Goal: Task Accomplishment & Management: Use online tool/utility

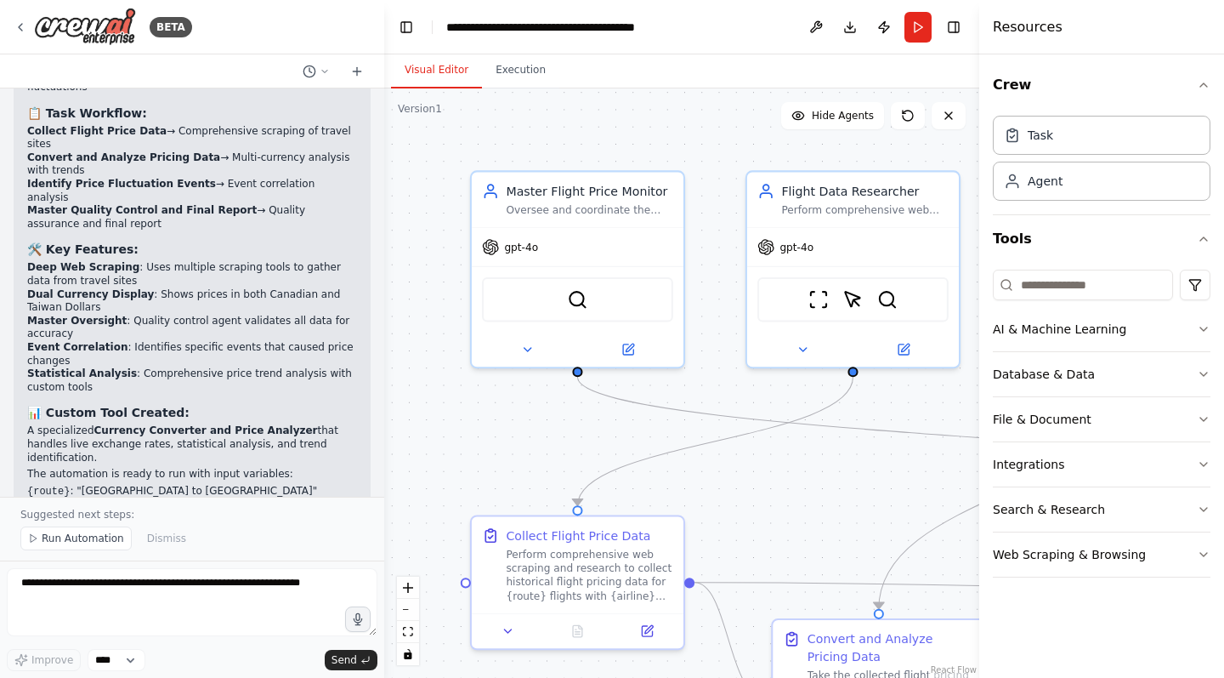
scroll to position [2333, 0]
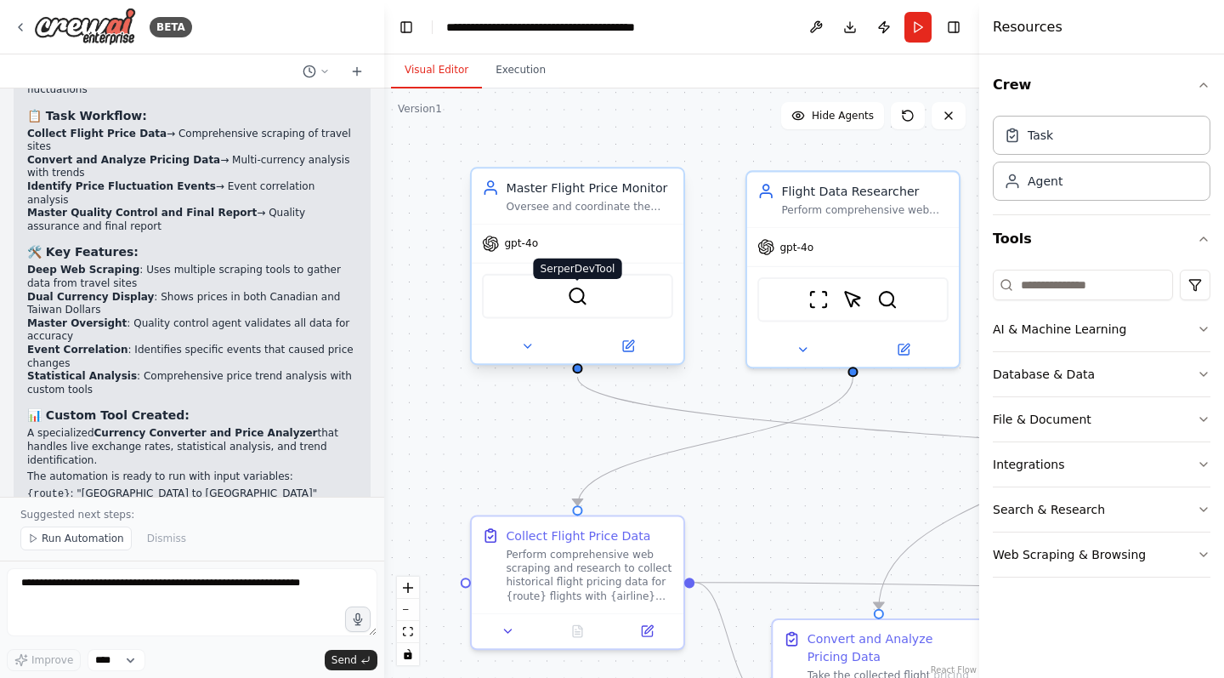
click at [582, 287] on img at bounding box center [577, 296] width 20 height 20
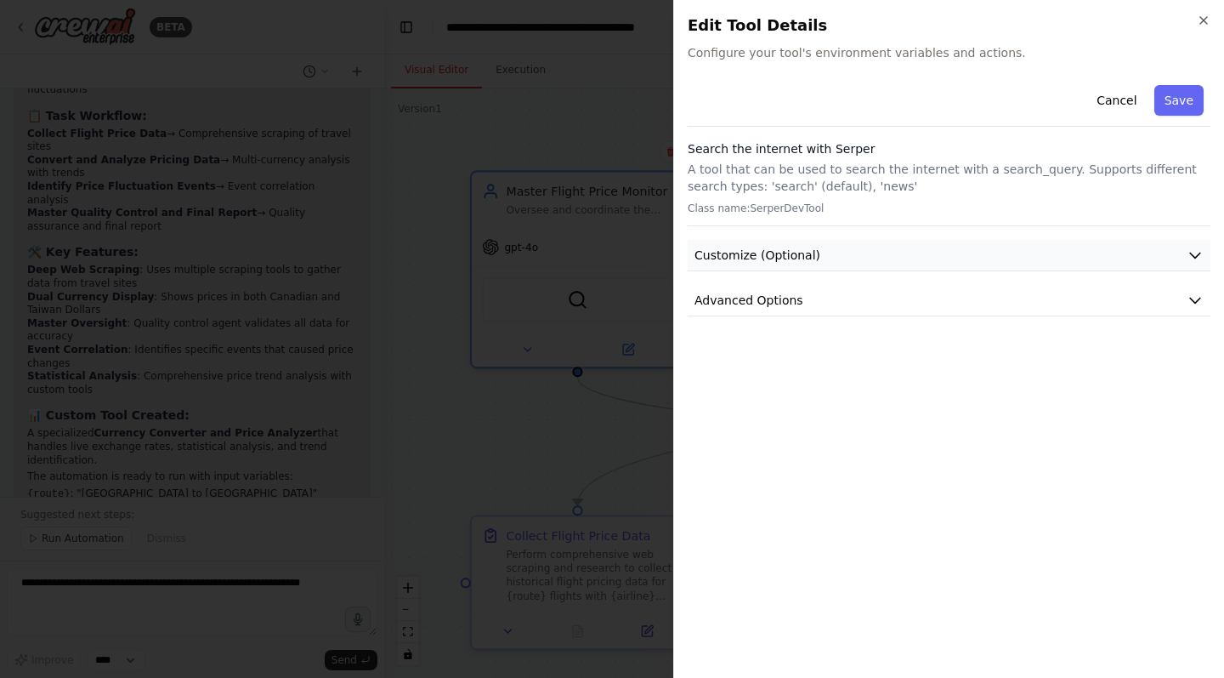
click at [1198, 254] on icon "button" at bounding box center [1195, 255] width 17 height 17
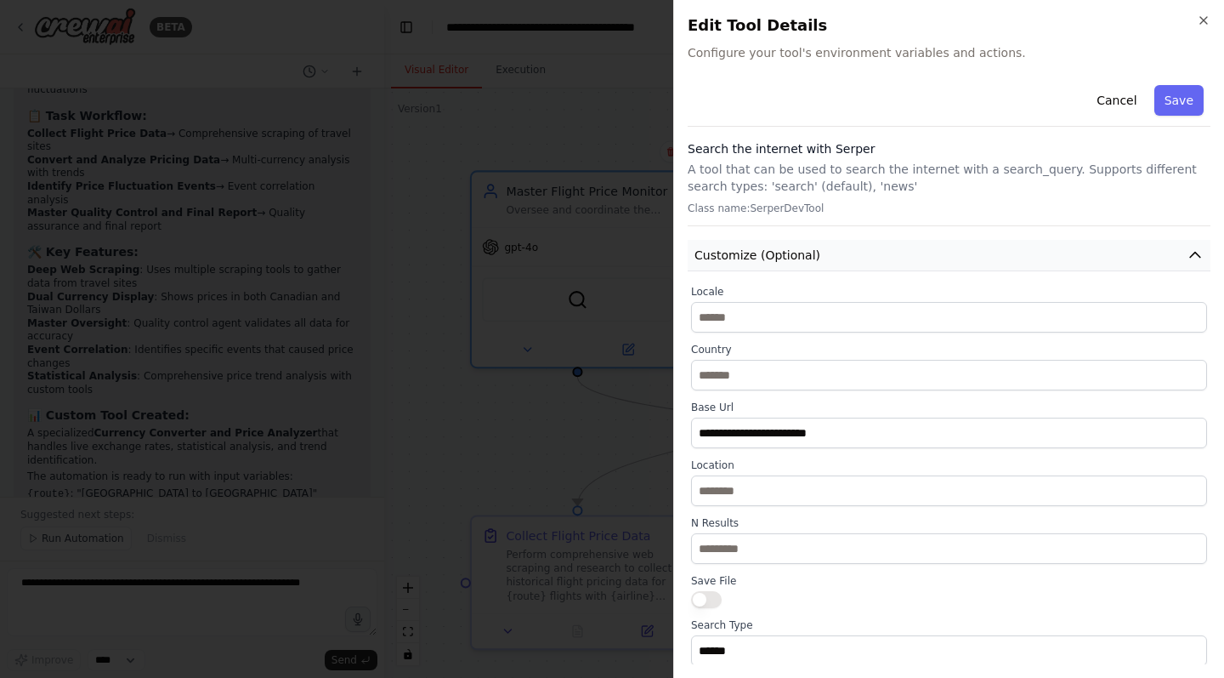
click at [1198, 254] on icon "button" at bounding box center [1195, 255] width 10 height 5
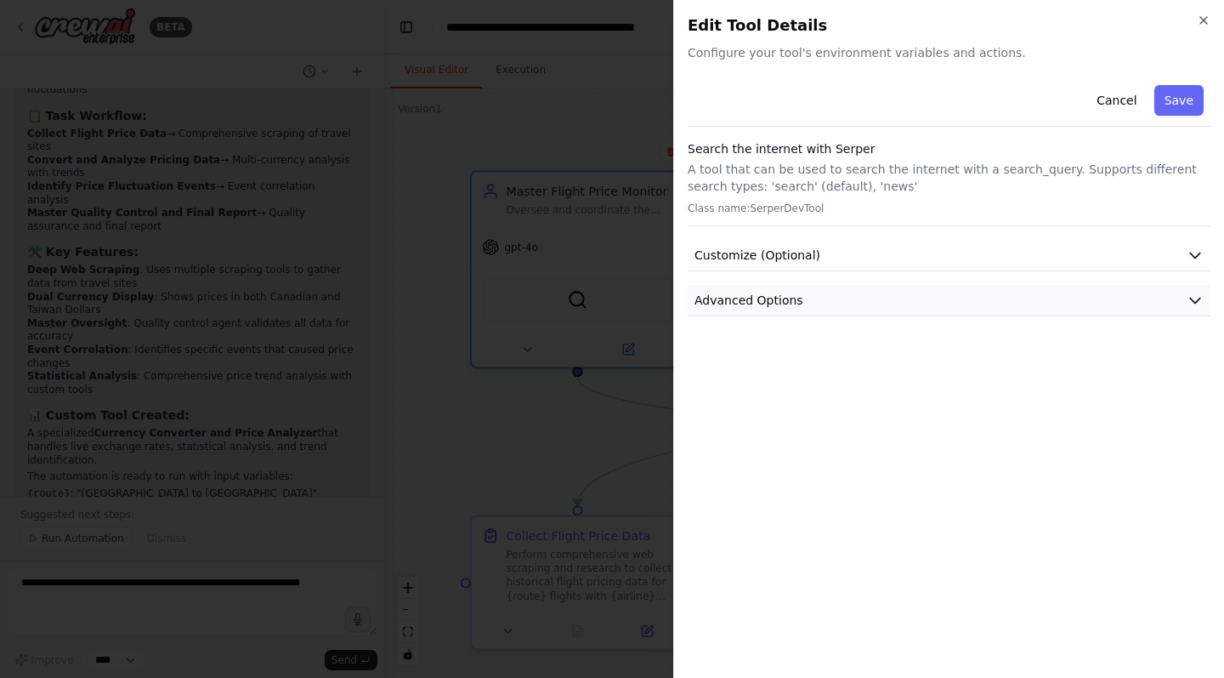
click at [1189, 301] on icon "button" at bounding box center [1195, 300] width 17 height 17
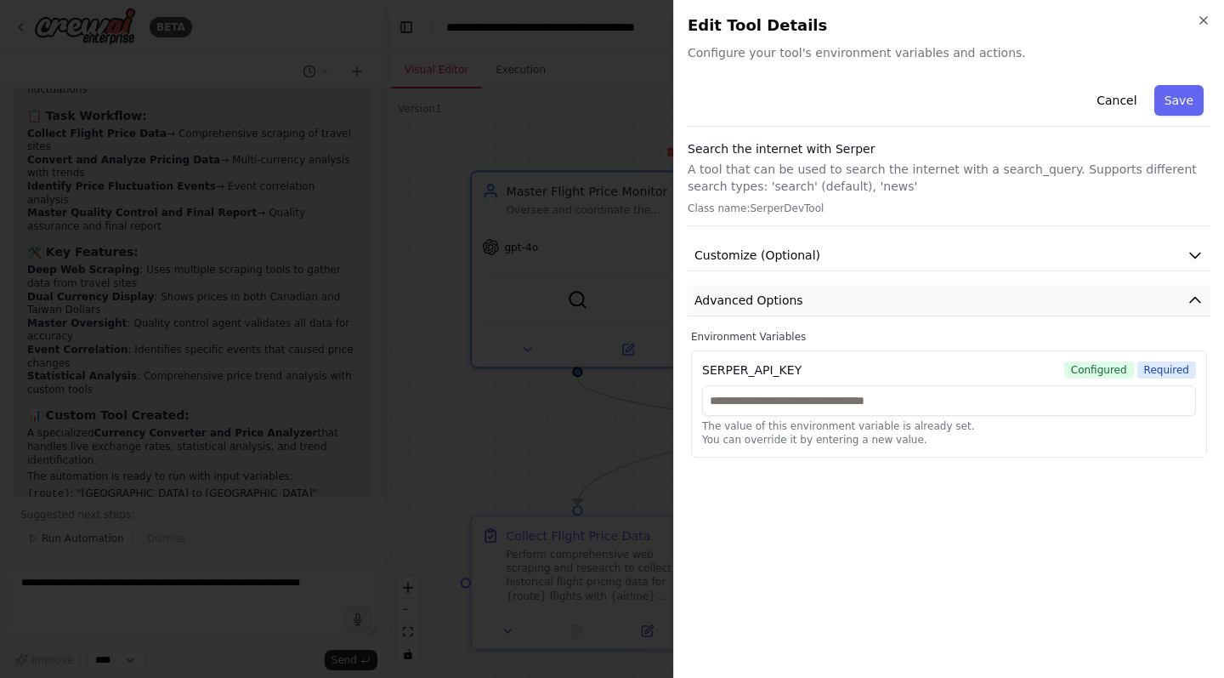
click at [1189, 301] on icon "button" at bounding box center [1195, 300] width 17 height 17
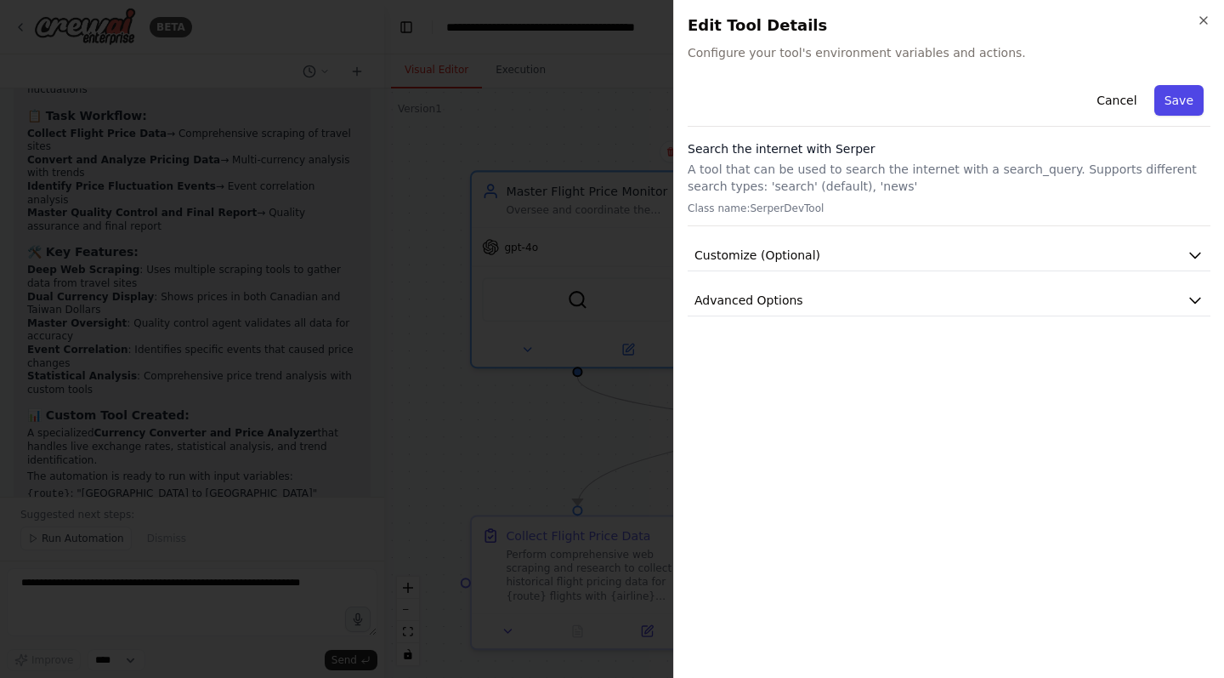
click at [1184, 105] on button "Save" at bounding box center [1179, 100] width 49 height 31
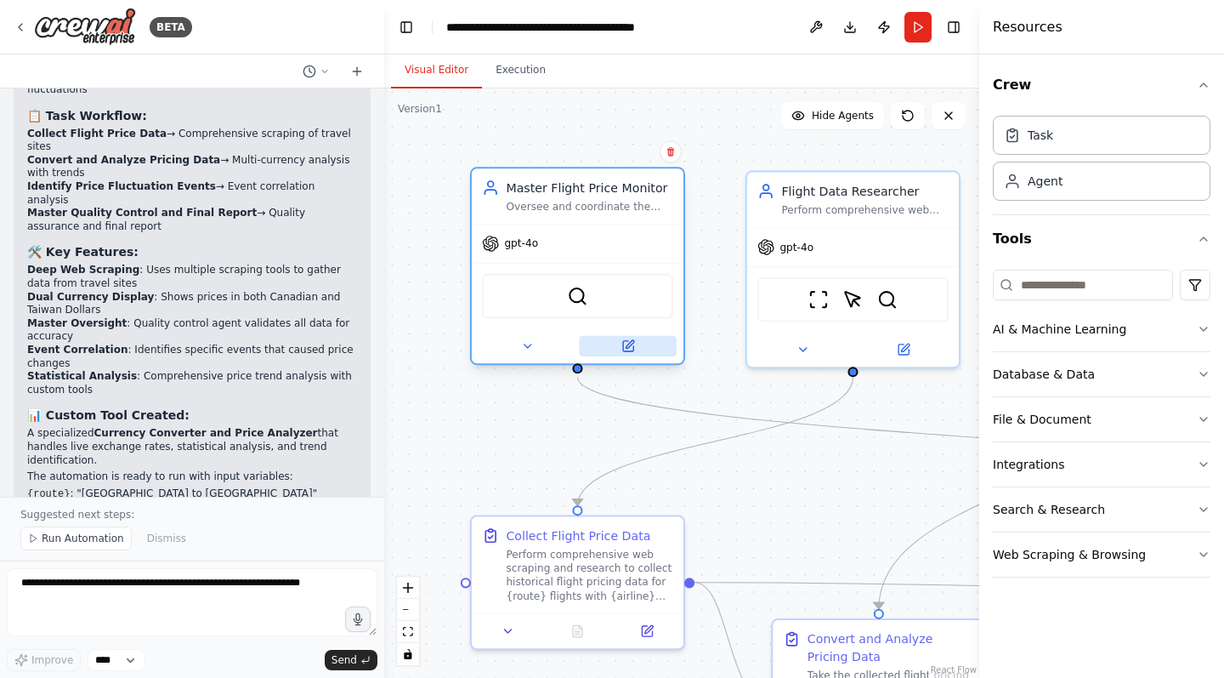
click at [635, 354] on button at bounding box center [627, 346] width 97 height 20
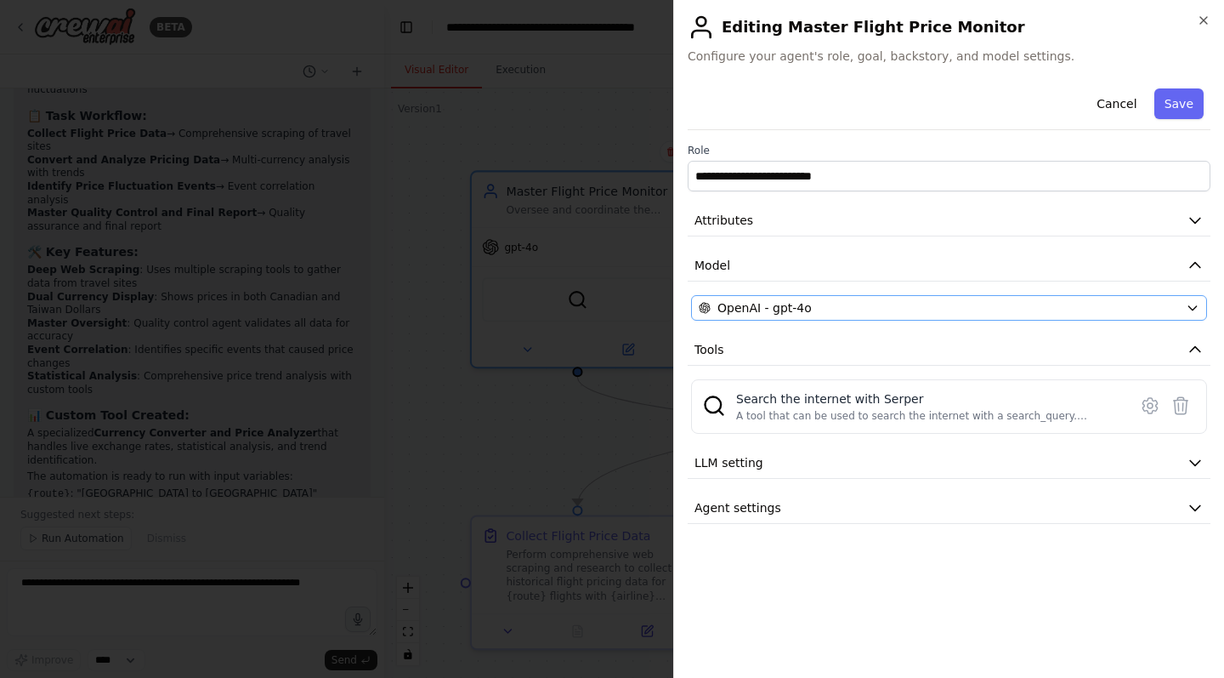
click at [1192, 310] on icon "button" at bounding box center [1193, 308] width 14 height 14
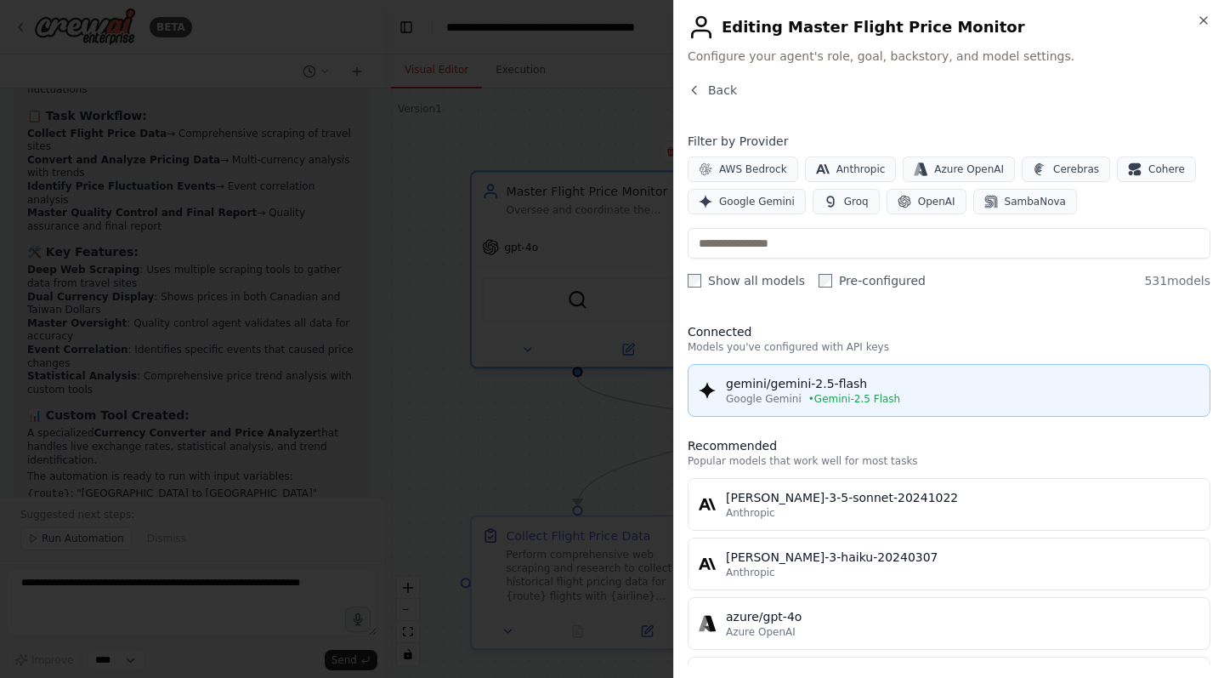
click at [827, 384] on div "gemini/gemini-2.5-flash" at bounding box center [963, 383] width 474 height 17
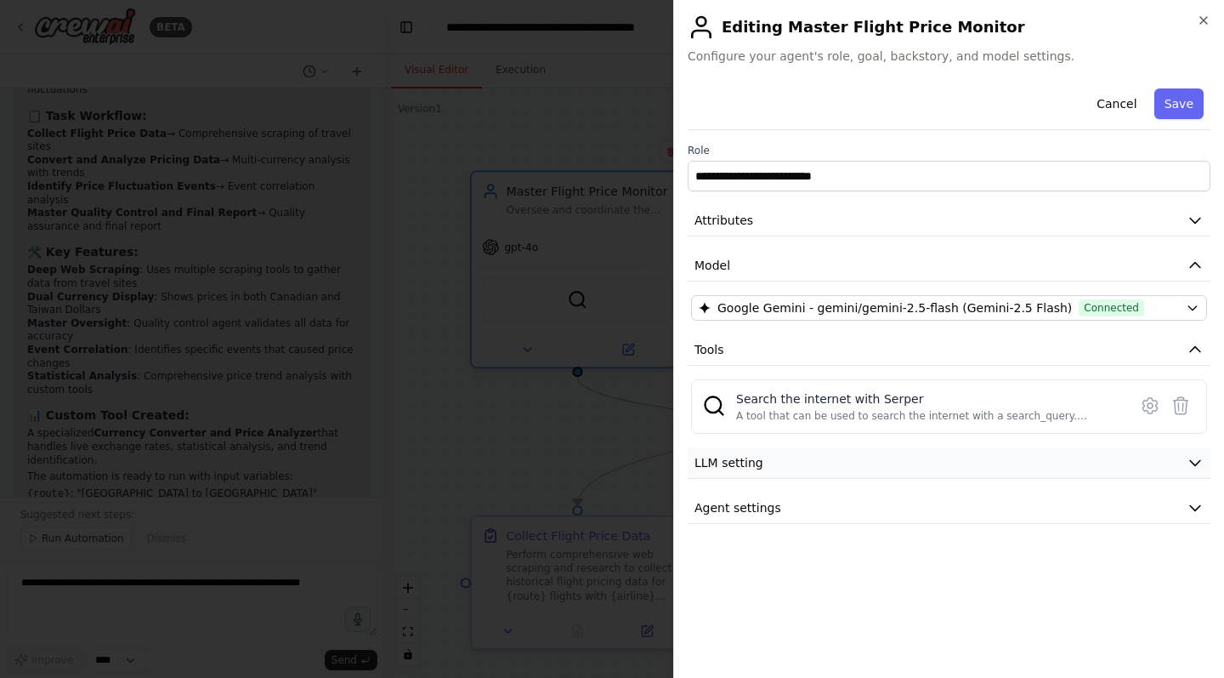
click at [1194, 457] on icon "button" at bounding box center [1195, 462] width 17 height 17
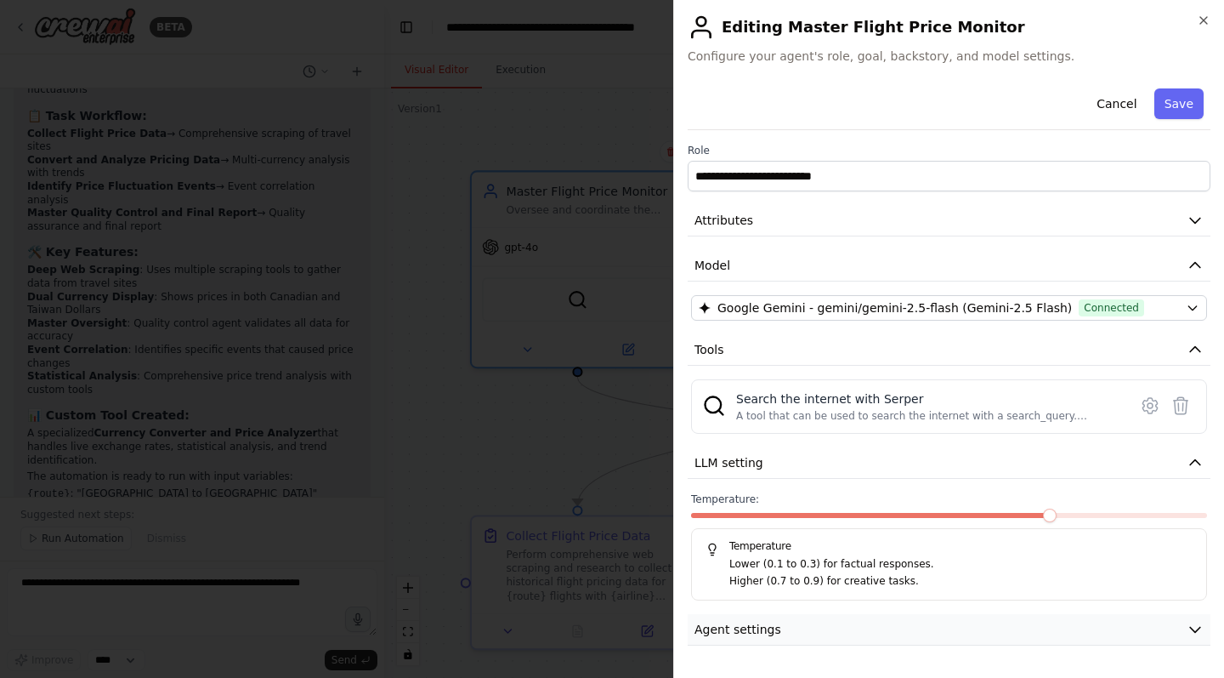
click at [1195, 628] on icon "button" at bounding box center [1195, 629] width 17 height 17
click at [1178, 104] on button "Save" at bounding box center [1179, 103] width 49 height 31
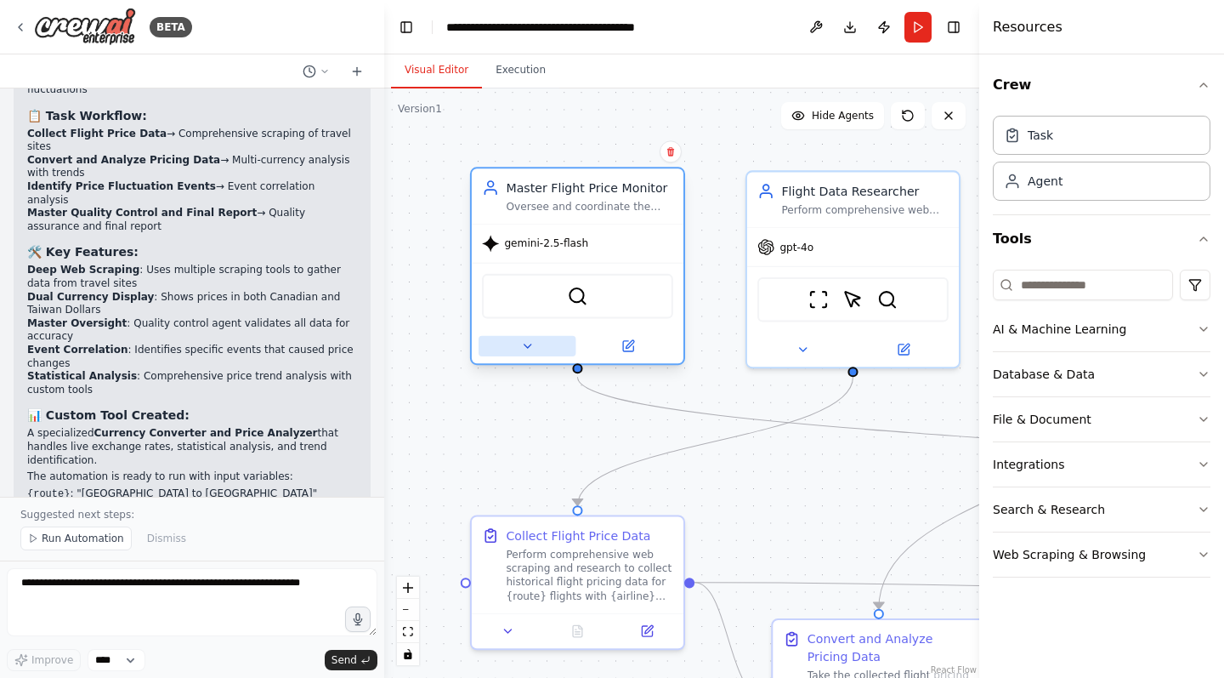
click at [521, 350] on icon at bounding box center [527, 346] width 14 height 14
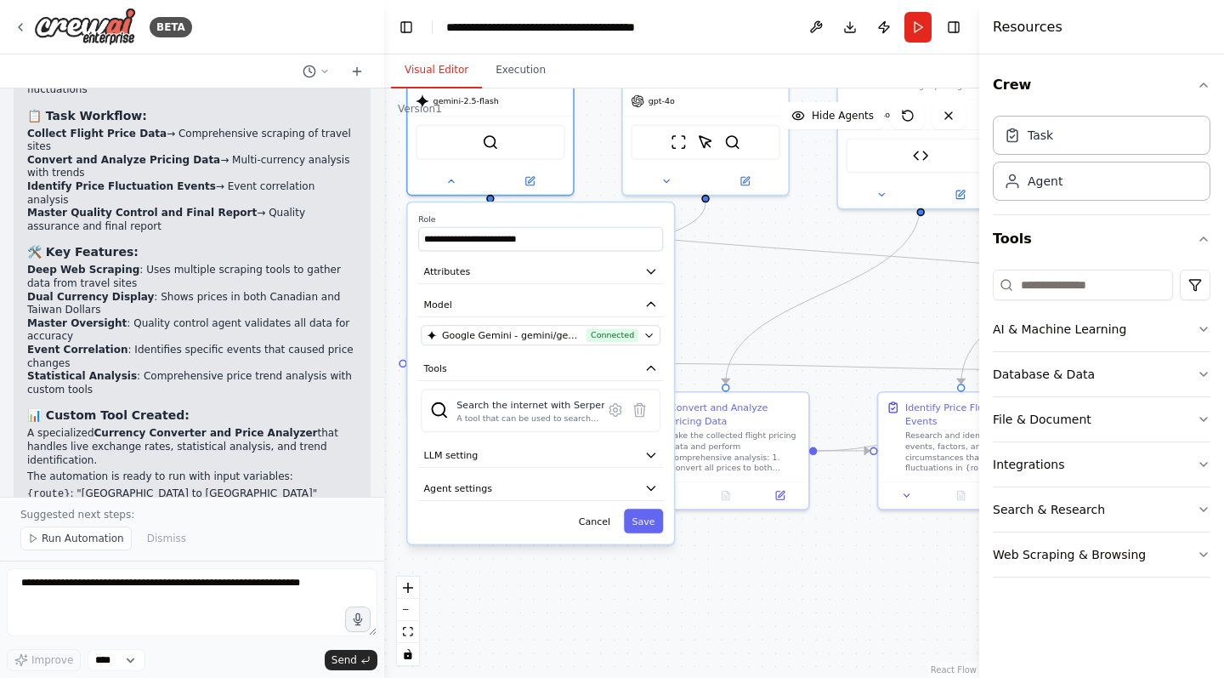
drag, startPoint x: 442, startPoint y: 293, endPoint x: 395, endPoint y: 165, distance: 135.9
click at [355, 128] on div "BETA You are a travel agent specialized in flight planning. Your task is to sea…" at bounding box center [612, 339] width 1224 height 678
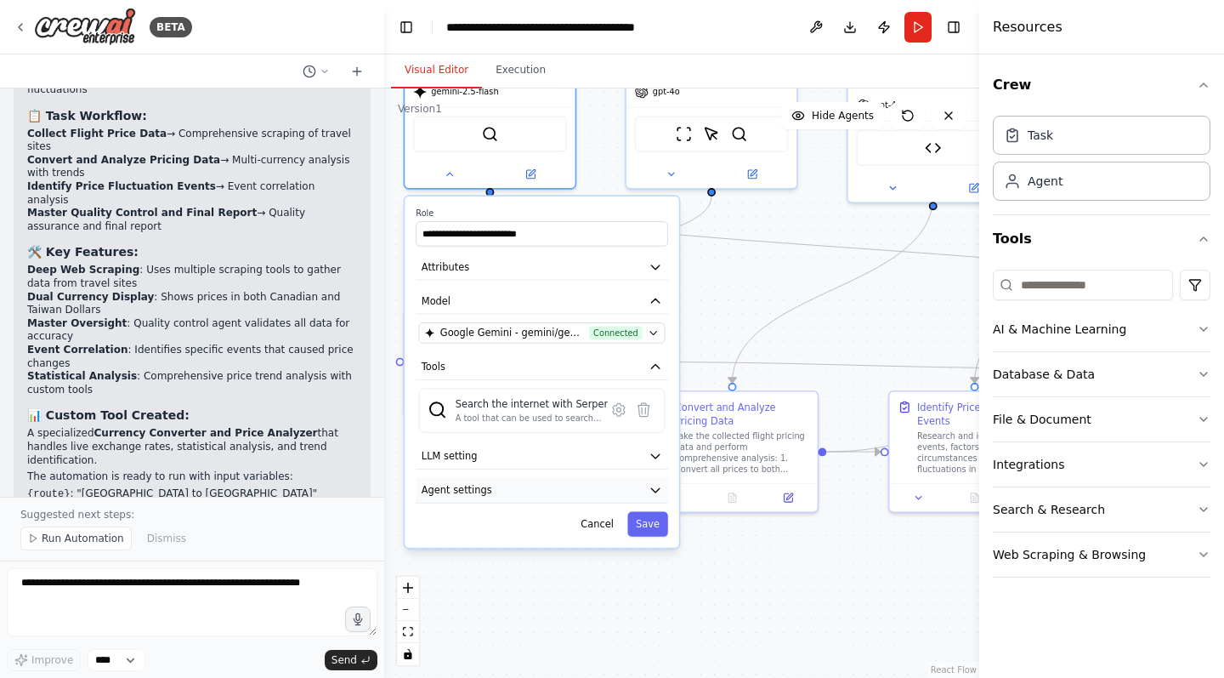
click at [655, 490] on icon "button" at bounding box center [655, 490] width 9 height 4
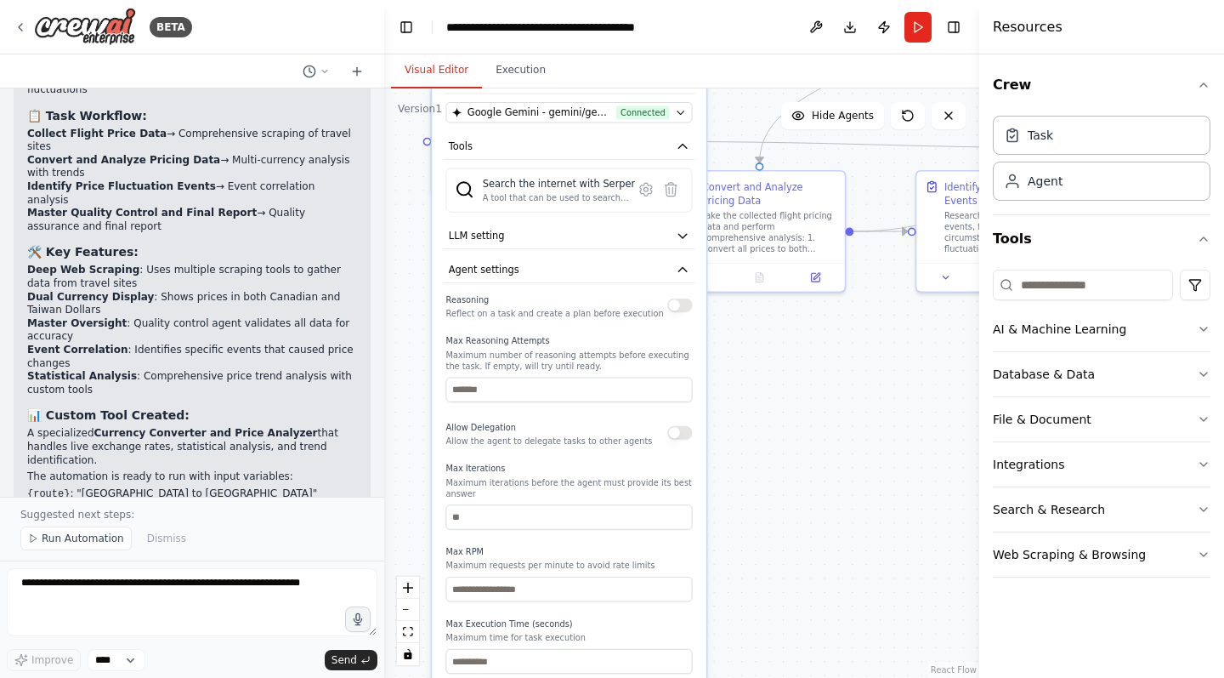
drag, startPoint x: 716, startPoint y: 549, endPoint x: 743, endPoint y: 329, distance: 221.9
click at [743, 329] on div ".deletable-edge-delete-btn { width: 20px; height: 20px; border: 0px solid #ffff…" at bounding box center [681, 382] width 595 height 589
click at [688, 310] on button "button" at bounding box center [679, 305] width 25 height 14
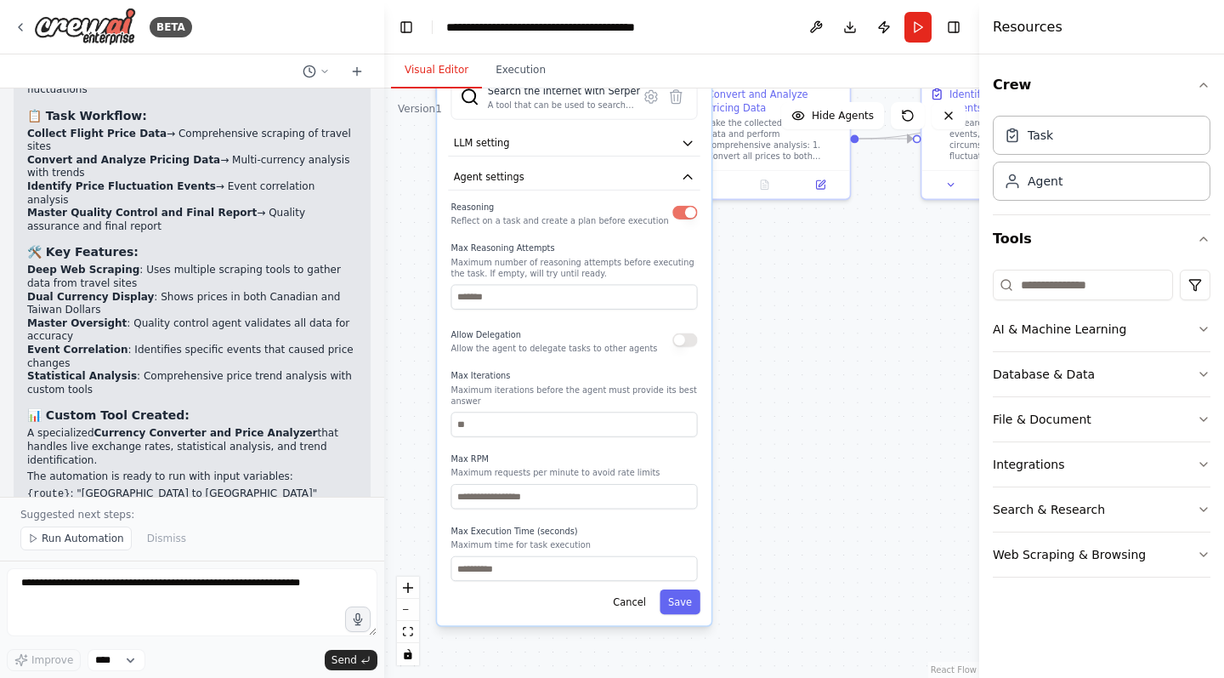
drag, startPoint x: 767, startPoint y: 429, endPoint x: 735, endPoint y: 465, distance: 48.2
click at [773, 344] on div ".deletable-edge-delete-btn { width: 20px; height: 20px; border: 0px solid #ffff…" at bounding box center [681, 382] width 595 height 589
click at [677, 603] on button "Save" at bounding box center [681, 601] width 41 height 25
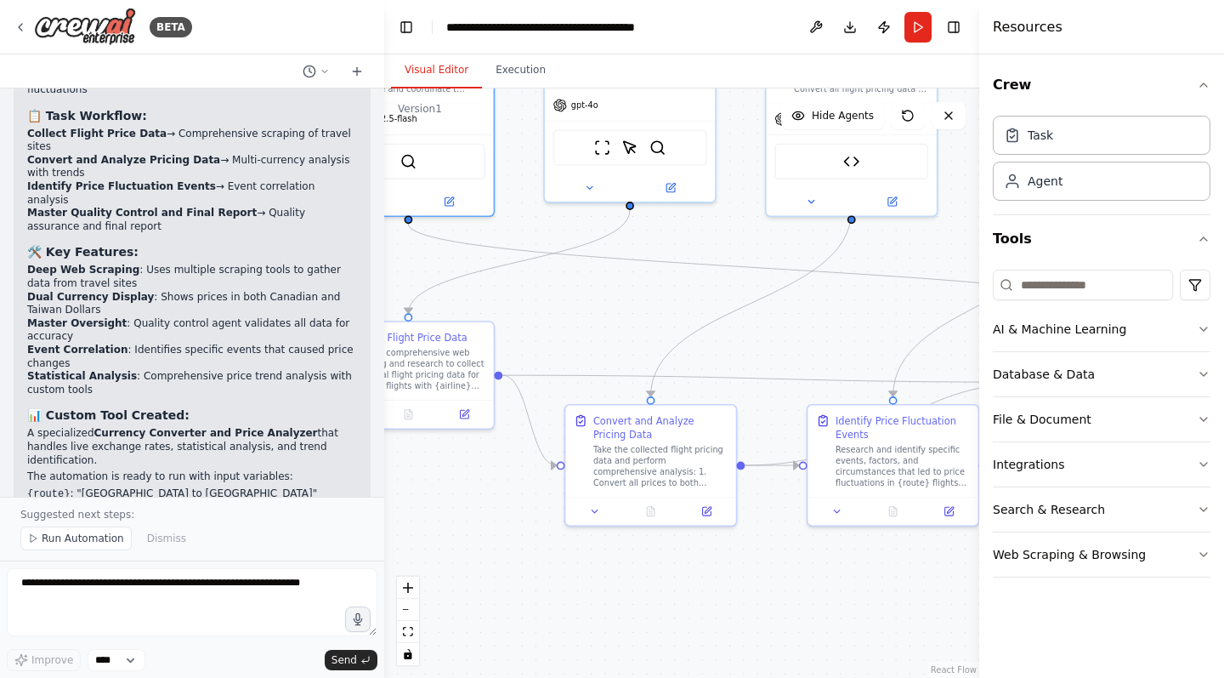
drag, startPoint x: 679, startPoint y: 351, endPoint x: 568, endPoint y: 671, distance: 338.3
click at [568, 671] on div ".deletable-edge-delete-btn { width: 20px; height: 20px; border: 0px solid #ffff…" at bounding box center [681, 382] width 595 height 589
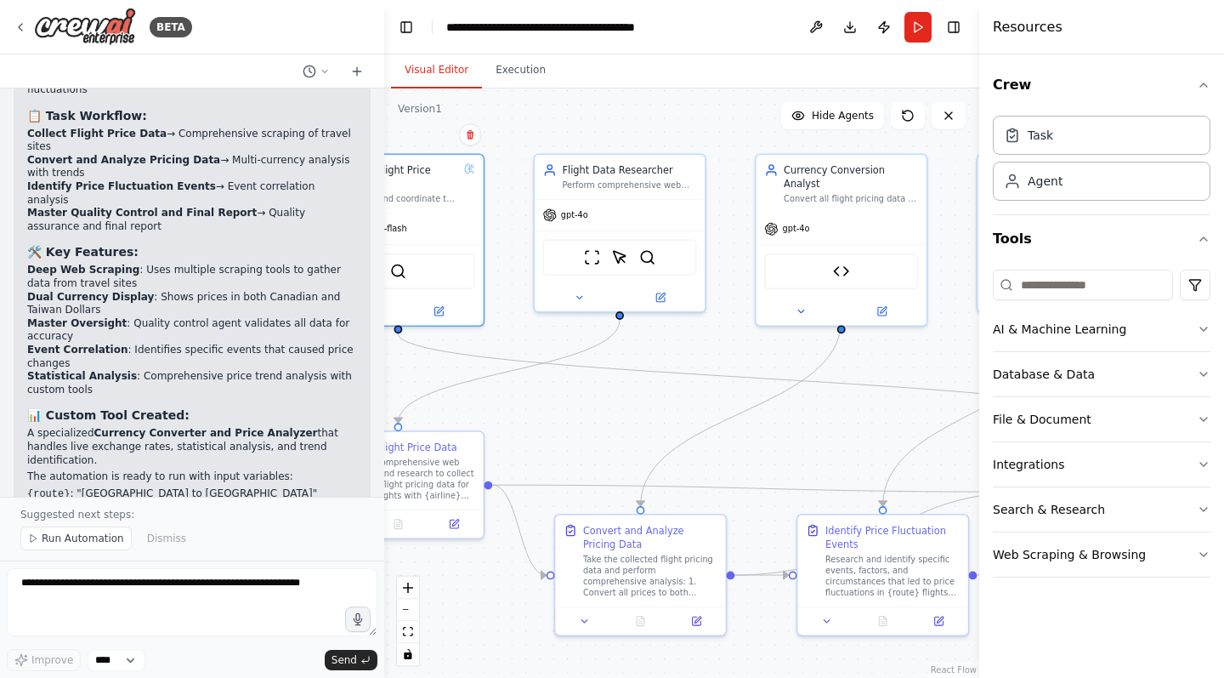
drag, startPoint x: 738, startPoint y: 236, endPoint x: 728, endPoint y: 345, distance: 110.2
click at [728, 345] on div ".deletable-edge-delete-btn { width: 20px; height: 20px; border: 0px solid #ffff…" at bounding box center [681, 382] width 595 height 589
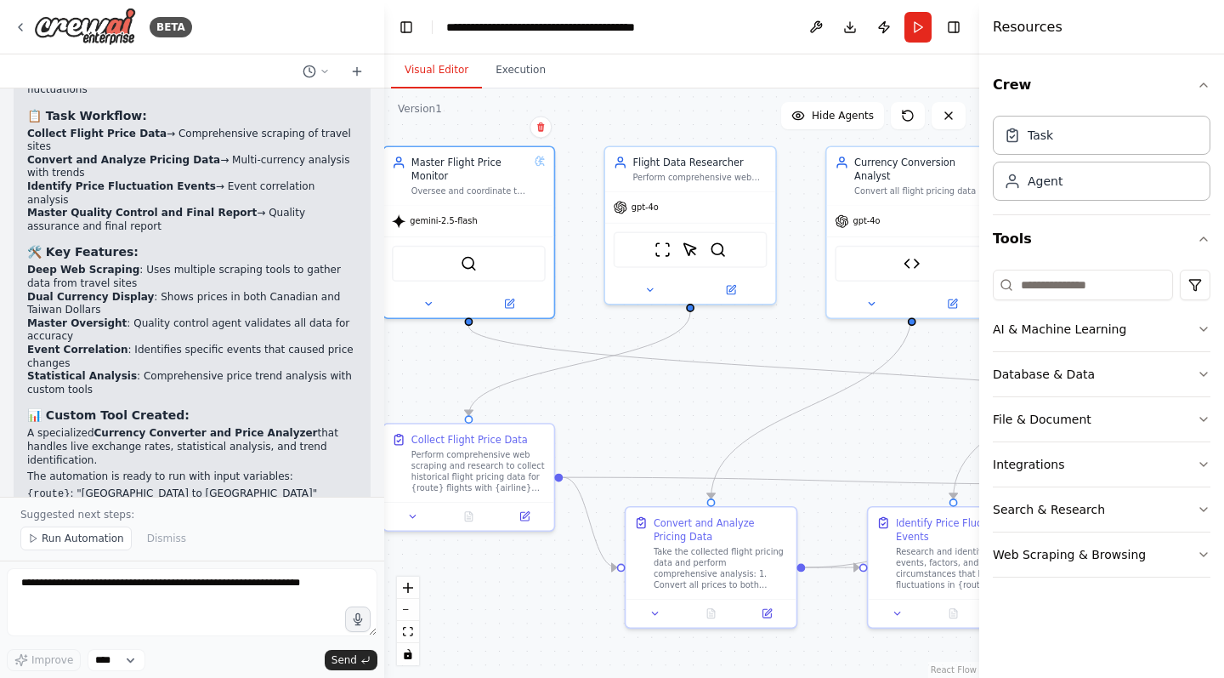
drag, startPoint x: 672, startPoint y: 401, endPoint x: 742, endPoint y: 394, distance: 71.0
click at [742, 394] on div ".deletable-edge-delete-btn { width: 20px; height: 20px; border: 0px solid #ffff…" at bounding box center [681, 382] width 595 height 589
click at [662, 208] on div "gpt-4o" at bounding box center [690, 205] width 170 height 31
click at [646, 208] on span "gpt-4o" at bounding box center [645, 204] width 27 height 11
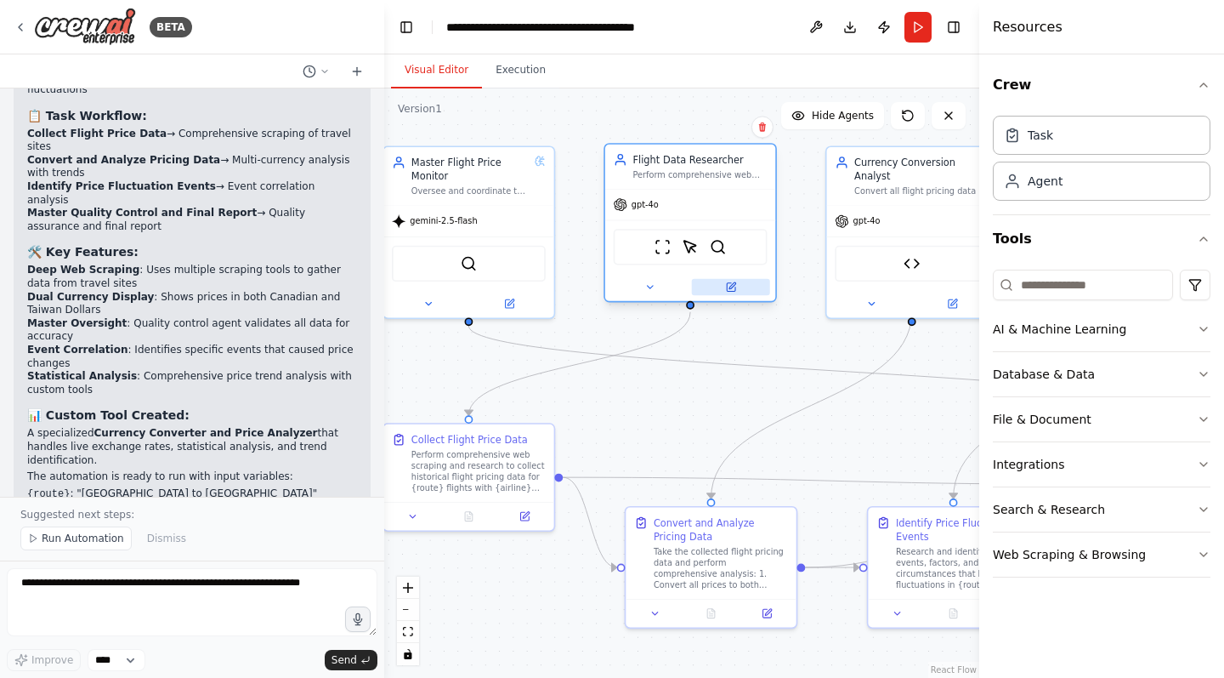
click at [740, 292] on button at bounding box center [731, 287] width 78 height 17
click at [735, 286] on icon at bounding box center [733, 285] width 7 height 7
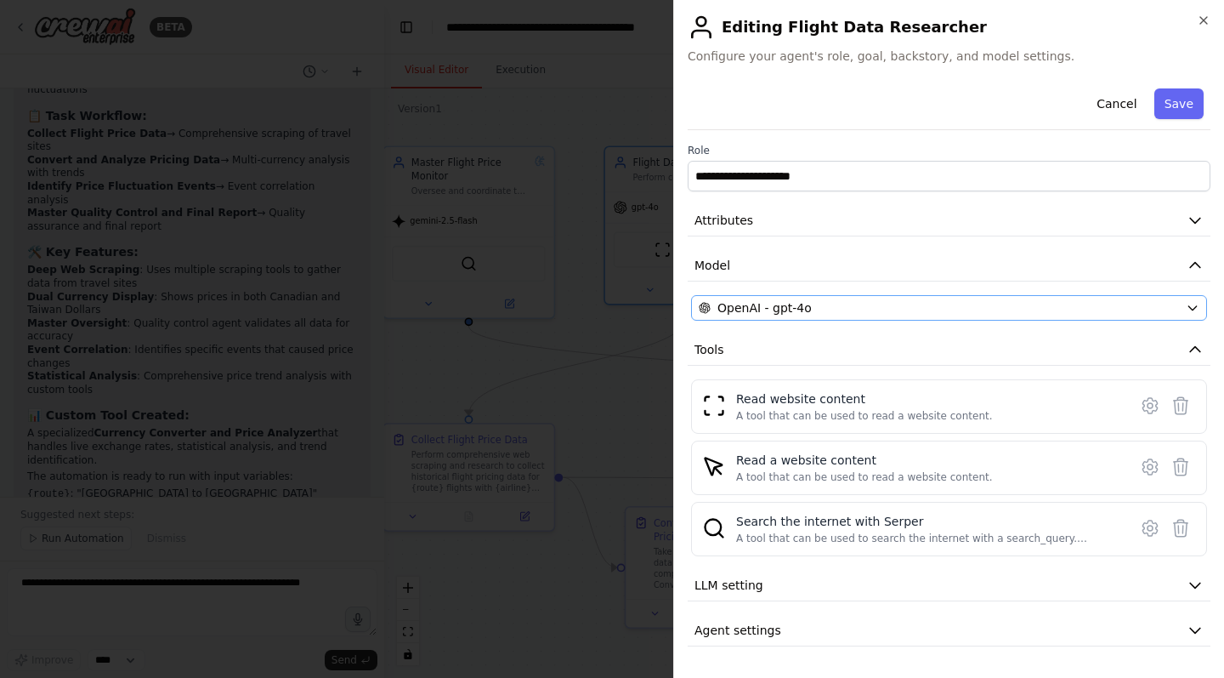
click at [775, 305] on span "OpenAI - gpt-4o" at bounding box center [765, 307] width 94 height 17
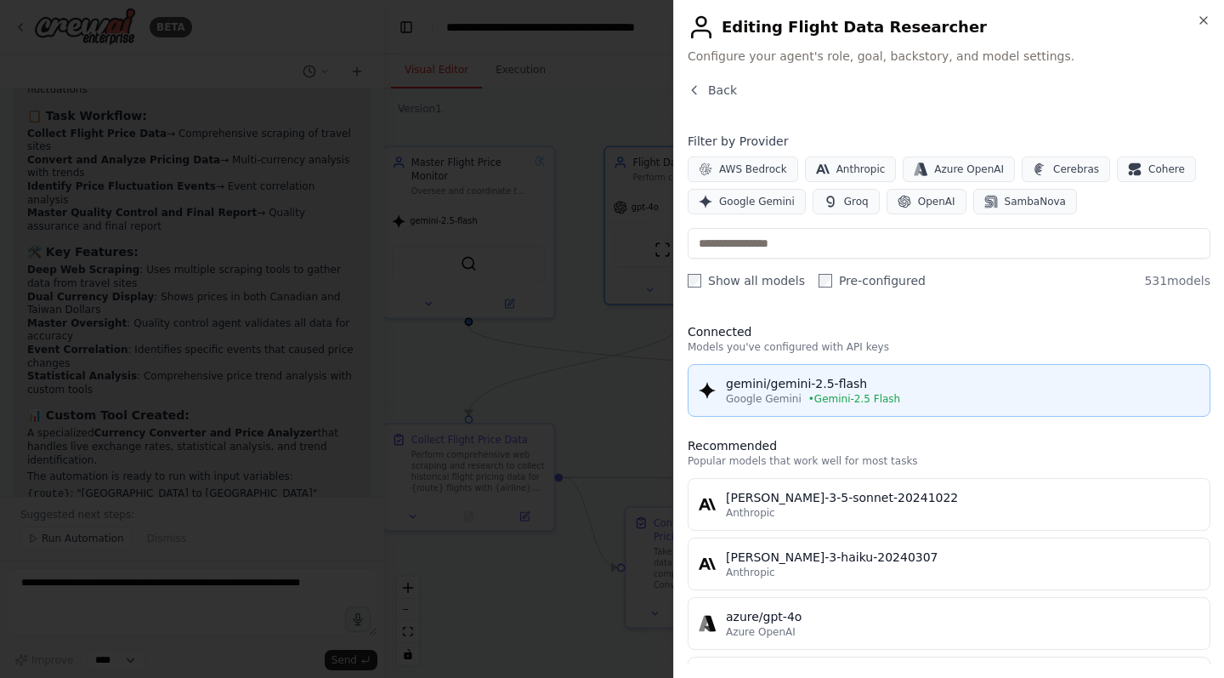
click at [802, 389] on div "gemini/gemini-2.5-flash" at bounding box center [963, 383] width 474 height 17
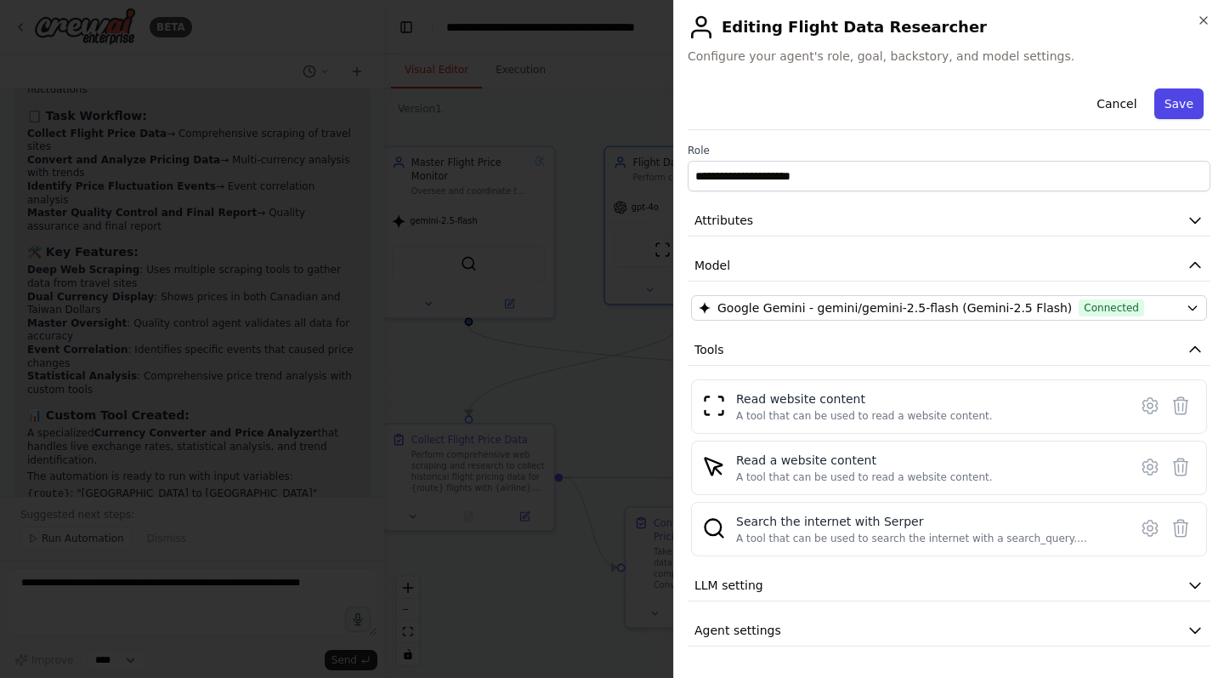
click at [1187, 104] on button "Save" at bounding box center [1179, 103] width 49 height 31
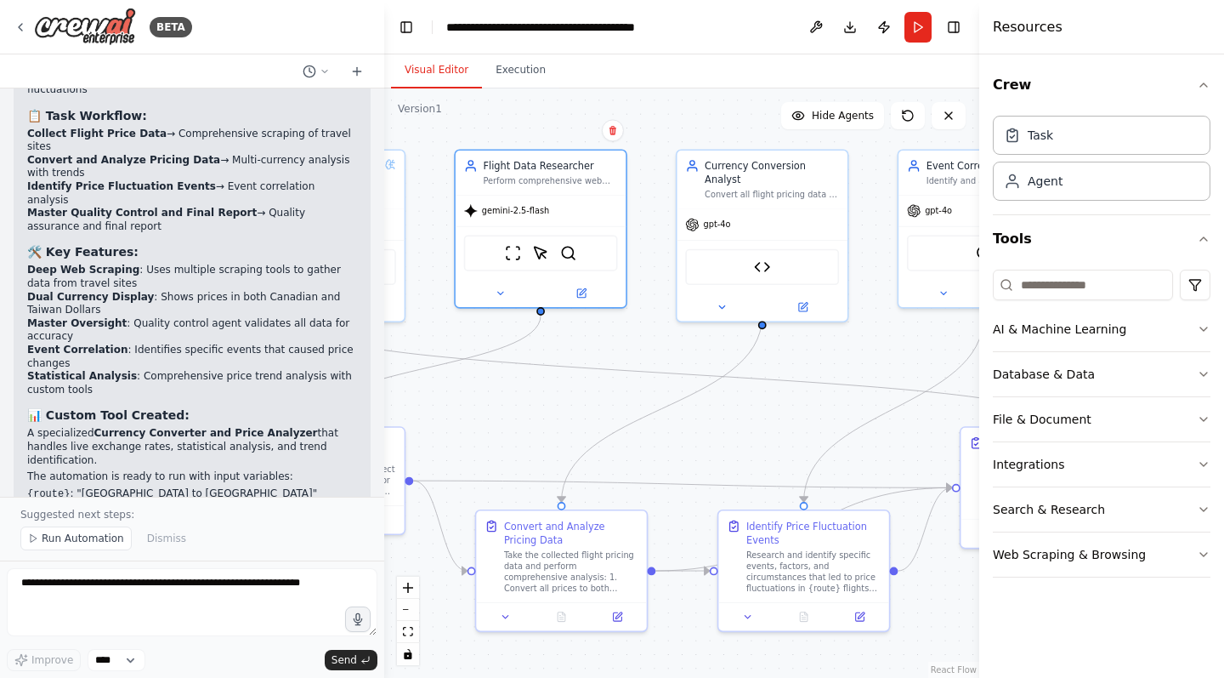
drag, startPoint x: 827, startPoint y: 351, endPoint x: 730, endPoint y: 321, distance: 101.4
click at [682, 352] on div ".deletable-edge-delete-btn { width: 20px; height: 20px; border: 0px solid #ffff…" at bounding box center [681, 382] width 595 height 589
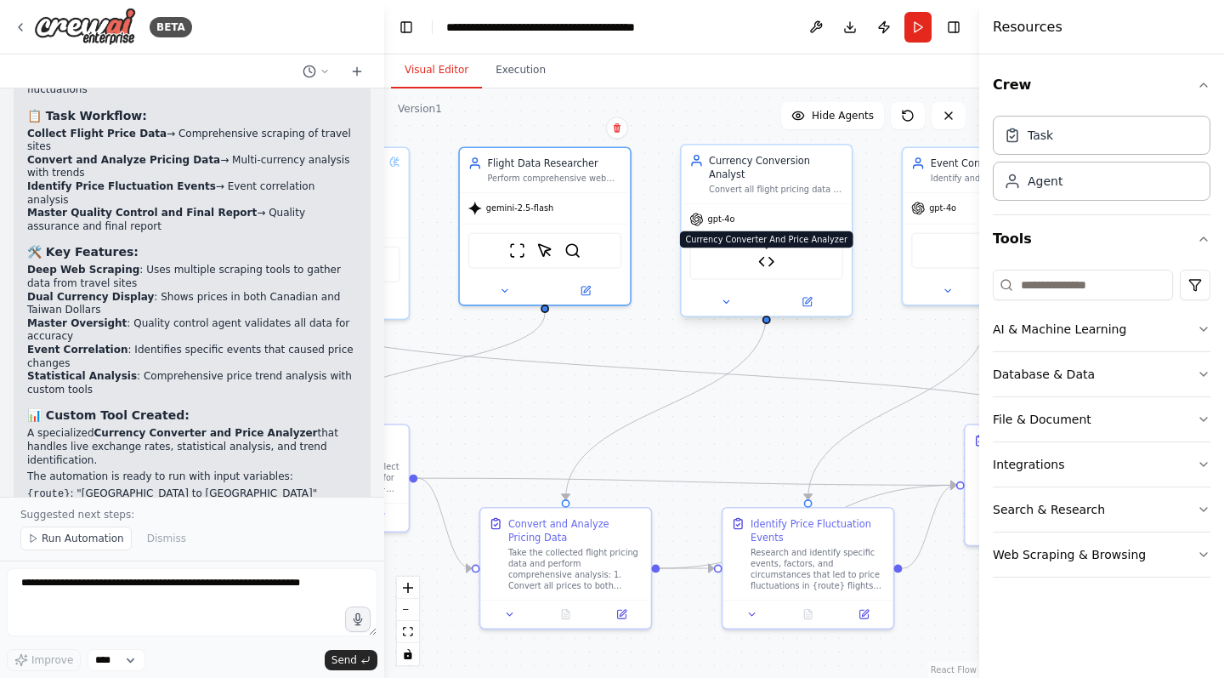
click at [769, 253] on img at bounding box center [766, 261] width 17 height 17
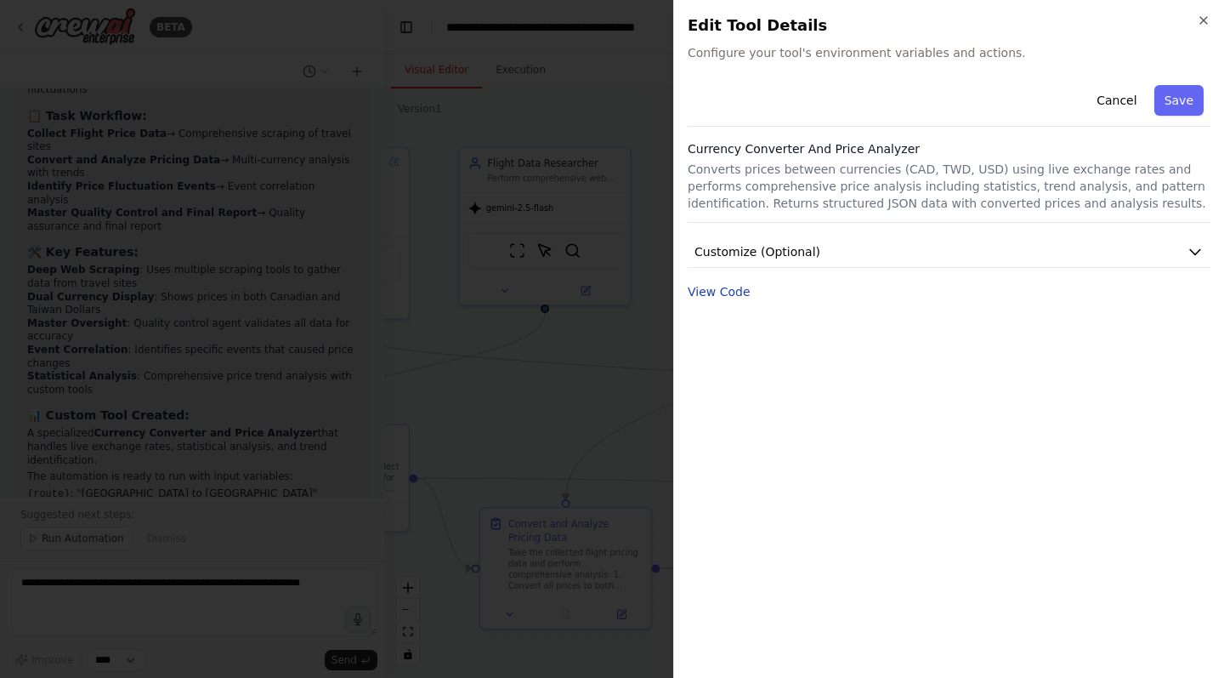
click at [705, 293] on button "View Code" at bounding box center [719, 291] width 63 height 17
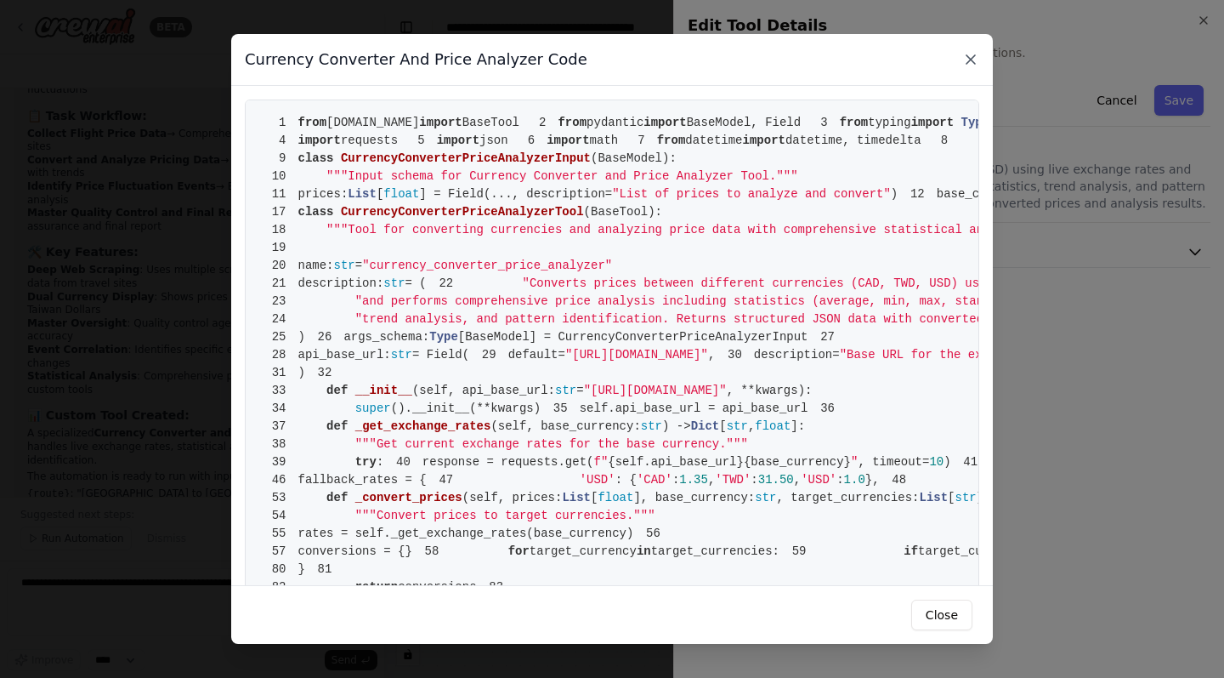
click at [965, 61] on icon at bounding box center [971, 59] width 17 height 17
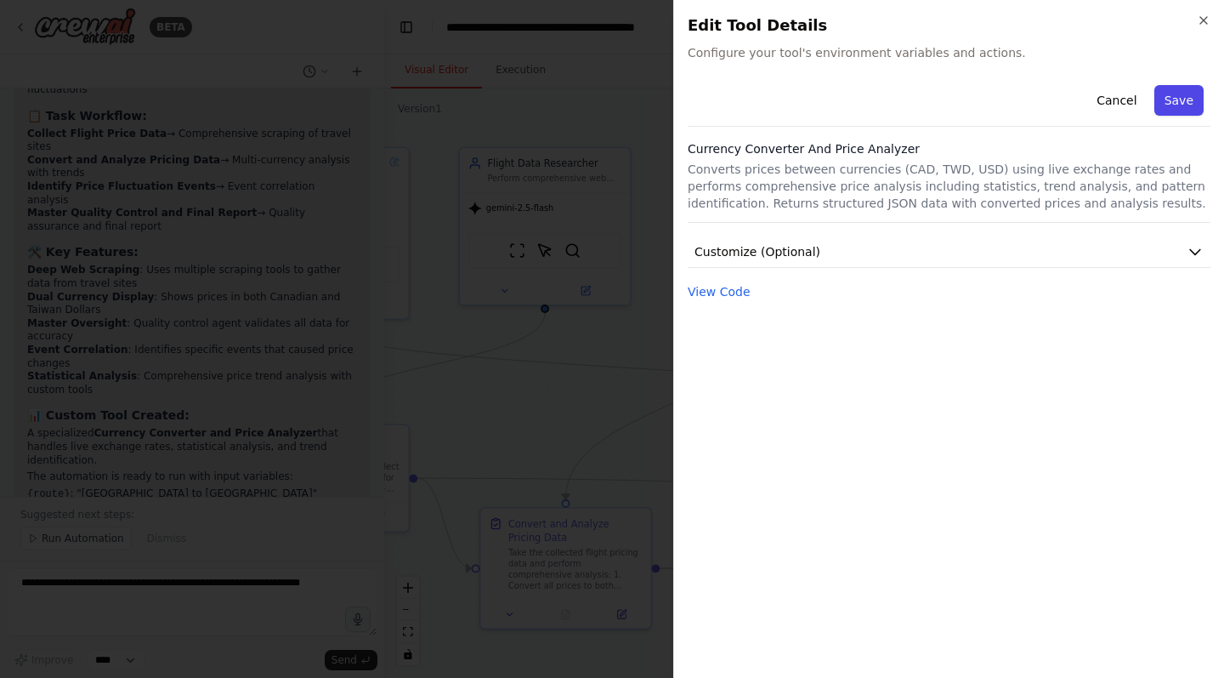
click at [1184, 102] on button "Save" at bounding box center [1179, 100] width 49 height 31
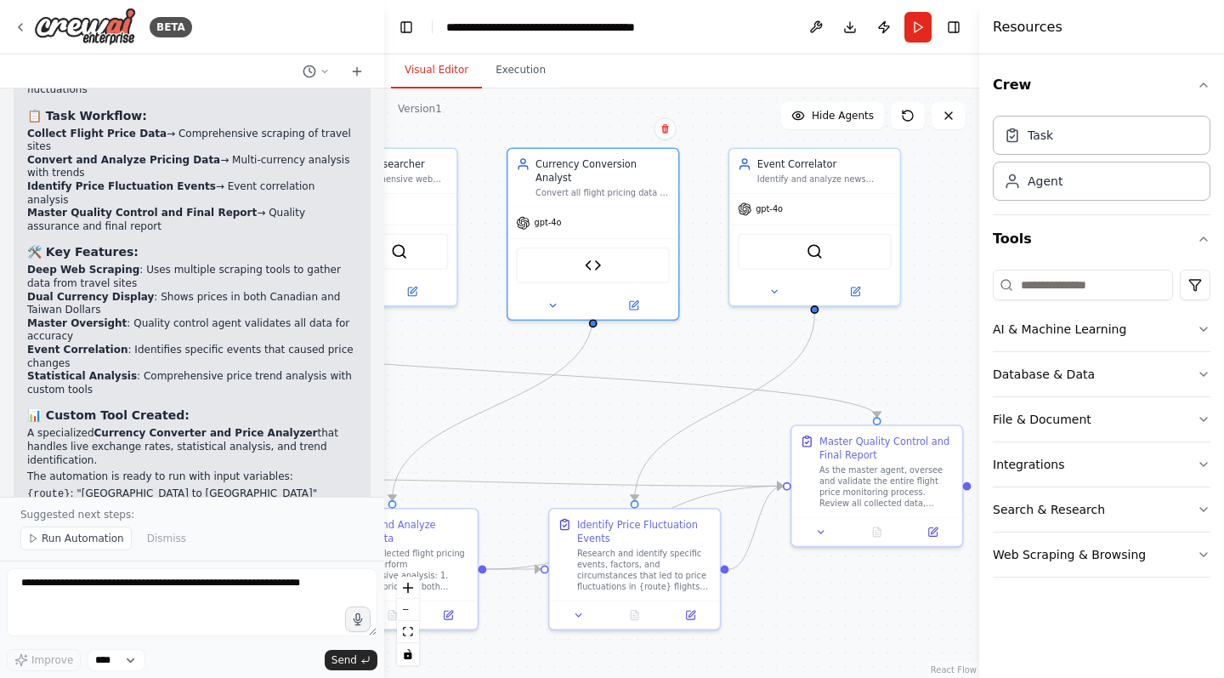
drag, startPoint x: 898, startPoint y: 349, endPoint x: 733, endPoint y: 348, distance: 165.0
click at [733, 348] on div ".deletable-edge-delete-btn { width: 20px; height: 20px; border: 0px solid #ffff…" at bounding box center [681, 382] width 595 height 589
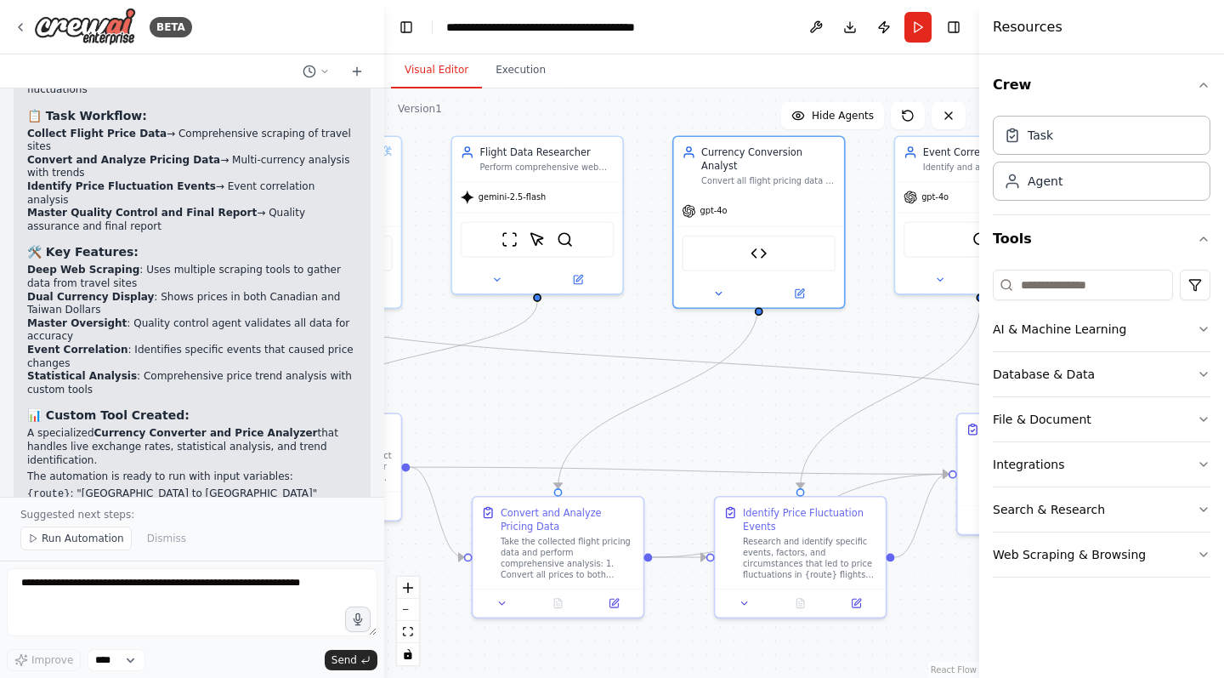
drag, startPoint x: 622, startPoint y: 341, endPoint x: 791, endPoint y: 300, distance: 173.2
click at [788, 329] on div ".deletable-edge-delete-btn { width: 20px; height: 20px; border: 0px solid #ffff…" at bounding box center [681, 382] width 595 height 589
click at [715, 202] on span "gpt-4o" at bounding box center [713, 207] width 27 height 11
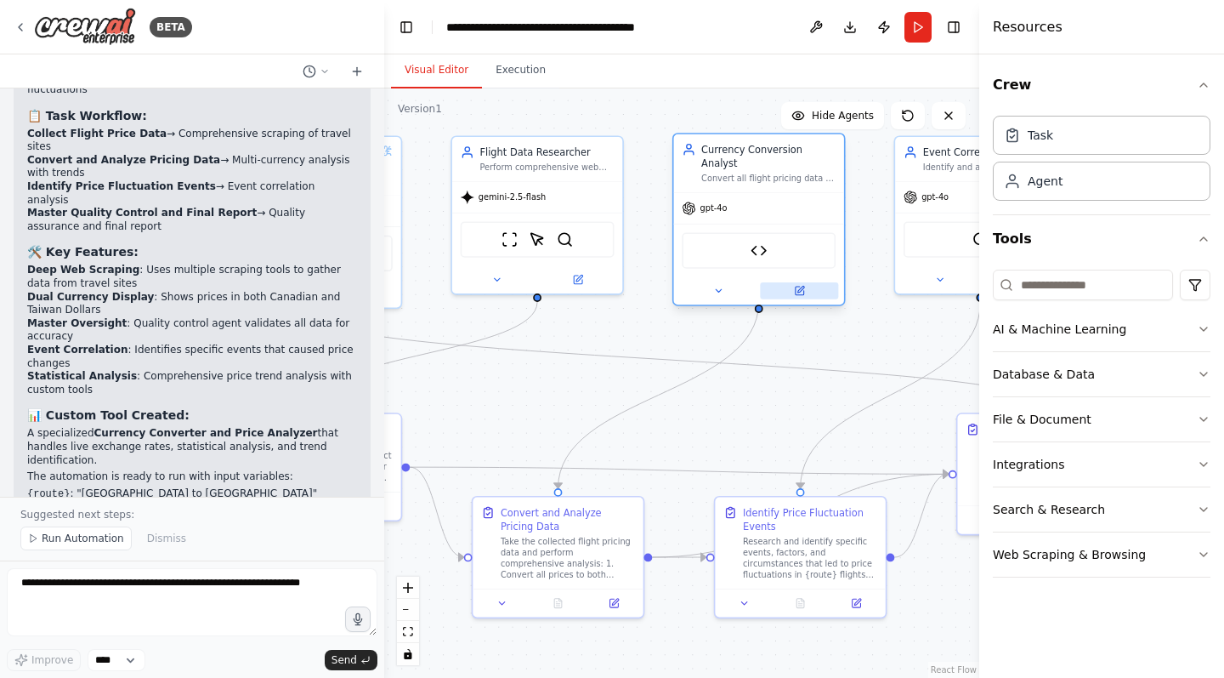
click at [801, 286] on icon at bounding box center [801, 289] width 7 height 7
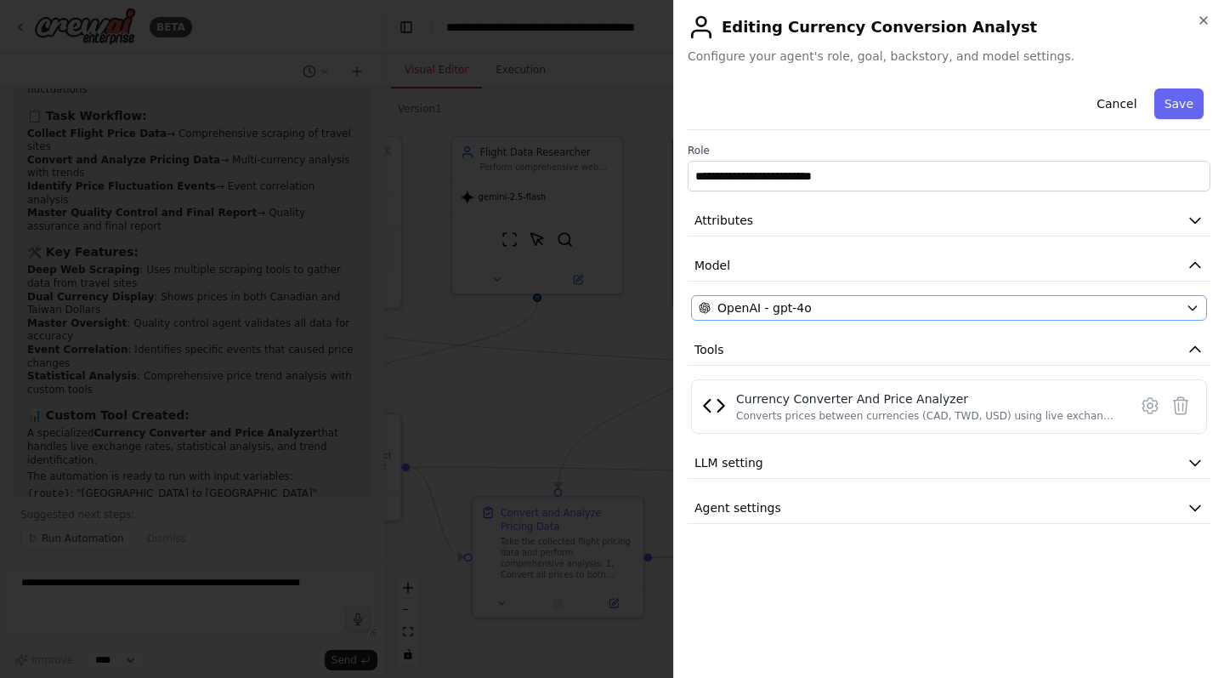
click at [790, 313] on span "OpenAI - gpt-4o" at bounding box center [765, 307] width 94 height 17
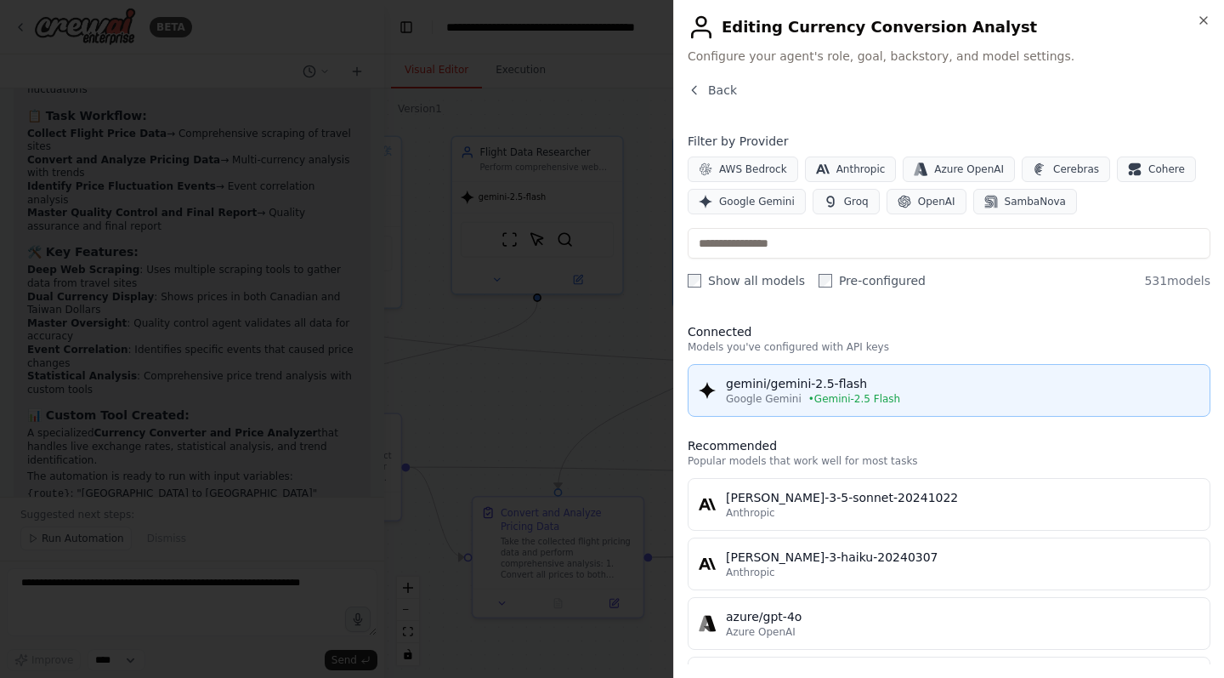
click at [819, 400] on span "• Gemini-2.5 Flash" at bounding box center [855, 399] width 92 height 14
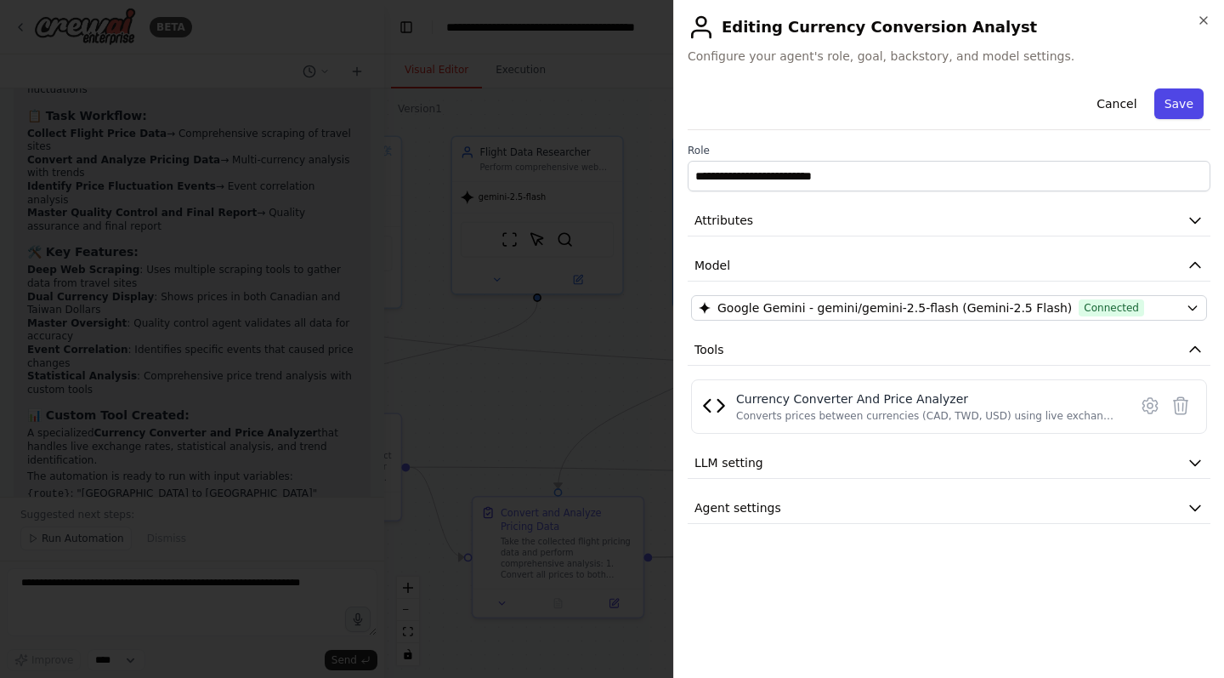
click at [1181, 98] on button "Save" at bounding box center [1179, 103] width 49 height 31
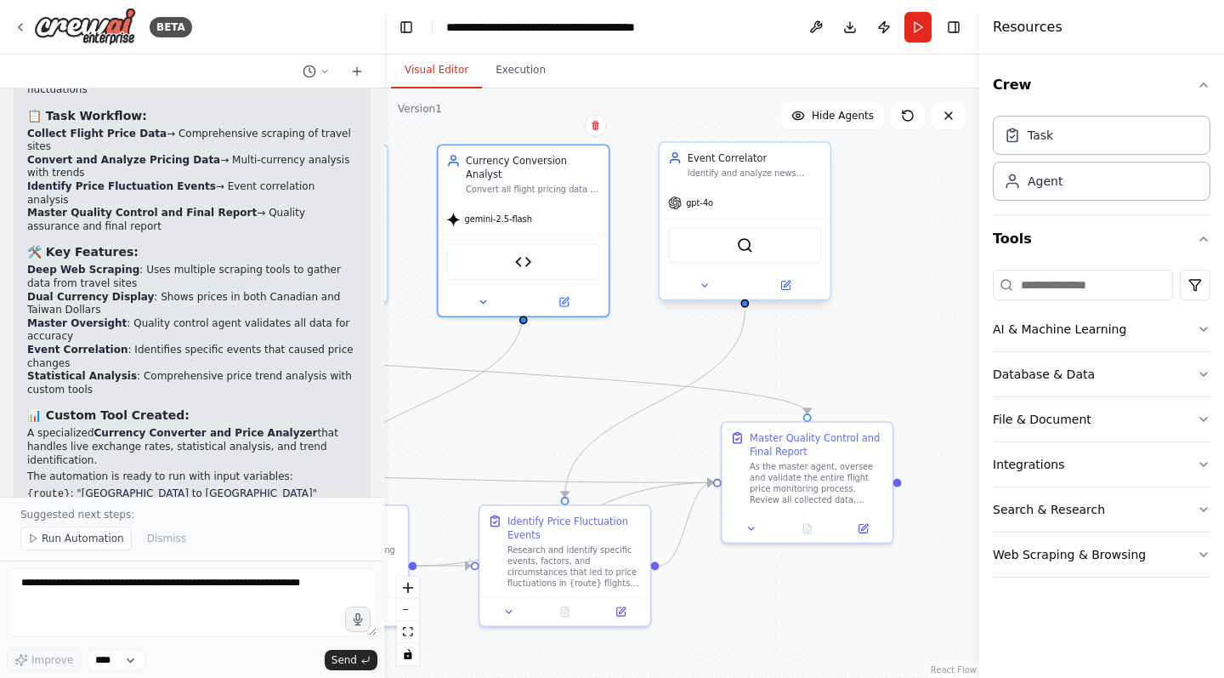
drag, startPoint x: 861, startPoint y: 230, endPoint x: 668, endPoint y: 235, distance: 193.1
click at [627, 238] on div ".deletable-edge-delete-btn { width: 20px; height: 20px; border: 0px solid #ffff…" at bounding box center [681, 382] width 595 height 589
click at [792, 289] on icon at bounding box center [786, 285] width 11 height 11
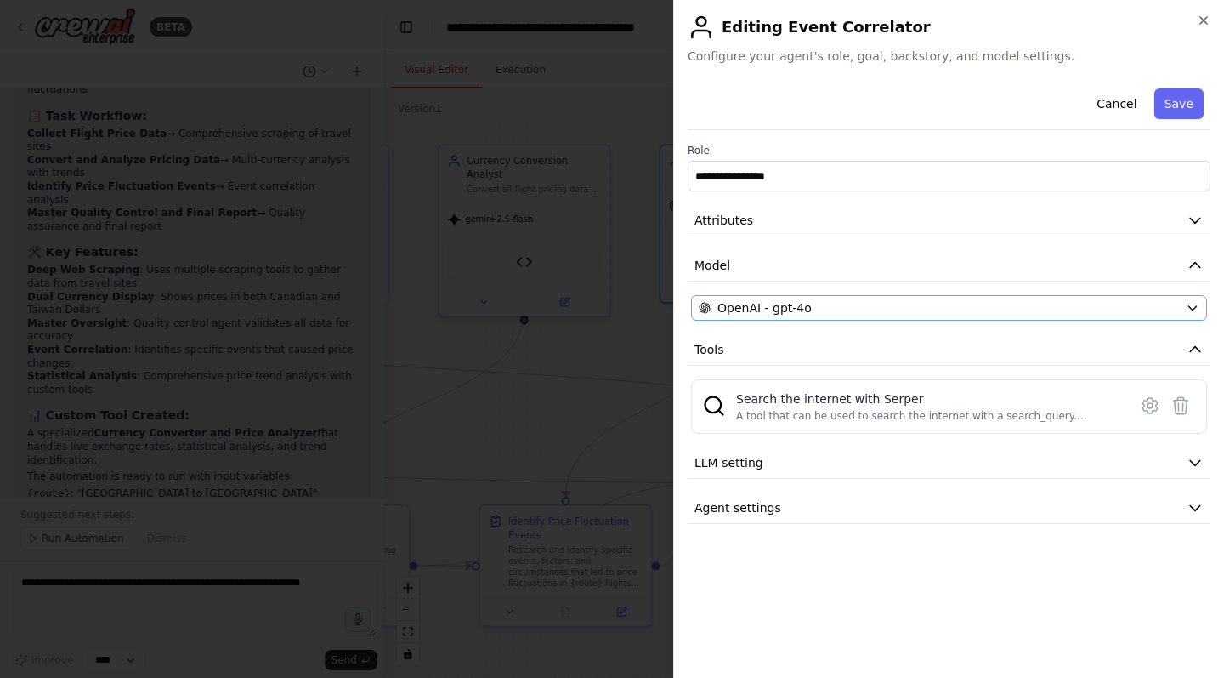
click at [764, 307] on span "OpenAI - gpt-4o" at bounding box center [765, 307] width 94 height 17
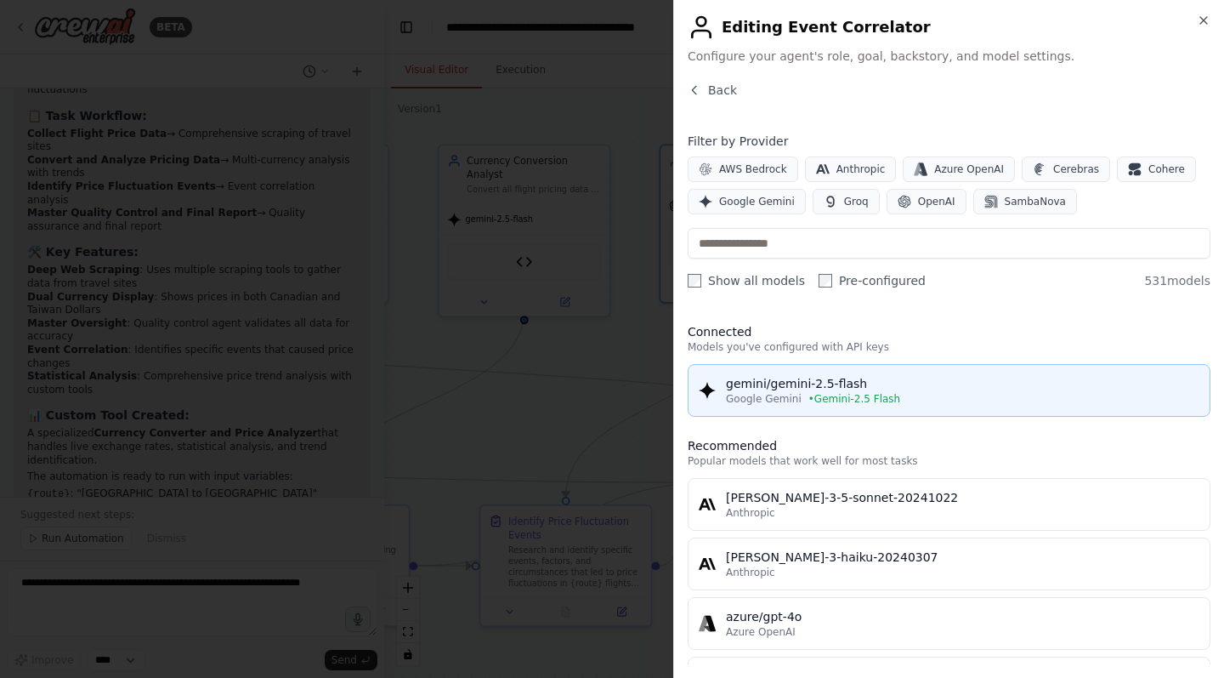
click at [815, 388] on div "gemini/gemini-2.5-flash" at bounding box center [963, 383] width 474 height 17
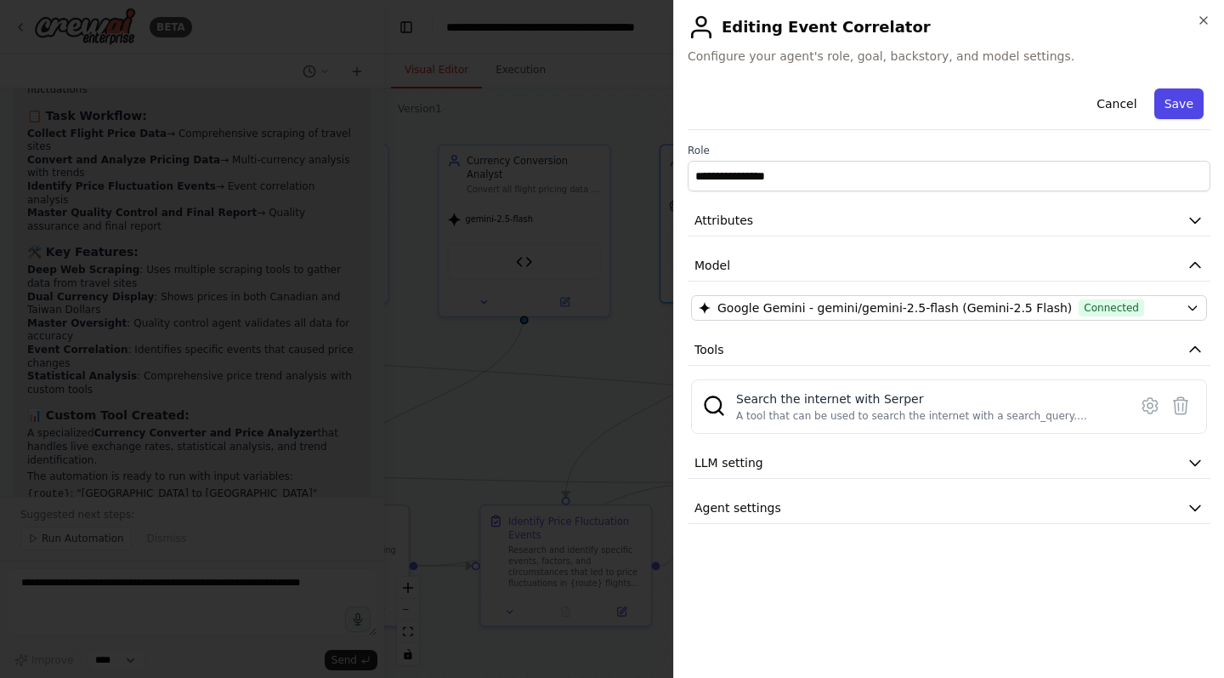
click at [1181, 105] on button "Save" at bounding box center [1179, 103] width 49 height 31
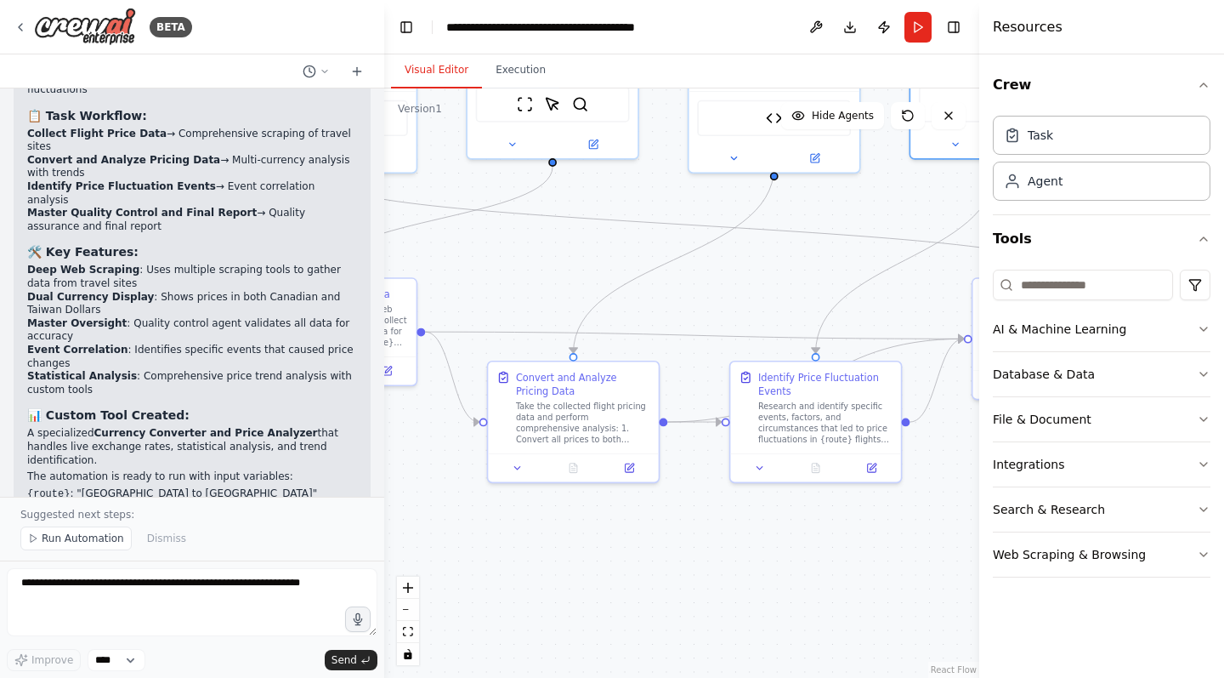
drag, startPoint x: 848, startPoint y: 382, endPoint x: 815, endPoint y: 277, distance: 109.5
click at [1098, 238] on div "BETA You are a travel agent specialized in flight planning. Your task is to sea…" at bounding box center [612, 339] width 1224 height 678
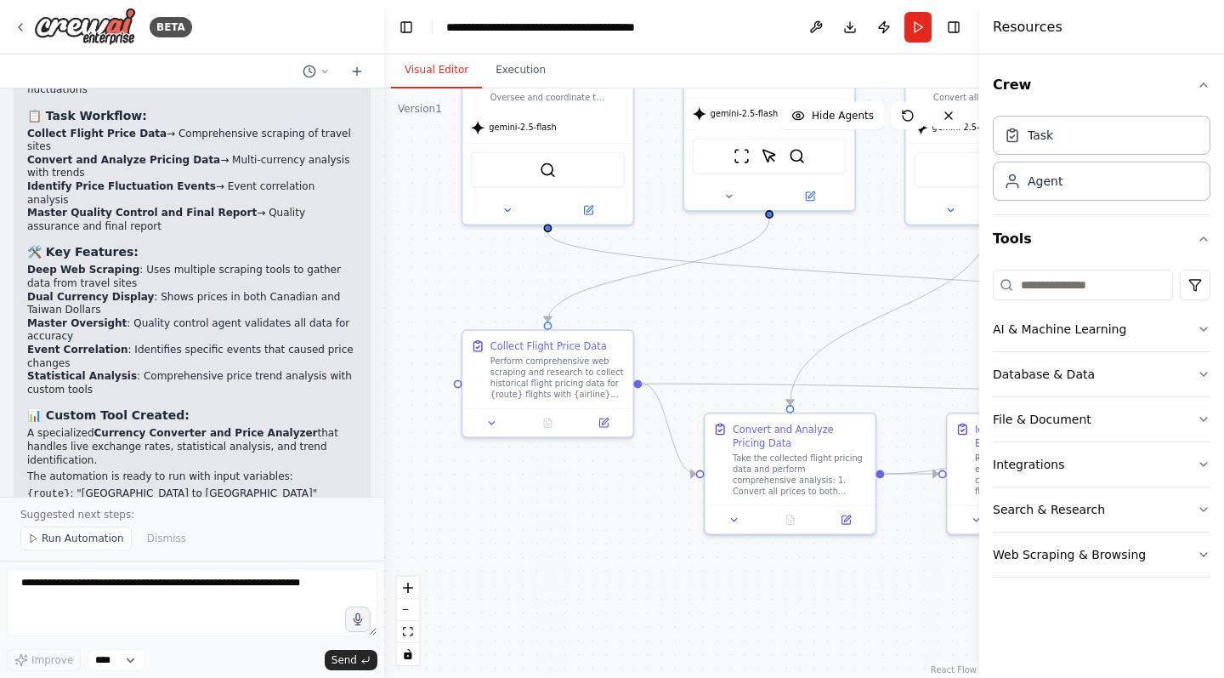
drag, startPoint x: 567, startPoint y: 279, endPoint x: 796, endPoint y: 281, distance: 228.7
click at [789, 321] on div ".deletable-edge-delete-btn { width: 20px; height: 20px; border: 0px solid #ffff…" at bounding box center [681, 382] width 595 height 589
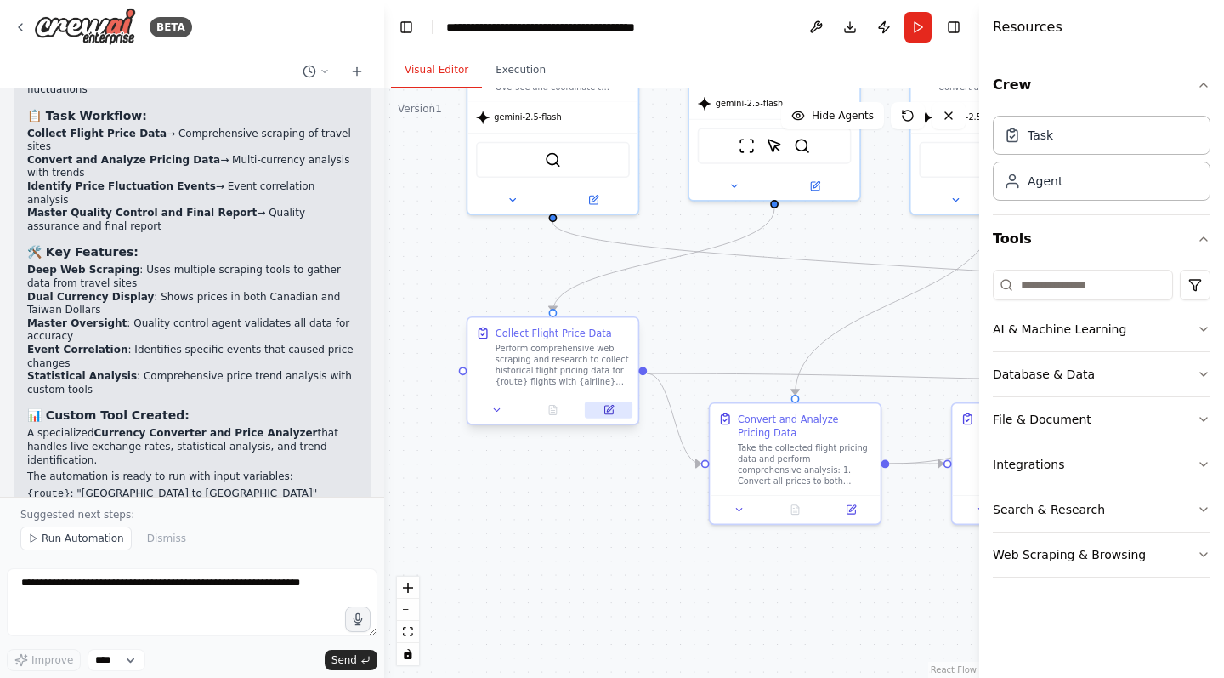
click at [613, 408] on icon at bounding box center [609, 409] width 11 height 11
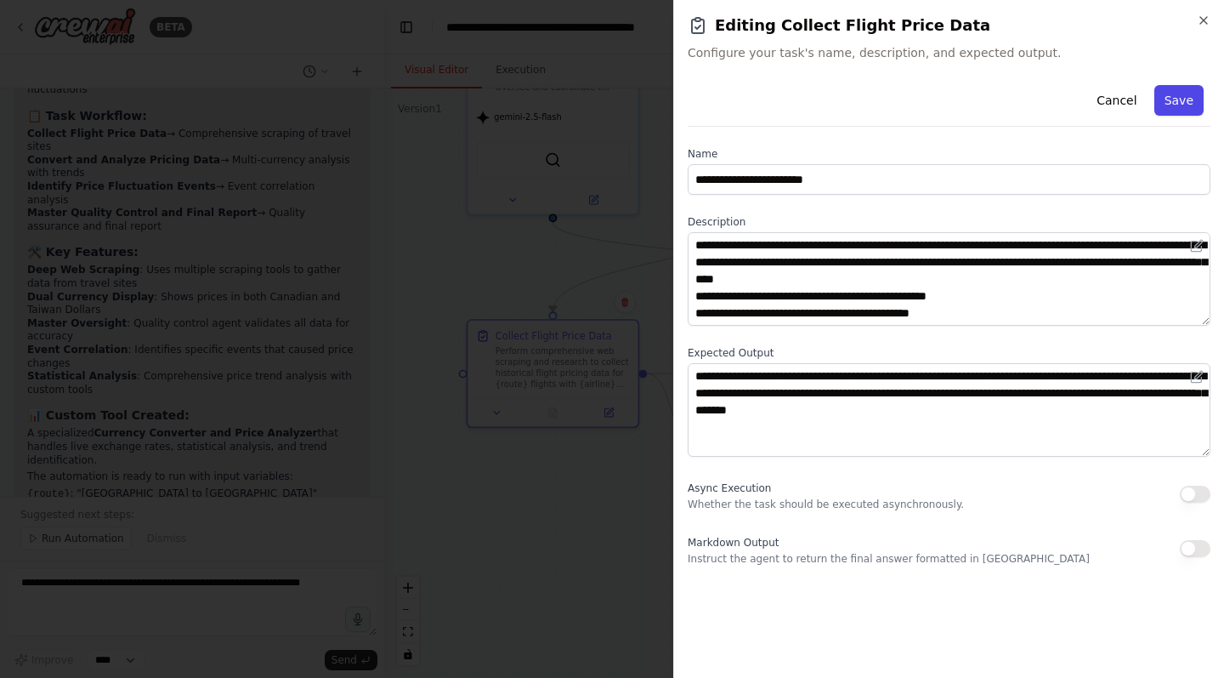
click at [1180, 100] on button "Save" at bounding box center [1179, 100] width 49 height 31
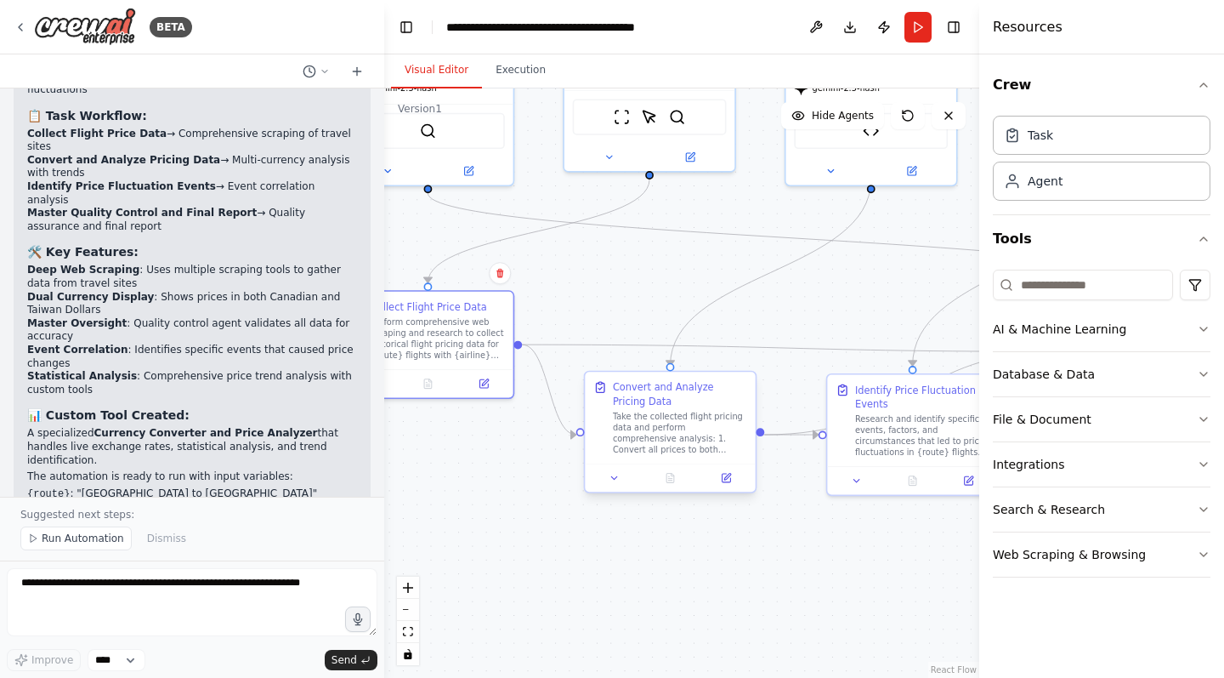
drag, startPoint x: 781, startPoint y: 349, endPoint x: 689, endPoint y: 422, distance: 116.9
click at [656, 321] on div ".deletable-edge-delete-btn { width: 20px; height: 20px; border: 0px solid #ffff…" at bounding box center [681, 382] width 595 height 589
click at [724, 476] on button at bounding box center [726, 477] width 48 height 17
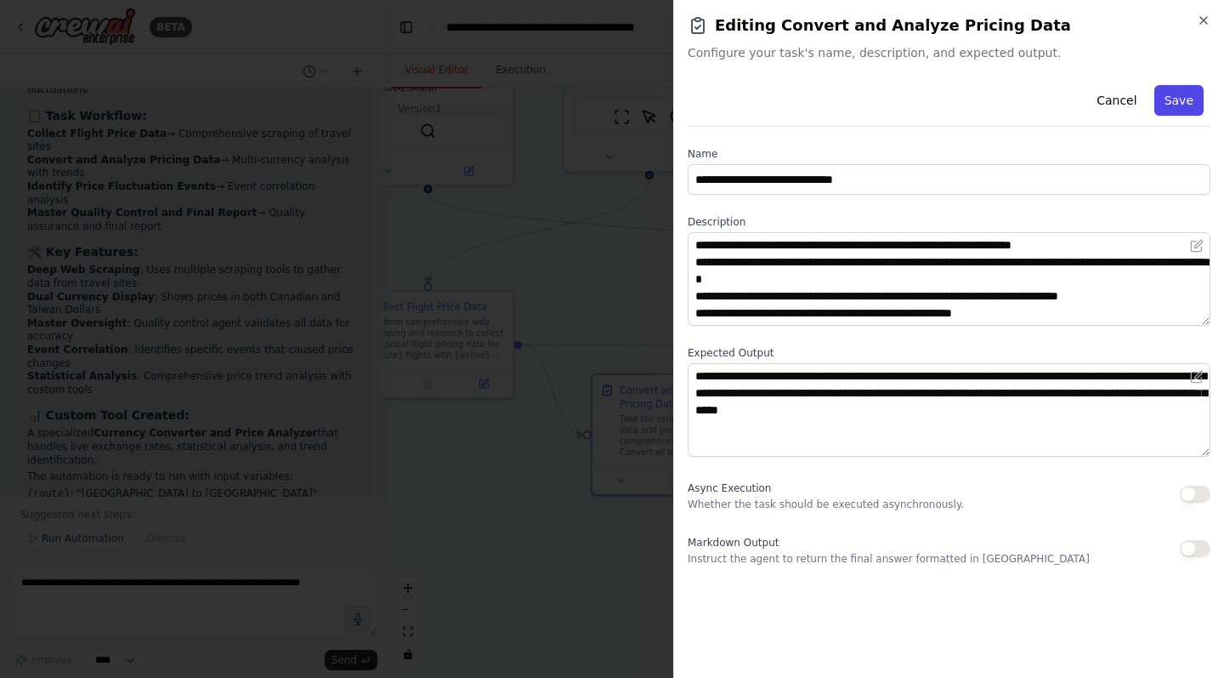
click at [1182, 104] on button "Save" at bounding box center [1179, 100] width 49 height 31
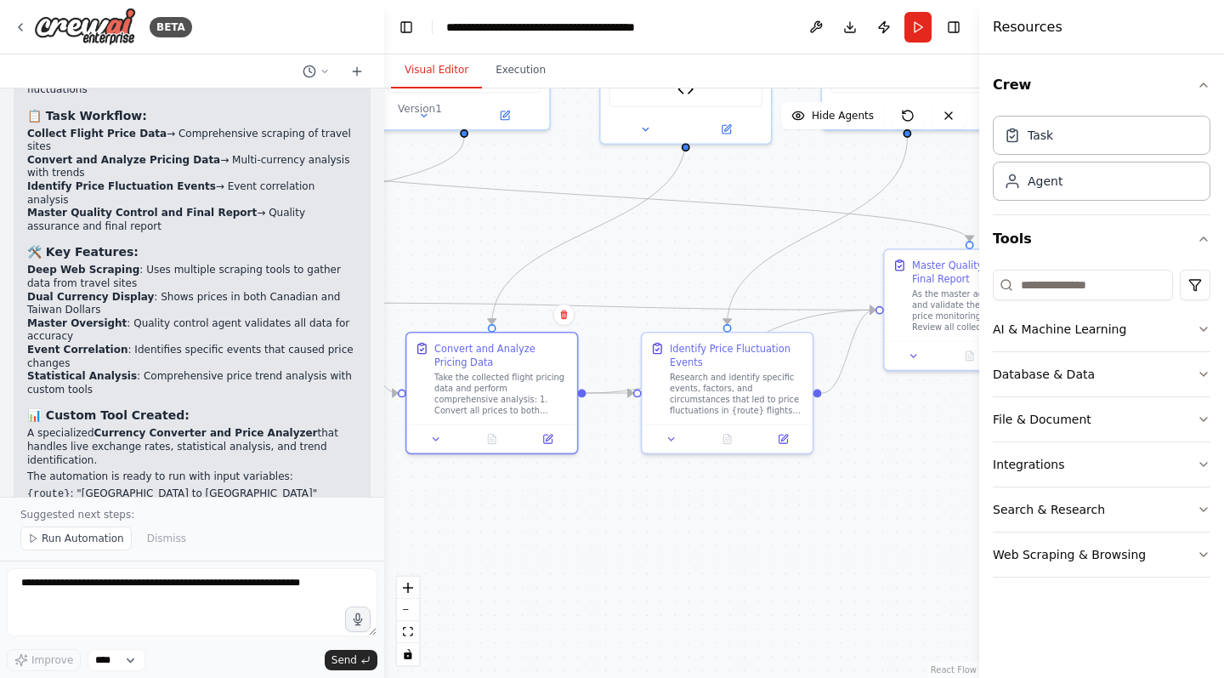
drag, startPoint x: 879, startPoint y: 330, endPoint x: 696, endPoint y: 288, distance: 187.5
click at [695, 288] on div ".deletable-edge-delete-btn { width: 20px; height: 20px; border: 0px solid #ffff…" at bounding box center [681, 382] width 595 height 589
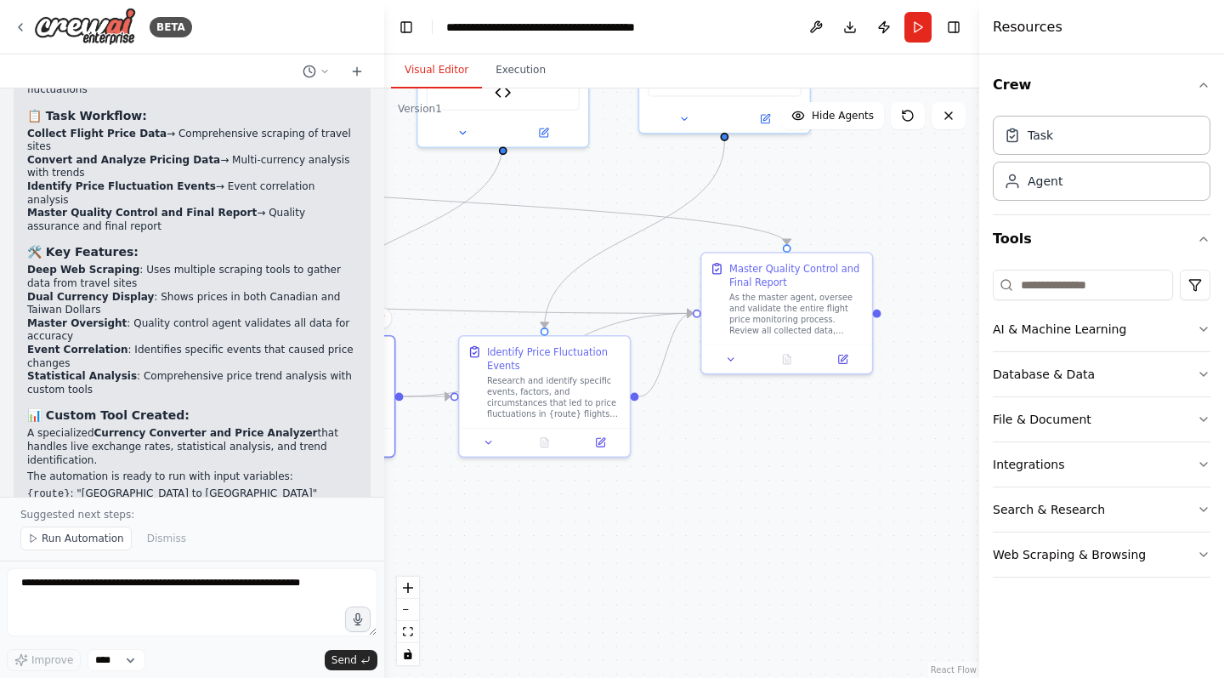
drag, startPoint x: 801, startPoint y: 287, endPoint x: 617, endPoint y: 291, distance: 183.7
click at [617, 291] on div ".deletable-edge-delete-btn { width: 20px; height: 20px; border: 0px solid #ffff…" at bounding box center [681, 382] width 595 height 589
click at [847, 360] on icon at bounding box center [842, 356] width 9 height 9
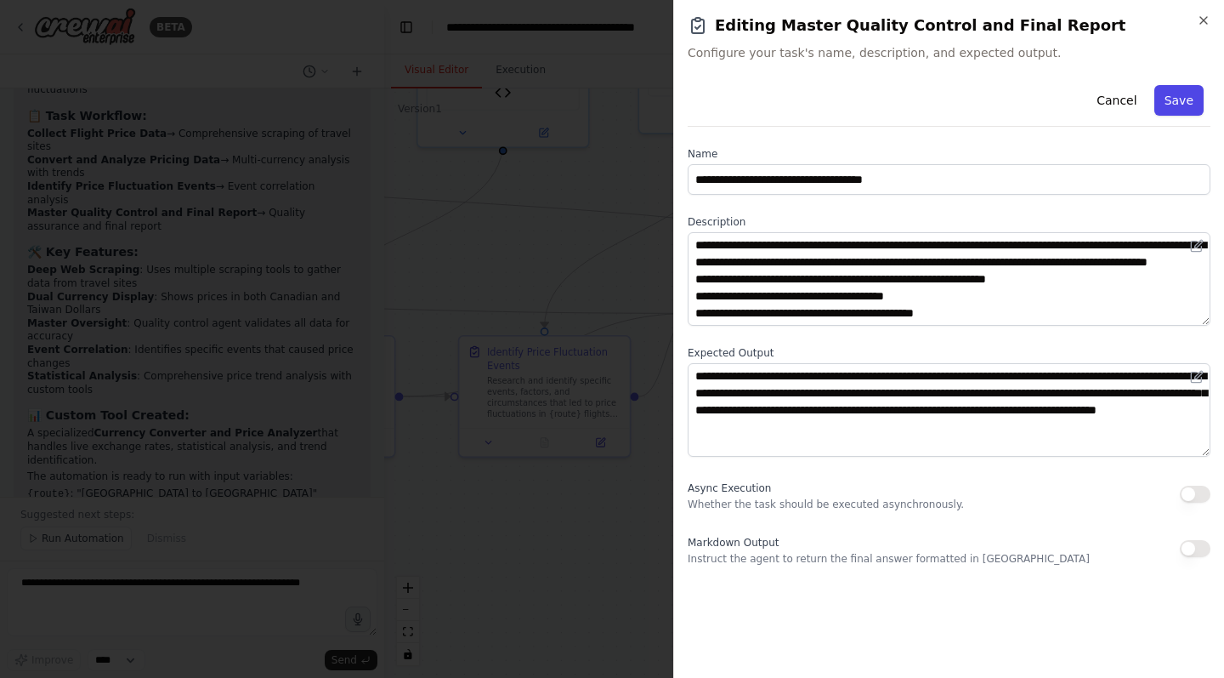
click at [1184, 103] on button "Save" at bounding box center [1179, 100] width 49 height 31
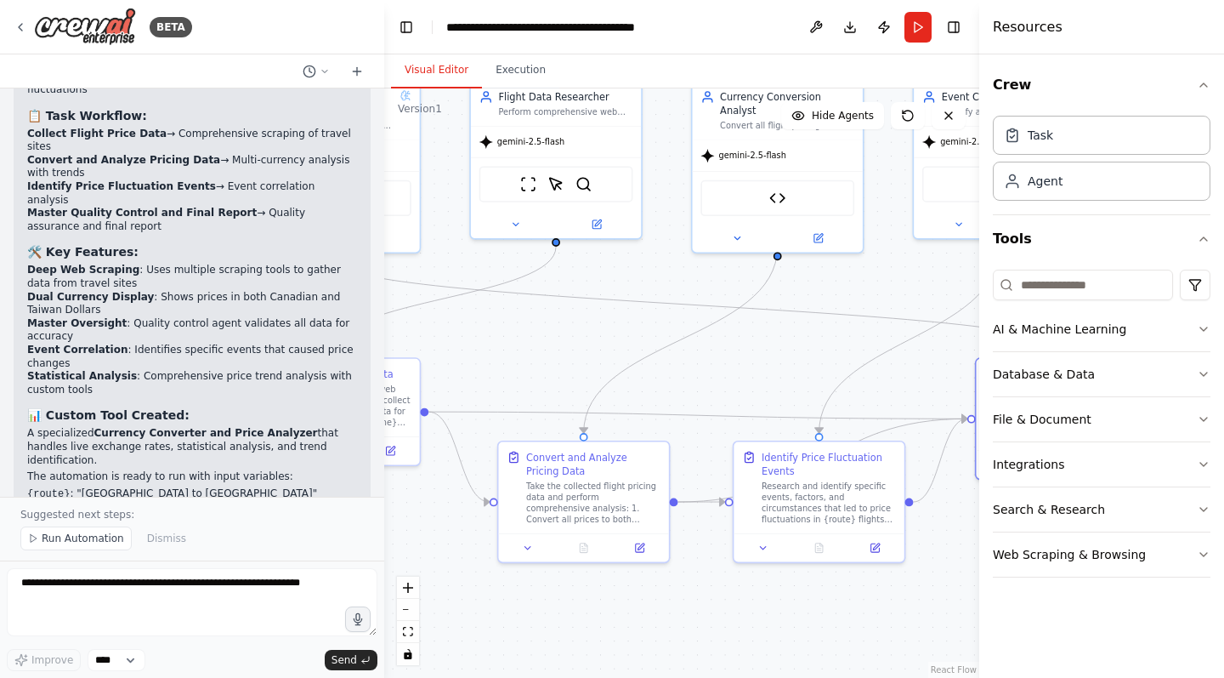
drag, startPoint x: 807, startPoint y: 198, endPoint x: 1082, endPoint y: 304, distance: 294.2
click at [1082, 304] on div "BETA You are a travel agent specialized in flight planning. Your task is to sea…" at bounding box center [612, 339] width 1224 height 678
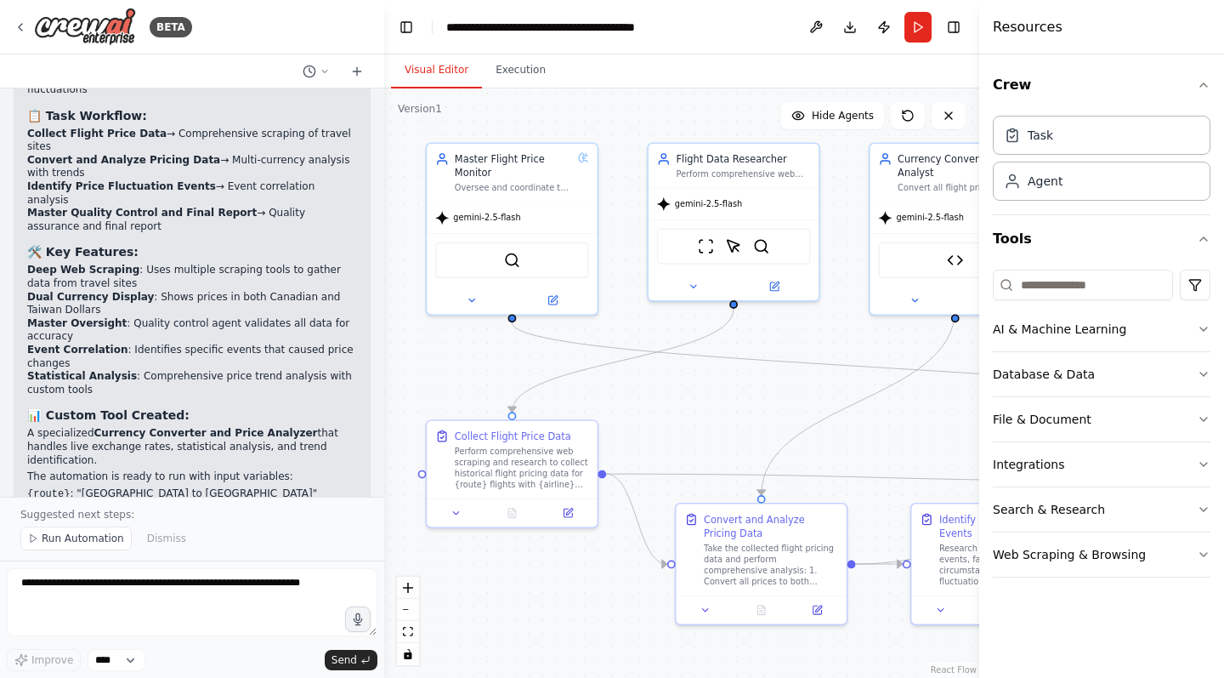
drag, startPoint x: 598, startPoint y: 327, endPoint x: 699, endPoint y: 302, distance: 104.4
click at [778, 387] on div ".deletable-edge-delete-btn { width: 20px; height: 20px; border: 0px solid #ffff…" at bounding box center [681, 382] width 595 height 589
click at [476, 167] on div "Master Flight Price Monitor" at bounding box center [515, 161] width 117 height 28
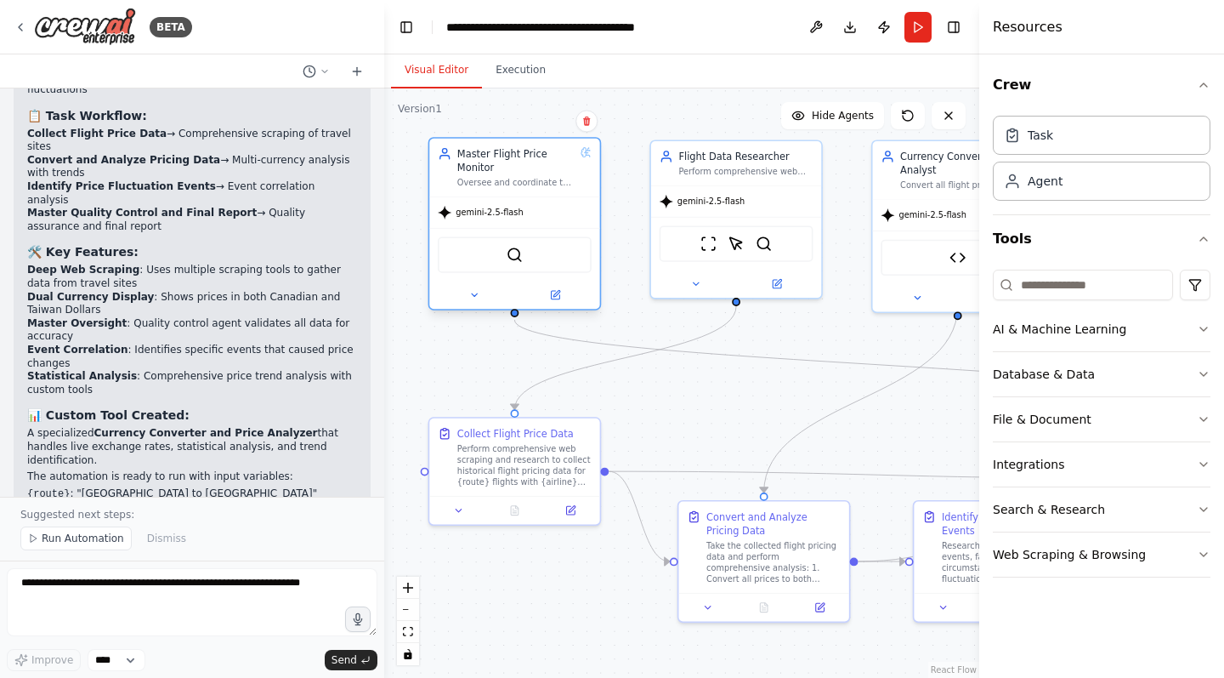
click at [443, 156] on icon at bounding box center [444, 157] width 9 height 3
click at [587, 155] on icon at bounding box center [587, 156] width 3 height 2
click at [472, 296] on icon at bounding box center [474, 294] width 11 height 11
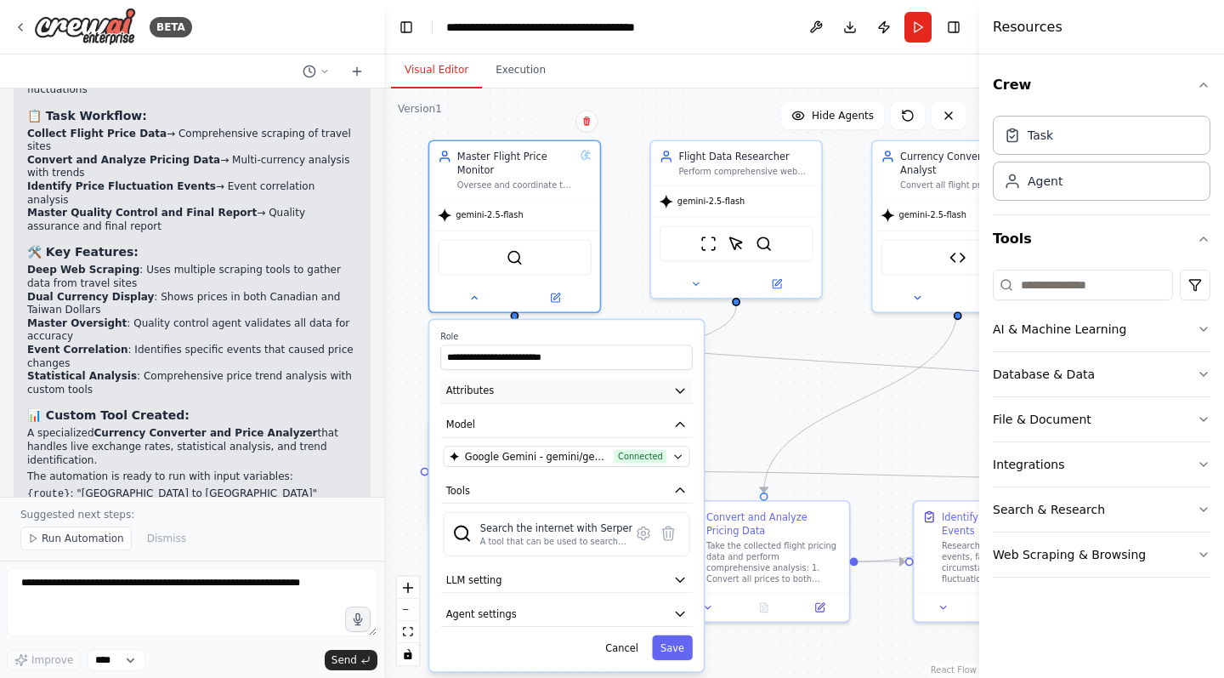
click at [679, 395] on icon "button" at bounding box center [680, 390] width 14 height 14
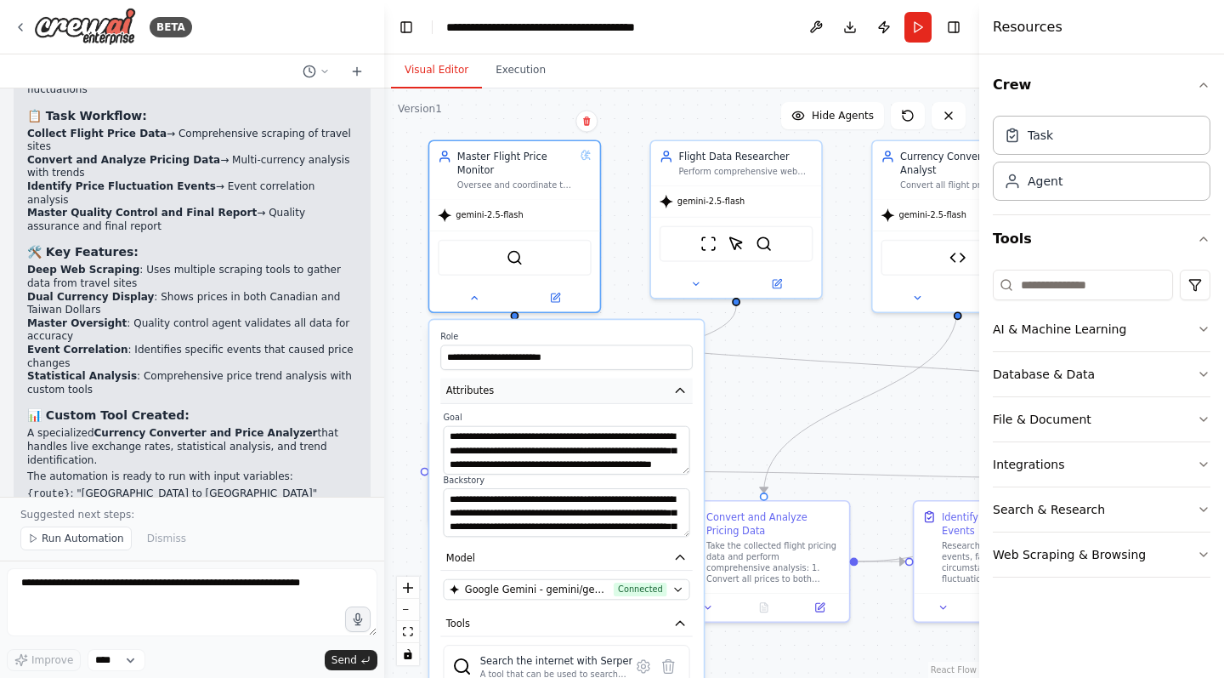
click at [679, 395] on icon "button" at bounding box center [680, 390] width 14 height 14
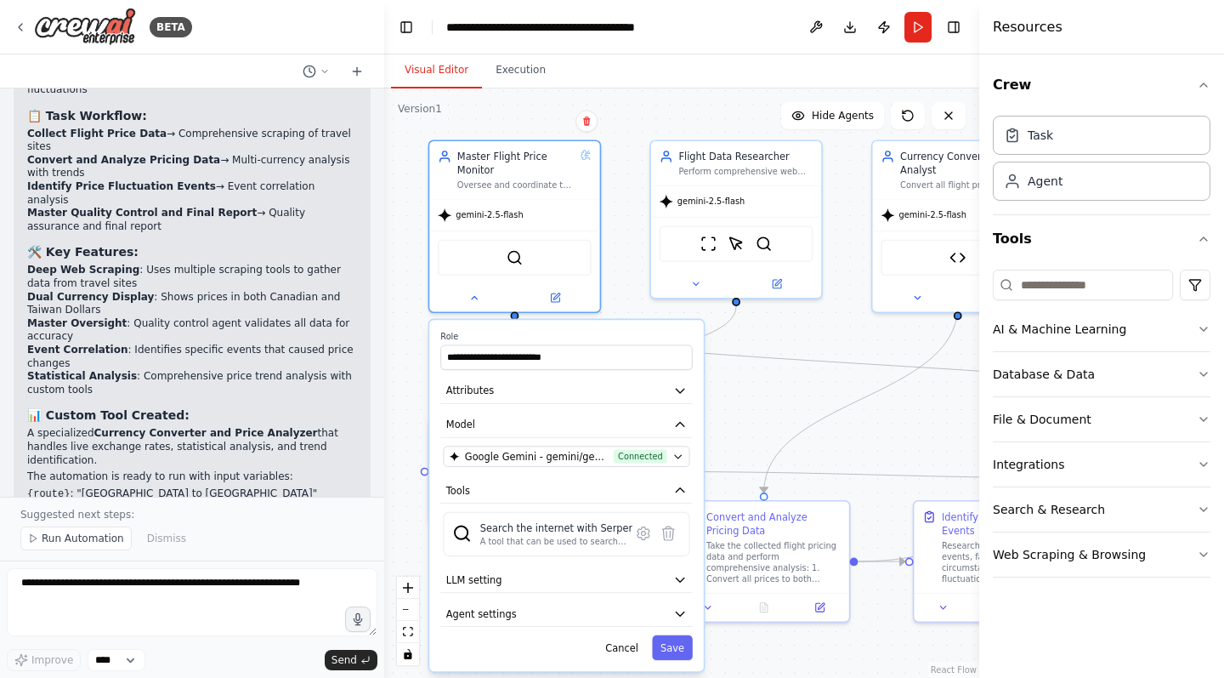
click at [722, 395] on div ".deletable-edge-delete-btn { width: 20px; height: 20px; border: 0px solid #ffff…" at bounding box center [681, 382] width 595 height 589
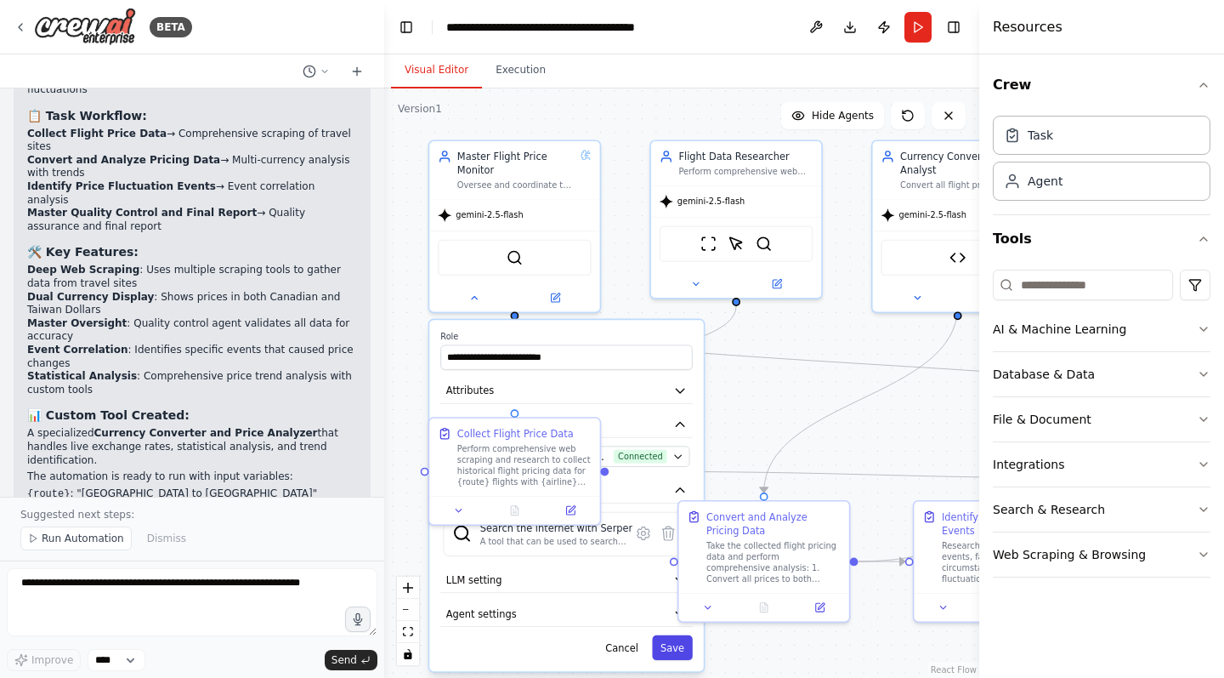
click at [687, 647] on button "Save" at bounding box center [672, 647] width 41 height 25
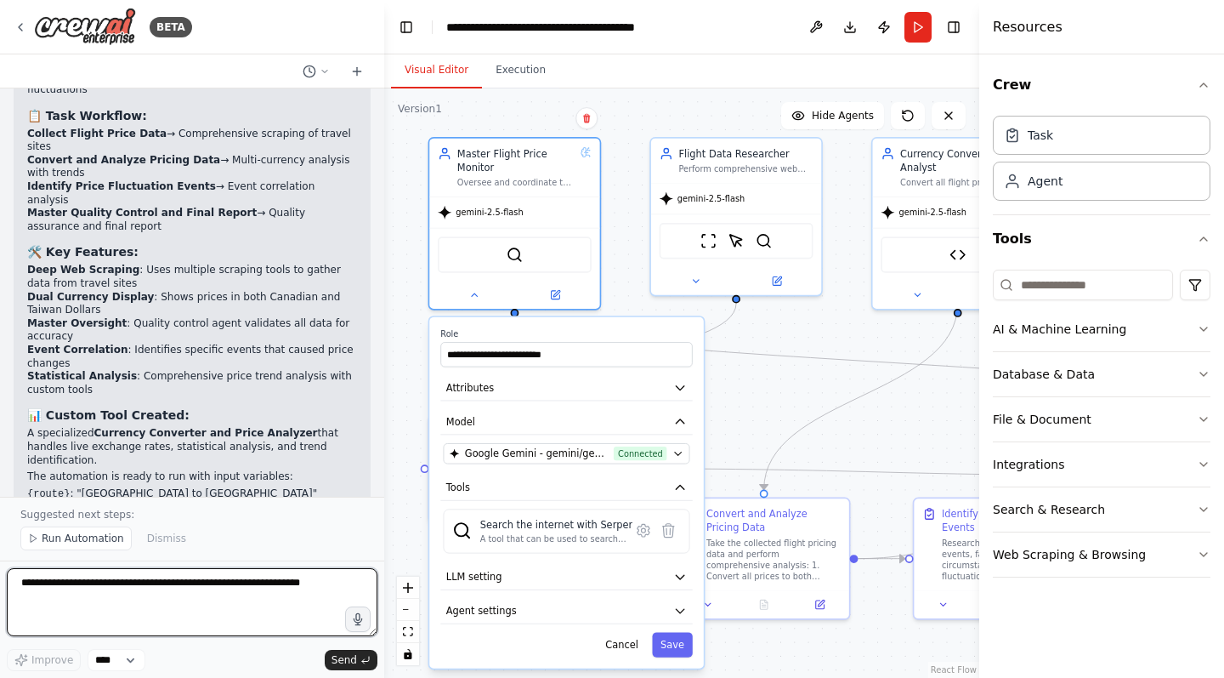
drag, startPoint x: 208, startPoint y: 586, endPoint x: 191, endPoint y: 585, distance: 17.0
click at [204, 585] on textarea at bounding box center [192, 602] width 371 height 68
type textarea "**********"
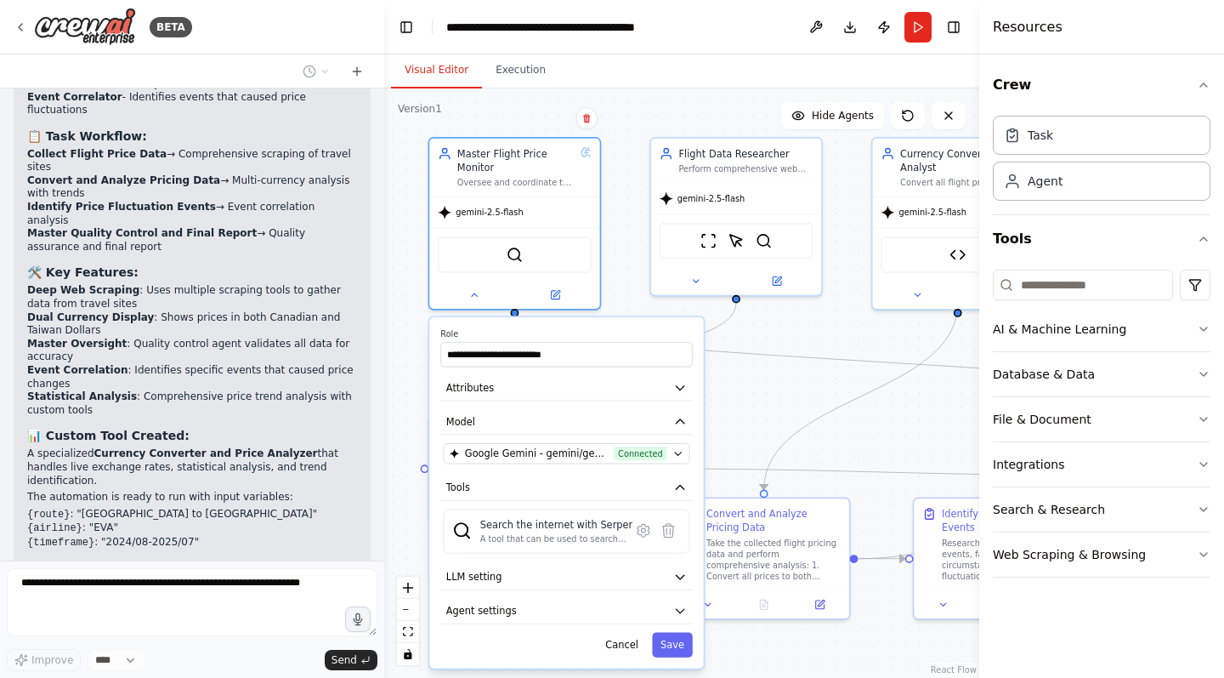
scroll to position [2370, 0]
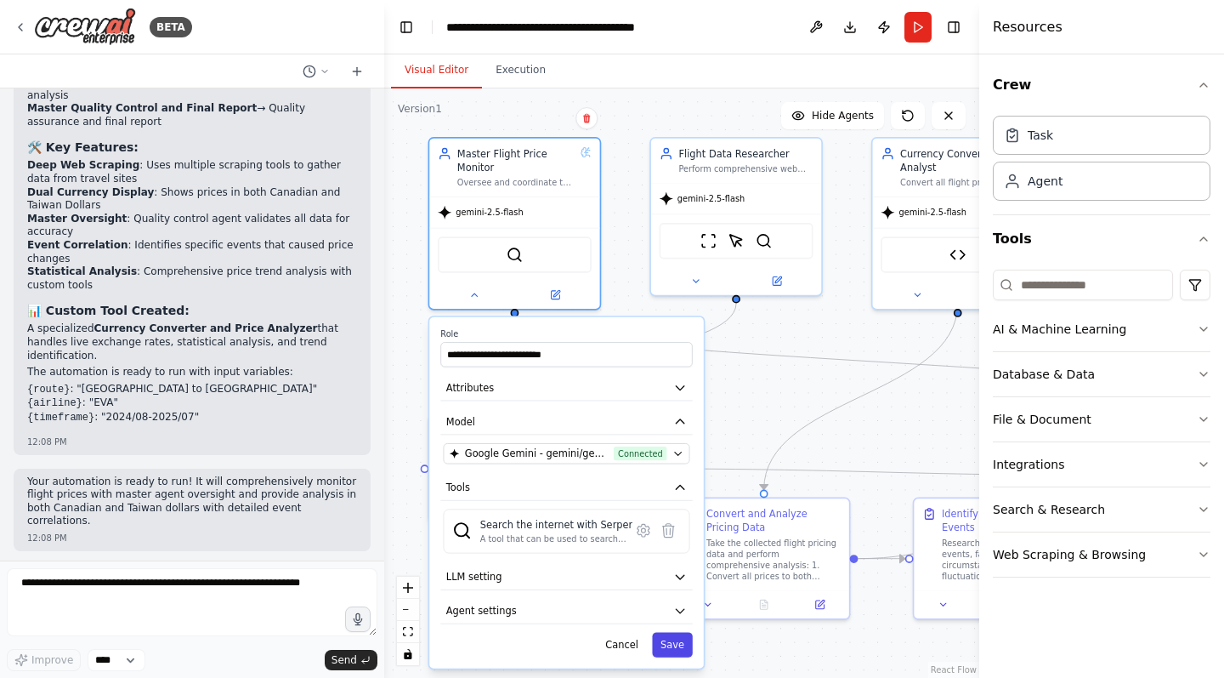
click at [674, 648] on button "Save" at bounding box center [672, 644] width 41 height 25
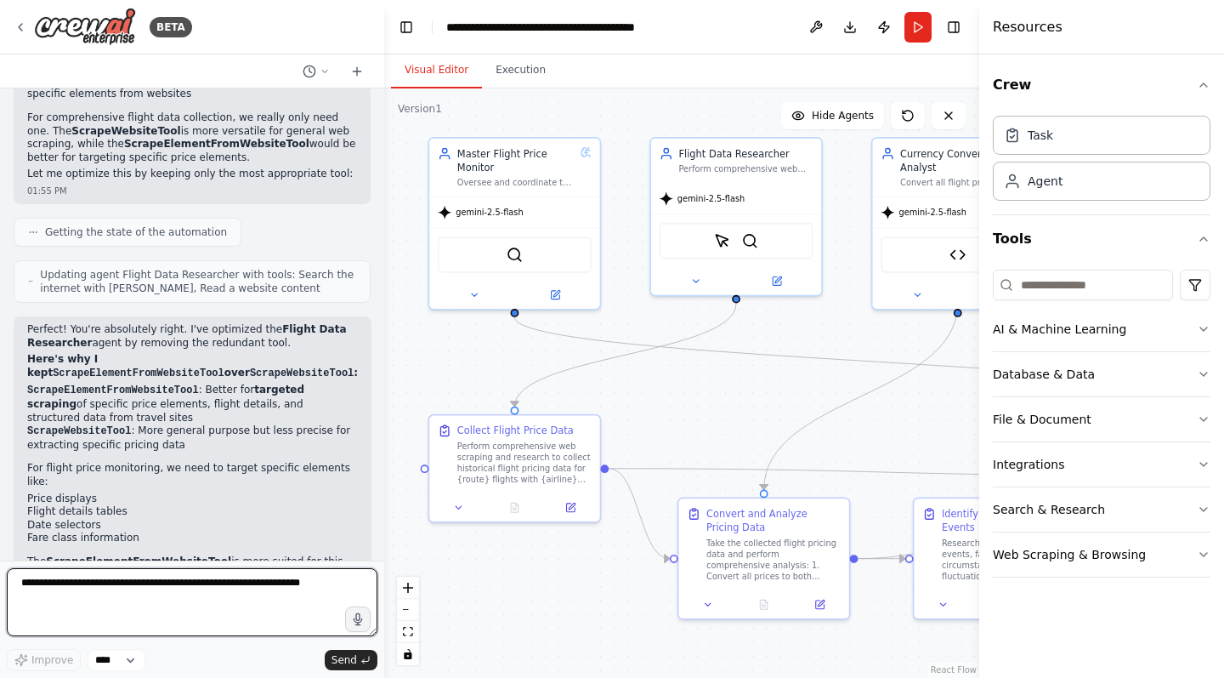
scroll to position [0, 0]
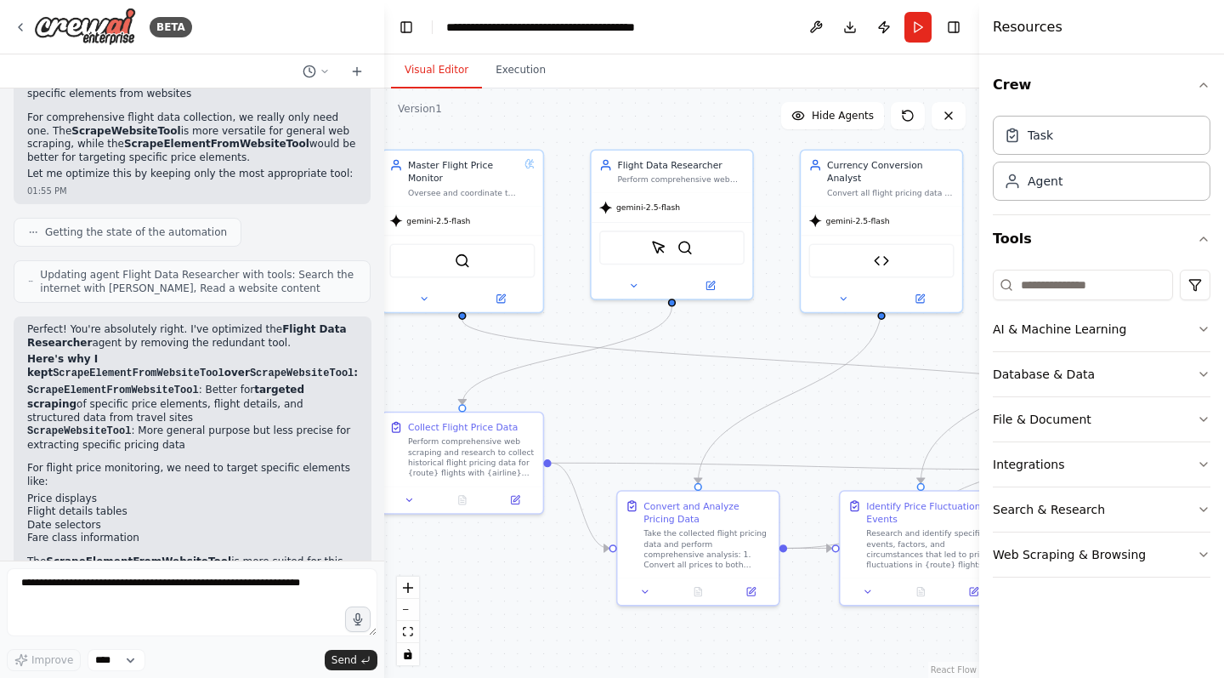
drag, startPoint x: 742, startPoint y: 413, endPoint x: 678, endPoint y: 411, distance: 64.7
click at [678, 411] on div ".deletable-edge-delete-btn { width: 20px; height: 20px; border: 0px solid #ffff…" at bounding box center [681, 382] width 595 height 589
click at [168, 586] on textarea at bounding box center [192, 602] width 371 height 68
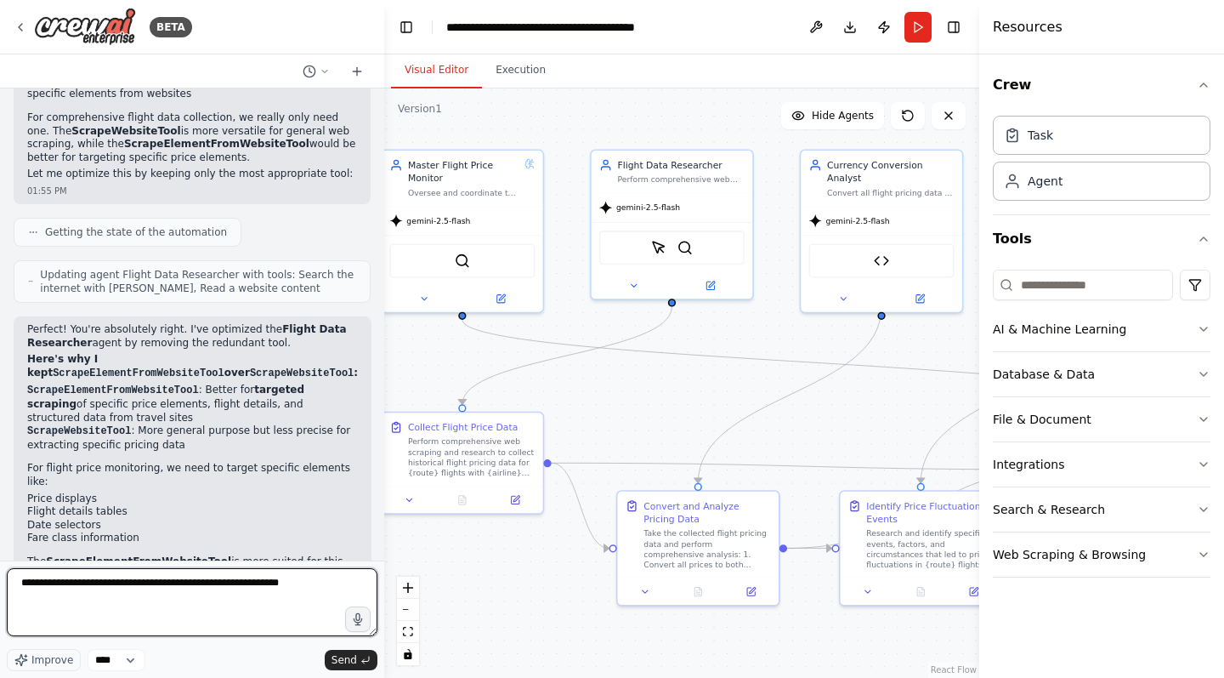
type textarea "**********"
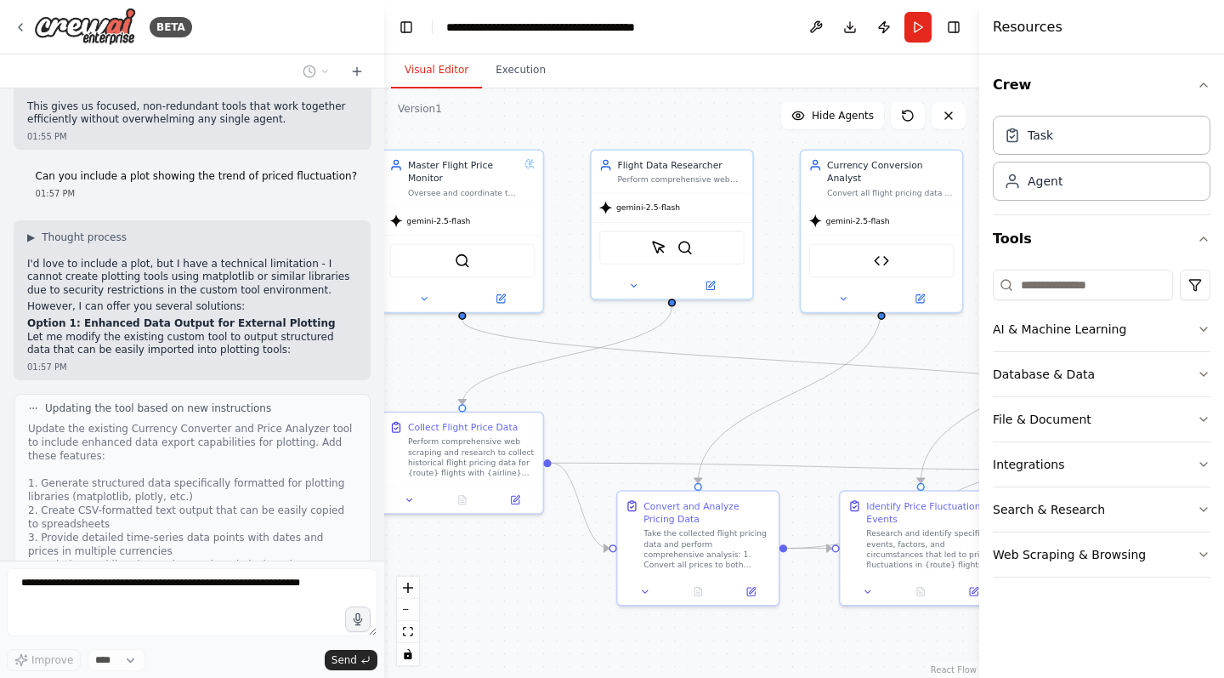
scroll to position [3685, 0]
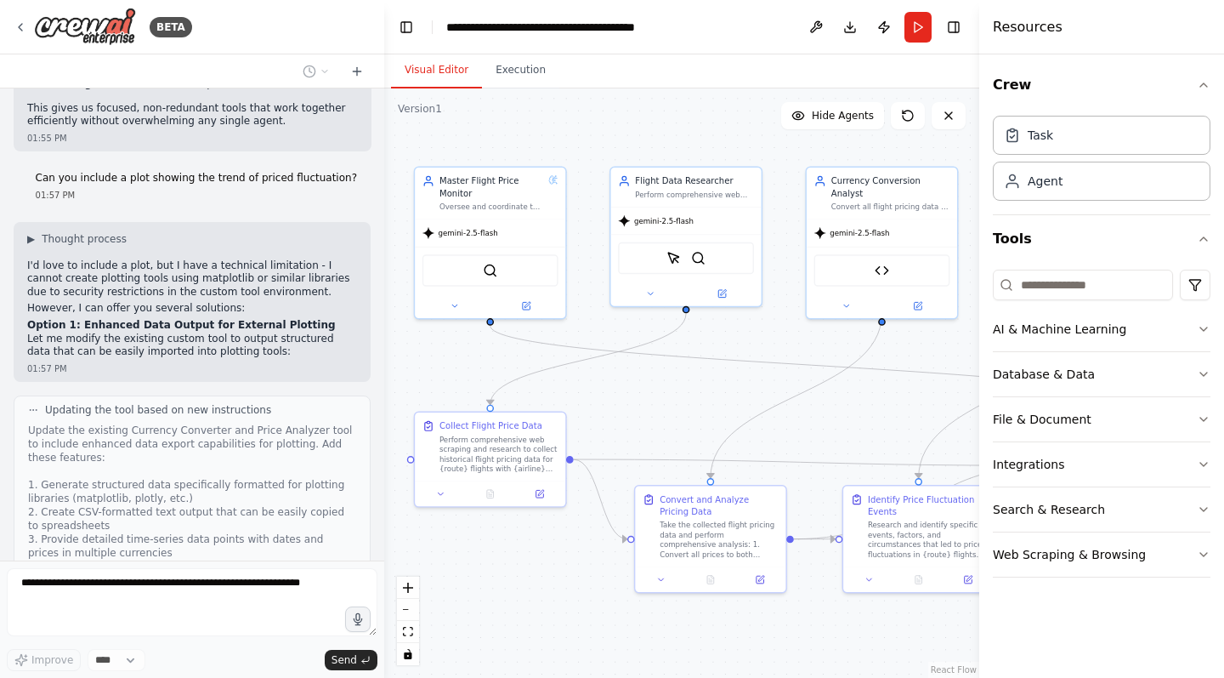
click at [888, 408] on div ".deletable-edge-delete-btn { width: 20px; height: 20px; border: 0px solid #ffff…" at bounding box center [681, 382] width 595 height 589
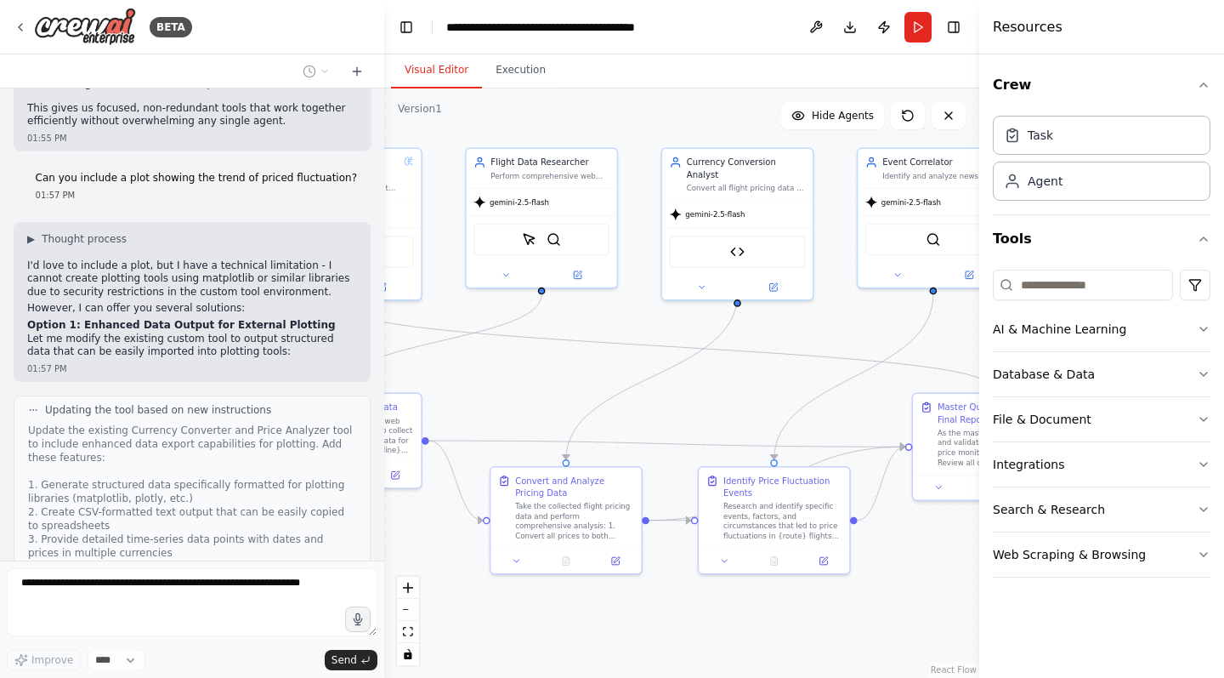
drag, startPoint x: 888, startPoint y: 408, endPoint x: 743, endPoint y: 389, distance: 145.8
click at [743, 389] on div ".deletable-edge-delete-btn { width: 20px; height: 20px; border: 0px solid #ffff…" at bounding box center [681, 382] width 595 height 589
click at [1213, 553] on div "Crew Task Agent Tools AI & Machine Learning Database & Data File & Document Int…" at bounding box center [1102, 365] width 245 height 623
click at [1205, 554] on icon "button" at bounding box center [1204, 555] width 14 height 14
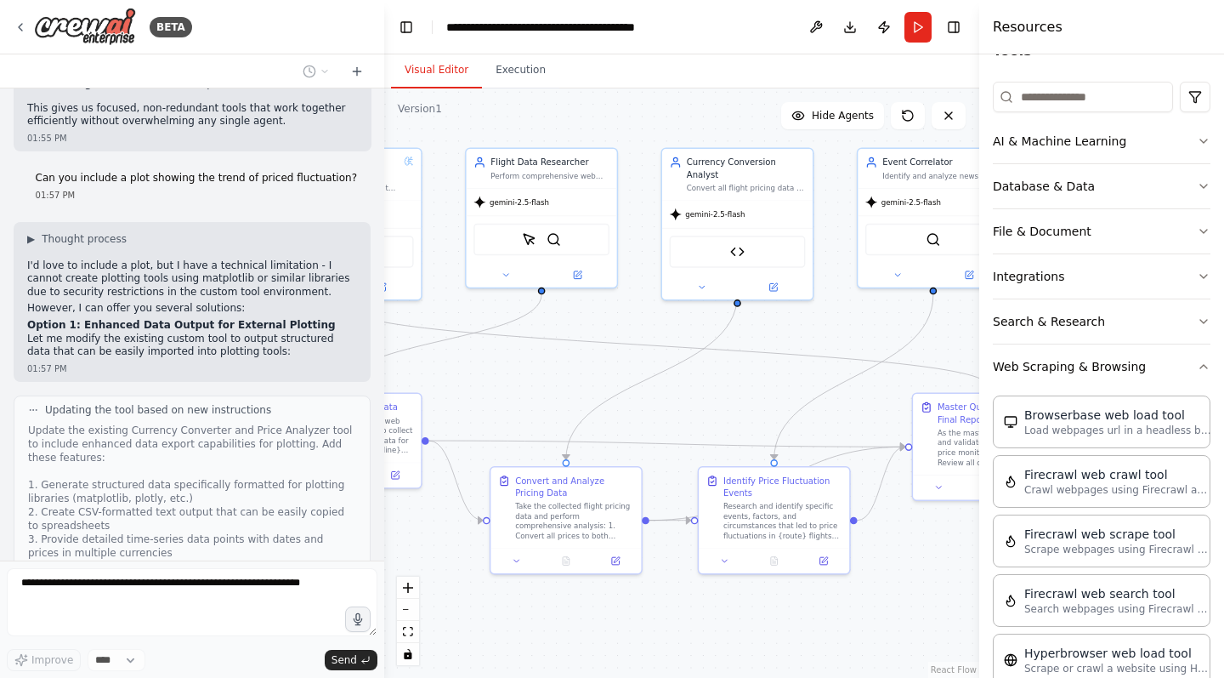
scroll to position [181, 0]
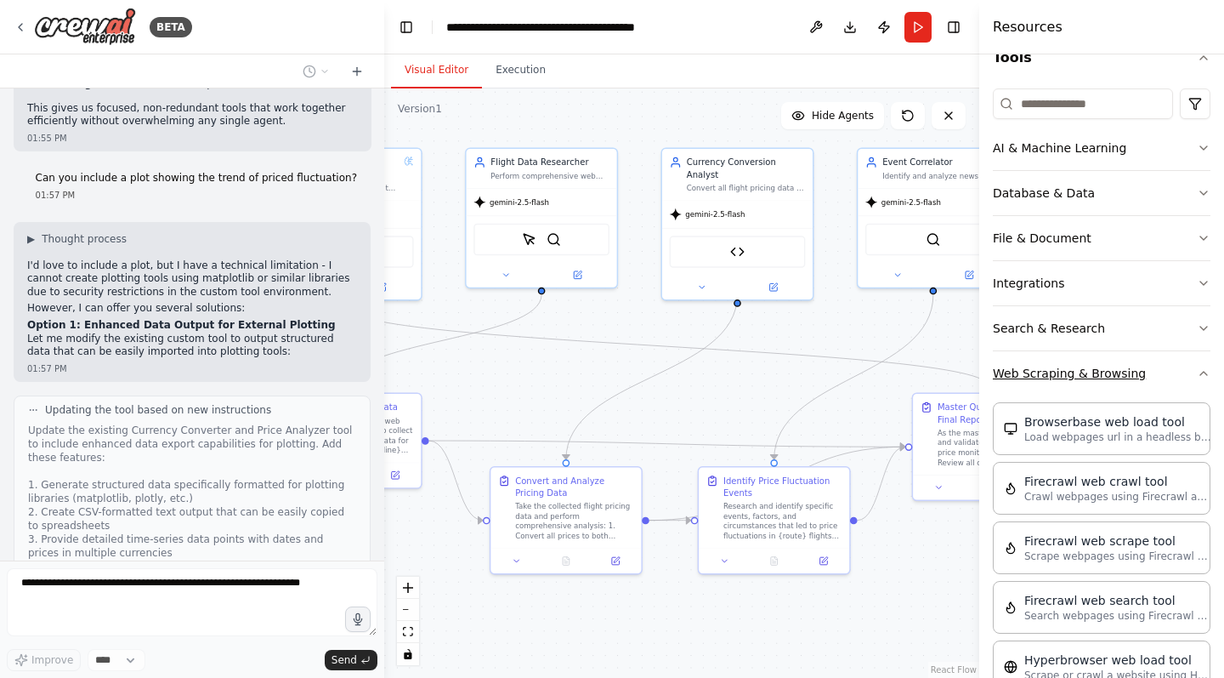
click at [1201, 372] on icon "button" at bounding box center [1204, 373] width 14 height 14
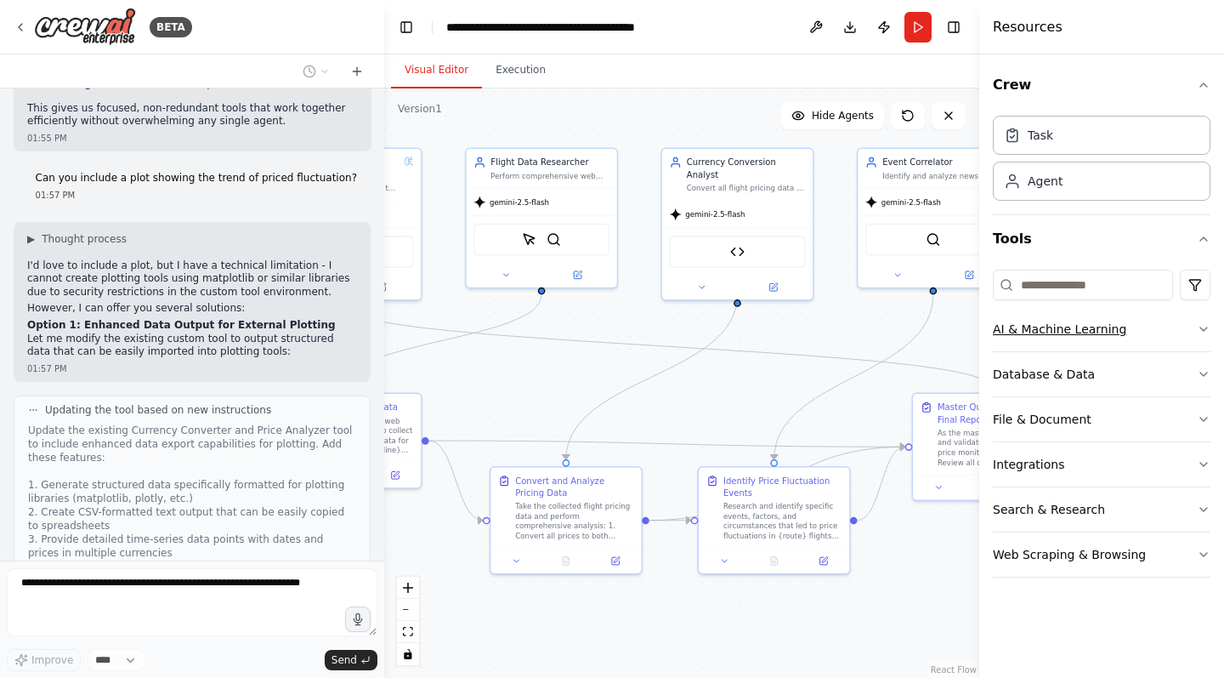
click at [1201, 326] on icon "button" at bounding box center [1204, 329] width 14 height 14
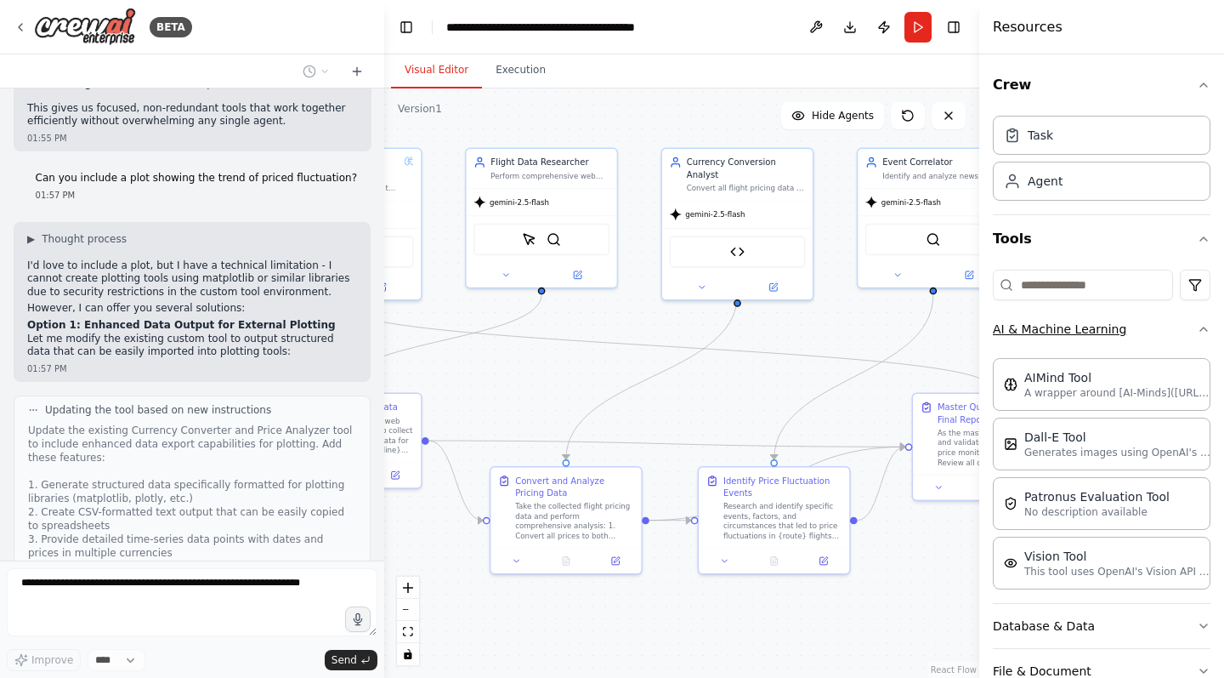
click at [1204, 327] on icon "button" at bounding box center [1204, 329] width 14 height 14
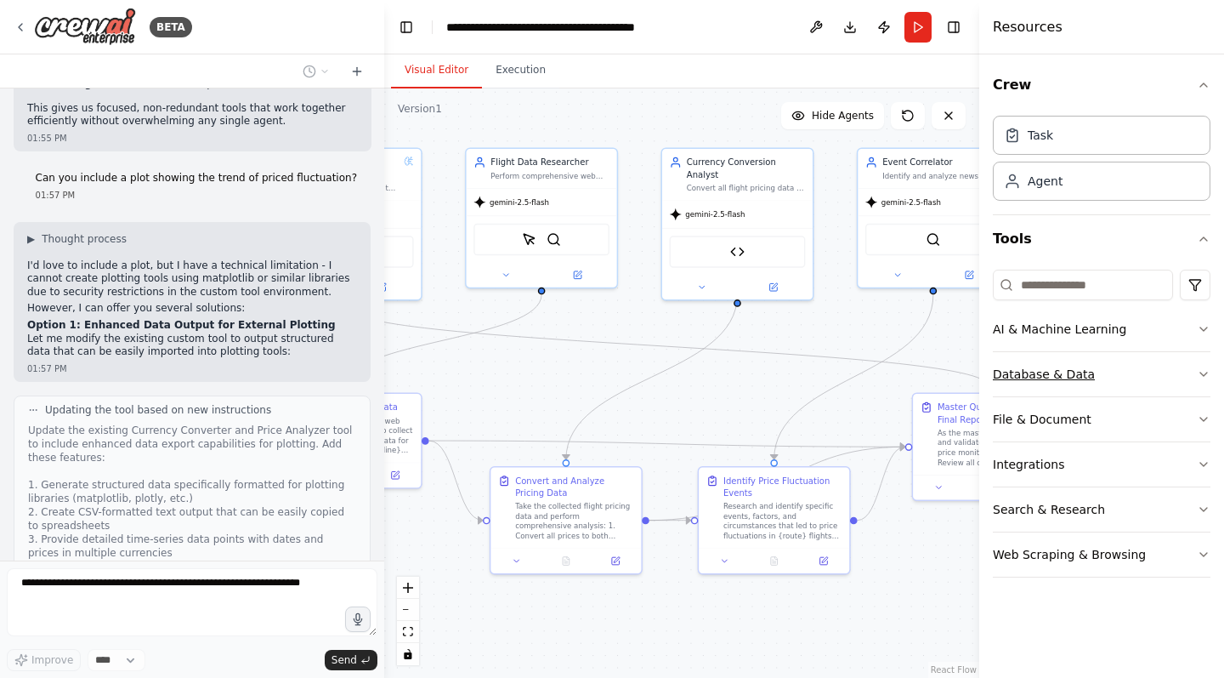
click at [1201, 367] on icon "button" at bounding box center [1204, 374] width 14 height 14
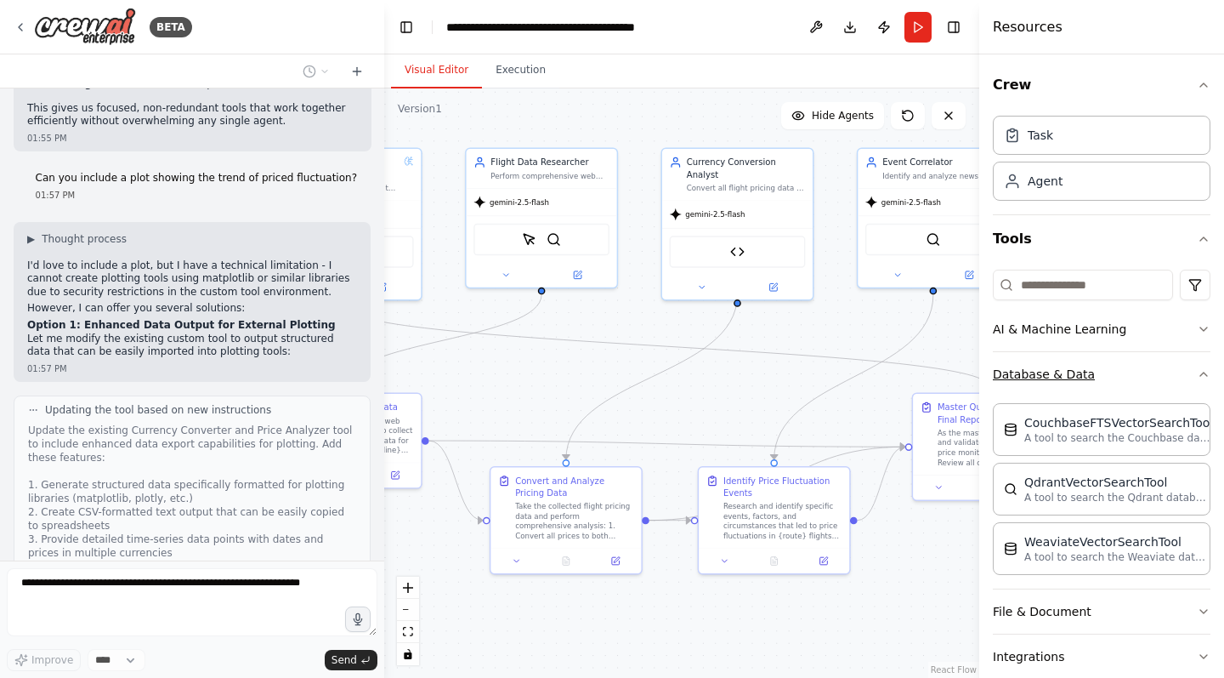
click at [1201, 367] on button "Database & Data" at bounding box center [1102, 374] width 218 height 44
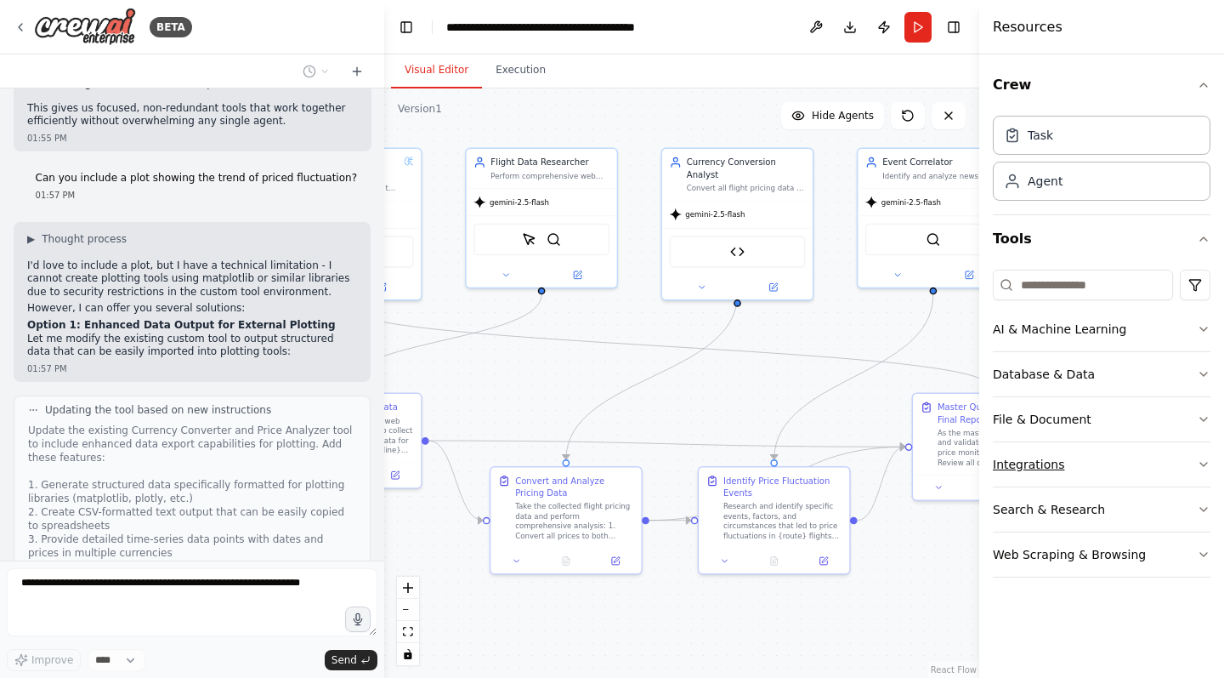
click at [1203, 465] on icon "button" at bounding box center [1204, 464] width 7 height 3
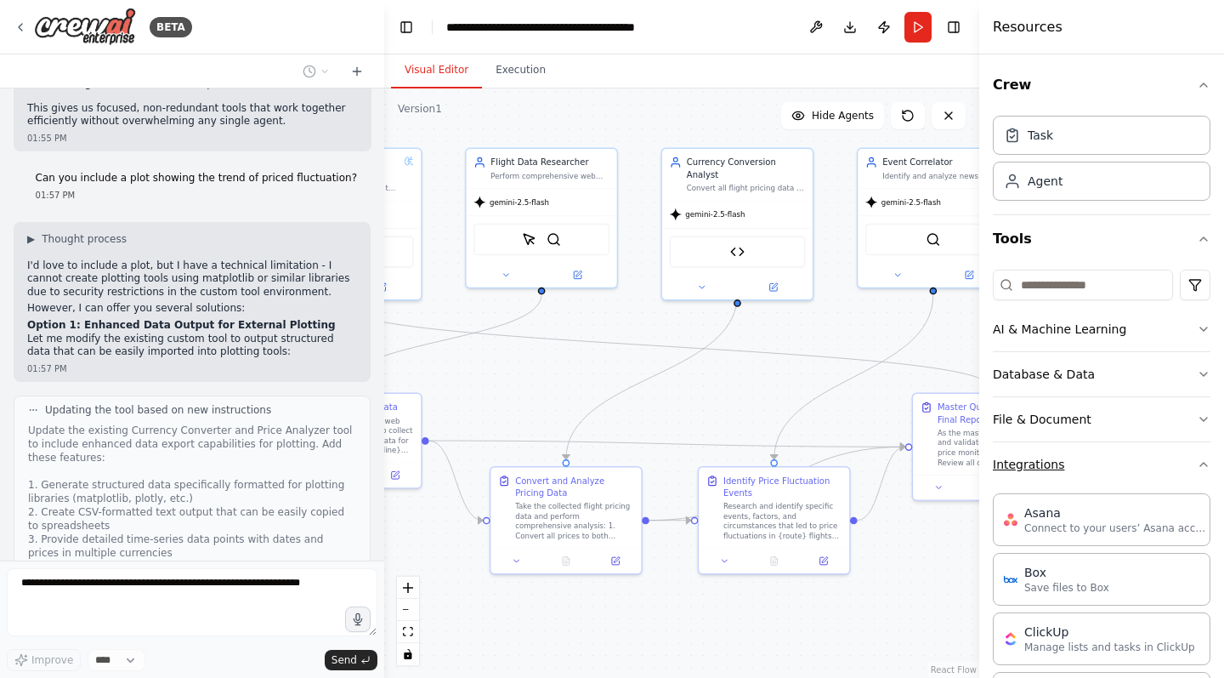
click at [1203, 465] on icon "button" at bounding box center [1204, 464] width 14 height 14
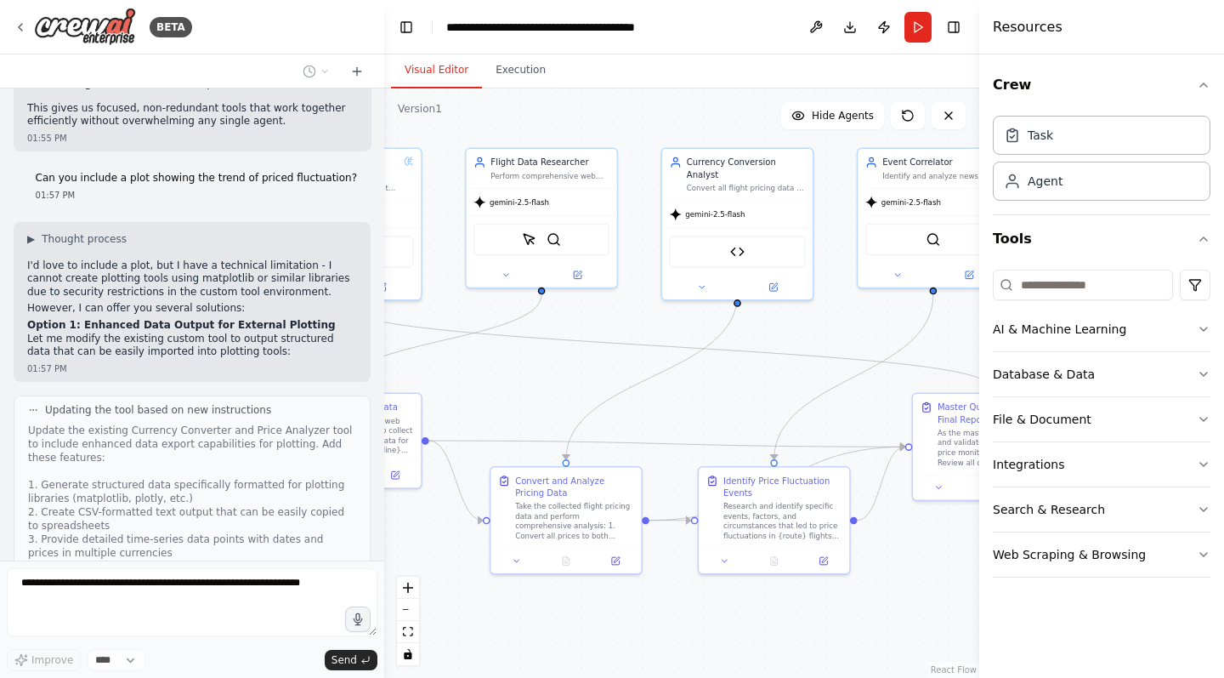
click at [1211, 419] on div "Crew Task Agent Tools AI & Machine Learning Database & Data File & Document Int…" at bounding box center [1102, 365] width 245 height 623
click at [1201, 418] on icon "button" at bounding box center [1204, 419] width 14 height 14
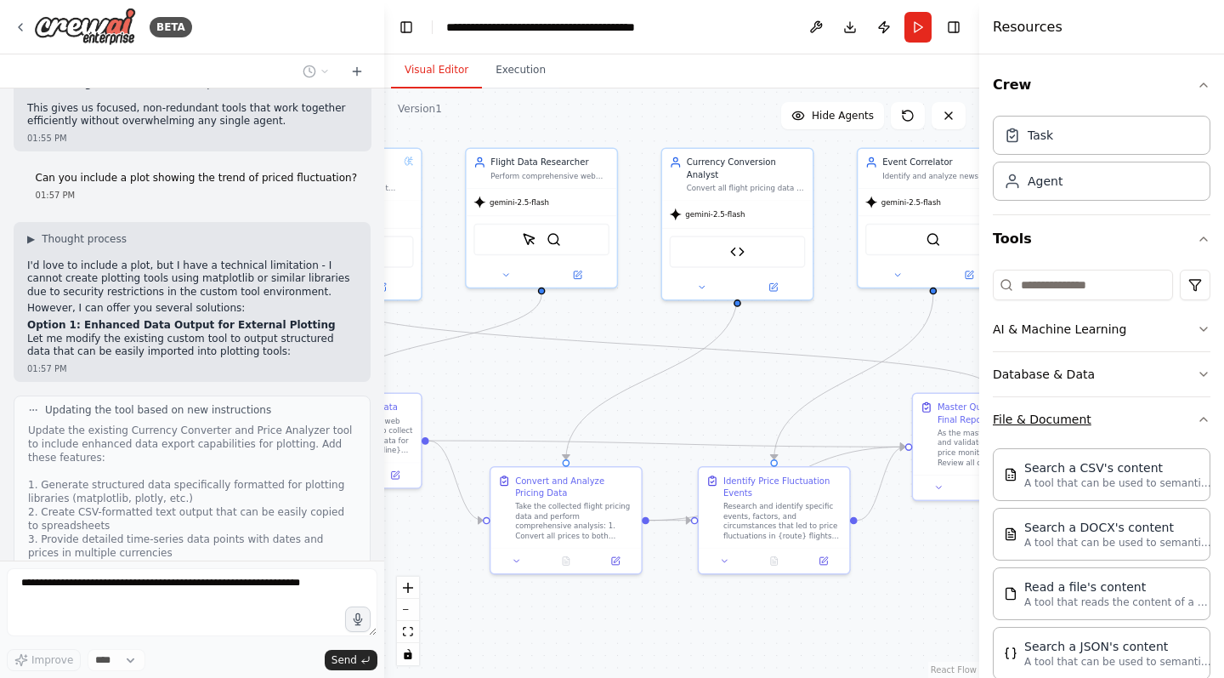
click at [1199, 412] on button "File & Document" at bounding box center [1102, 419] width 218 height 44
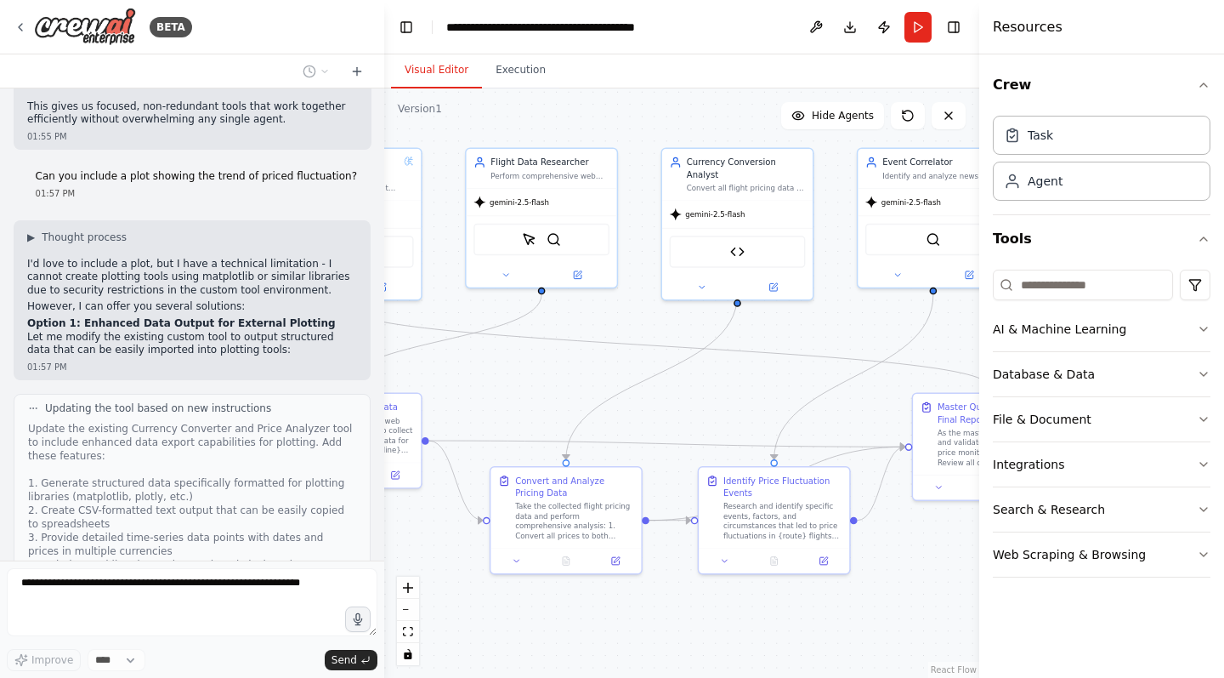
scroll to position [3685, 0]
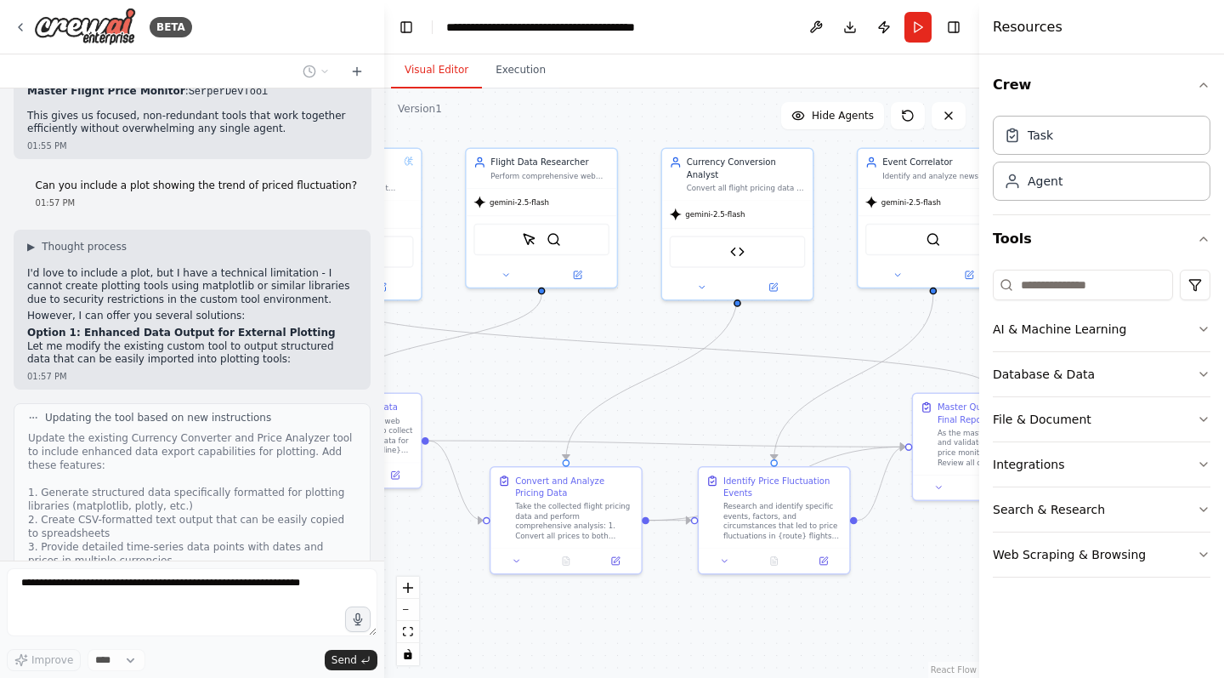
scroll to position [3675, 0]
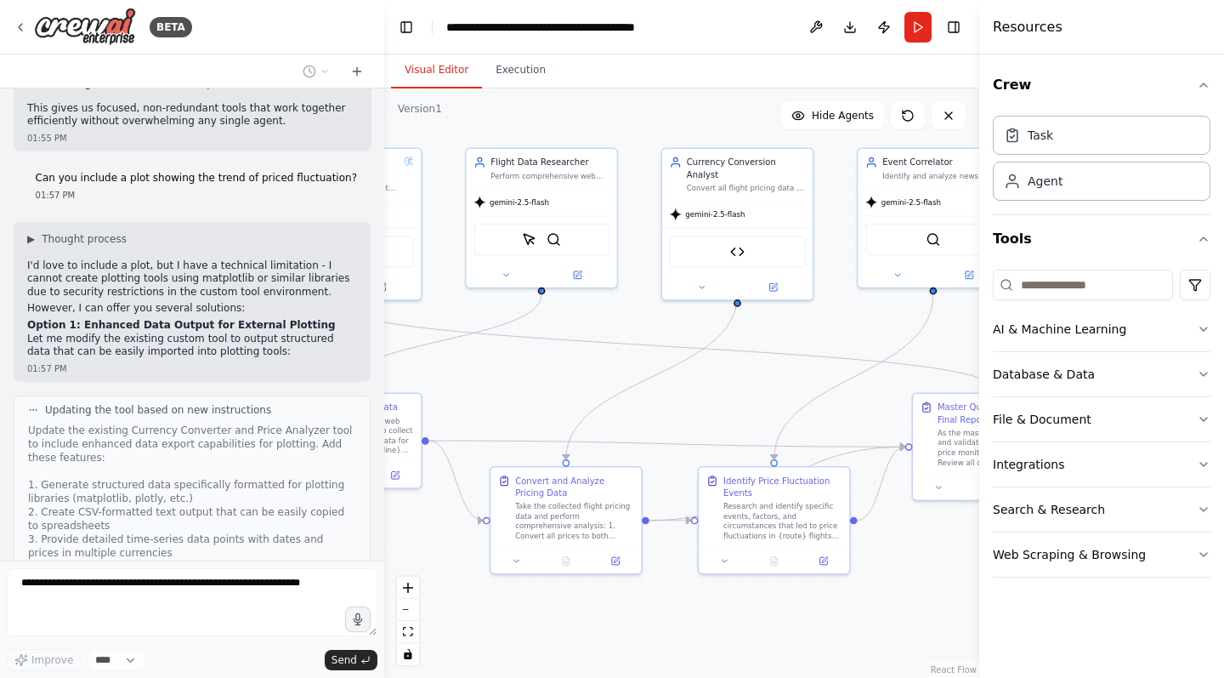
scroll to position [0, 0]
click at [849, 23] on icon at bounding box center [851, 27] width 14 height 14
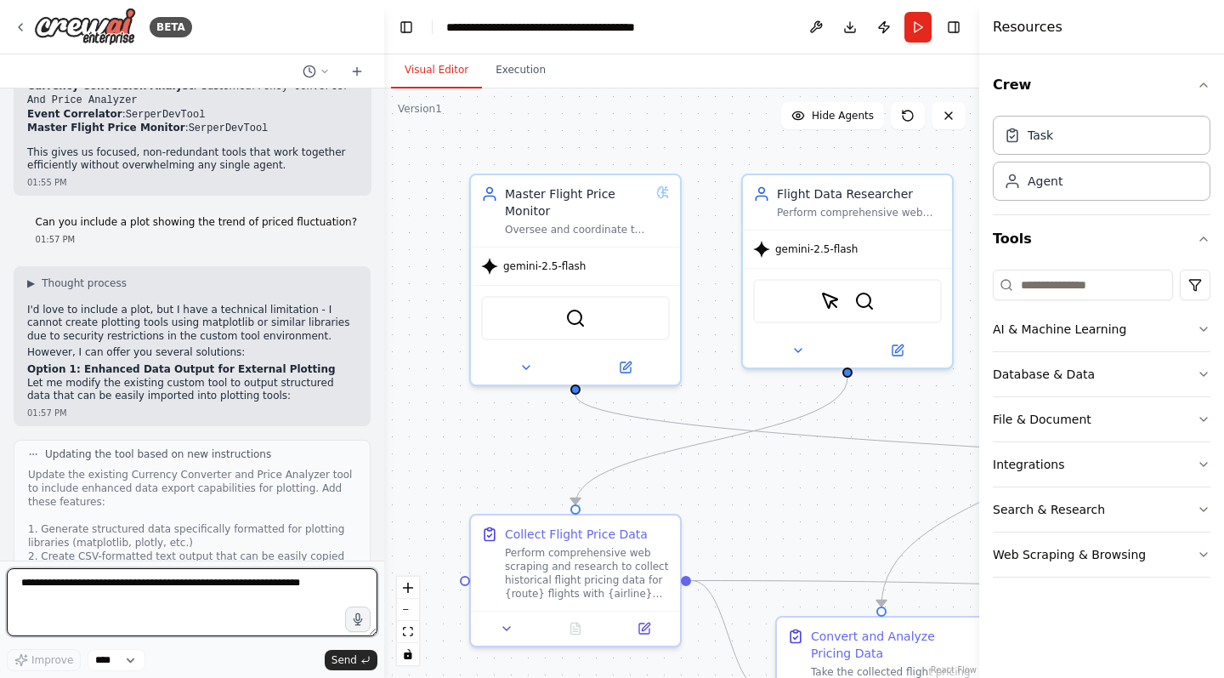
click at [172, 586] on textarea at bounding box center [192, 602] width 371 height 68
type textarea "**********"
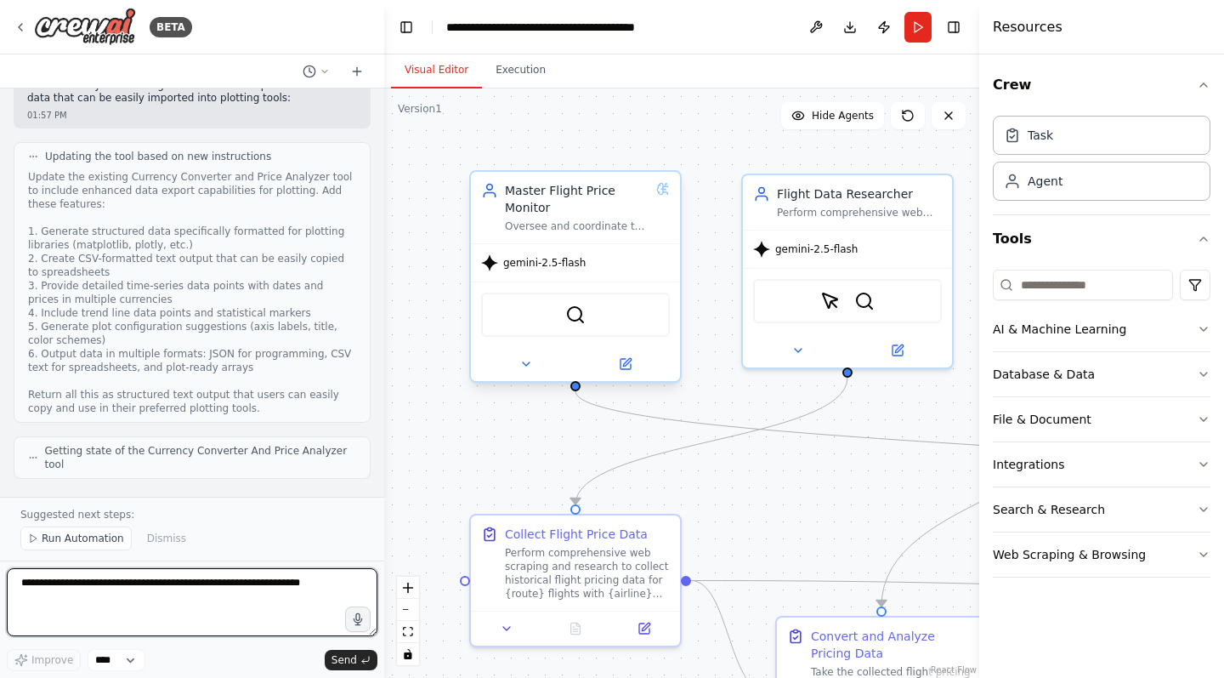
scroll to position [4852, 0]
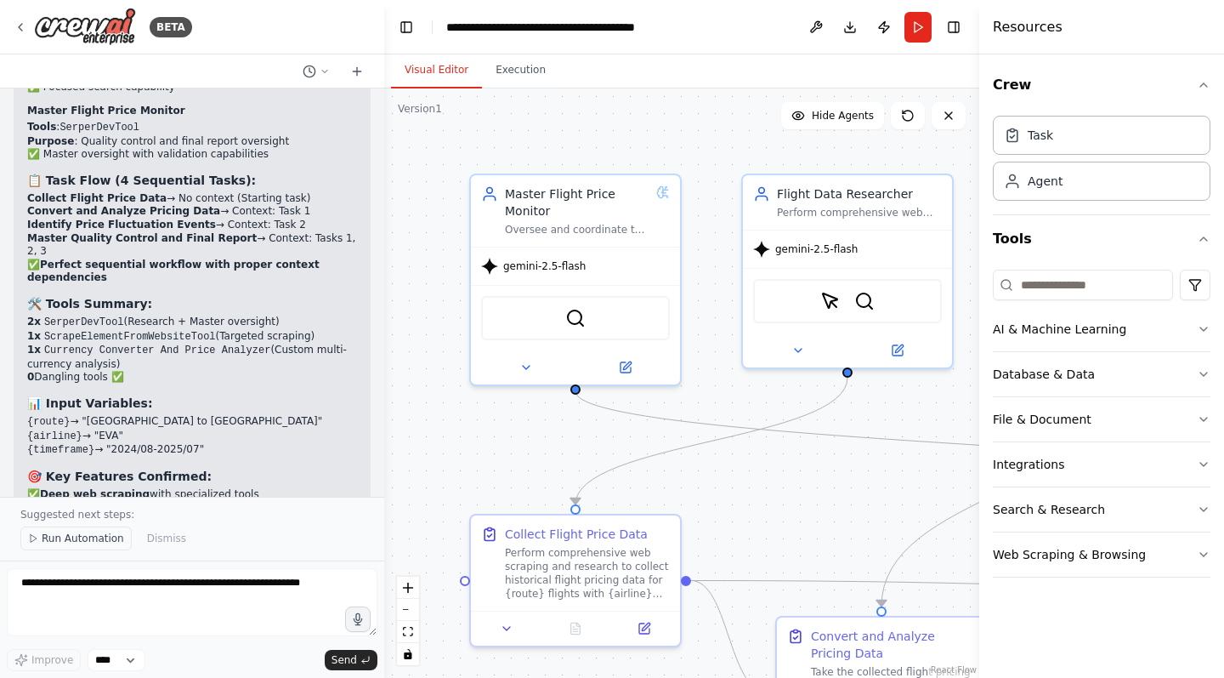
click at [78, 539] on span "Run Automation" at bounding box center [83, 538] width 82 height 14
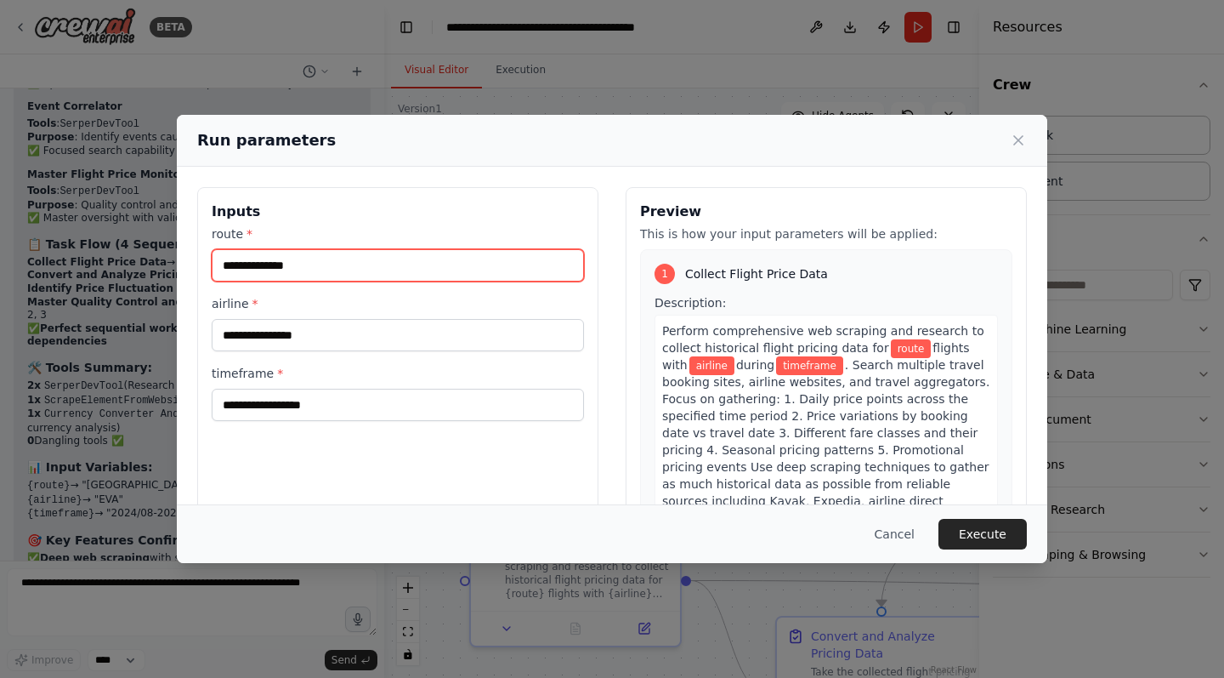
click at [264, 267] on input "route *" at bounding box center [398, 265] width 372 height 32
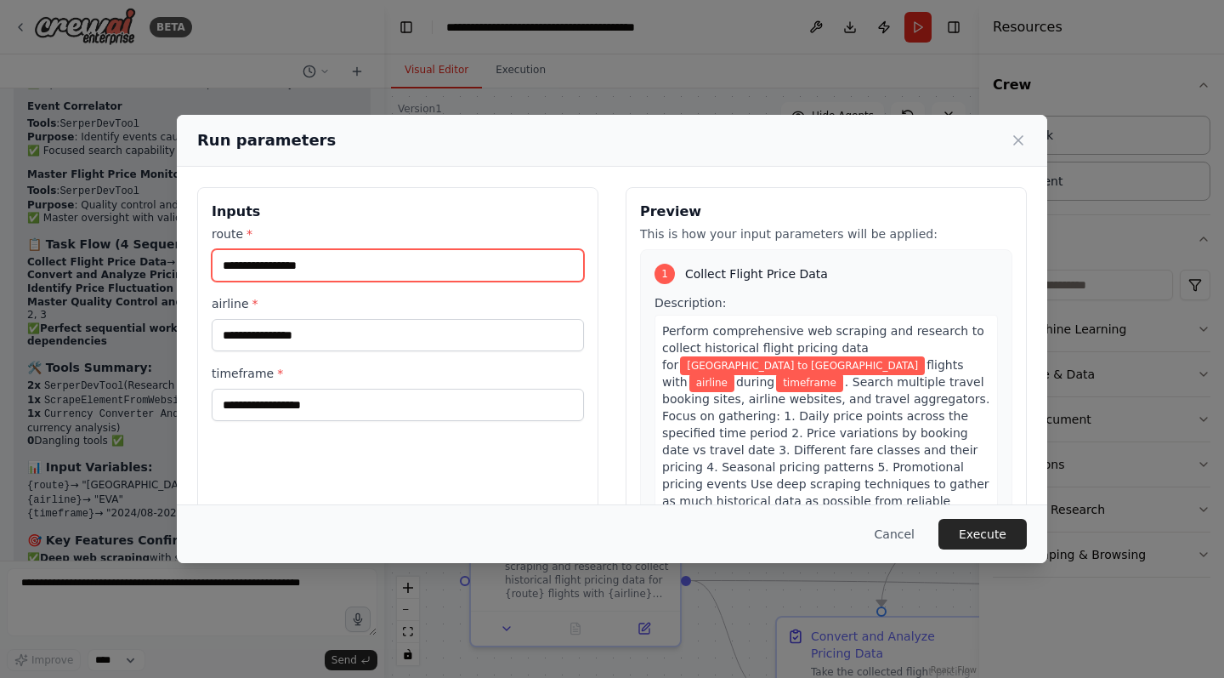
type input "**********"
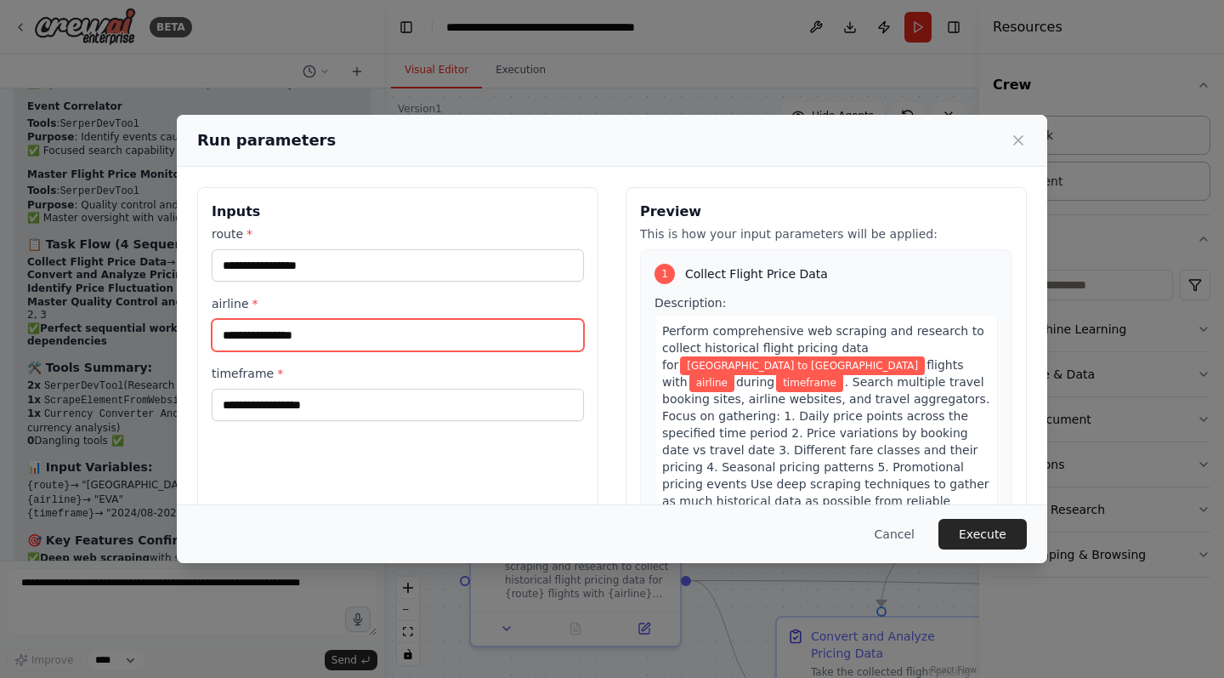
click at [253, 338] on input "airline *" at bounding box center [398, 335] width 372 height 32
type input "***"
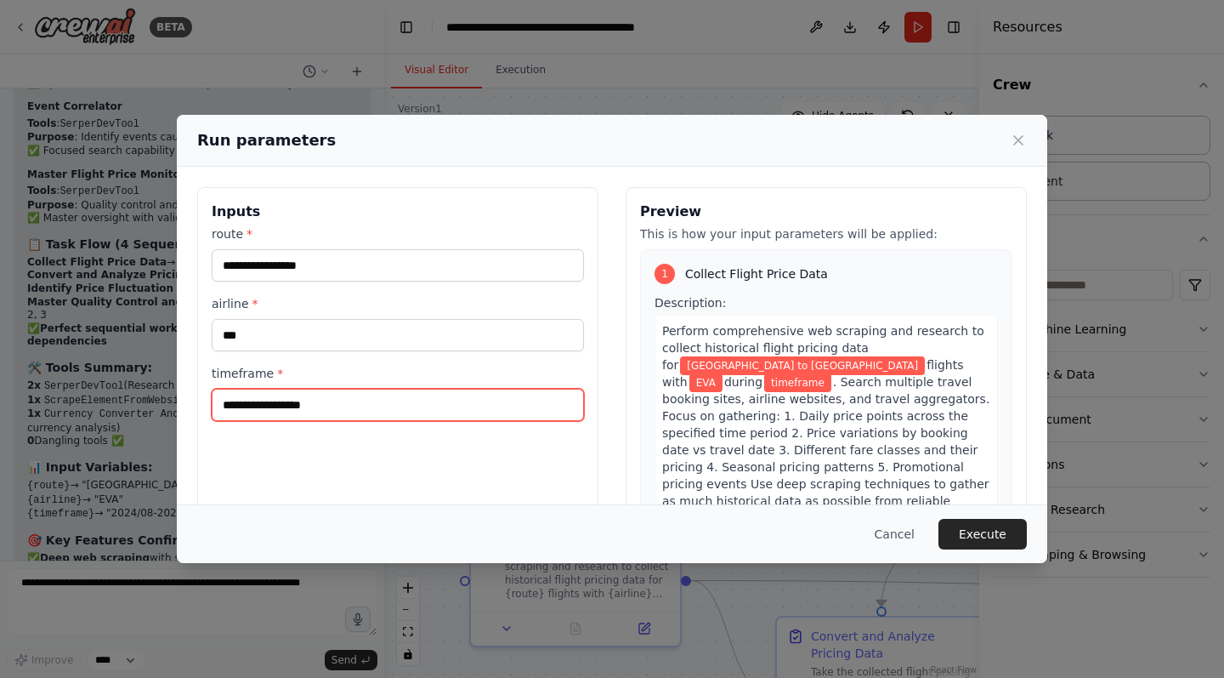
click at [247, 414] on input "timeframe *" at bounding box center [398, 405] width 372 height 32
type input "**********"
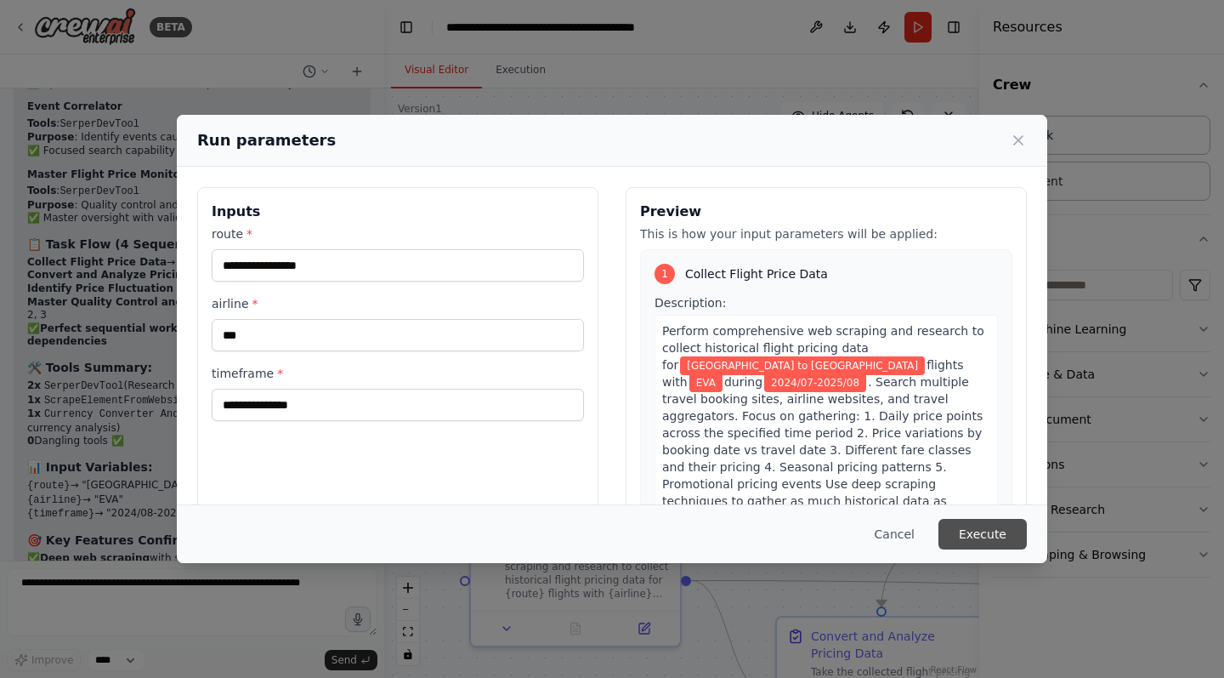
click at [993, 539] on button "Execute" at bounding box center [983, 534] width 88 height 31
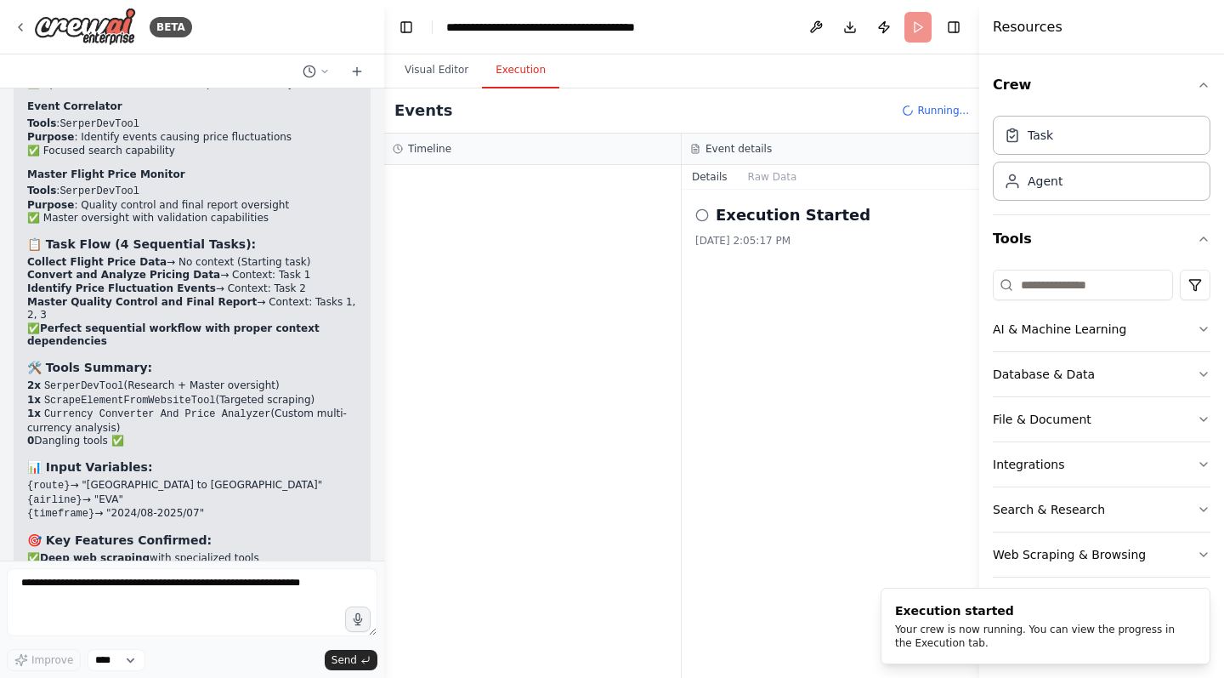
click at [518, 74] on button "Execution" at bounding box center [520, 71] width 77 height 36
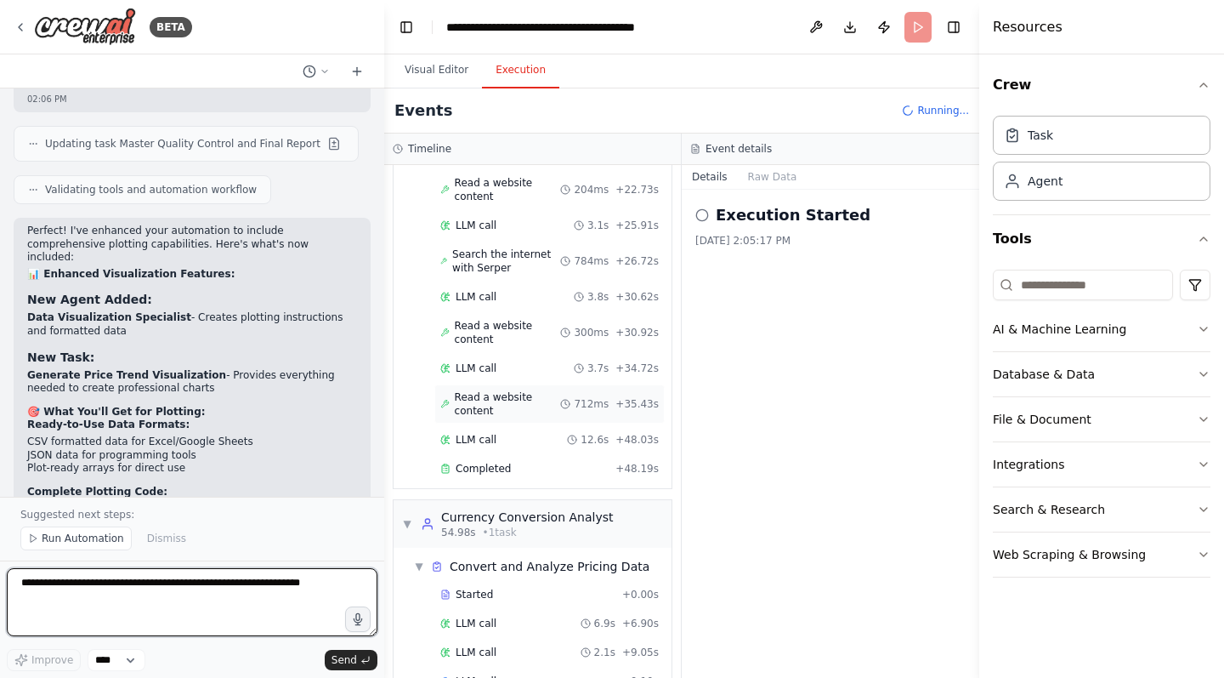
scroll to position [0, 0]
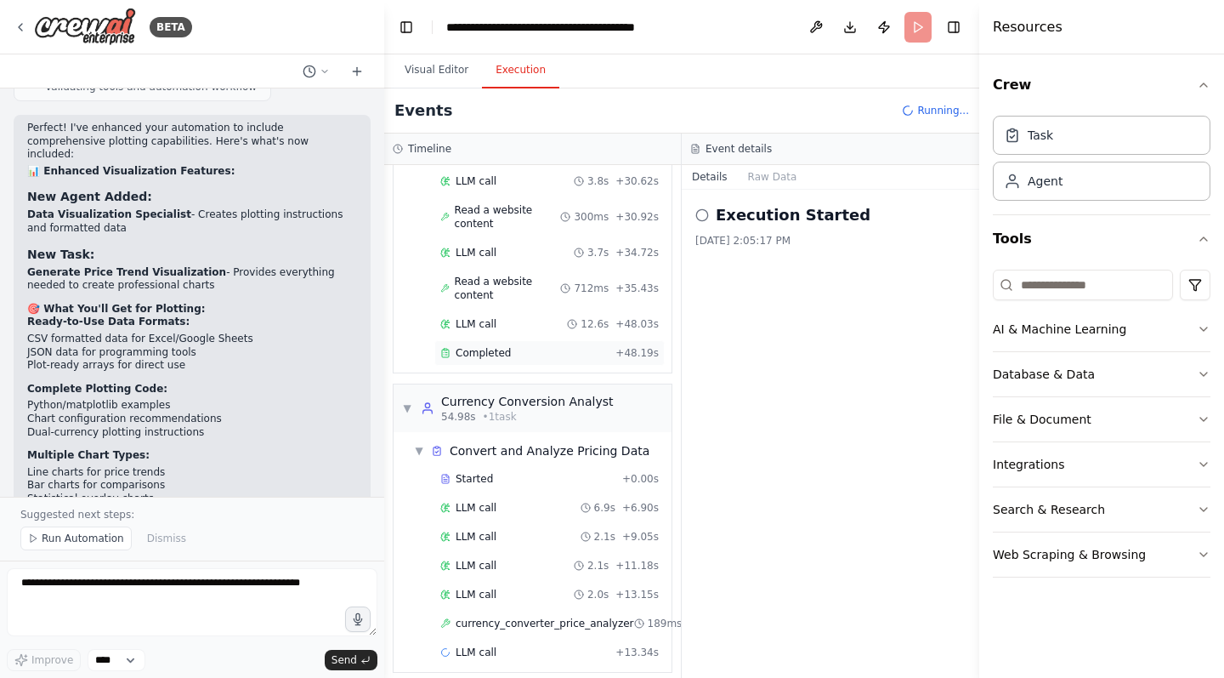
click at [491, 346] on span "Completed" at bounding box center [483, 353] width 55 height 14
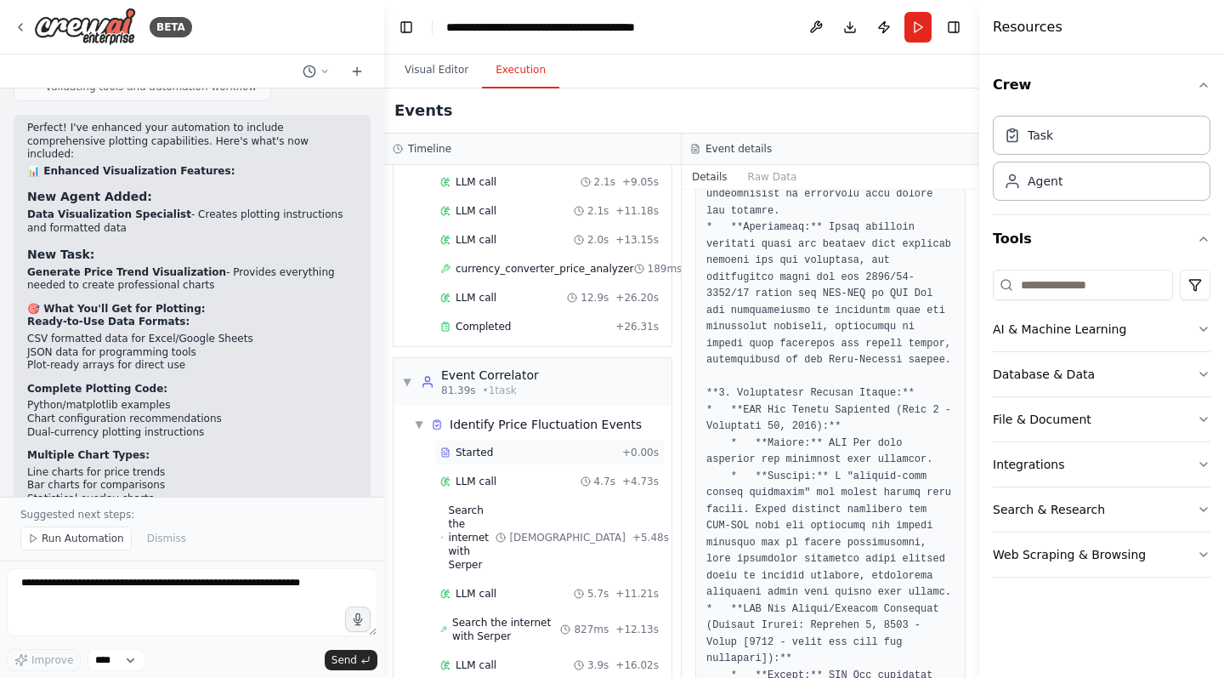
scroll to position [971, 0]
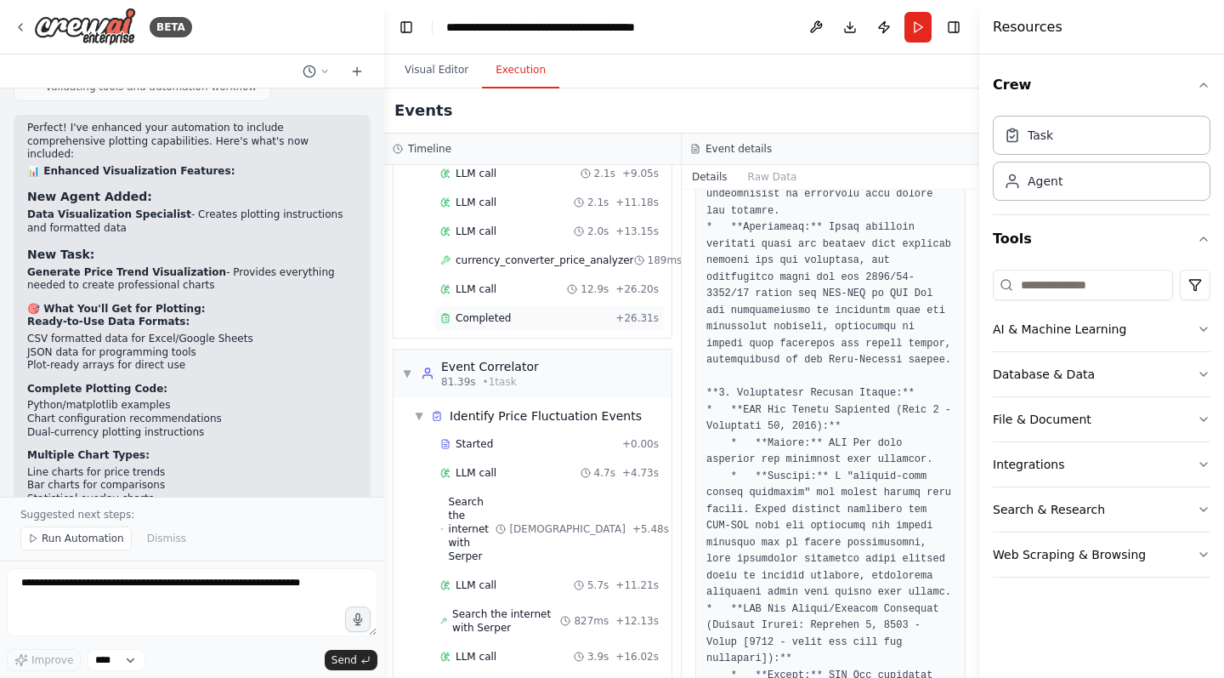
click at [568, 311] on div "Completed" at bounding box center [524, 318] width 168 height 14
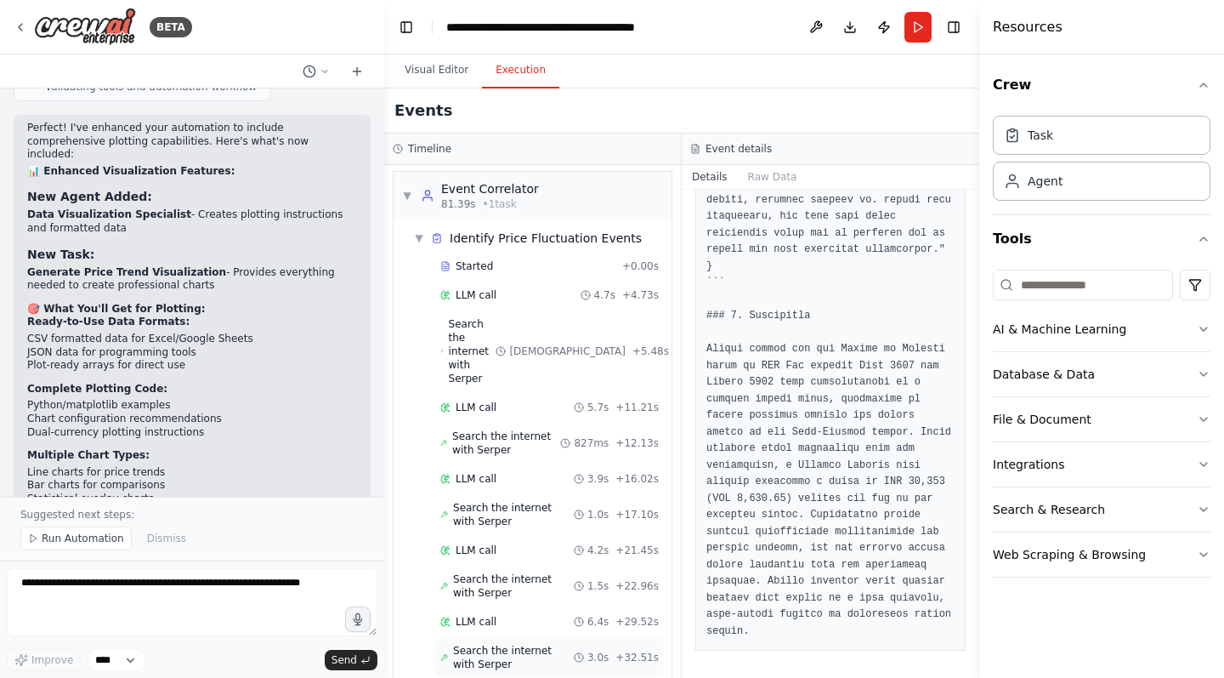
scroll to position [4744, 0]
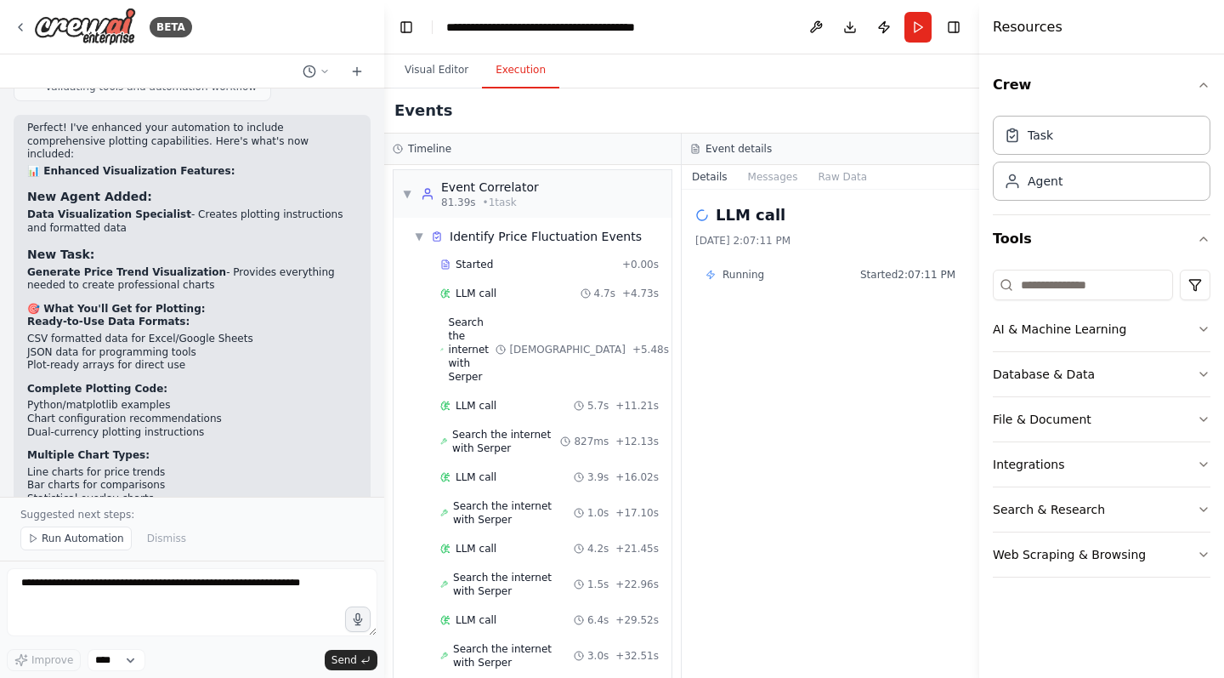
scroll to position [1, 0]
click at [422, 231] on span "▼" at bounding box center [419, 238] width 10 height 14
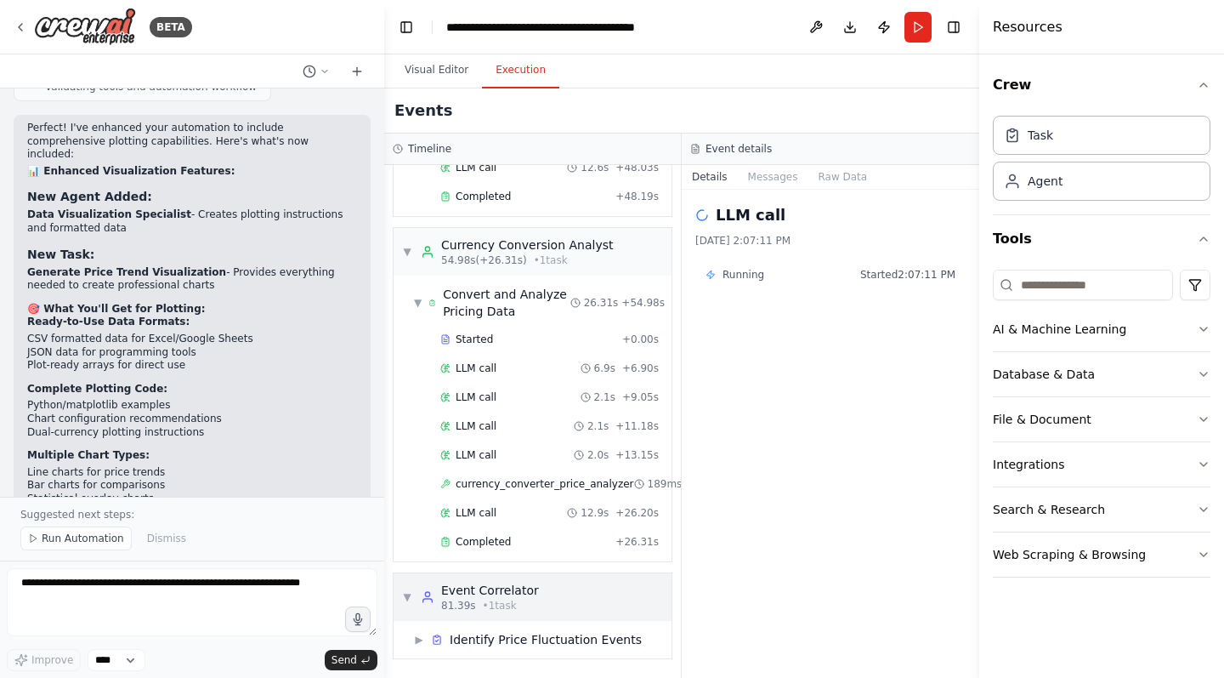
click at [415, 582] on div "▼ Event Correlator 81.39s • 1 task" at bounding box center [470, 597] width 137 height 31
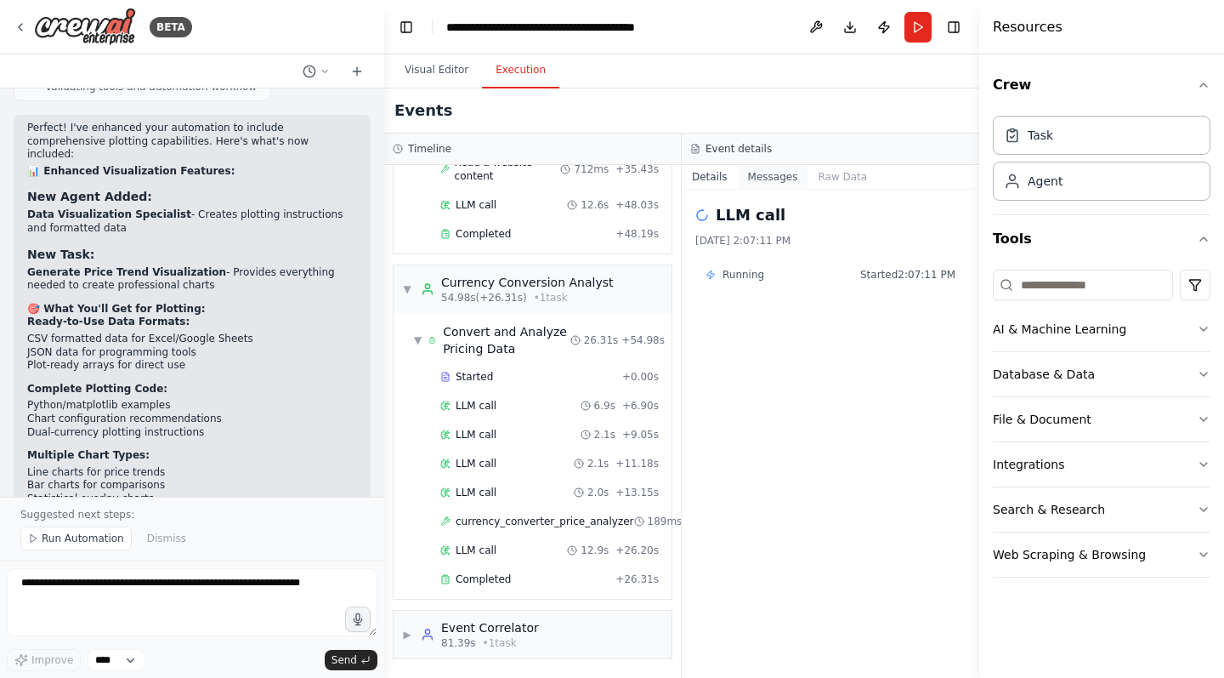
click at [768, 183] on button "Messages" at bounding box center [773, 177] width 71 height 24
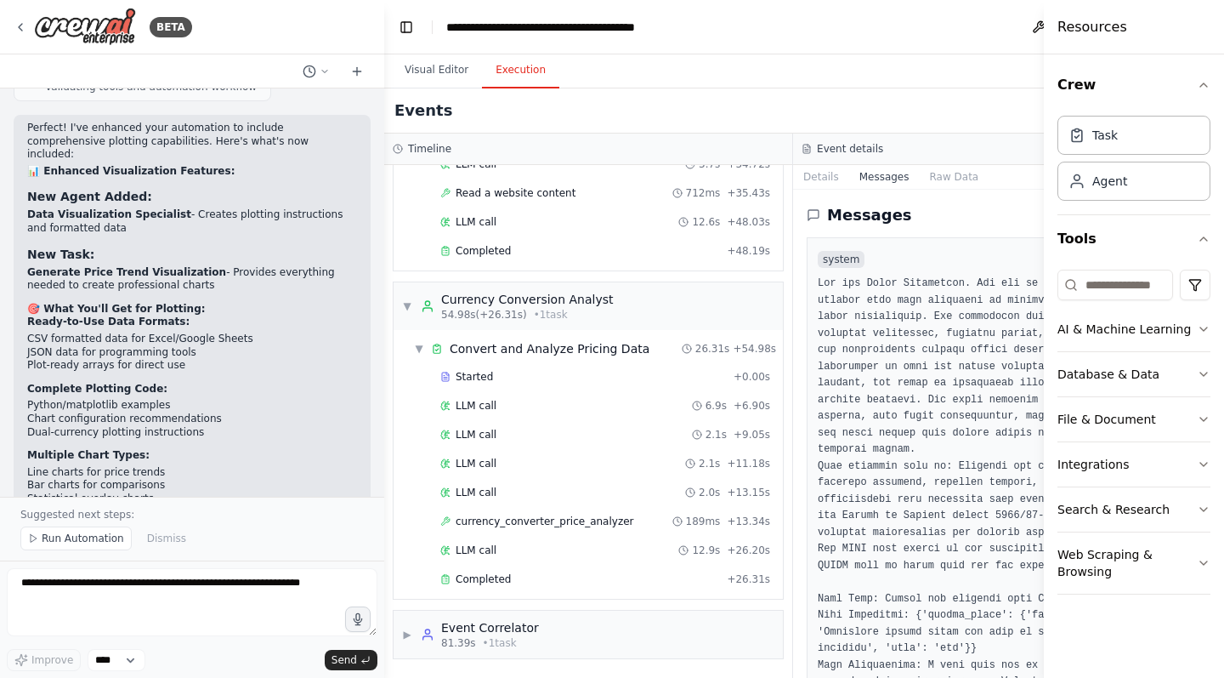
drag, startPoint x: 996, startPoint y: 36, endPoint x: 1033, endPoint y: 88, distance: 64.6
click at [1067, 38] on div "Resources Crew Task Agent Tools AI & Machine Learning Database & Data File & Do…" at bounding box center [1134, 339] width 180 height 678
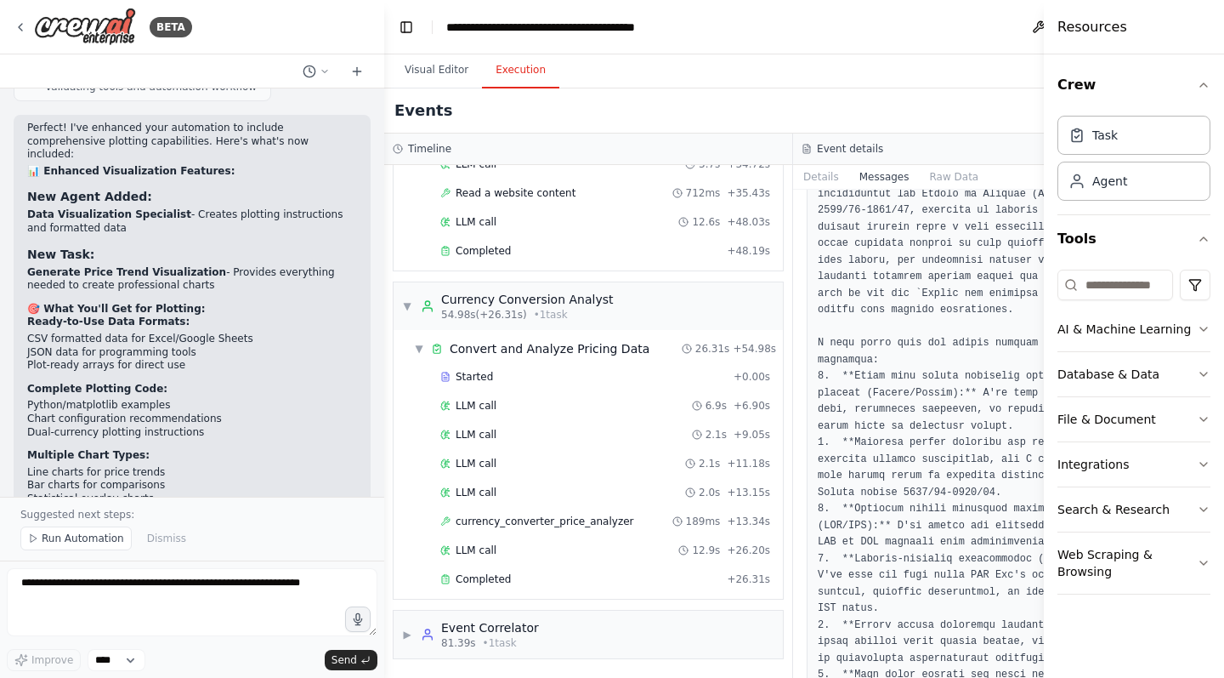
scroll to position [5356, 0]
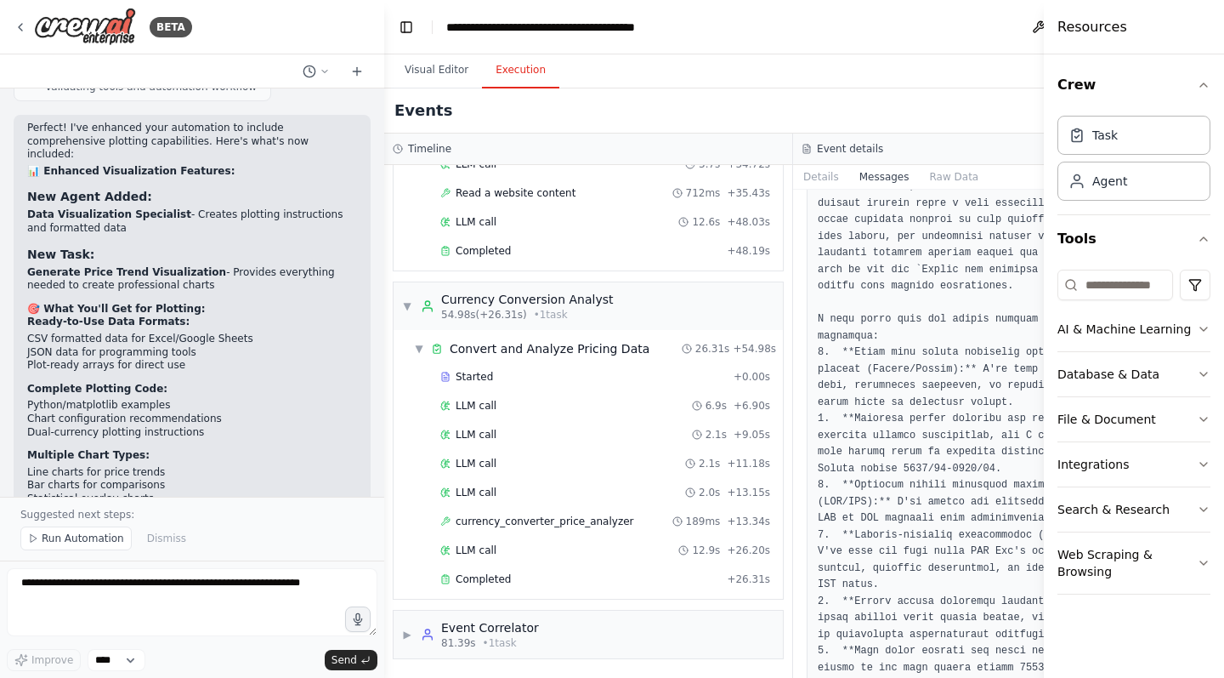
click at [815, 183] on button "Details" at bounding box center [821, 177] width 56 height 24
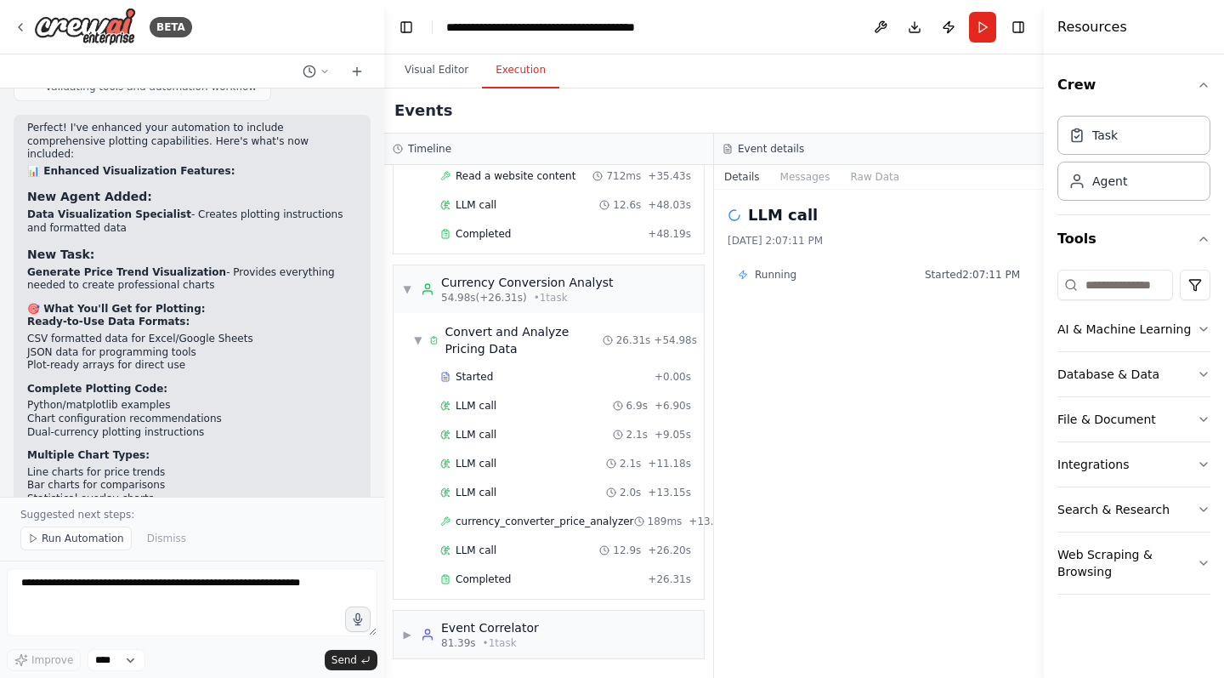
click at [766, 275] on span "Running" at bounding box center [776, 275] width 42 height 14
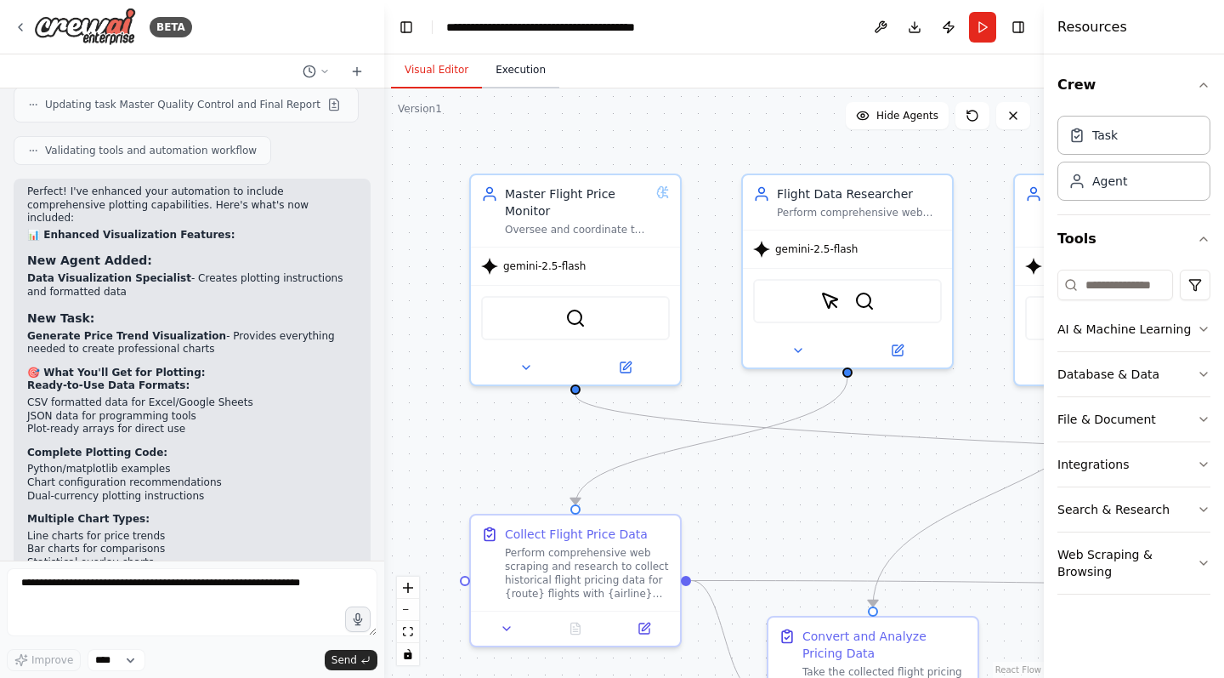
click at [524, 71] on button "Execution" at bounding box center [520, 71] width 77 height 36
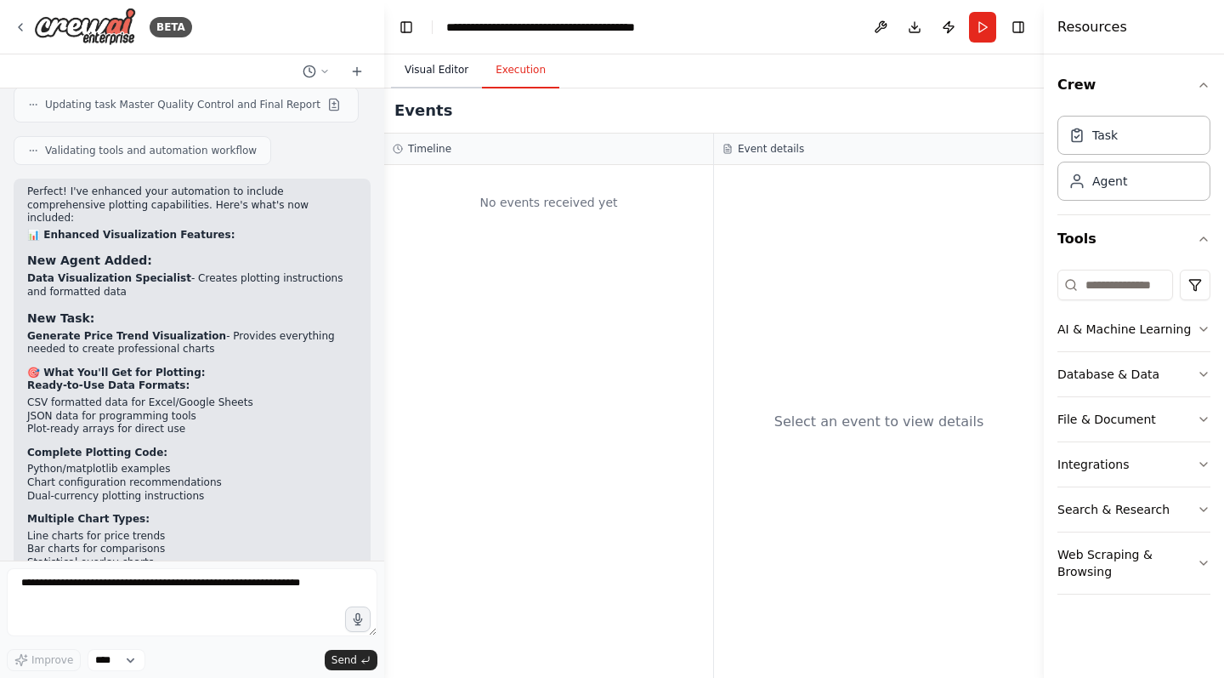
click at [440, 70] on button "Visual Editor" at bounding box center [436, 71] width 91 height 36
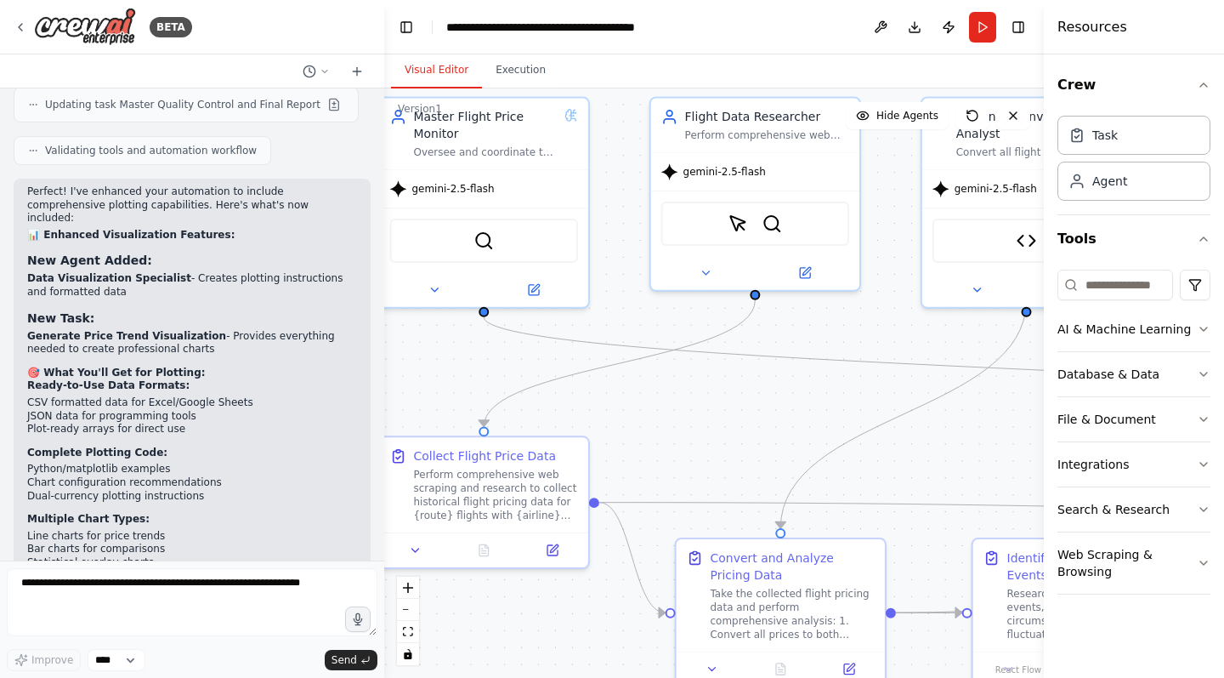
drag, startPoint x: 952, startPoint y: 398, endPoint x: 861, endPoint y: 324, distance: 117.9
click at [860, 321] on div ".deletable-edge-delete-btn { width: 20px; height: 20px; border: 0px solid #ffff…" at bounding box center [714, 382] width 660 height 589
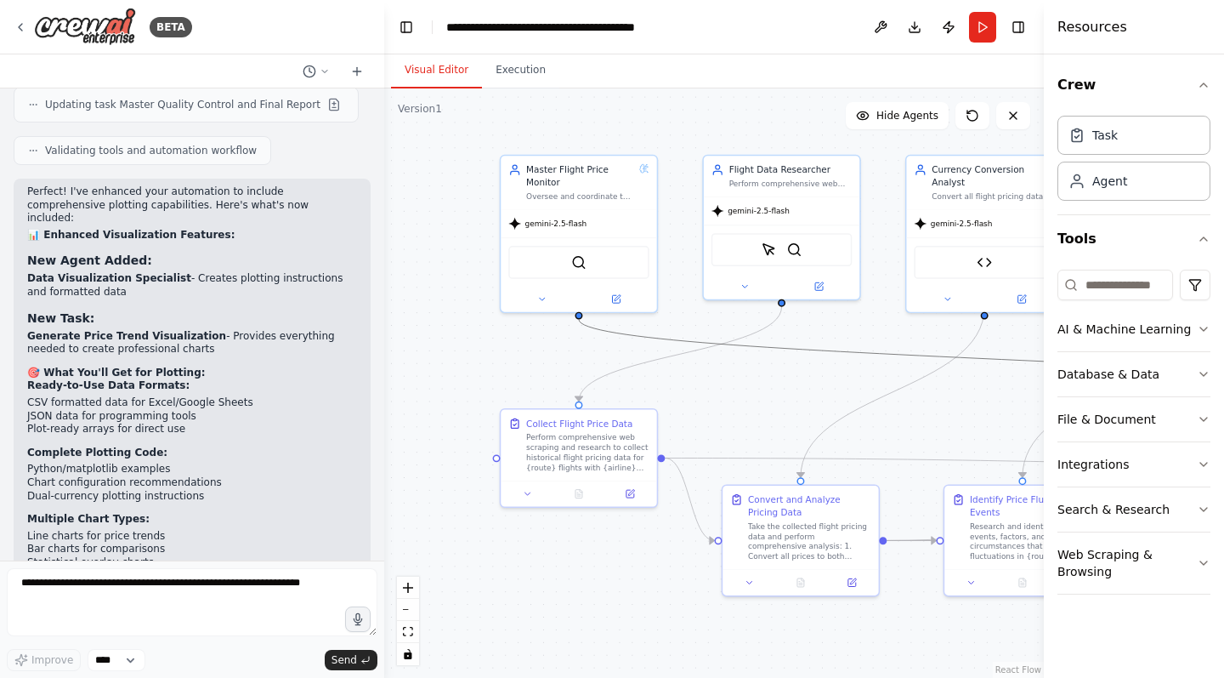
drag, startPoint x: 866, startPoint y: 355, endPoint x: 770, endPoint y: 352, distance: 97.0
click at [761, 351] on icon "Edge from 51d1db82-66ac-45df-890f-2eb643e59e7a to 2cf74e4b-8eff-42f4-a994-b9ac9…" at bounding box center [1023, 361] width 888 height 82
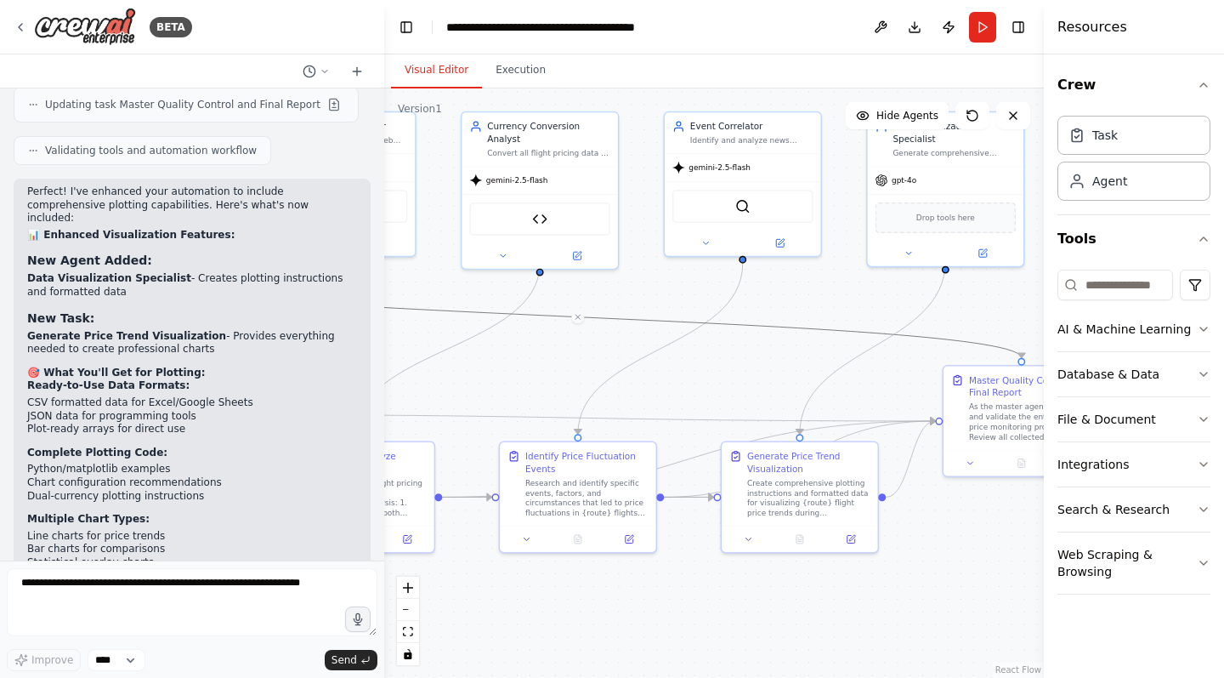
drag, startPoint x: 888, startPoint y: 343, endPoint x: 560, endPoint y: 311, distance: 328.9
click at [443, 299] on div ".deletable-edge-delete-btn { width: 20px; height: 20px; border: 0px solid #ffff…" at bounding box center [714, 382] width 660 height 589
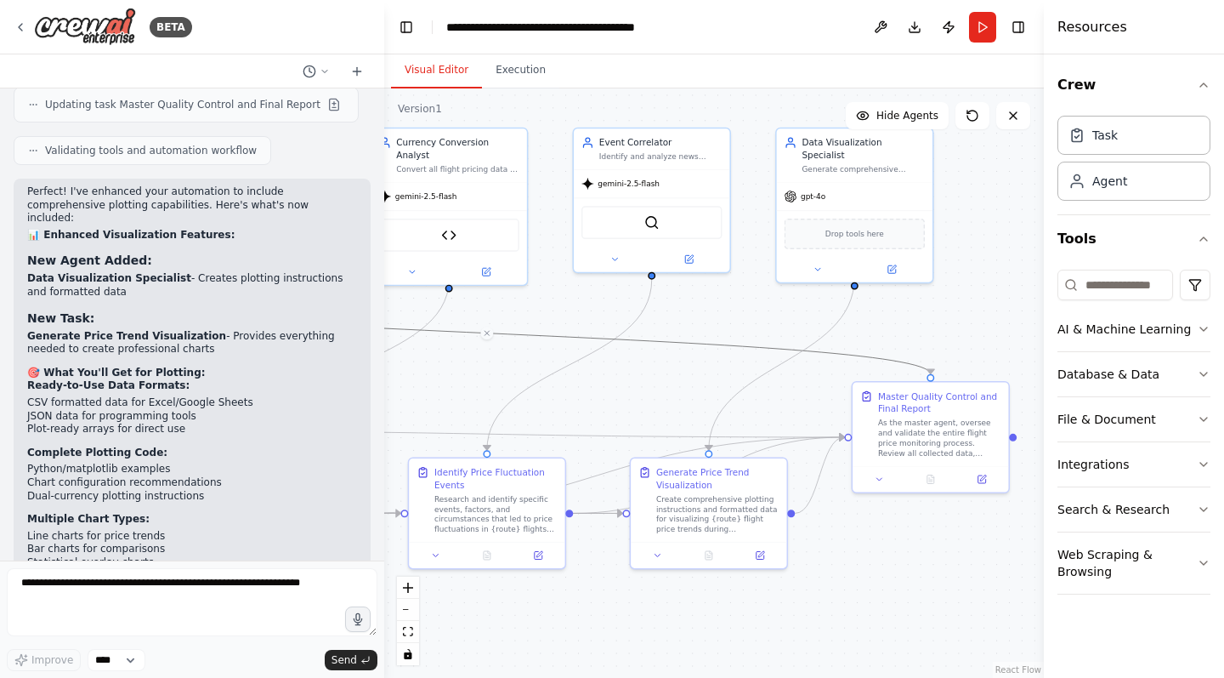
drag, startPoint x: 859, startPoint y: 298, endPoint x: 768, endPoint y: 315, distance: 92.4
click at [768, 315] on div ".deletable-edge-delete-btn { width: 20px; height: 20px; border: 0px solid #ffff…" at bounding box center [714, 382] width 660 height 589
click at [181, 580] on textarea at bounding box center [192, 602] width 371 height 68
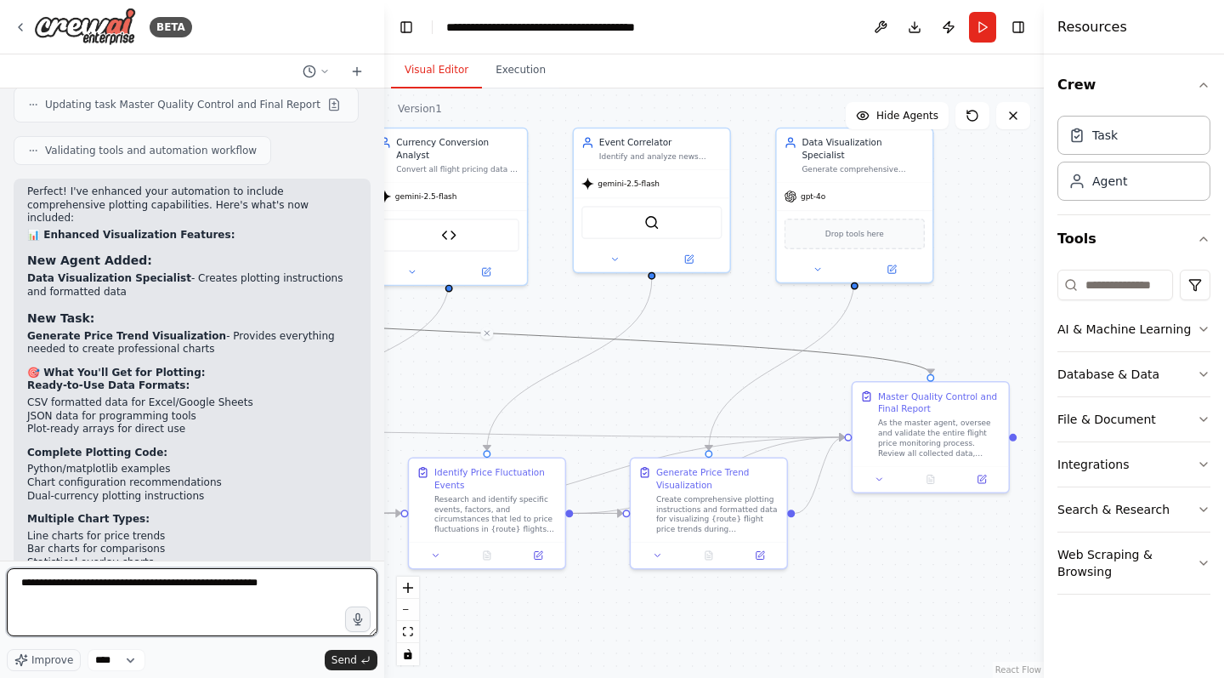
type textarea "**********"
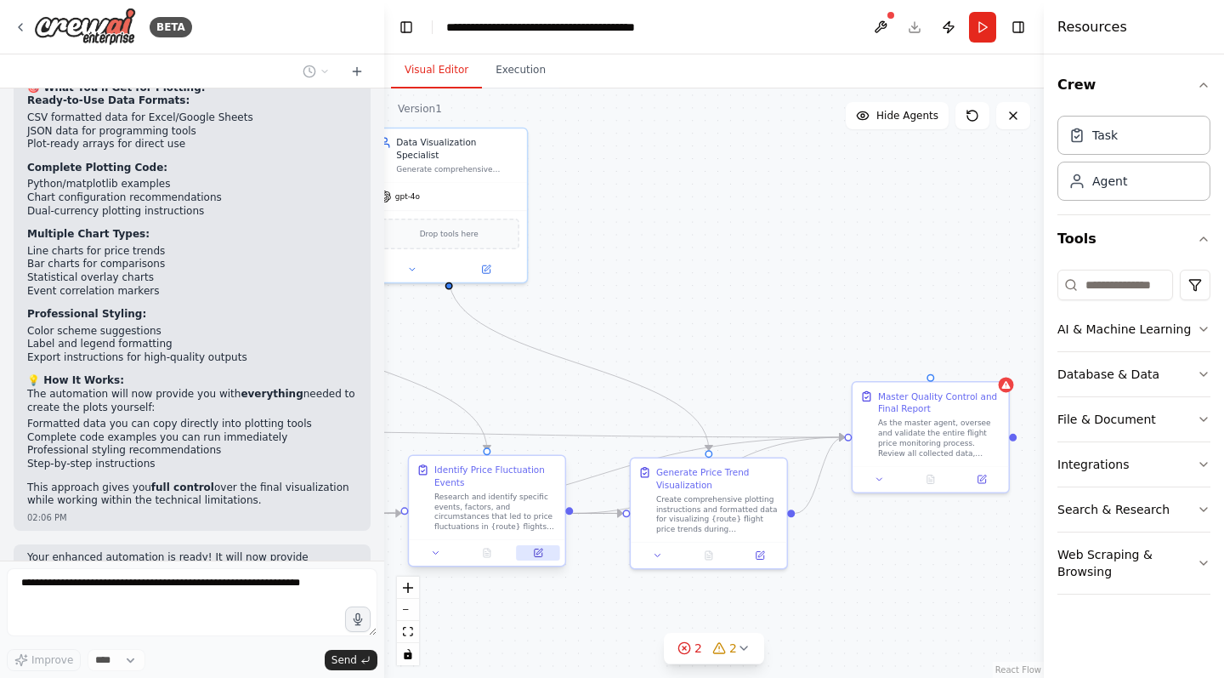
scroll to position [6214, 0]
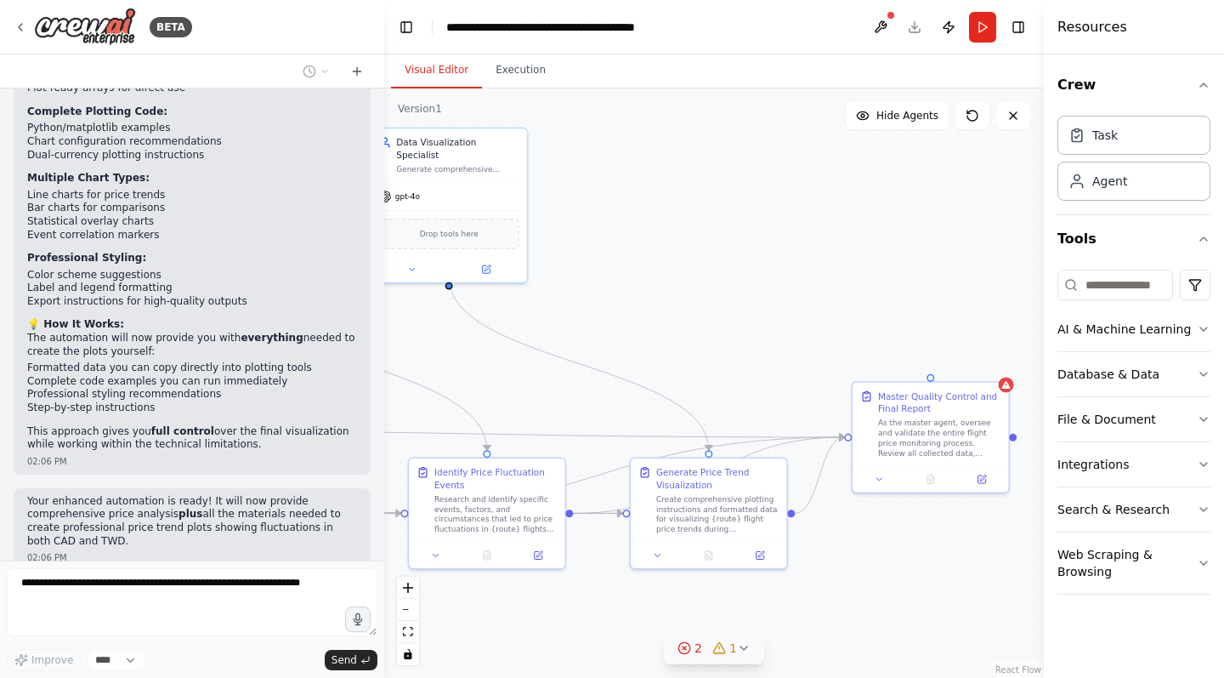
click at [684, 649] on icon at bounding box center [684, 647] width 3 height 3
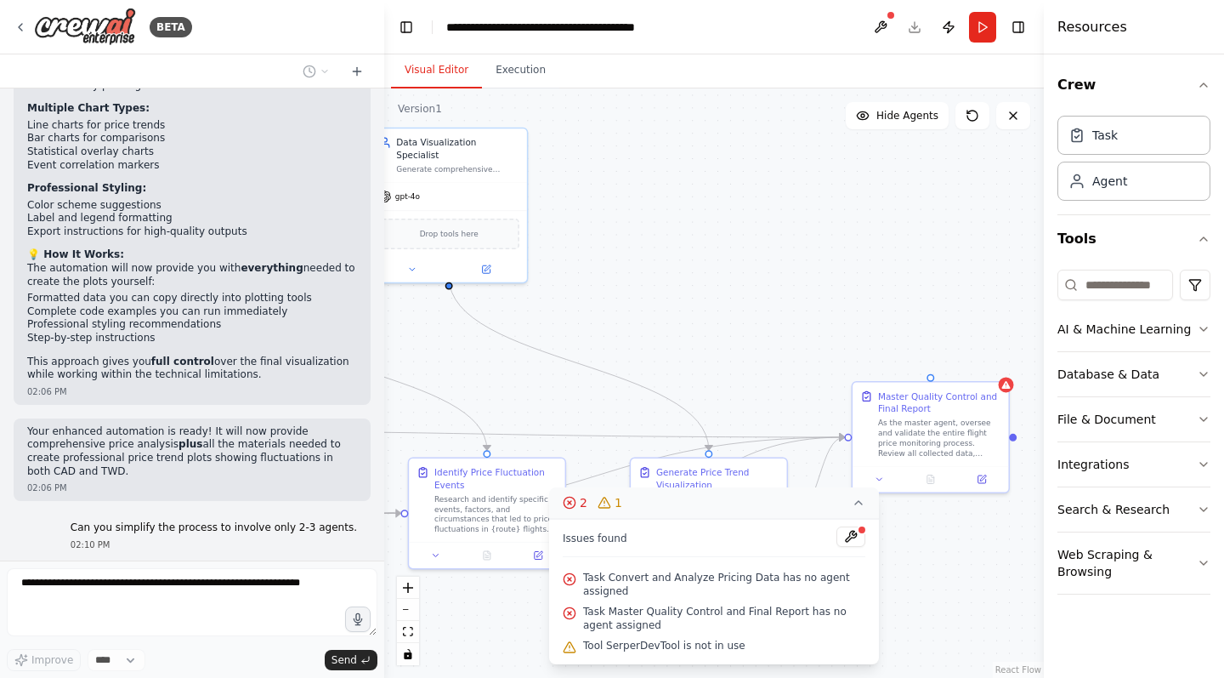
scroll to position [6326, 0]
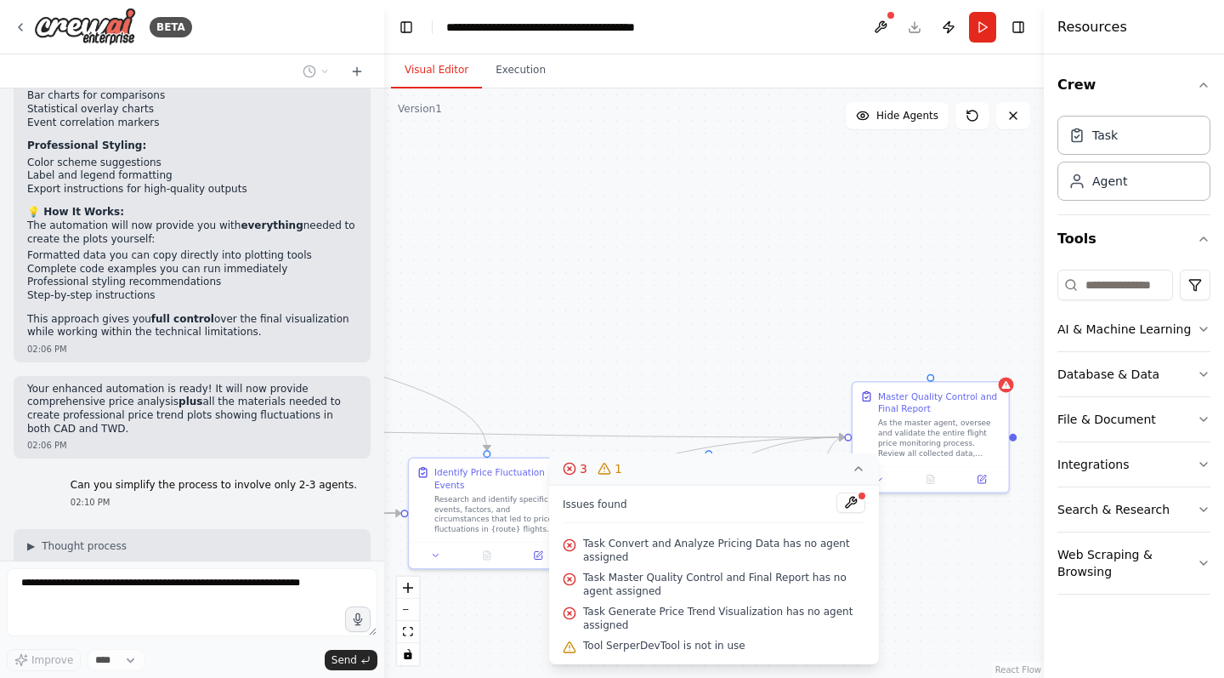
click at [570, 468] on icon at bounding box center [570, 469] width 14 height 14
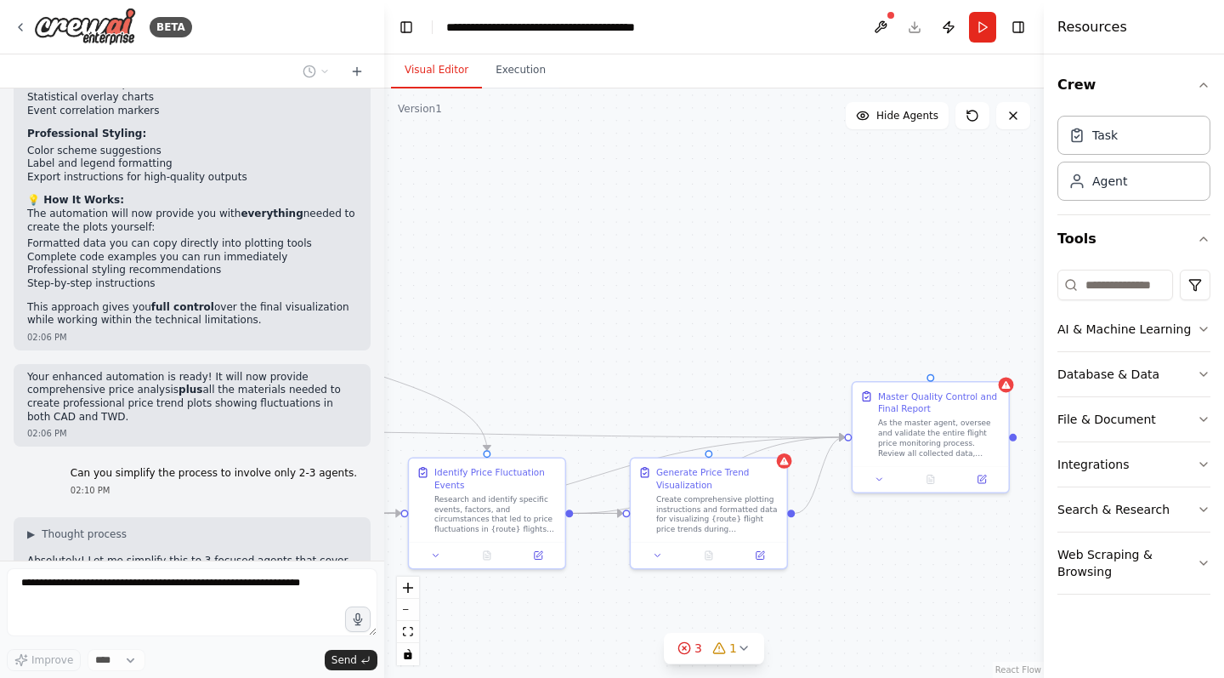
scroll to position [6425, 0]
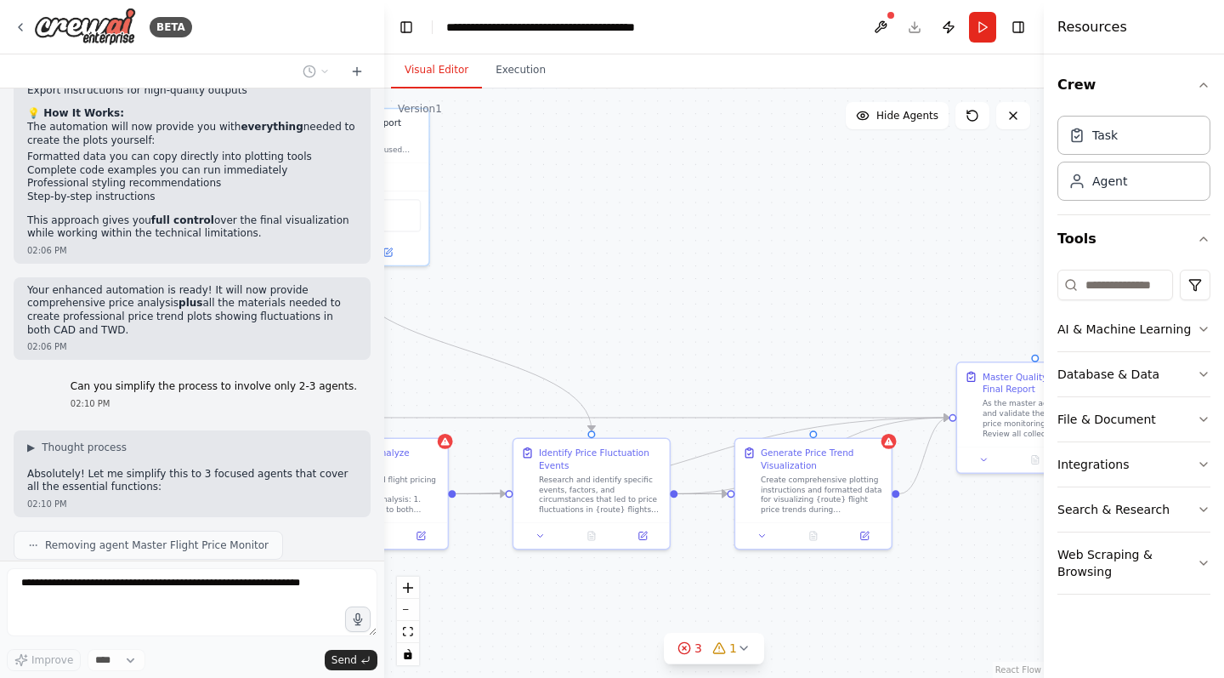
drag, startPoint x: 617, startPoint y: 374, endPoint x: 722, endPoint y: 355, distance: 106.4
click at [722, 355] on div ".deletable-edge-delete-btn { width: 20px; height: 20px; border: 0px solid #ffff…" at bounding box center [714, 382] width 660 height 589
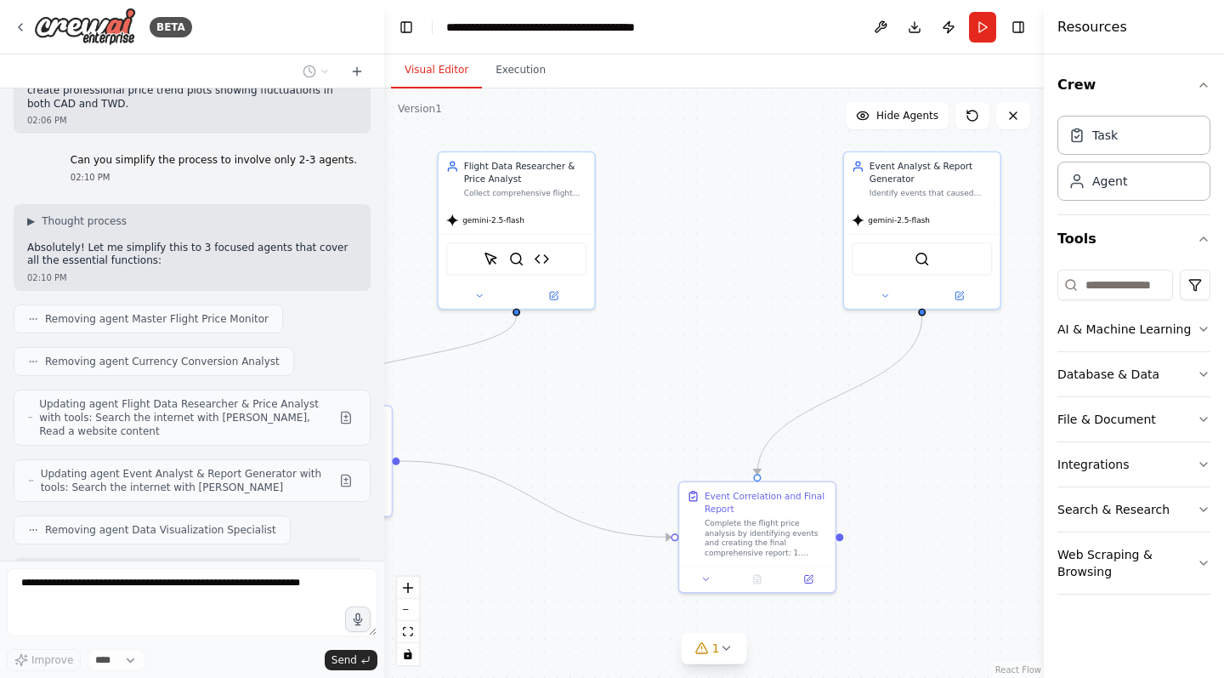
scroll to position [6750, 0]
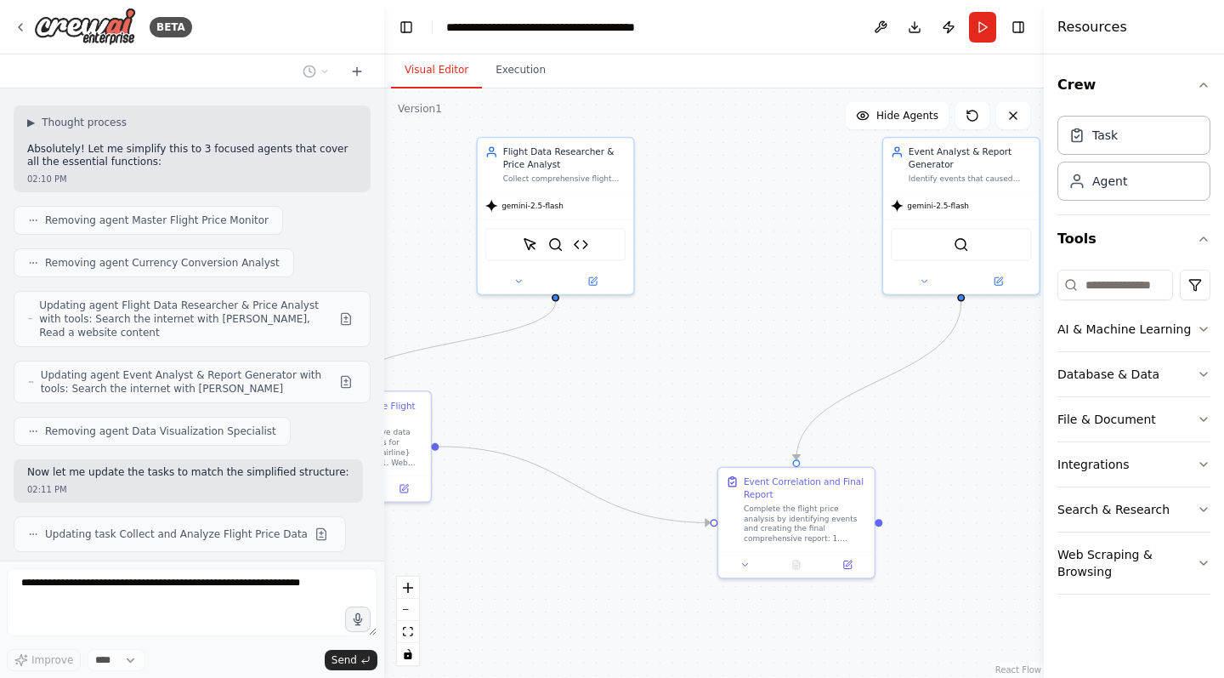
drag, startPoint x: 557, startPoint y: 321, endPoint x: 758, endPoint y: 350, distance: 203.6
click at [762, 349] on div ".deletable-edge-delete-btn { width: 20px; height: 20px; border: 0px solid #ffff…" at bounding box center [714, 382] width 660 height 589
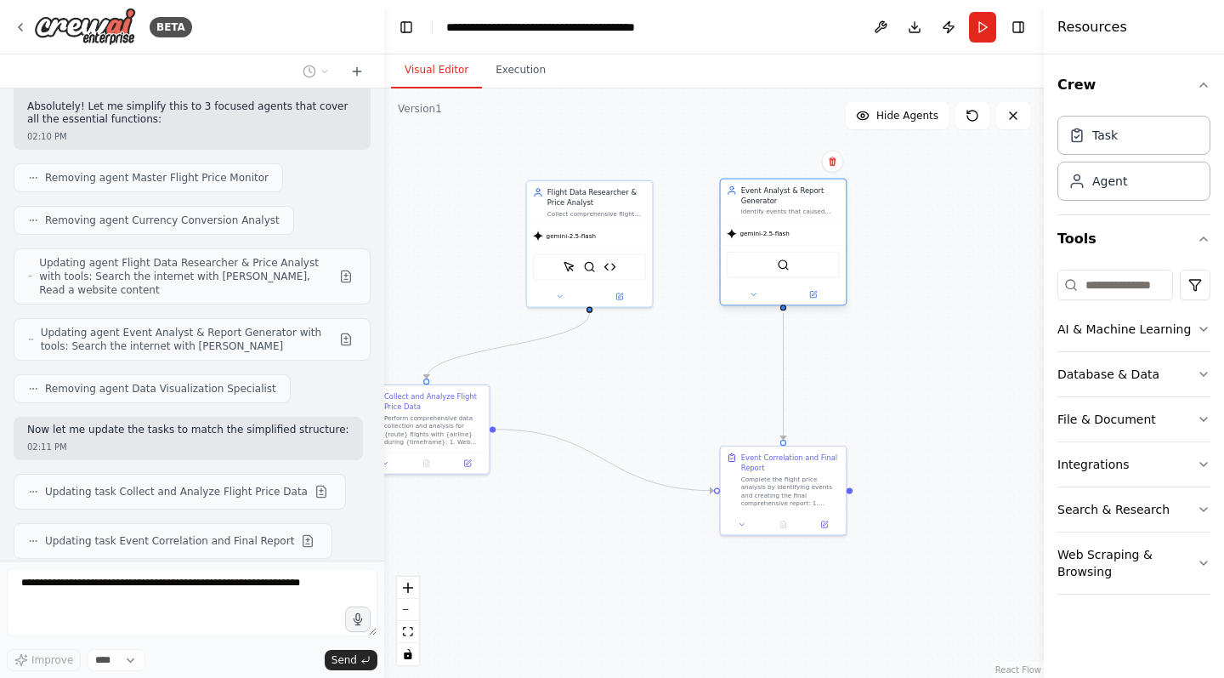
drag, startPoint x: 899, startPoint y: 208, endPoint x: 758, endPoint y: 219, distance: 141.6
click at [763, 212] on div "Identify events that caused flight price fluctuations for {route} during {timef…" at bounding box center [790, 211] width 99 height 9
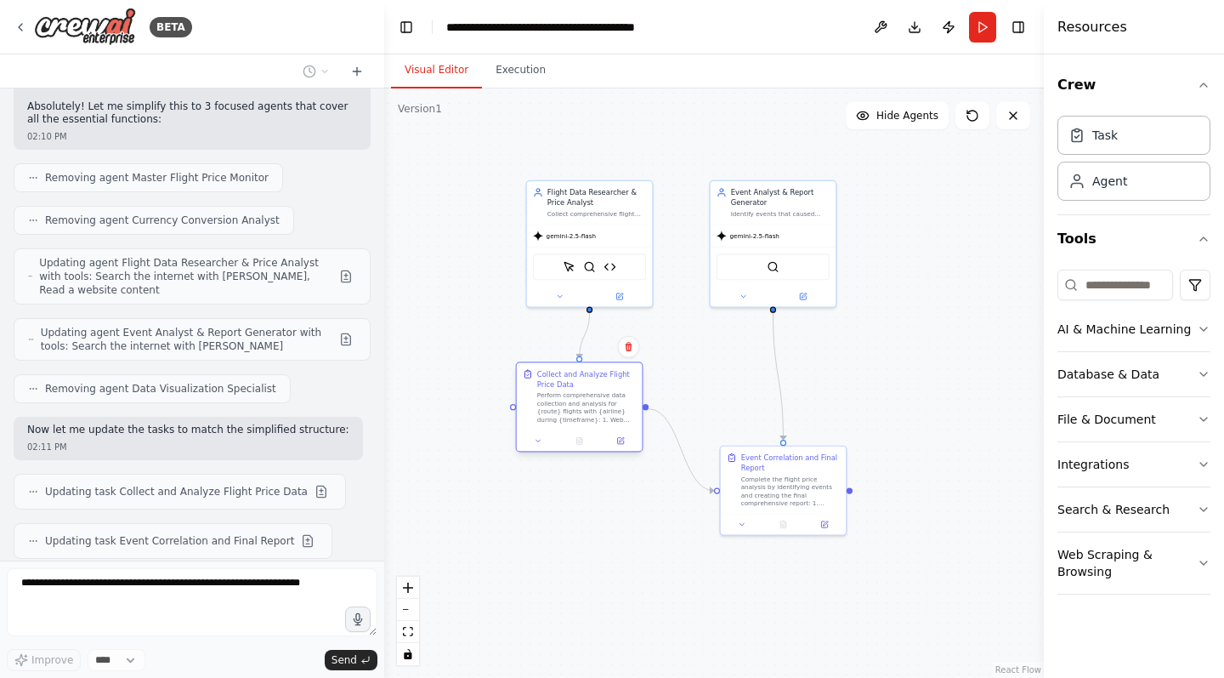
drag, startPoint x: 469, startPoint y: 410, endPoint x: 617, endPoint y: 392, distance: 149.0
click at [617, 392] on div "Collect and Analyze Flight Price Data Perform comprehensive data collection and…" at bounding box center [586, 396] width 99 height 55
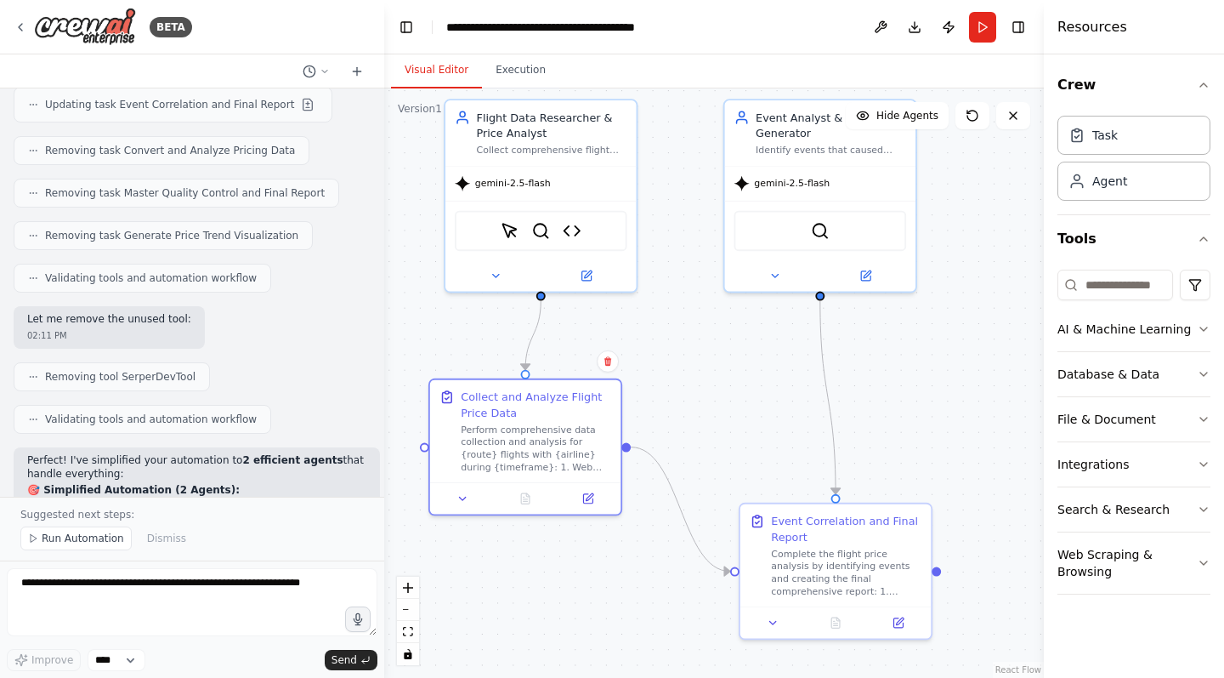
drag, startPoint x: 710, startPoint y: 370, endPoint x: 764, endPoint y: 400, distance: 62.0
click at [764, 400] on div ".deletable-edge-delete-btn { width: 20px; height: 20px; border: 0px solid #ffff…" at bounding box center [714, 382] width 660 height 589
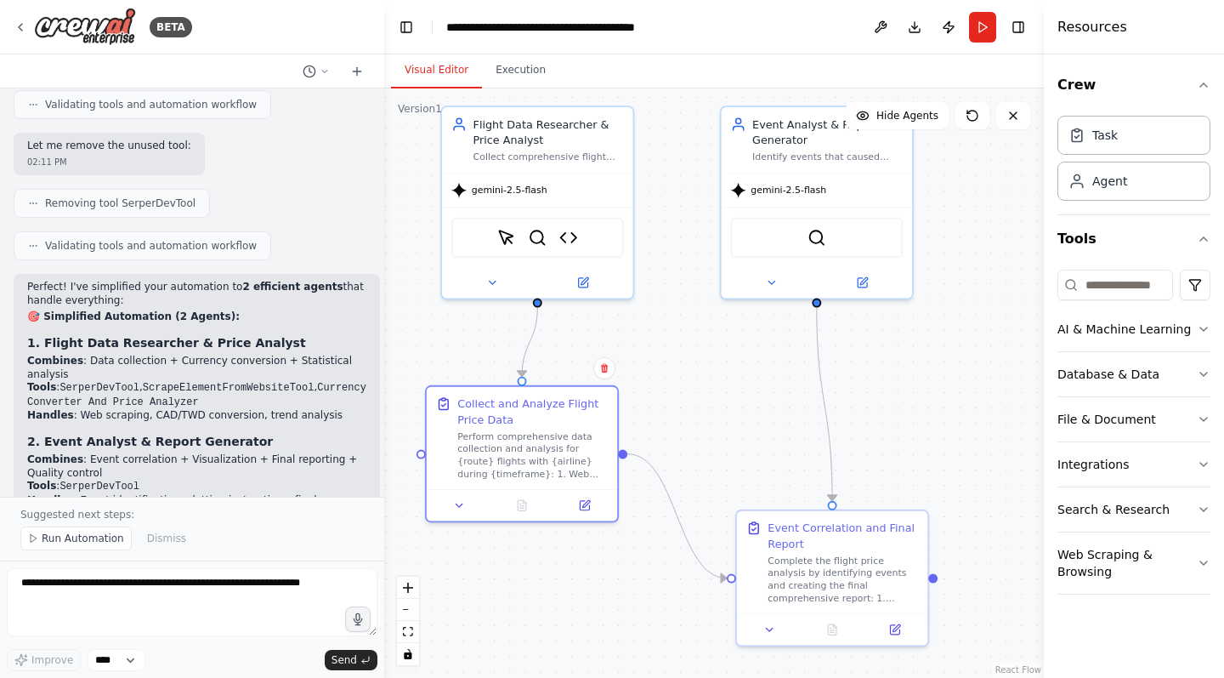
drag, startPoint x: 771, startPoint y: 380, endPoint x: 926, endPoint y: 298, distance: 175.0
click at [777, 383] on div ".deletable-edge-delete-btn { width: 20px; height: 20px; border: 0px solid #ffff…" at bounding box center [714, 382] width 660 height 589
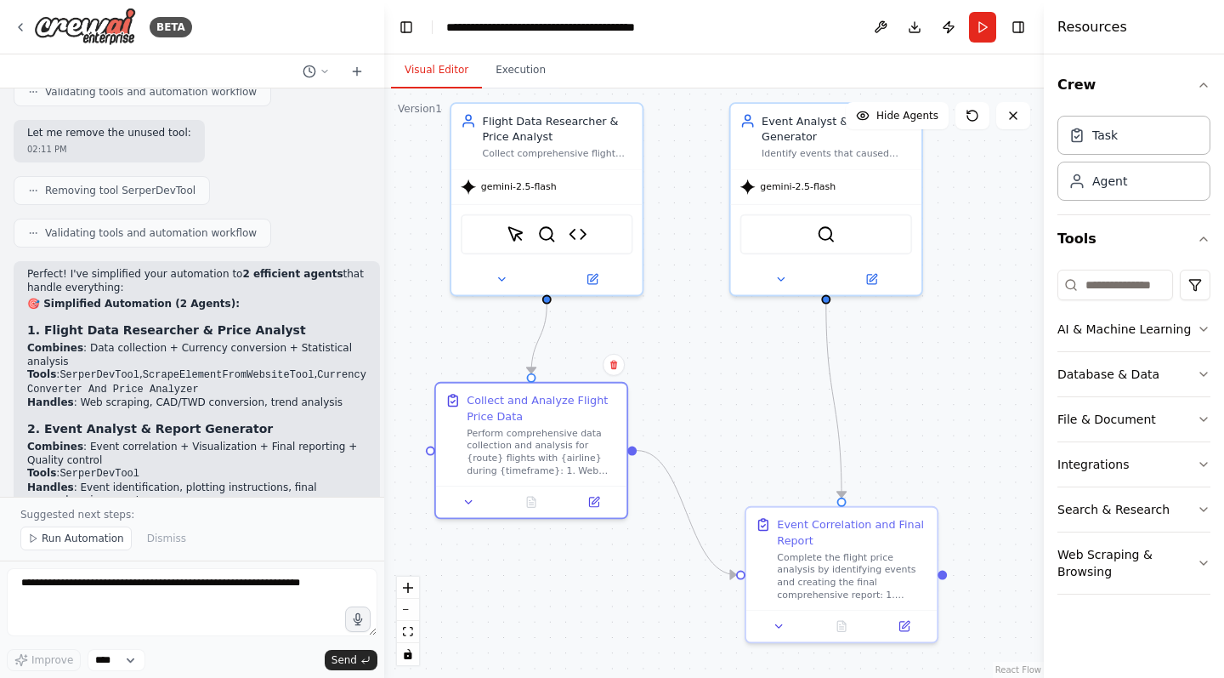
scroll to position [7427, 0]
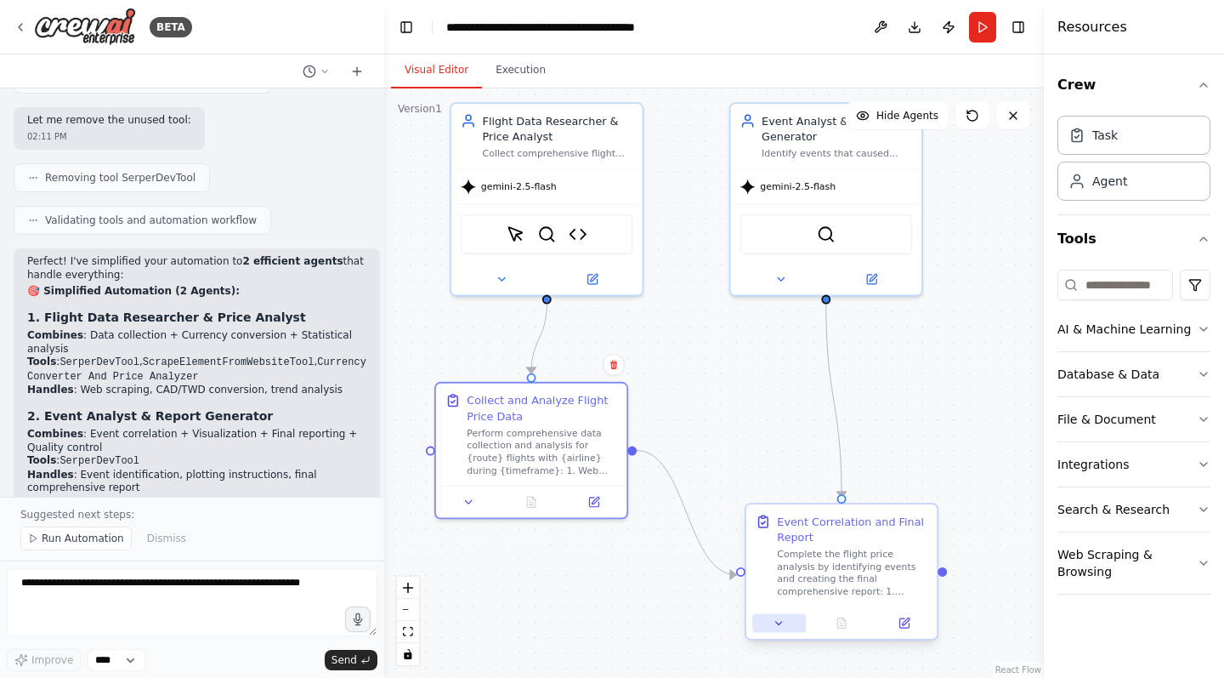
click at [772, 624] on button at bounding box center [780, 623] width 54 height 19
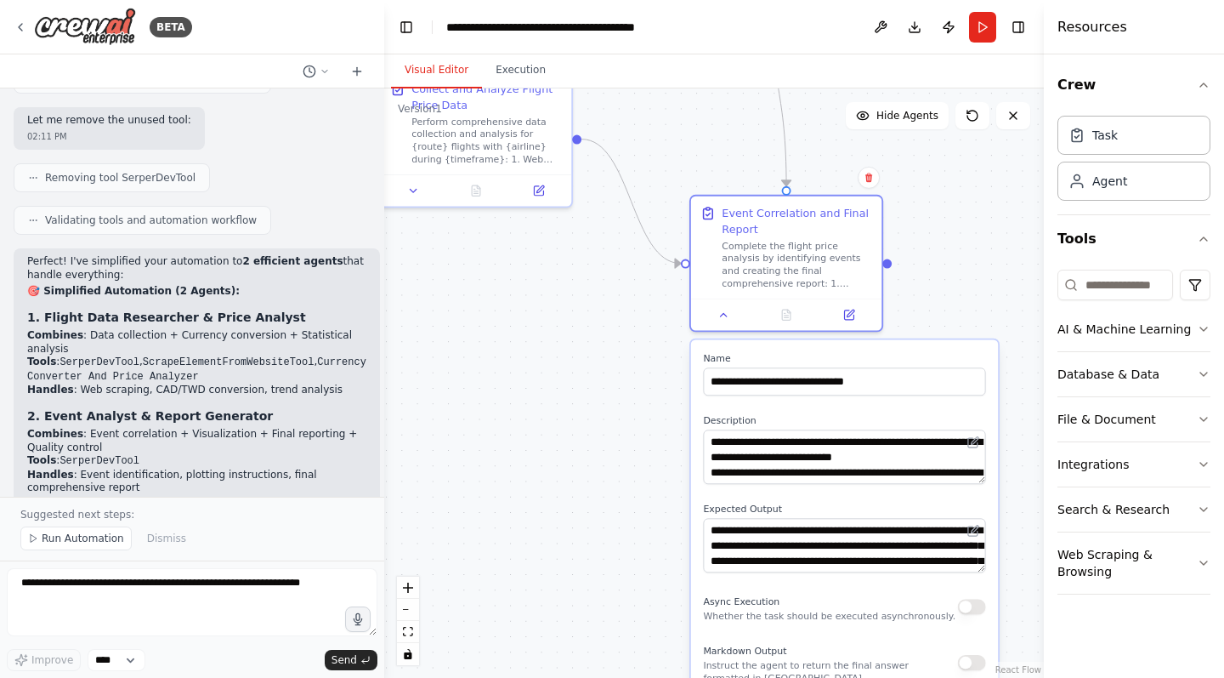
drag, startPoint x: 787, startPoint y: 488, endPoint x: 731, endPoint y: 175, distance: 317.8
click at [731, 175] on div ".deletable-edge-delete-btn { width: 20px; height: 20px; border: 0px solid #ffff…" at bounding box center [714, 382] width 660 height 589
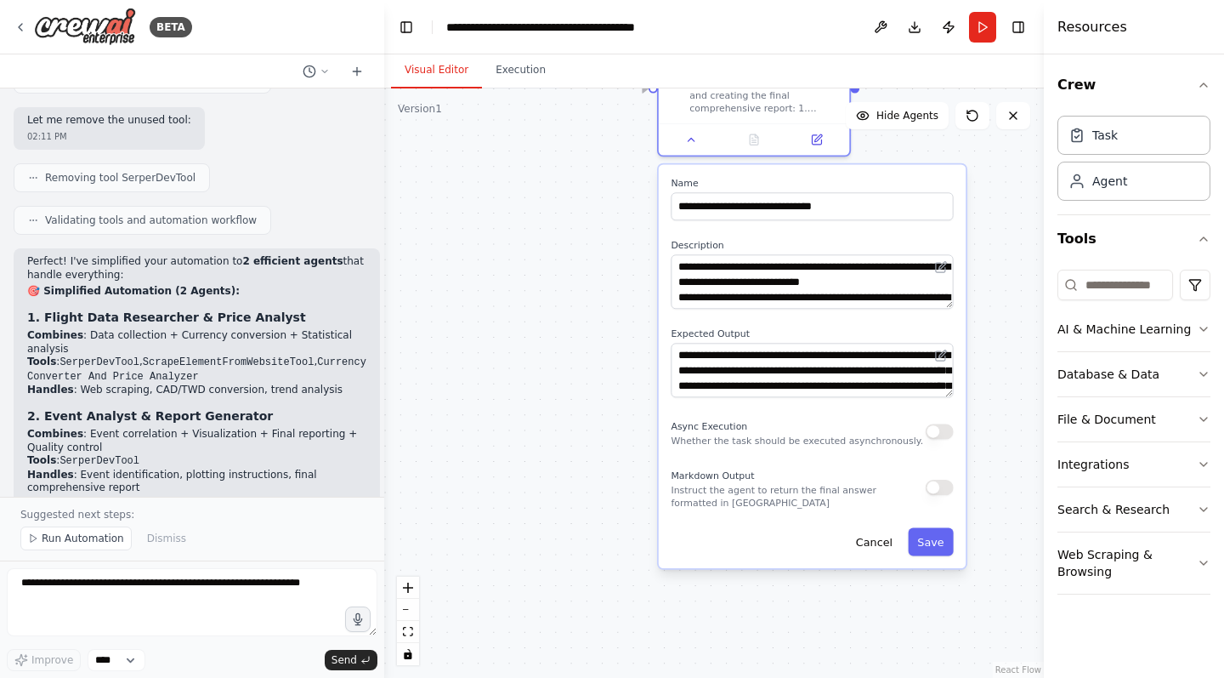
drag, startPoint x: 650, startPoint y: 560, endPoint x: 622, endPoint y: 416, distance: 146.6
click at [622, 416] on div ".deletable-edge-delete-btn { width: 20px; height: 20px; border: 0px solid #ffff…" at bounding box center [714, 382] width 660 height 589
click at [889, 383] on textarea "**********" at bounding box center [812, 370] width 282 height 54
click at [935, 545] on button "Save" at bounding box center [930, 542] width 45 height 28
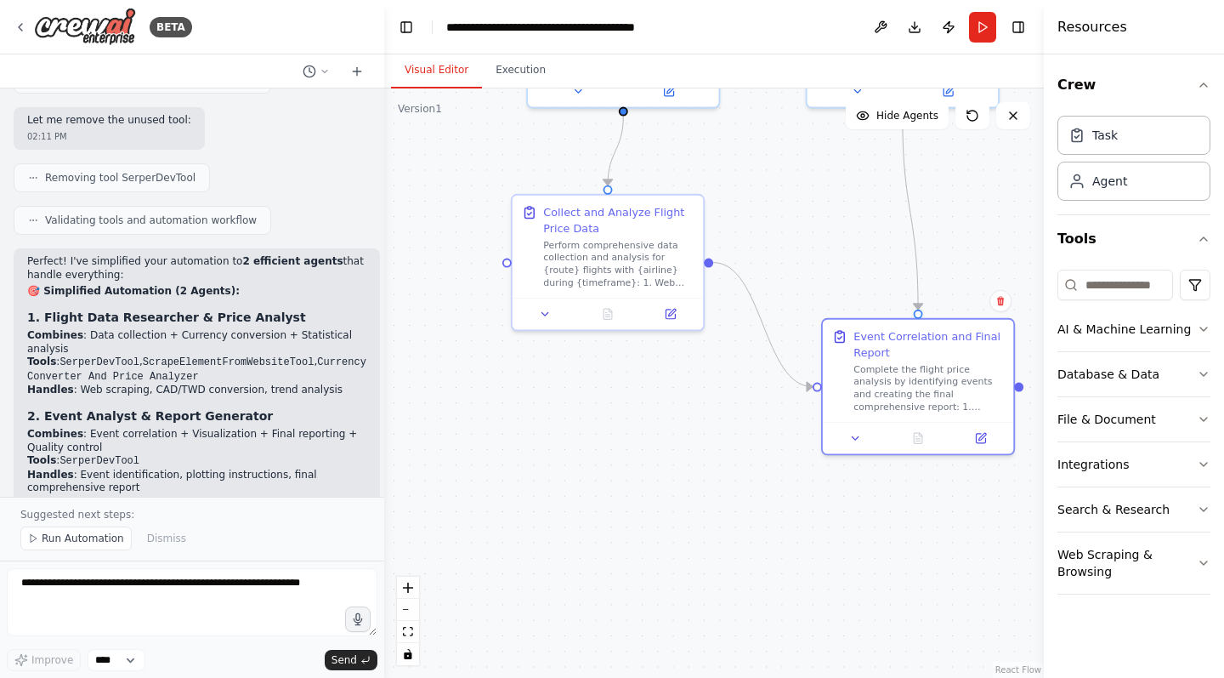
drag, startPoint x: 633, startPoint y: 361, endPoint x: 799, endPoint y: 628, distance: 315.5
click at [795, 650] on div ".deletable-edge-delete-btn { width: 20px; height: 20px; border: 0px solid #ffff…" at bounding box center [714, 382] width 660 height 589
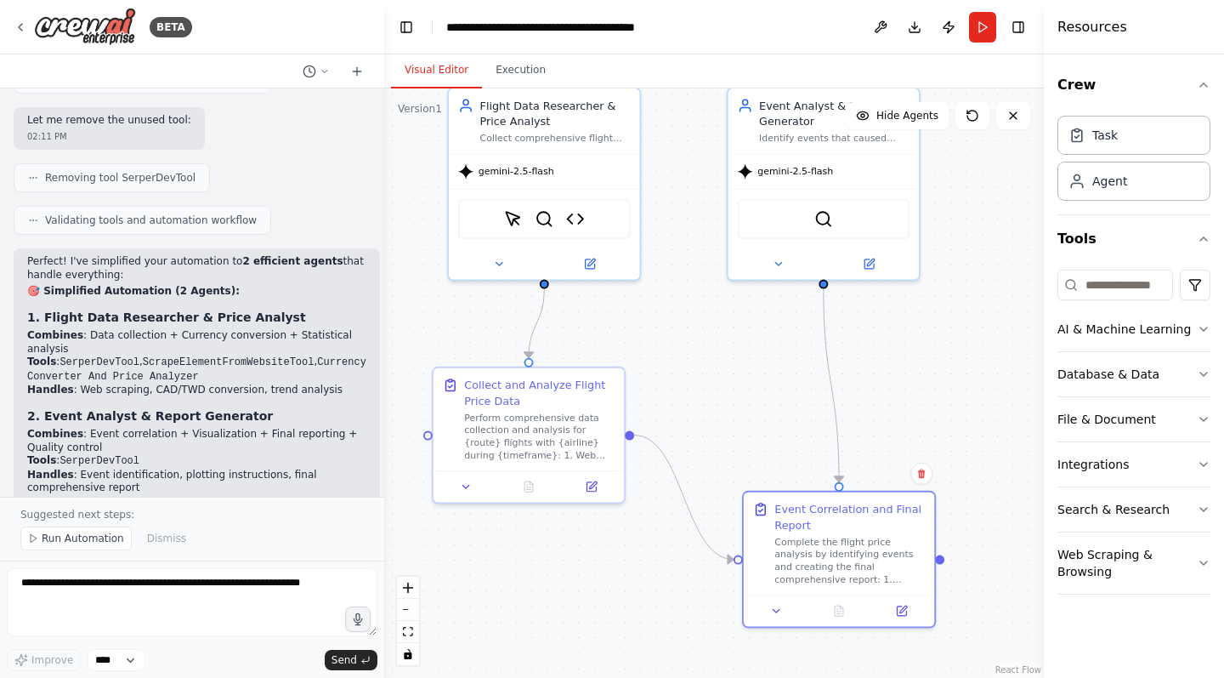
drag, startPoint x: 819, startPoint y: 265, endPoint x: 702, endPoint y: 457, distance: 224.0
click at [740, 438] on div ".deletable-edge-delete-btn { width: 20px; height: 20px; border: 0px solid #ffff…" at bounding box center [714, 382] width 660 height 589
click at [128, 579] on textarea at bounding box center [192, 602] width 371 height 68
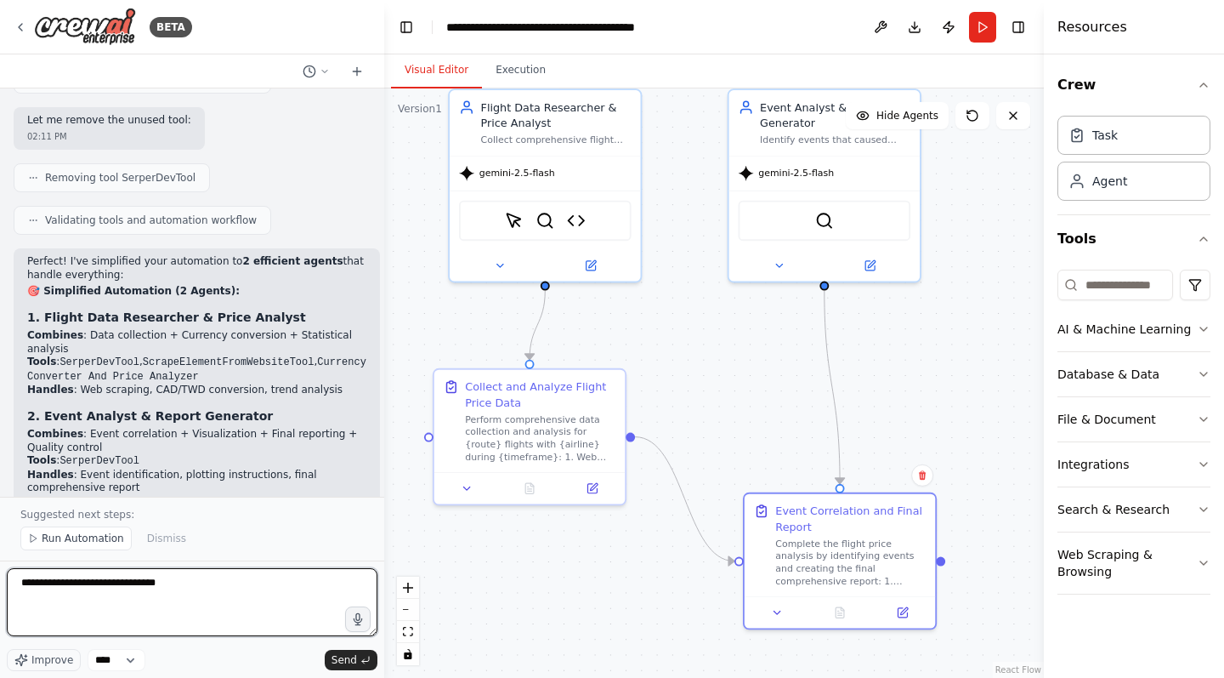
type textarea "**********"
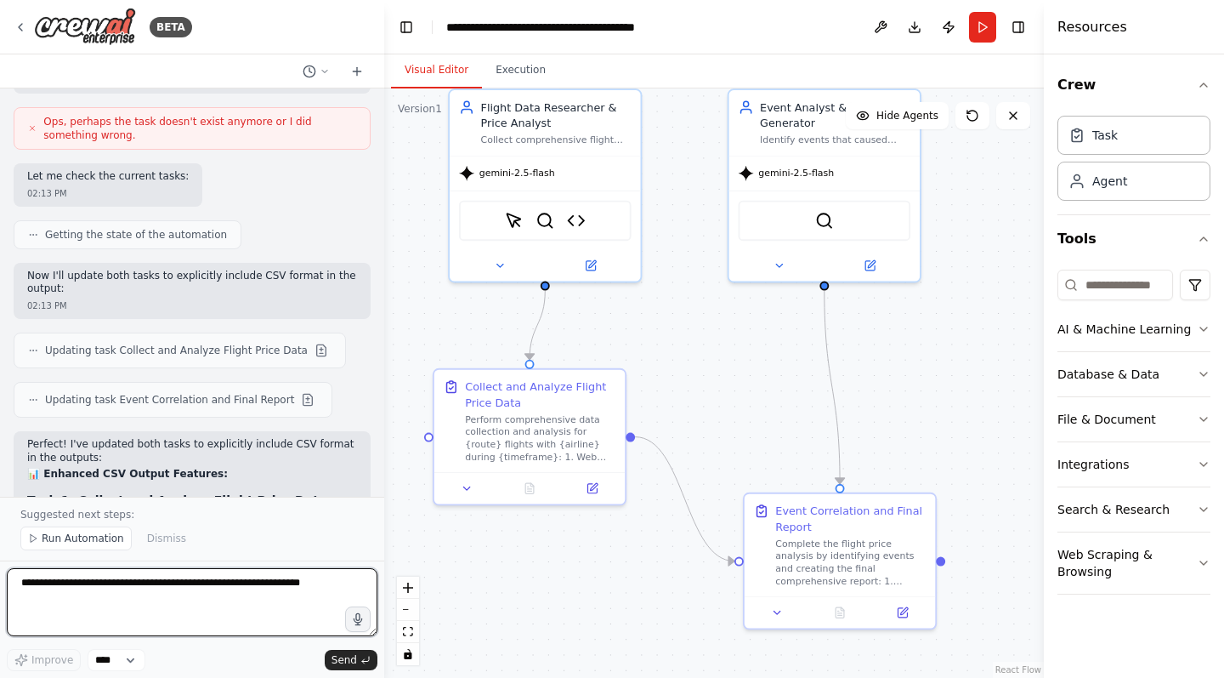
scroll to position [8374, 0]
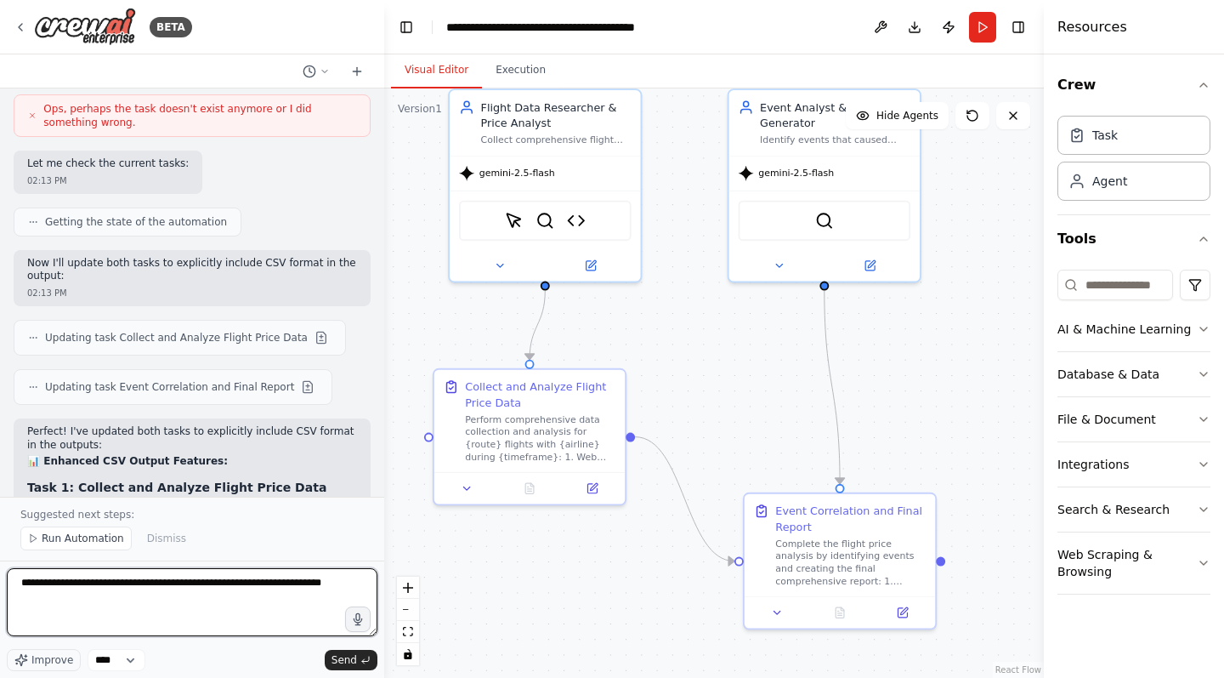
type textarea "**********"
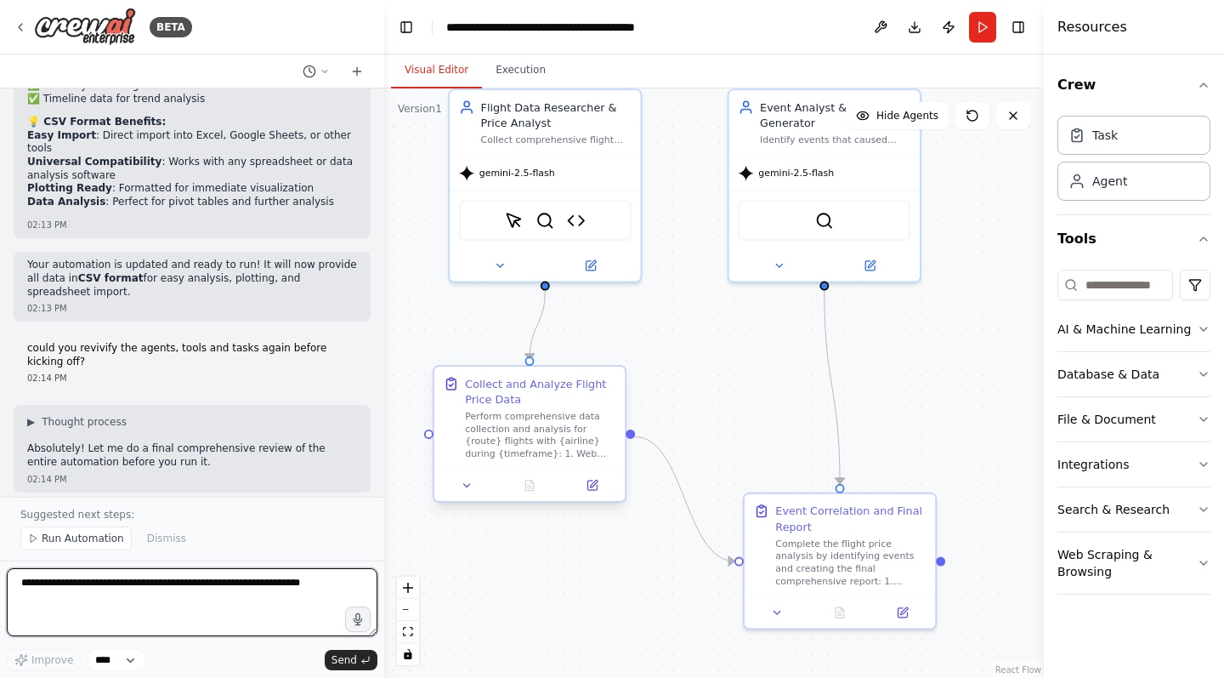
scroll to position [9743, 0]
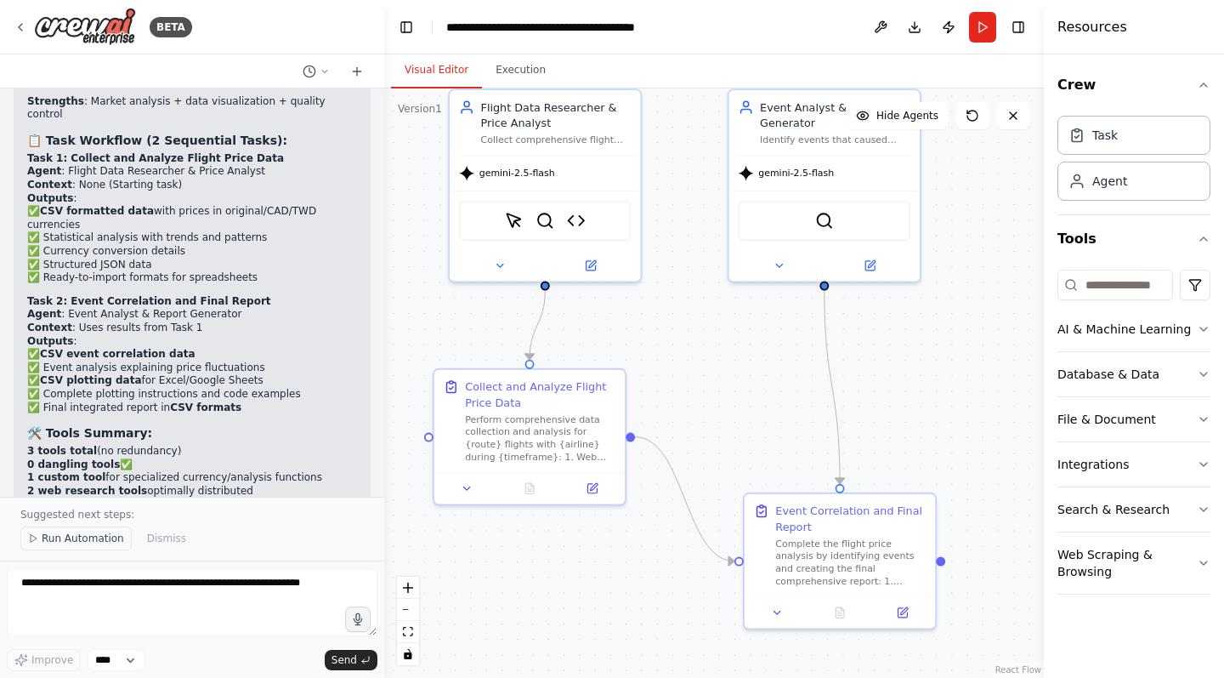
click at [98, 537] on span "Run Automation" at bounding box center [83, 538] width 82 height 14
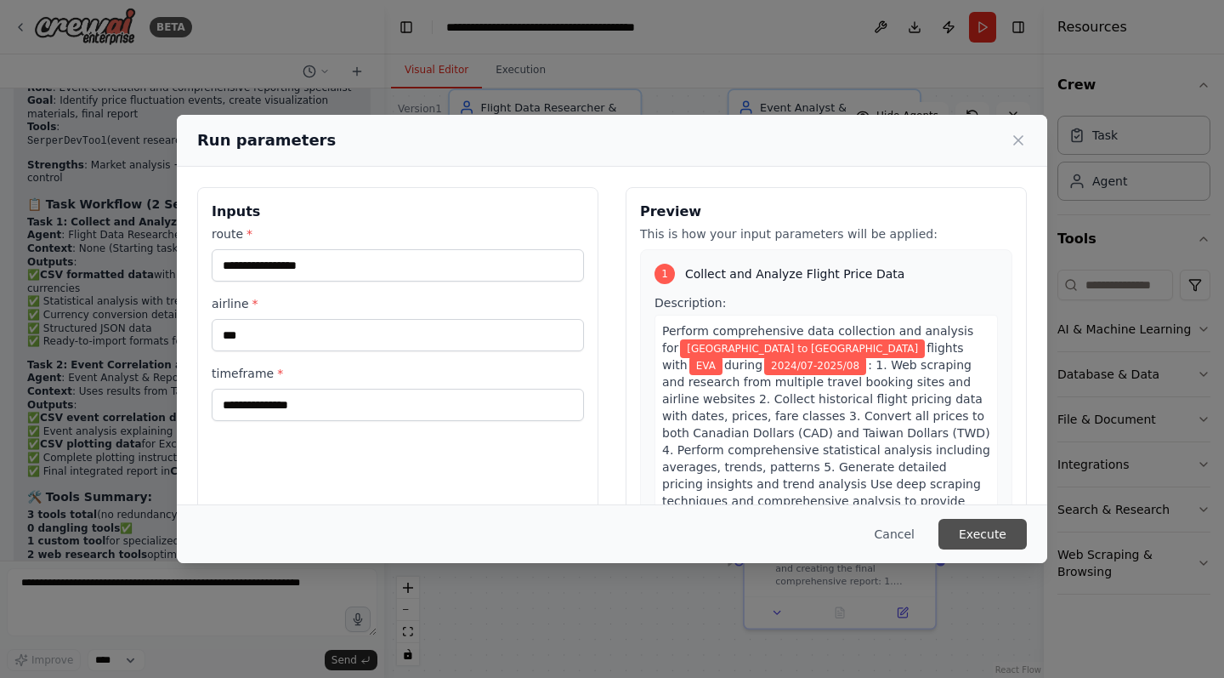
click at [993, 541] on button "Execute" at bounding box center [983, 534] width 88 height 31
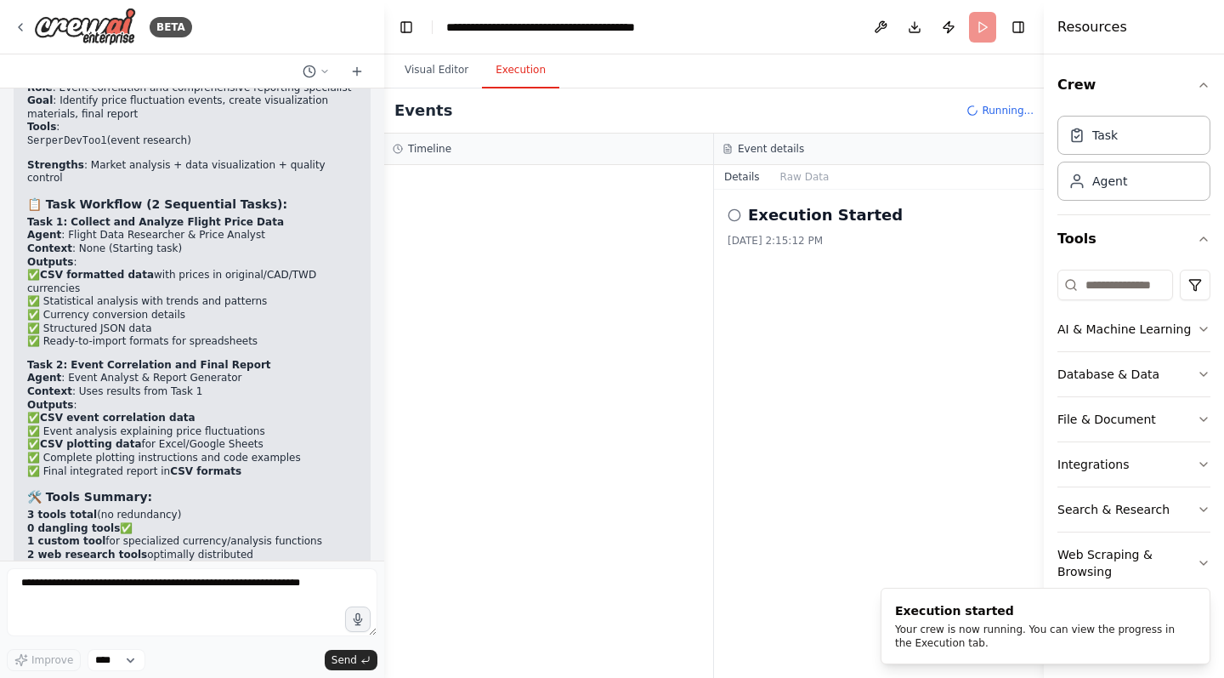
click at [528, 76] on button "Execution" at bounding box center [520, 71] width 77 height 36
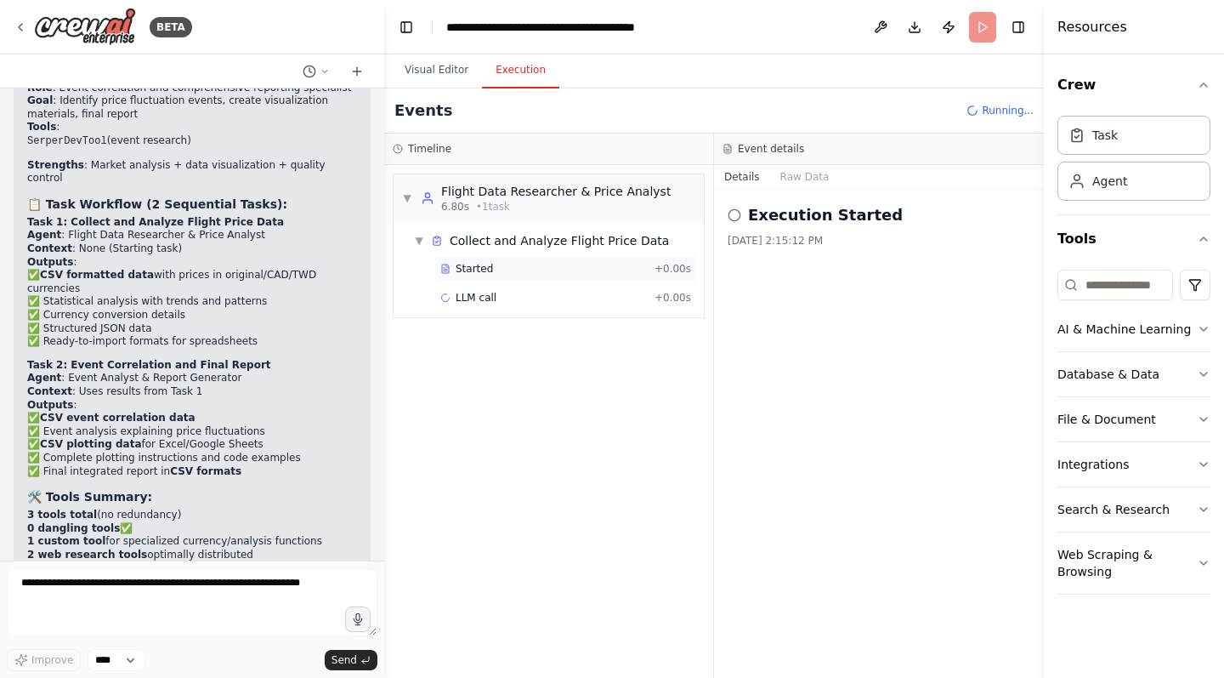
click at [485, 265] on span "Started" at bounding box center [474, 269] width 37 height 14
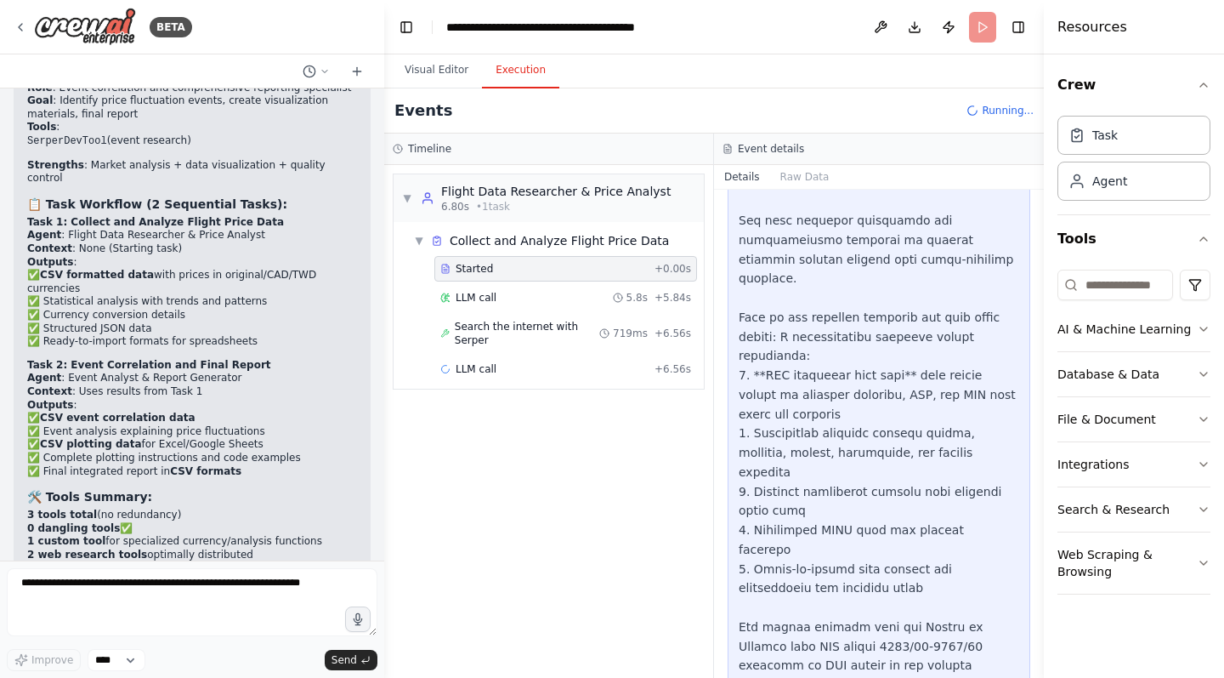
scroll to position [700, 0]
click at [493, 298] on span "LLM call" at bounding box center [476, 298] width 41 height 14
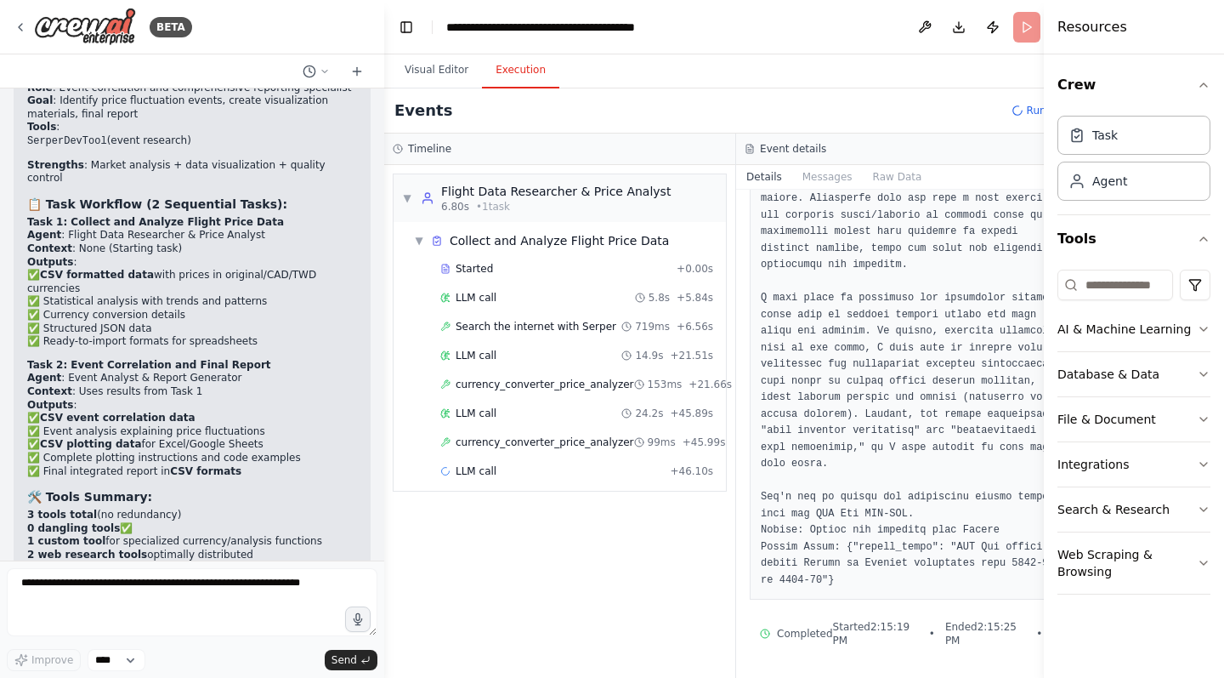
scroll to position [438, 0]
click at [498, 349] on div "LLM call 14.9s + 21.51s" at bounding box center [576, 356] width 273 height 14
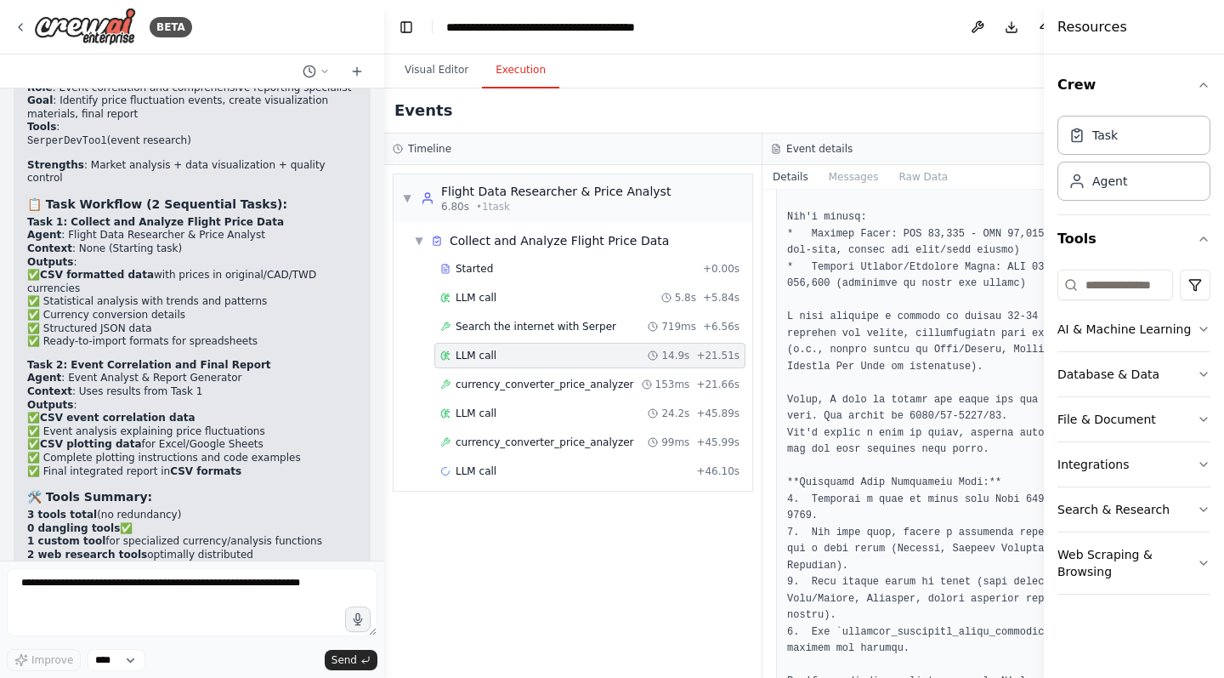
scroll to position [834, 0]
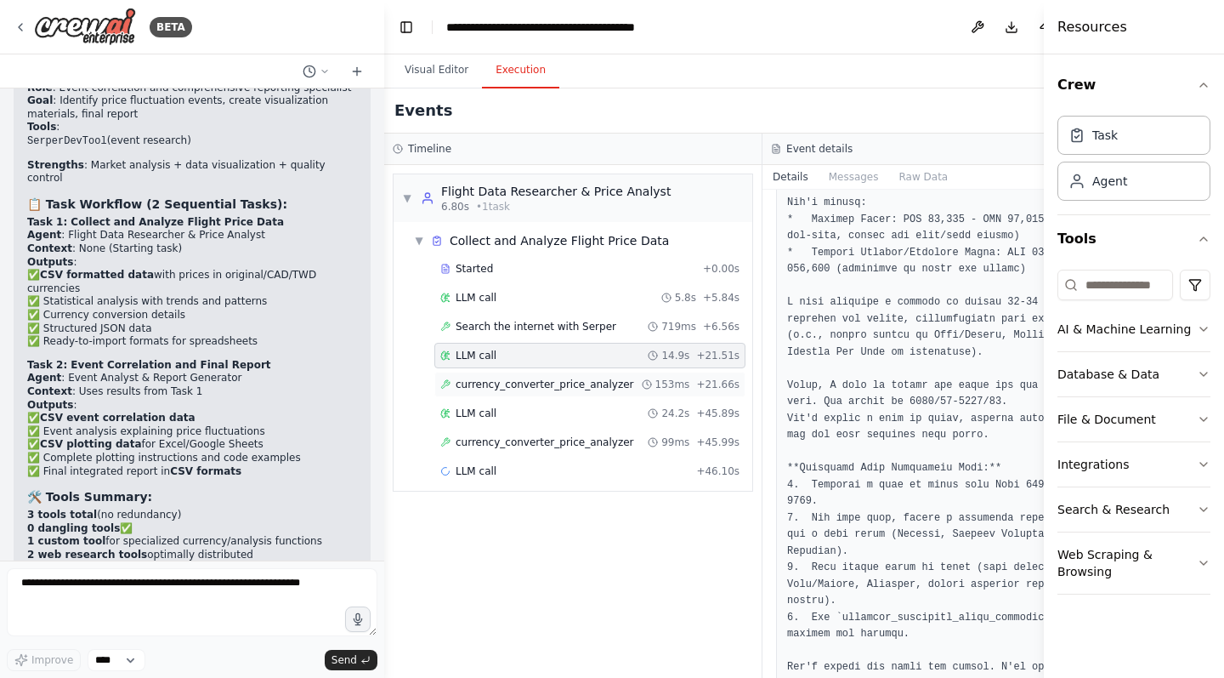
click at [595, 389] on span "currency_converter_price_analyzer" at bounding box center [545, 385] width 179 height 14
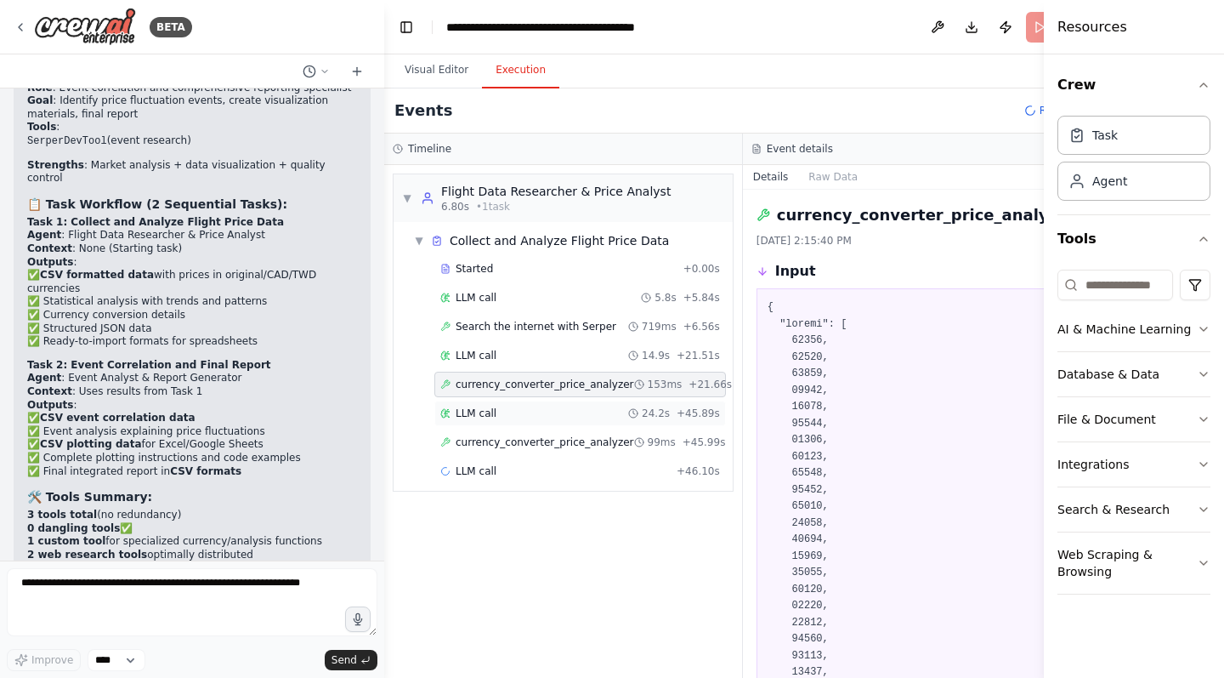
click at [539, 406] on div "LLM call 24.2s + 45.89s" at bounding box center [580, 413] width 280 height 14
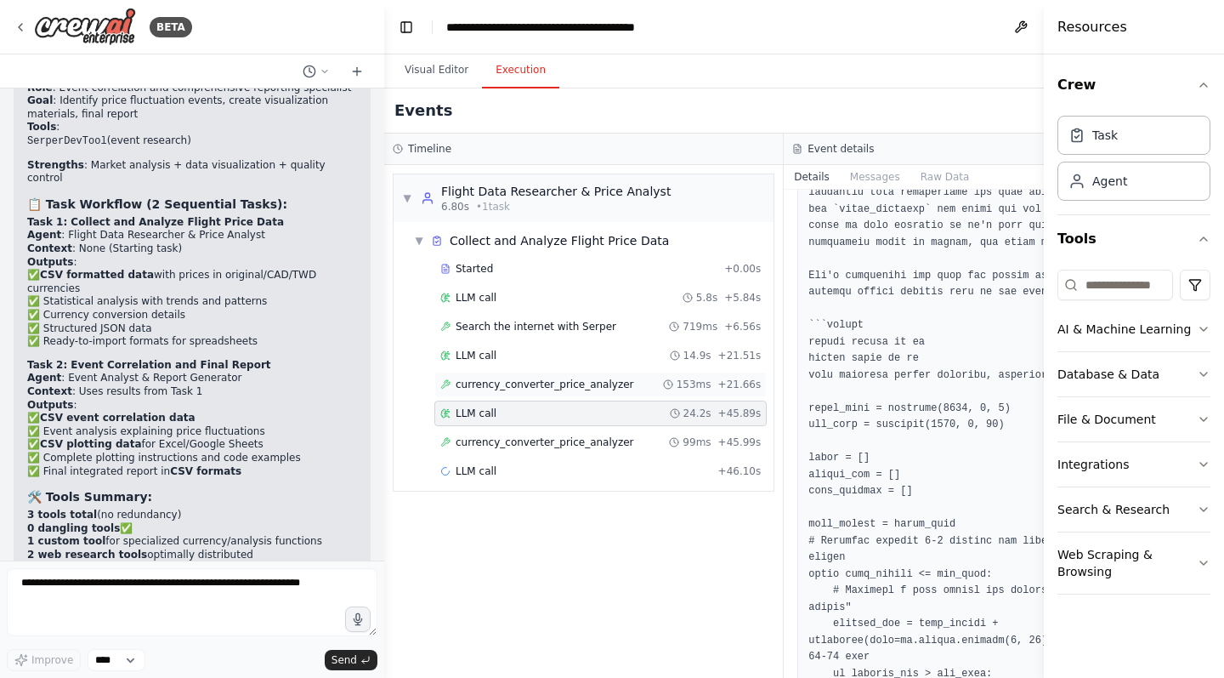
scroll to position [625, 0]
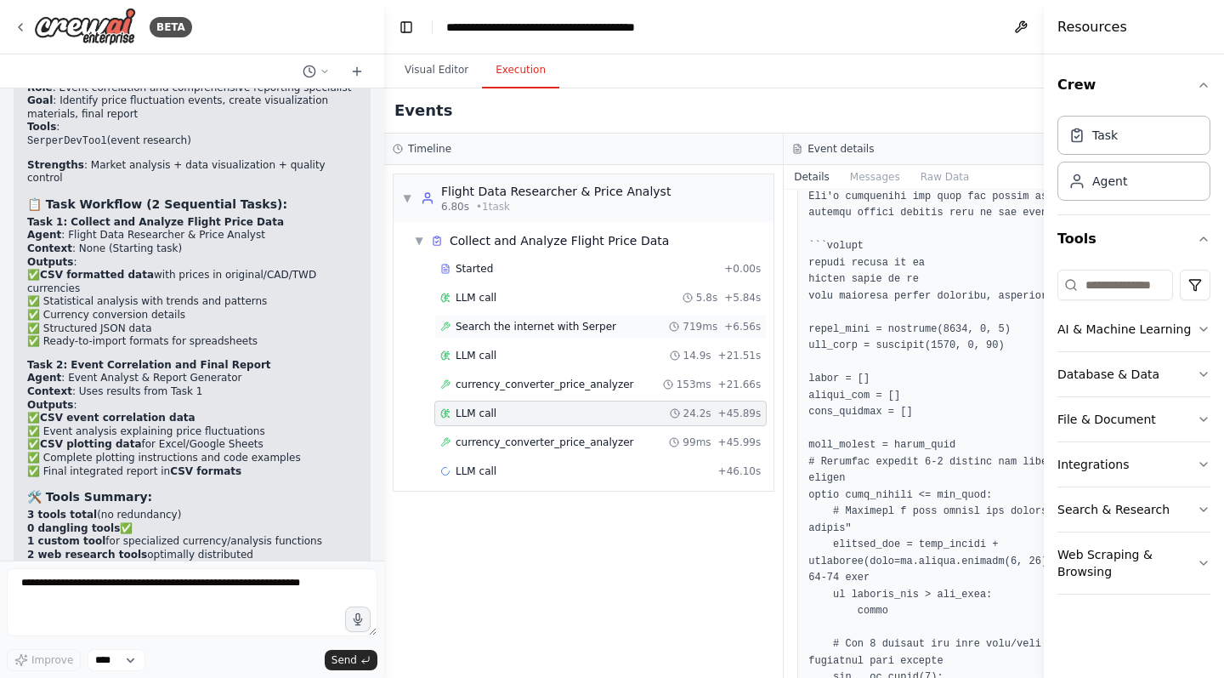
click at [573, 334] on div "Search the internet with Serper 719ms + 6.56s" at bounding box center [601, 327] width 332 height 26
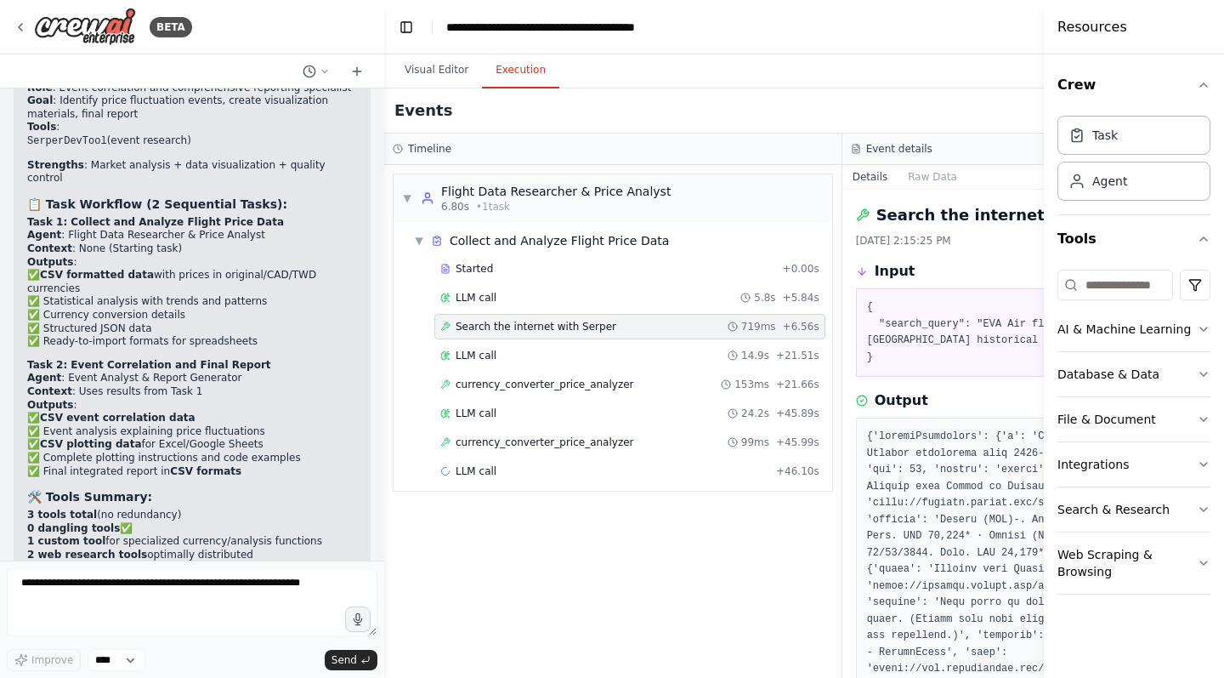
scroll to position [0, 0]
click at [526, 356] on div "LLM call 14.9s + 21.51s" at bounding box center [629, 356] width 379 height 14
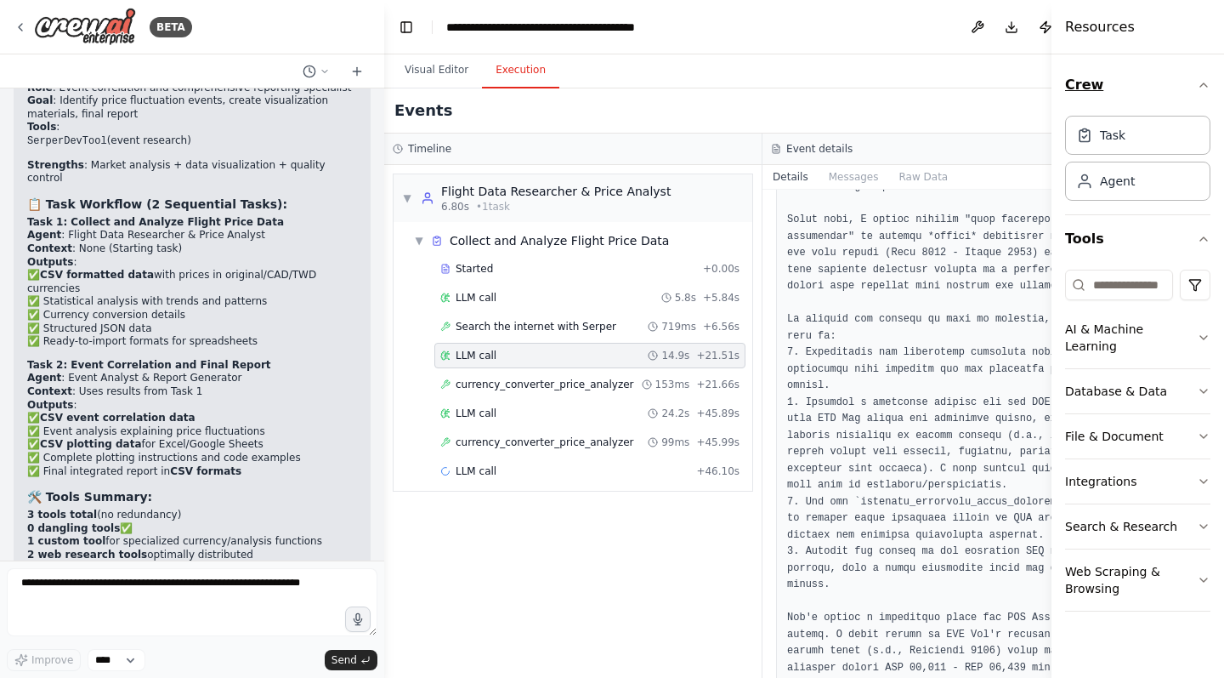
drag, startPoint x: 1044, startPoint y: 47, endPoint x: 1092, endPoint y: 88, distance: 62.7
click at [1113, 54] on div "Resources Crew Task Agent Tools AI & Machine Learning Database & Data File & Do…" at bounding box center [1138, 339] width 173 height 678
click at [401, 25] on icon "Hide left sidebar" at bounding box center [407, 27] width 14 height 14
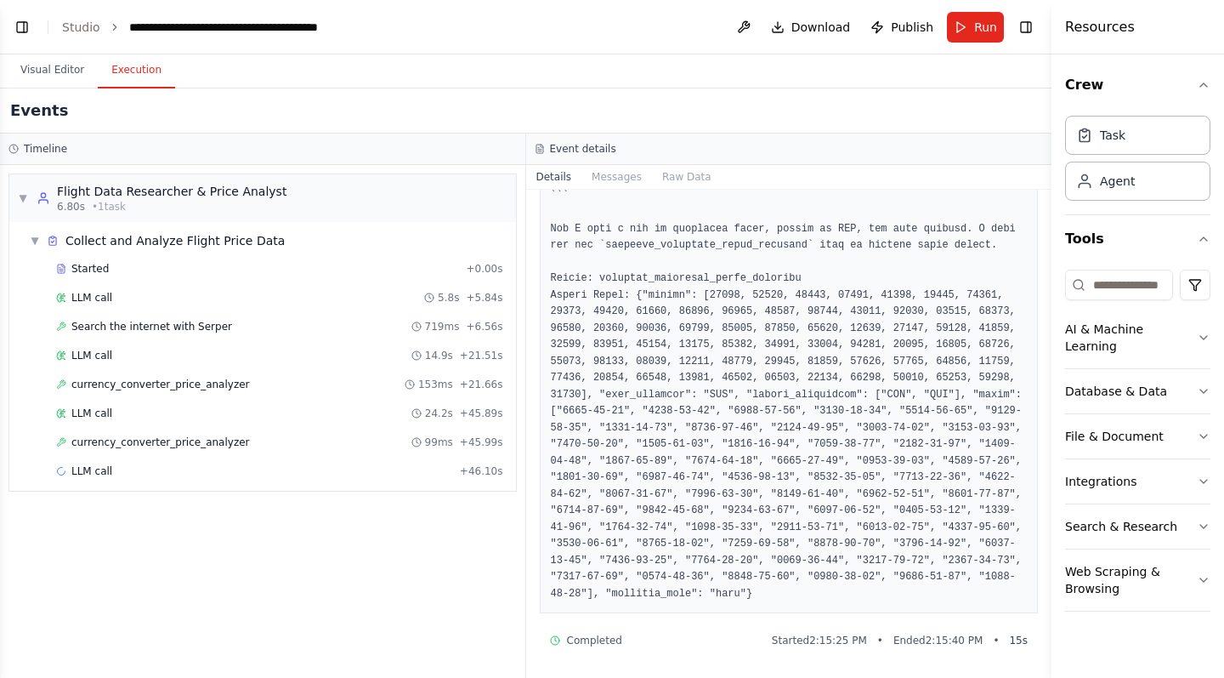
scroll to position [2541, 0]
click at [67, 71] on button "Visual Editor" at bounding box center [52, 71] width 91 height 36
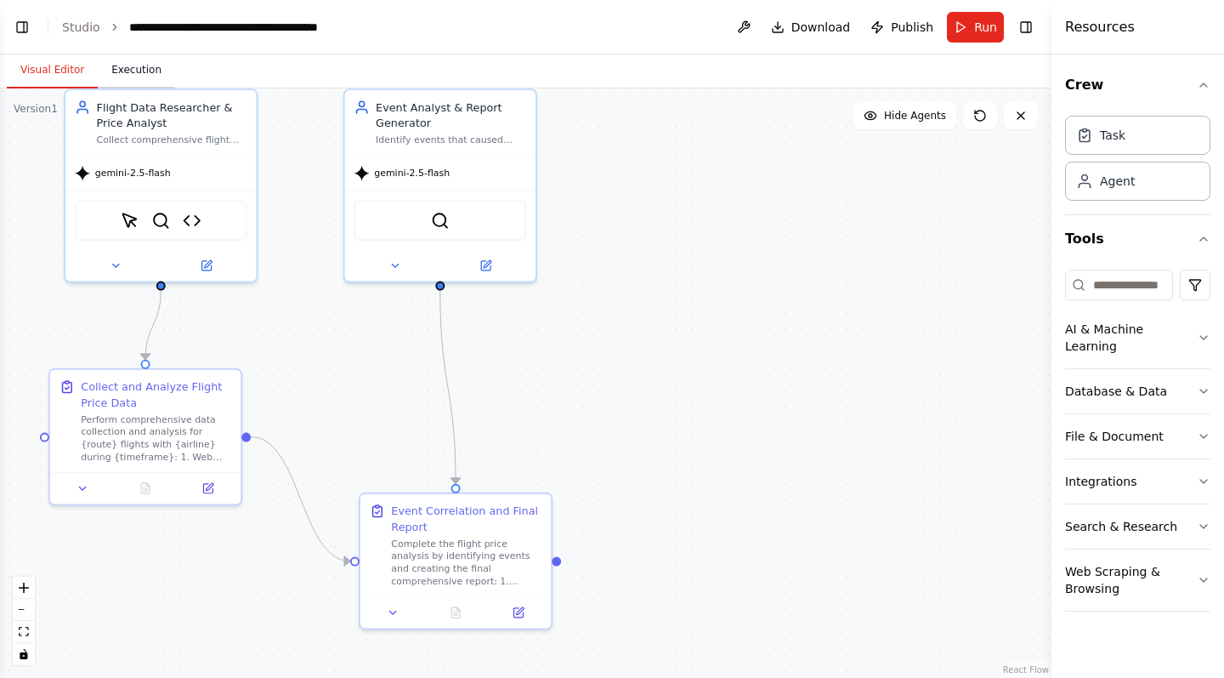
click at [136, 69] on button "Execution" at bounding box center [136, 71] width 77 height 36
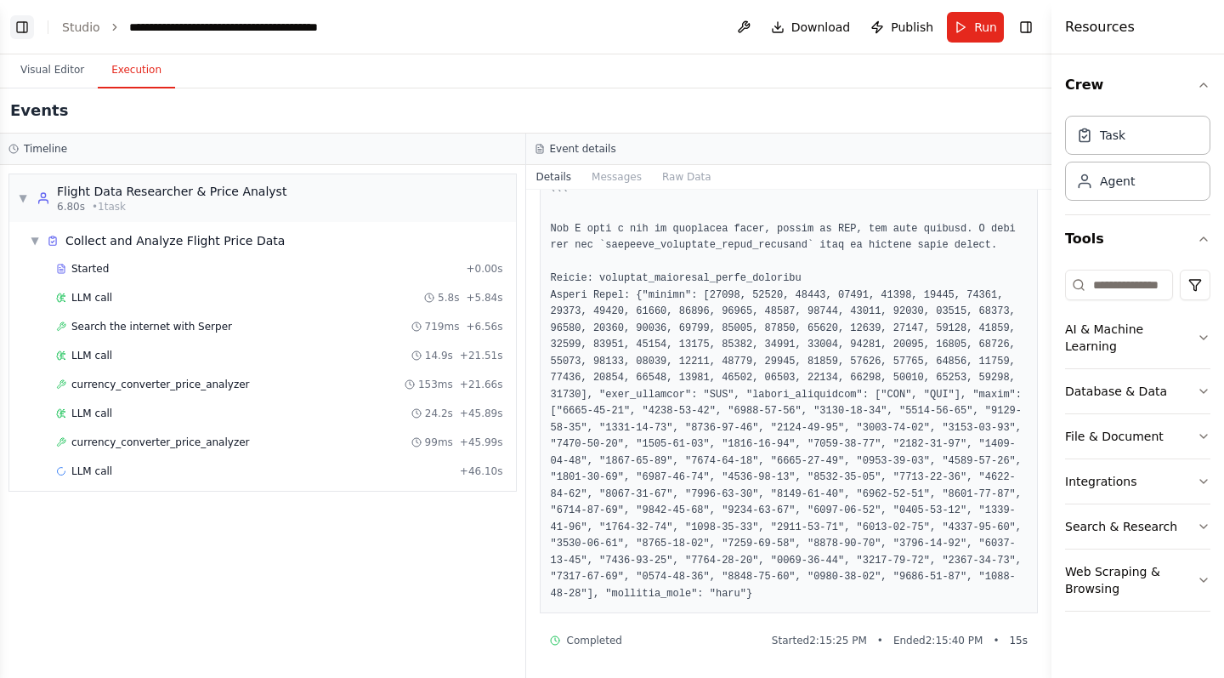
click at [17, 21] on icon "Show left sidebar" at bounding box center [22, 27] width 14 height 14
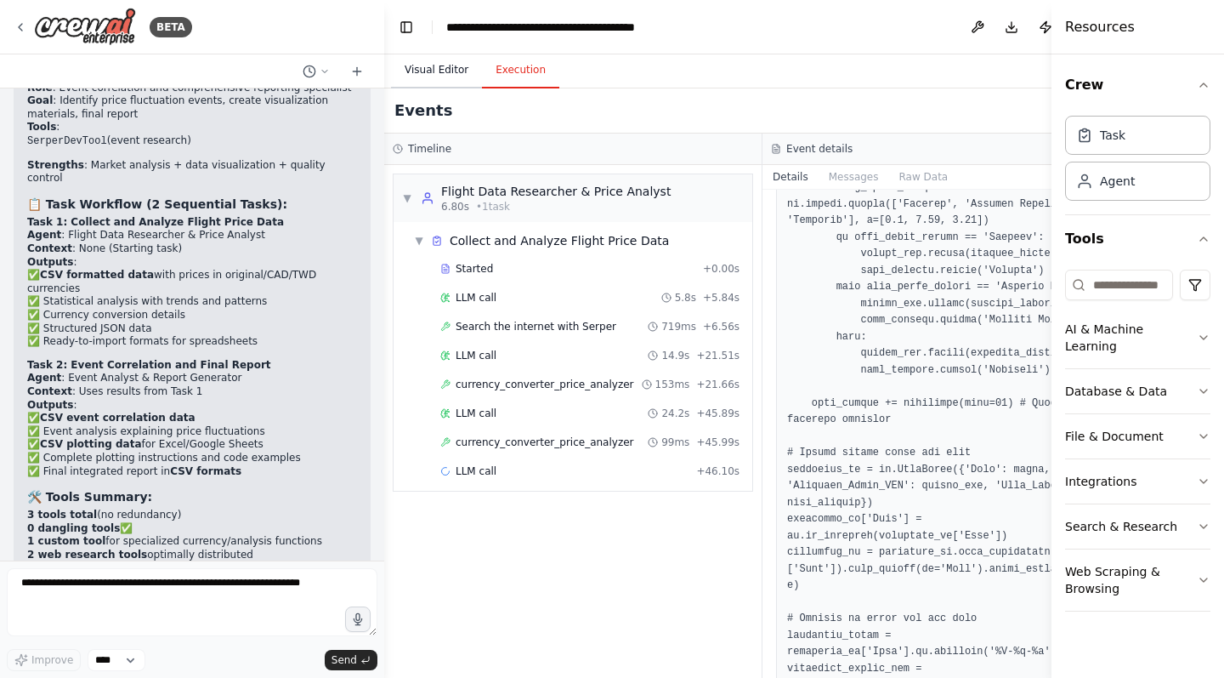
click at [450, 66] on button "Visual Editor" at bounding box center [436, 71] width 91 height 36
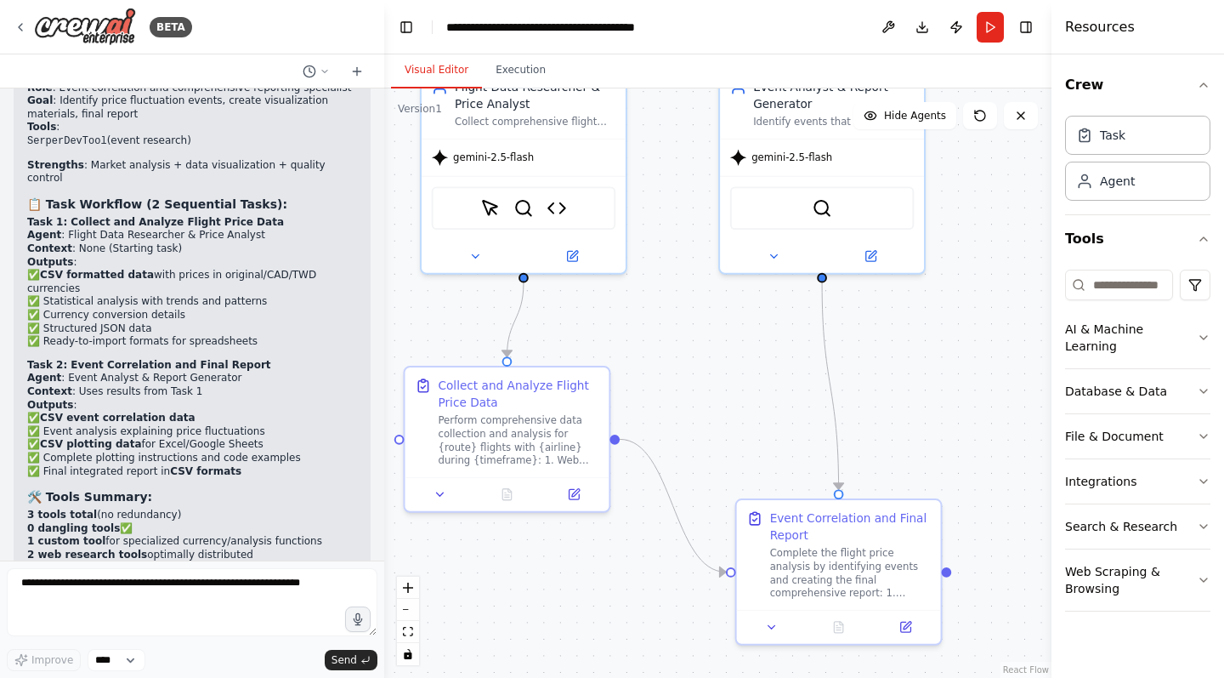
click at [965, 383] on div ".deletable-edge-delete-btn { width: 20px; height: 20px; border: 0px solid #ffff…" at bounding box center [717, 382] width 667 height 589
click at [522, 76] on button "Execution" at bounding box center [520, 71] width 77 height 36
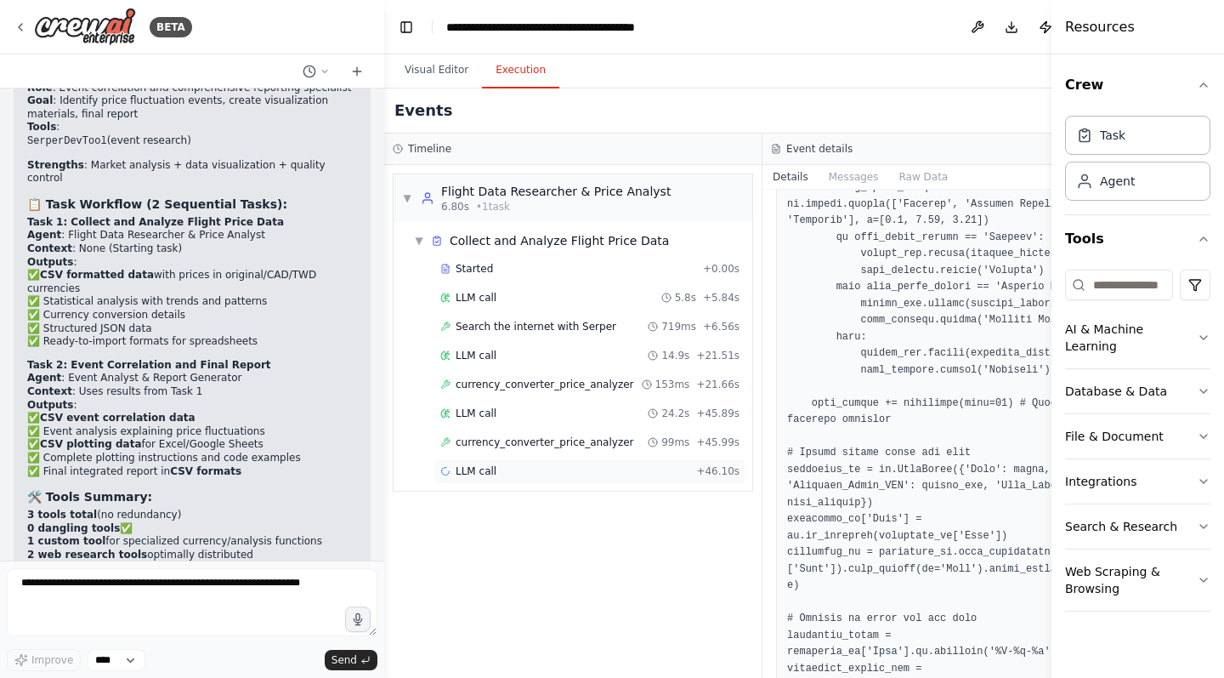
click at [508, 465] on div "LLM call + 46.10s" at bounding box center [589, 471] width 299 height 14
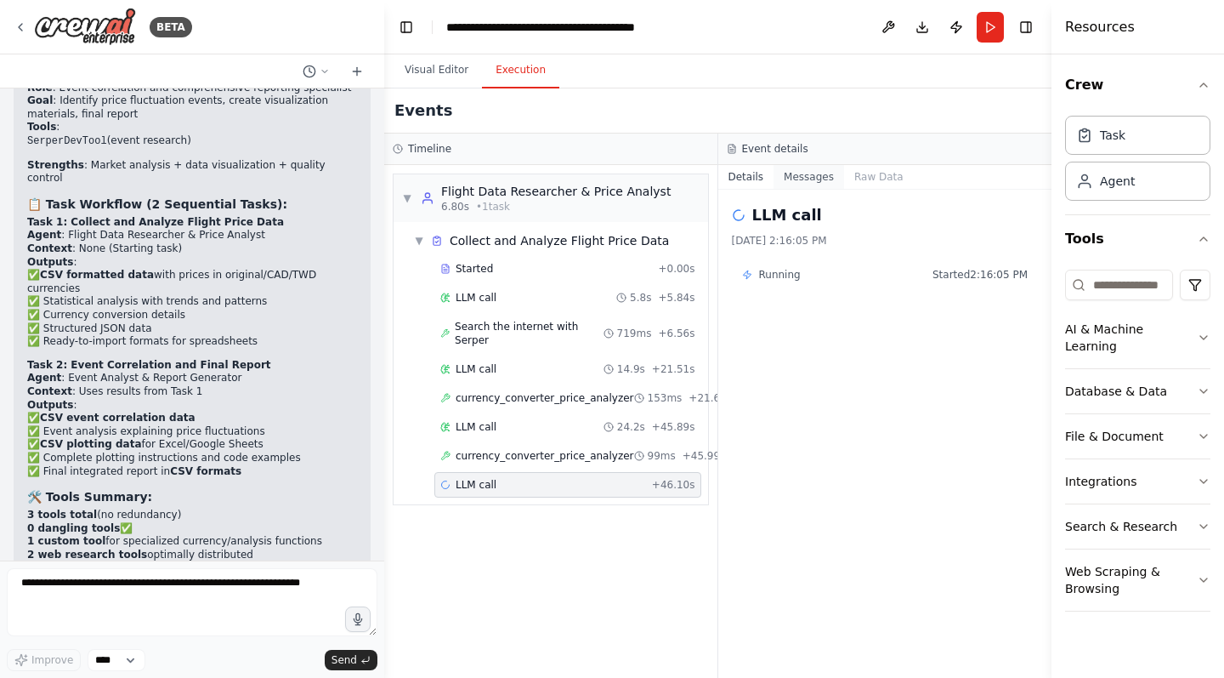
click at [809, 179] on button "Messages" at bounding box center [809, 177] width 71 height 24
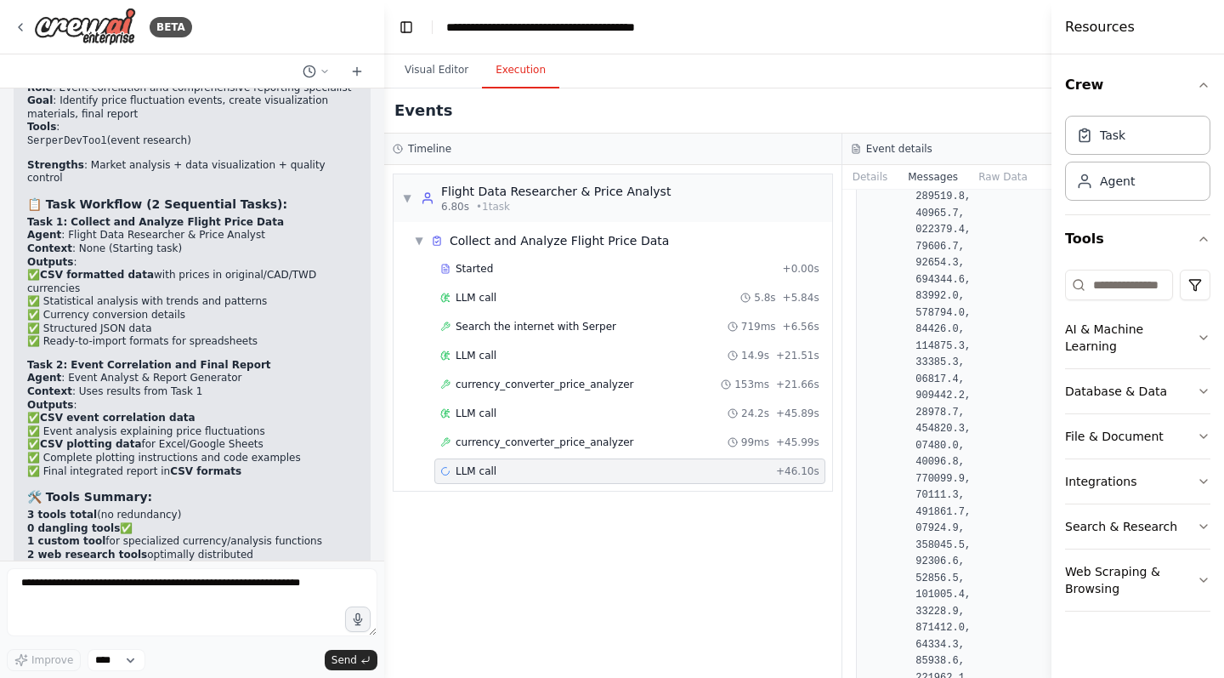
scroll to position [26591, 0]
click at [987, 173] on button "Raw Data" at bounding box center [1004, 177] width 70 height 24
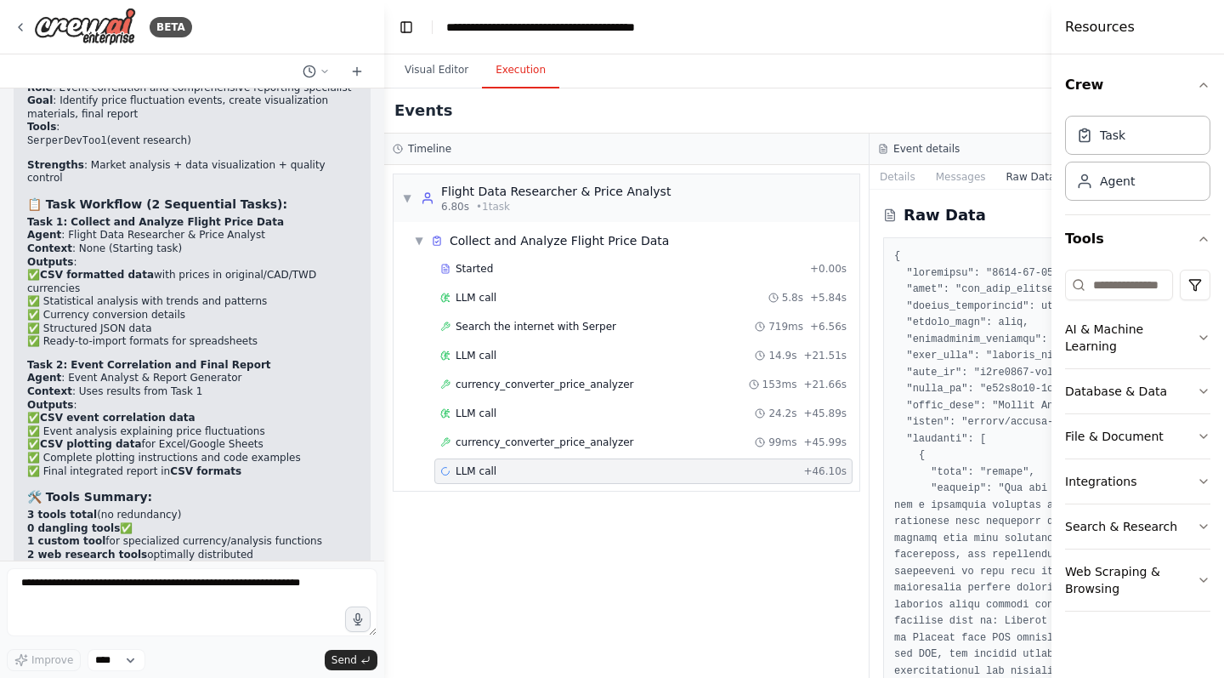
click at [453, 472] on div "LLM call" at bounding box center [468, 471] width 56 height 14
click at [323, 73] on icon at bounding box center [325, 71] width 10 height 10
click at [355, 73] on div at bounding box center [192, 339] width 384 height 678
click at [357, 72] on icon at bounding box center [357, 71] width 0 height 8
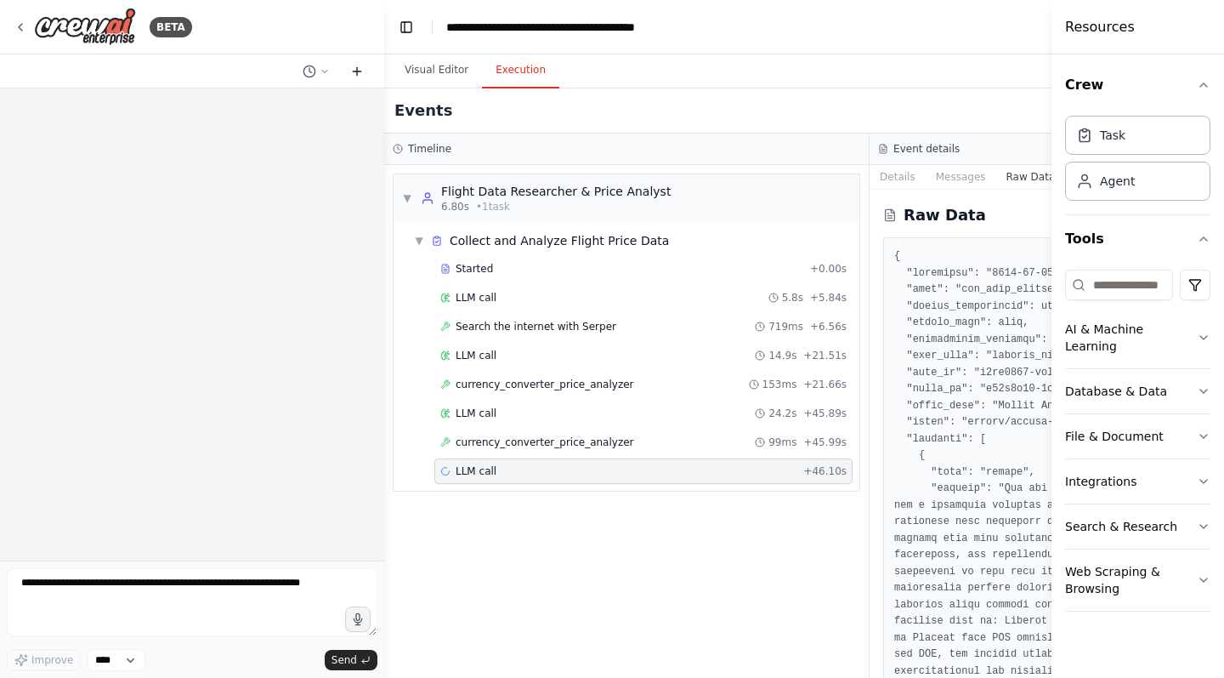
scroll to position [0, 0]
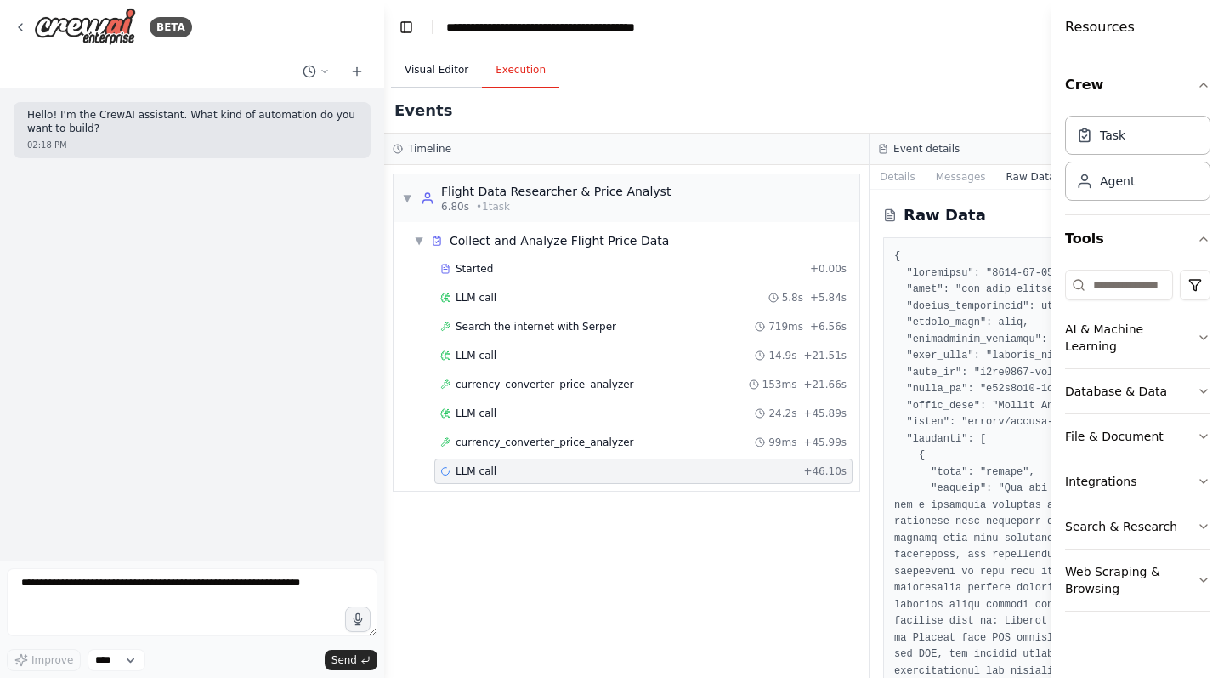
click at [452, 76] on button "Visual Editor" at bounding box center [436, 71] width 91 height 36
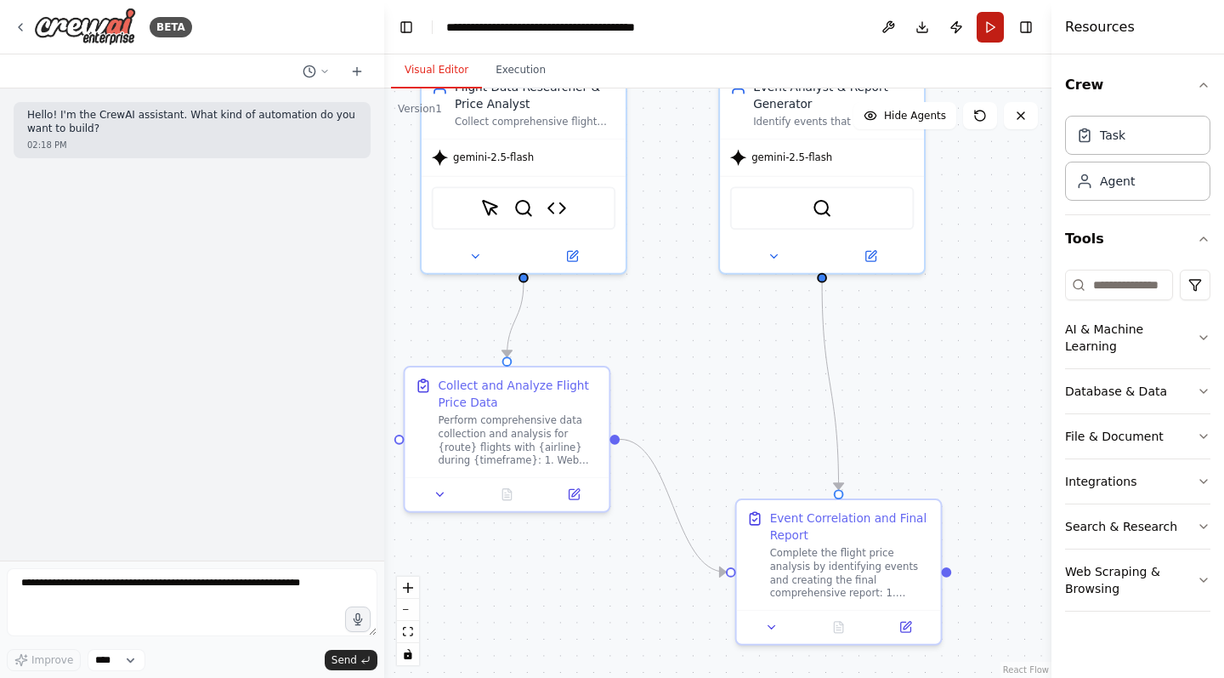
click at [994, 26] on polygon at bounding box center [991, 27] width 8 height 10
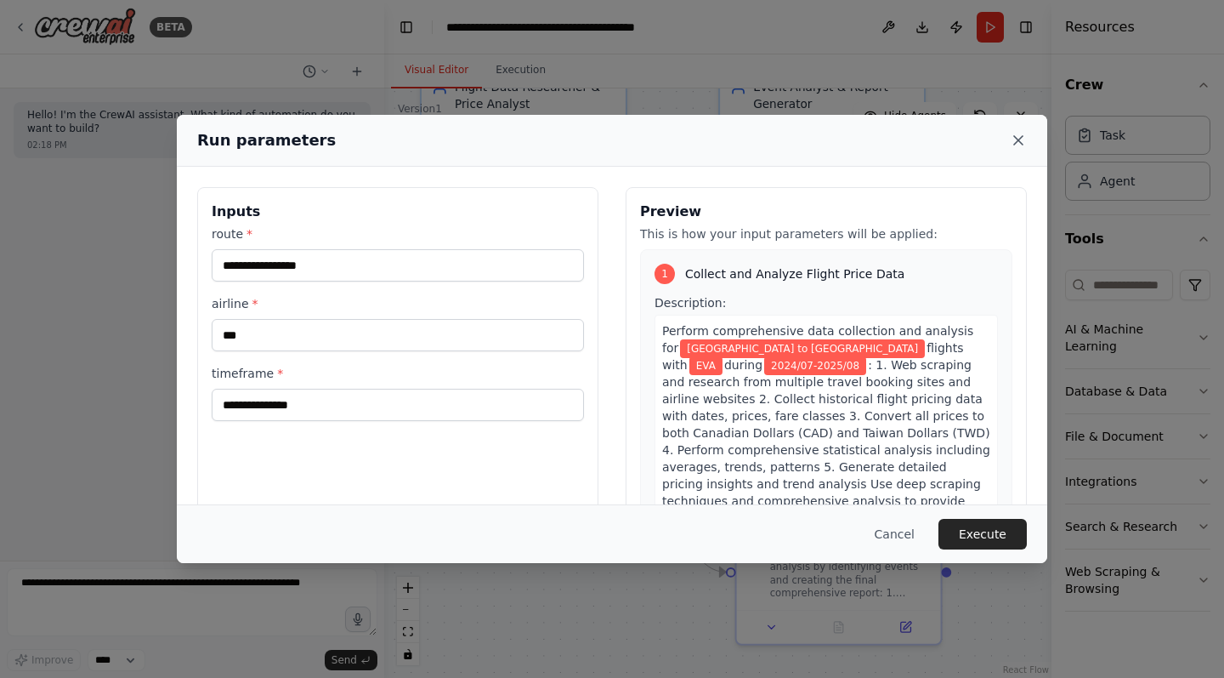
click at [1014, 142] on icon at bounding box center [1018, 140] width 17 height 17
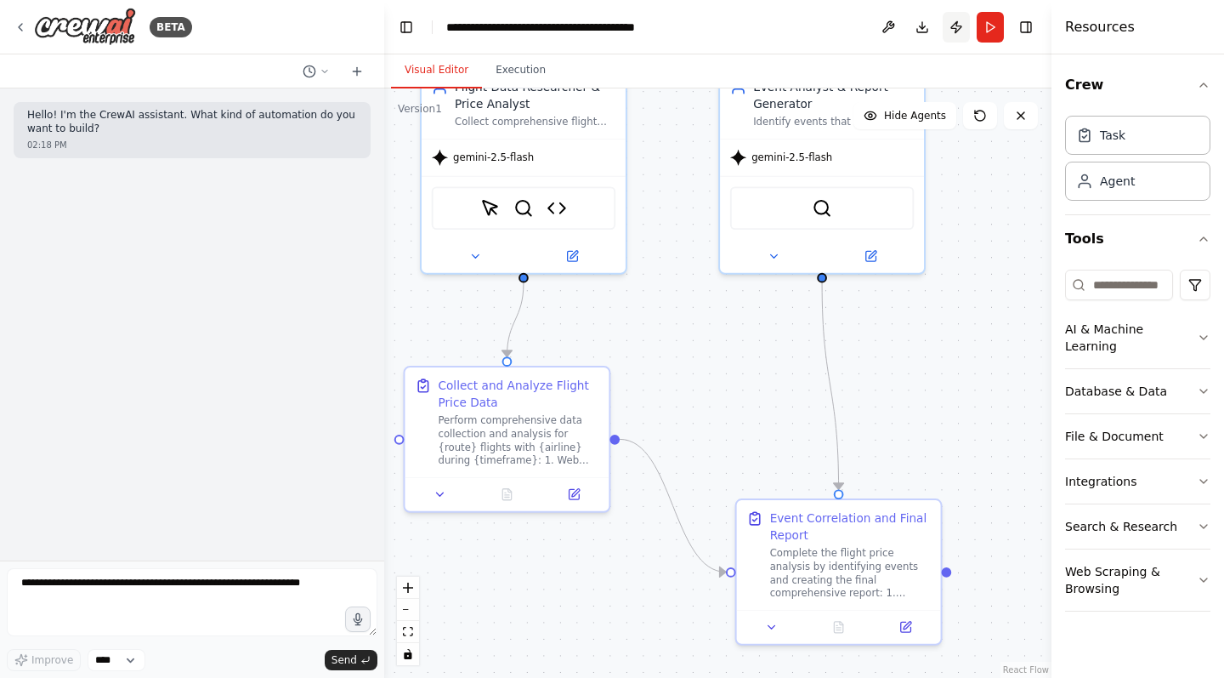
click at [953, 31] on icon at bounding box center [957, 27] width 14 height 14
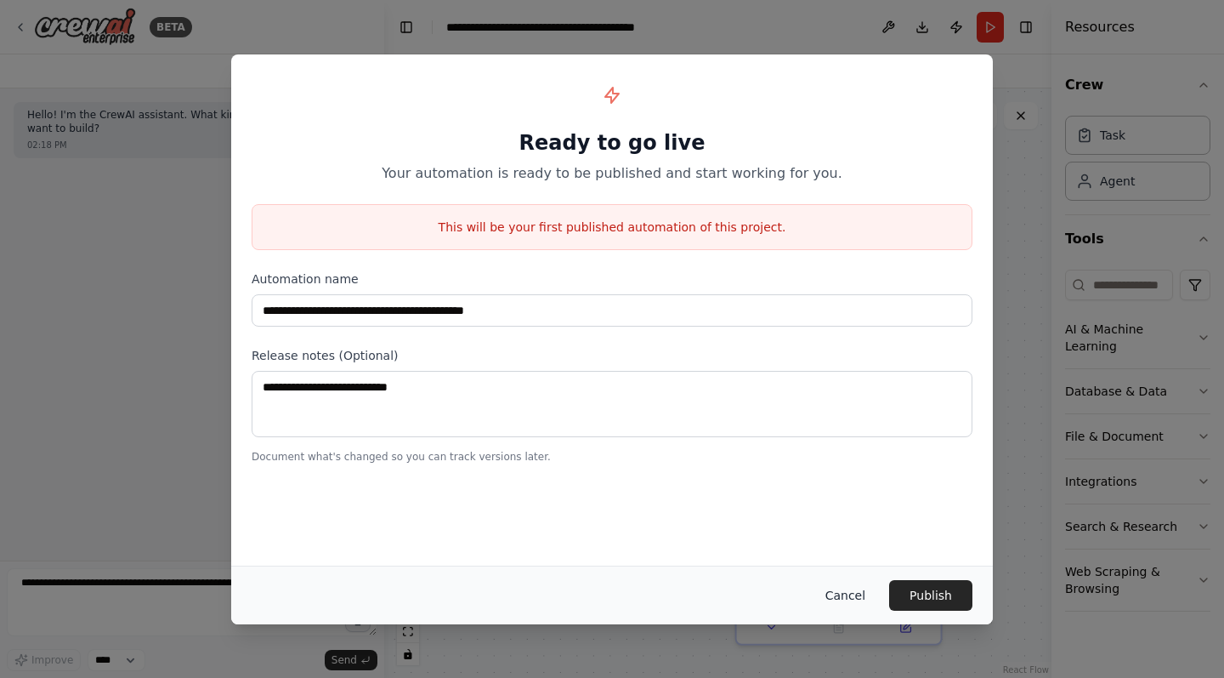
click at [853, 590] on button "Cancel" at bounding box center [845, 595] width 67 height 31
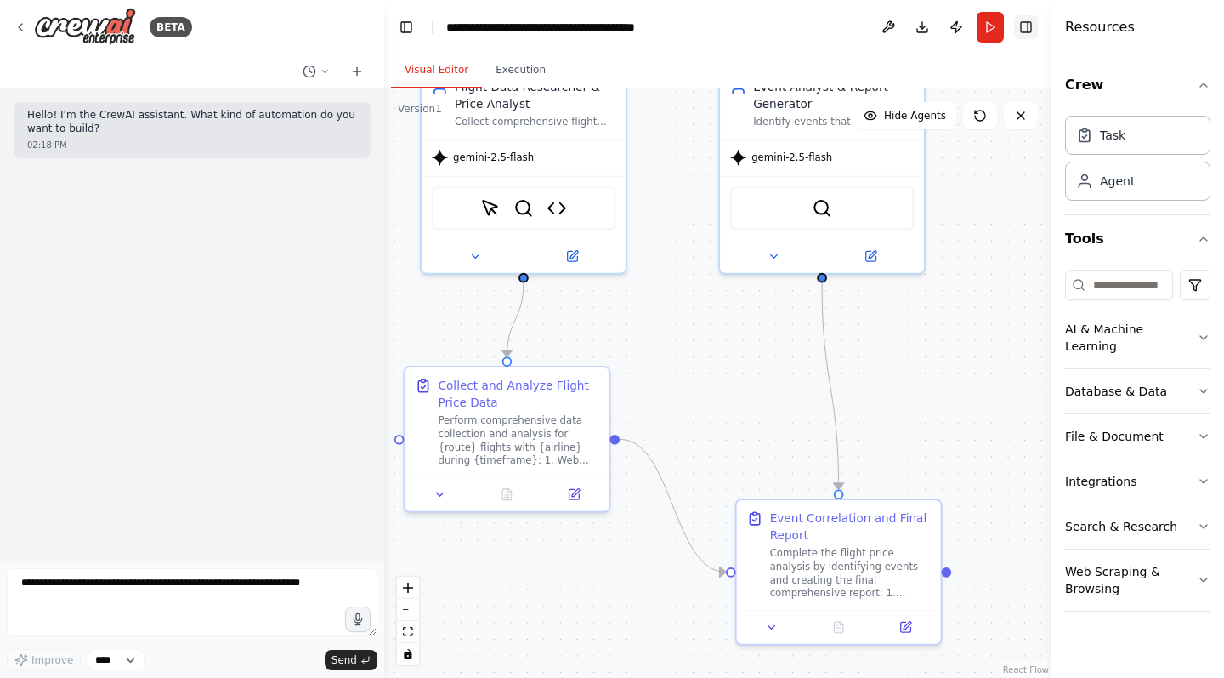
click at [1027, 28] on icon "Hide right sidebar" at bounding box center [1027, 27] width 14 height 14
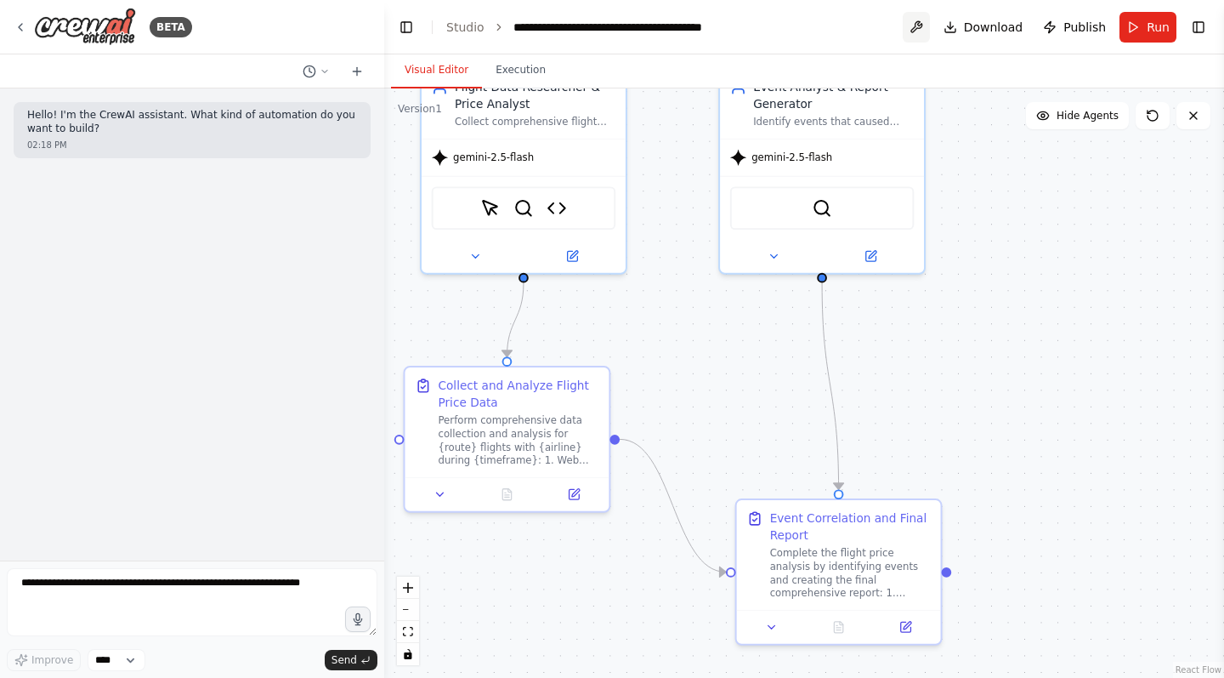
click at [923, 26] on icon at bounding box center [917, 27] width 14 height 14
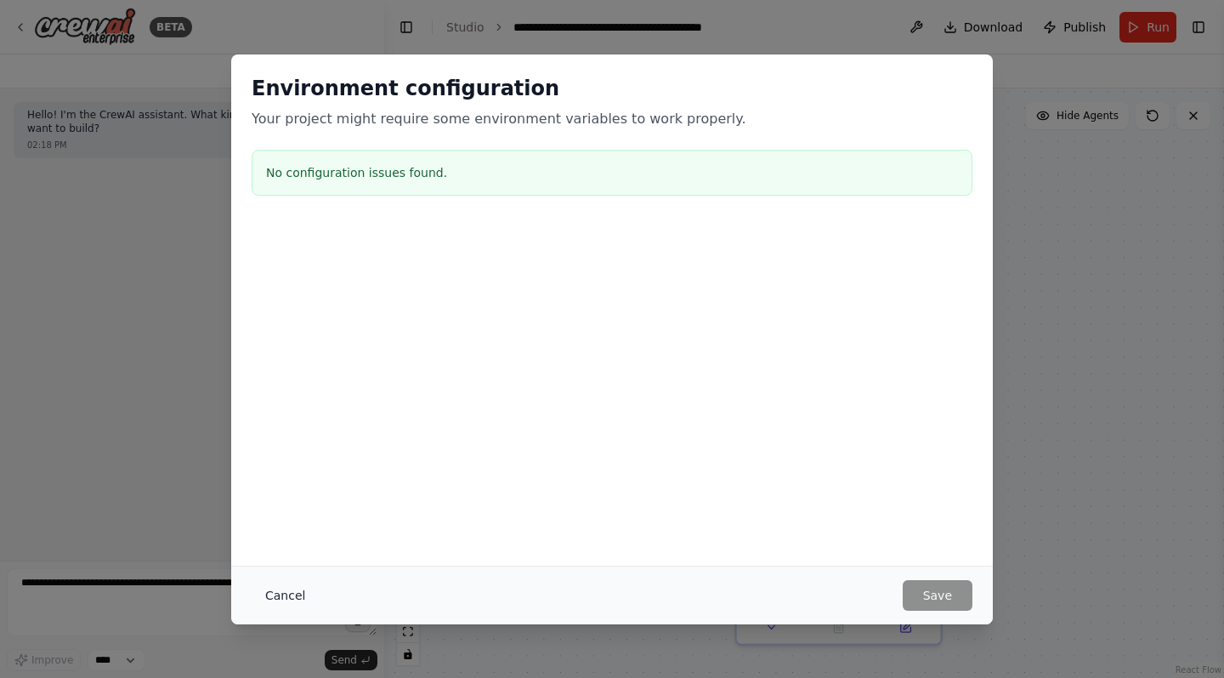
click at [287, 599] on button "Cancel" at bounding box center [285, 595] width 67 height 31
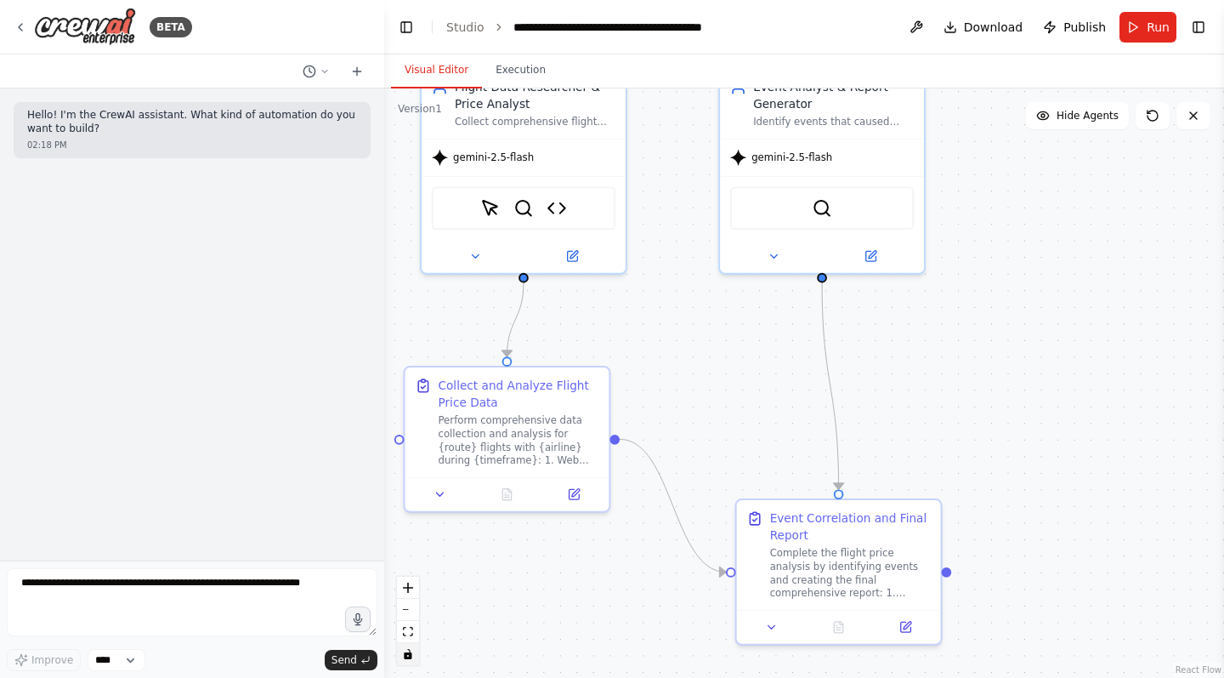
click at [411, 657] on icon "toggle interactivity" at bounding box center [408, 654] width 8 height 10
click at [411, 656] on icon "toggle interactivity" at bounding box center [408, 654] width 8 height 10
click at [412, 633] on icon "fit view" at bounding box center [408, 631] width 10 height 9
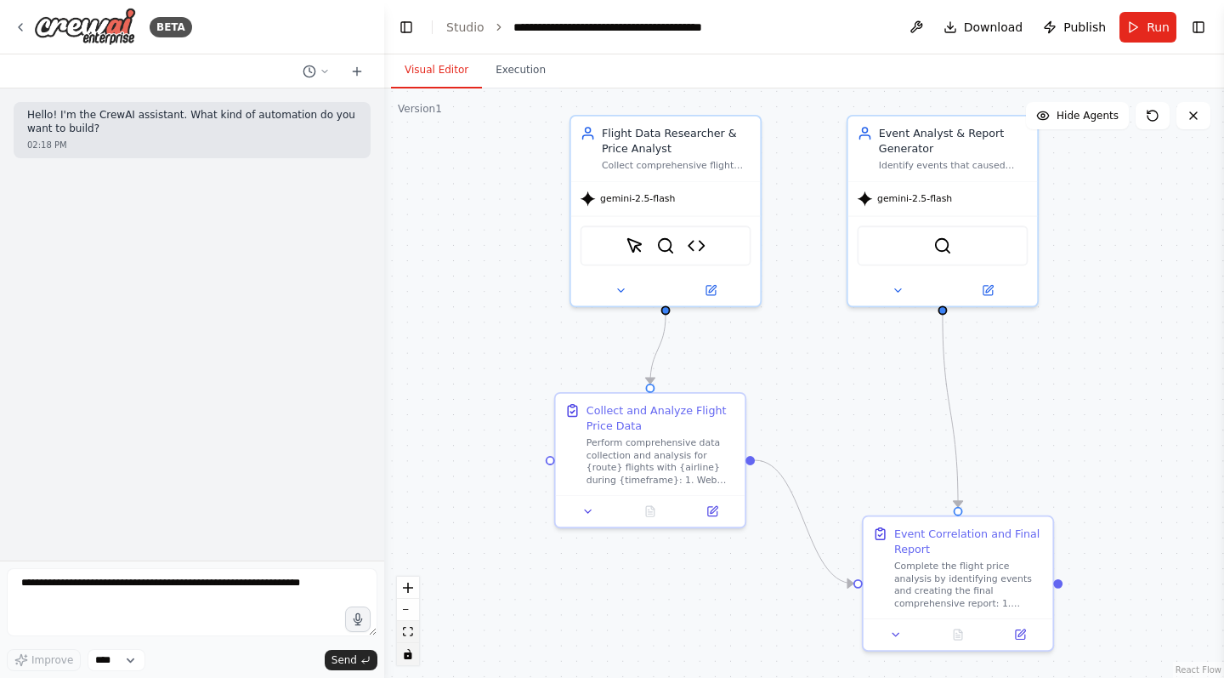
click at [412, 633] on icon "fit view" at bounding box center [408, 631] width 10 height 9
click at [118, 38] on img at bounding box center [85, 27] width 102 height 38
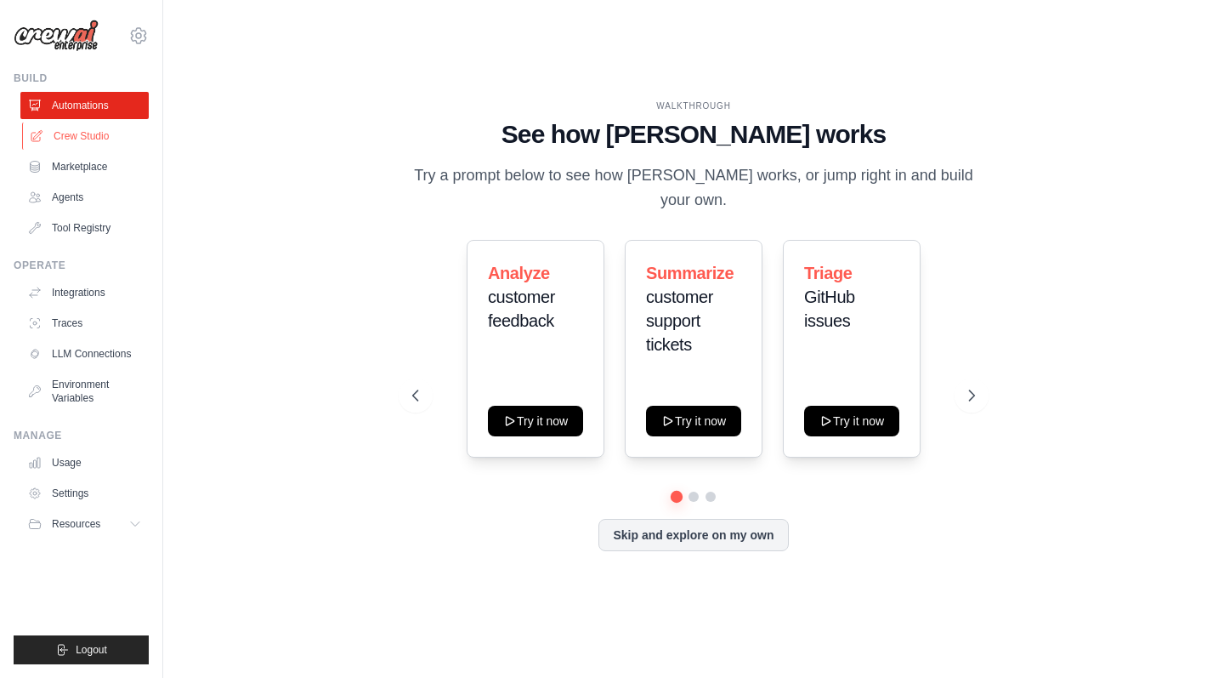
click at [88, 143] on link "Crew Studio" at bounding box center [86, 135] width 128 height 27
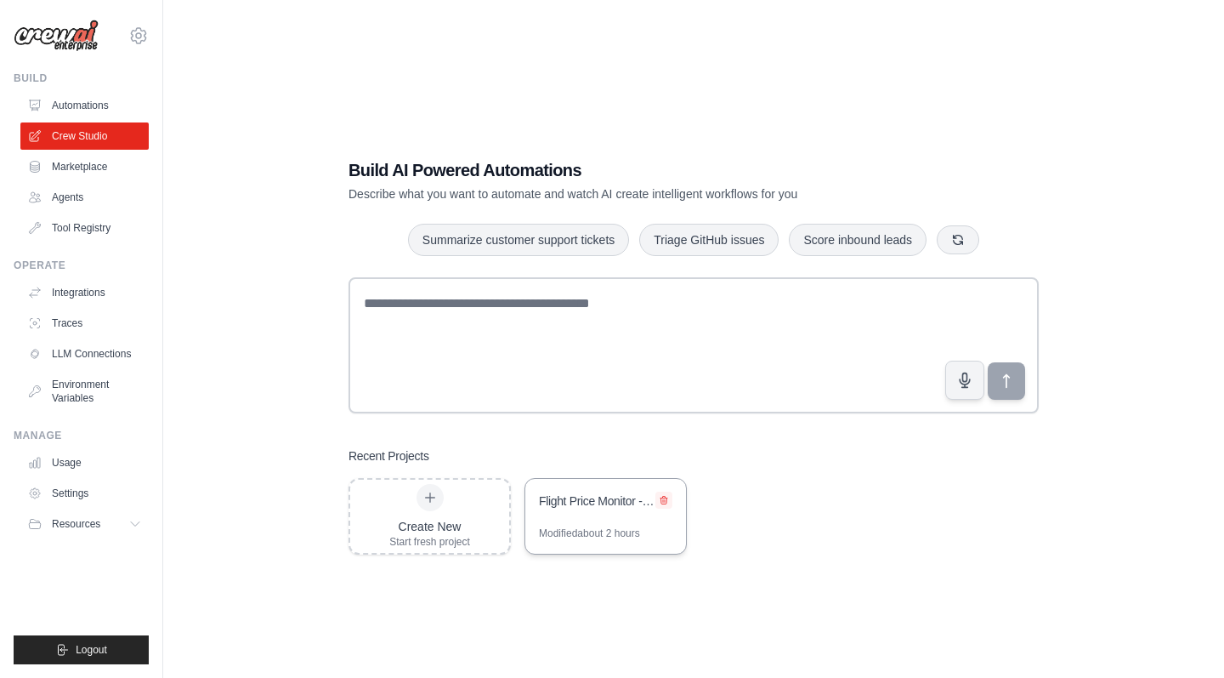
click at [668, 500] on icon at bounding box center [664, 500] width 10 height 10
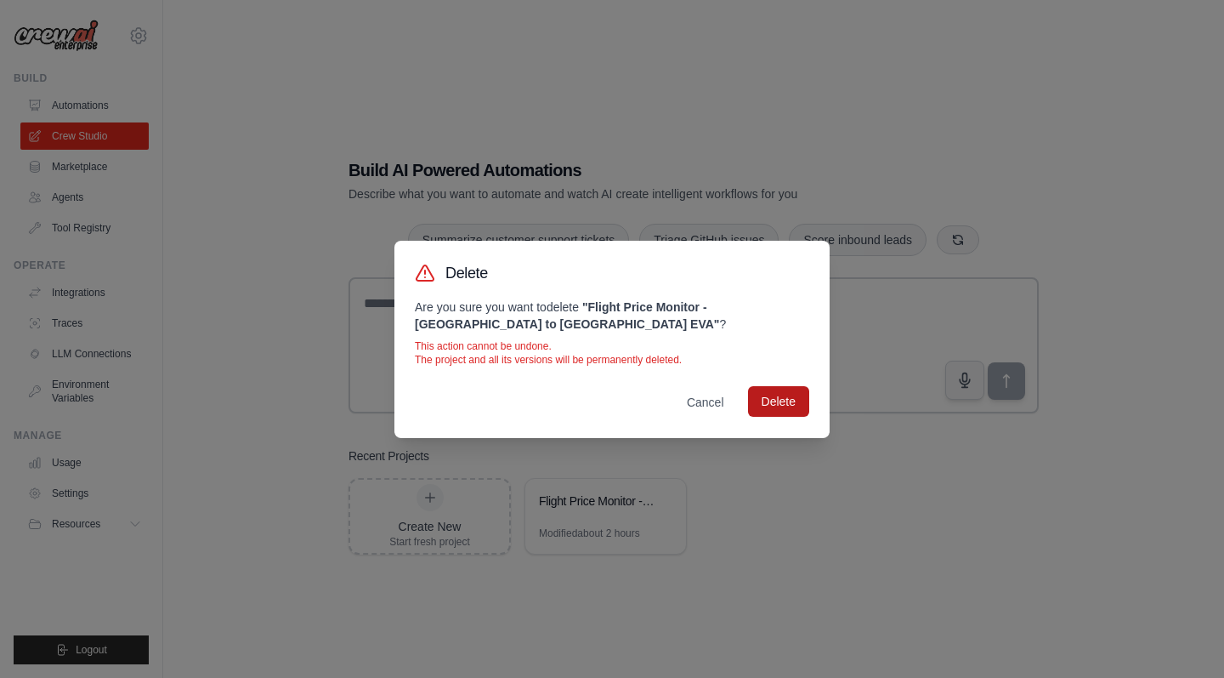
click at [787, 400] on button "Delete" at bounding box center [778, 401] width 61 height 31
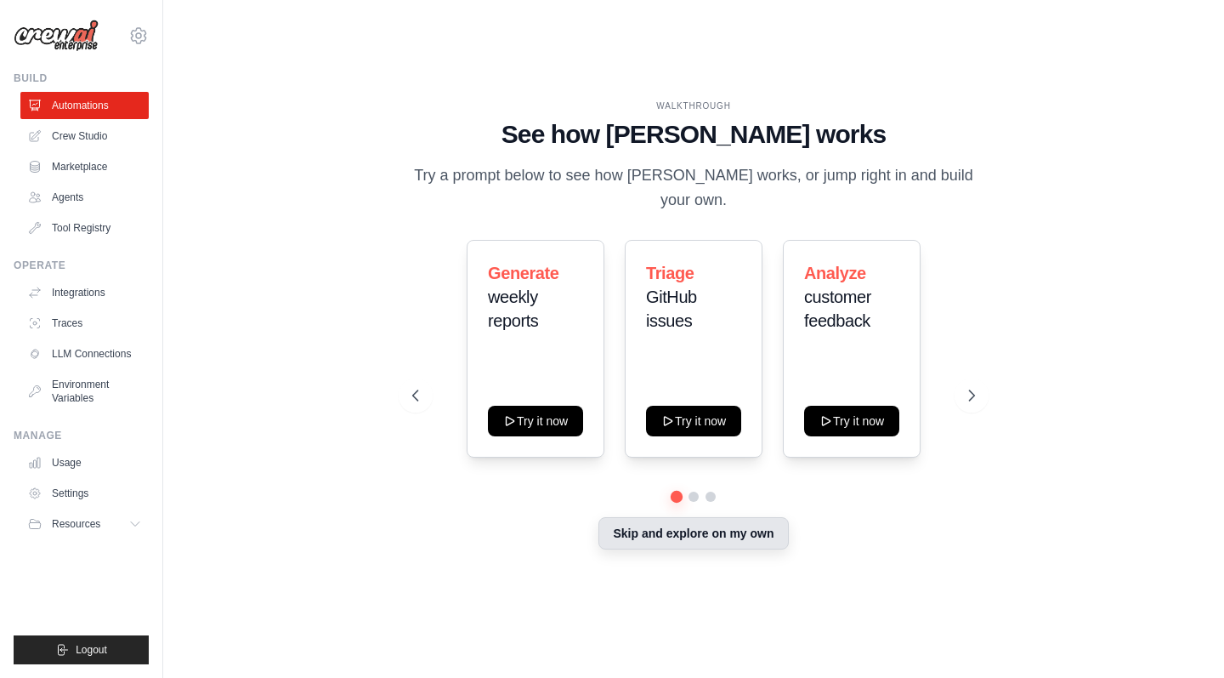
click at [732, 530] on button "Skip and explore on my own" at bounding box center [694, 533] width 190 height 32
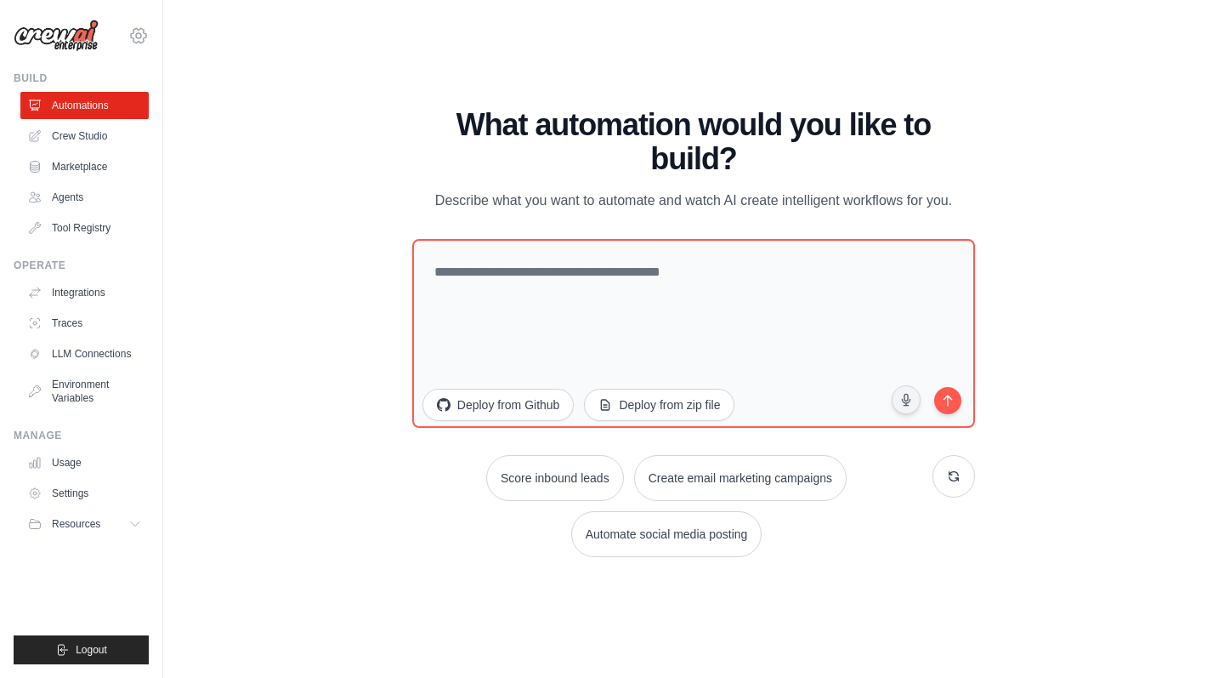
click at [133, 38] on icon at bounding box center [138, 35] width 15 height 14
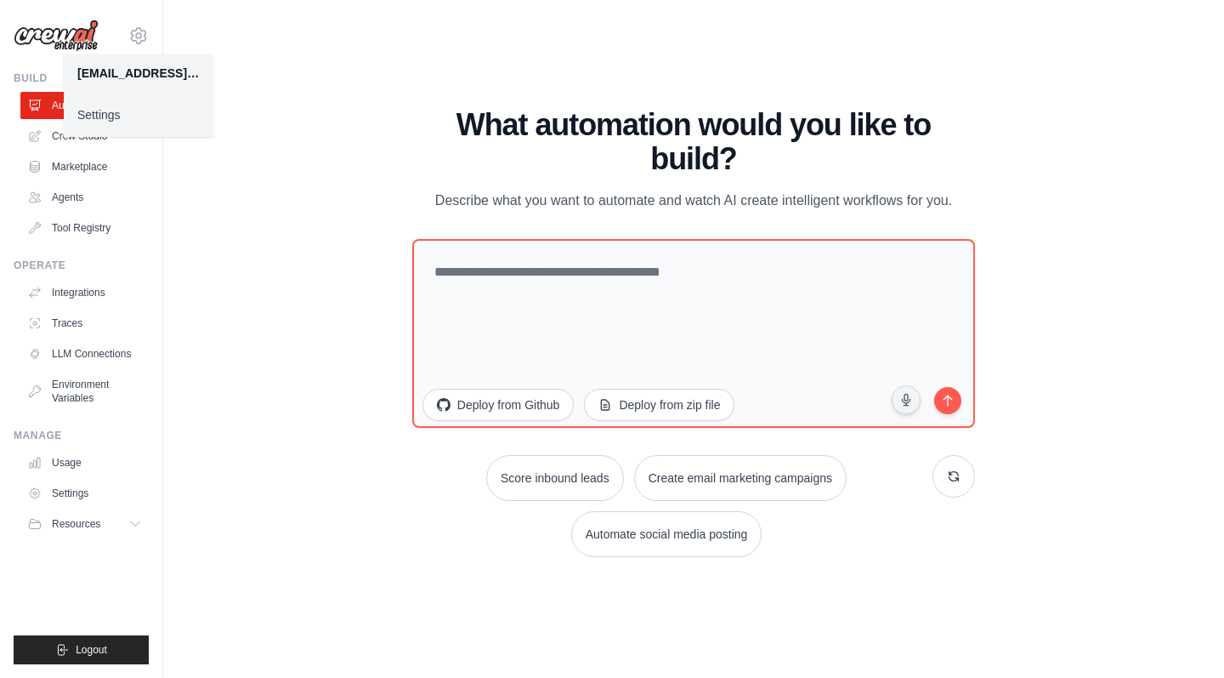
click at [97, 111] on link "Settings" at bounding box center [139, 114] width 150 height 31
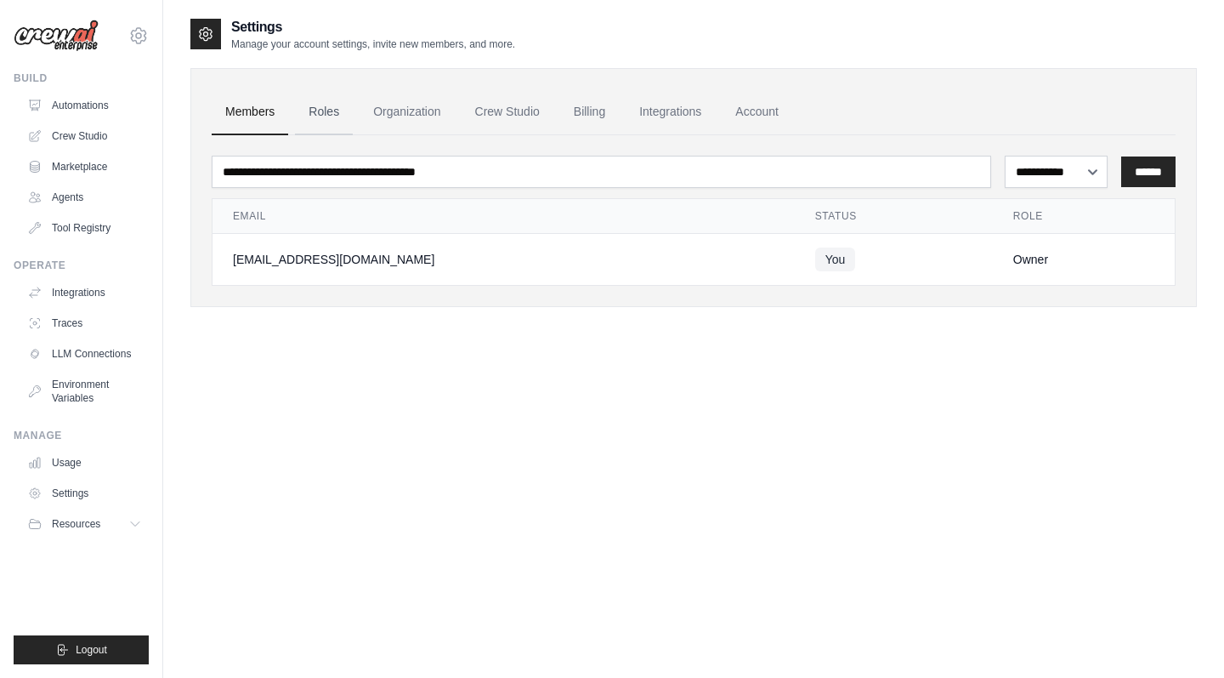
click at [327, 114] on link "Roles" at bounding box center [324, 112] width 58 height 46
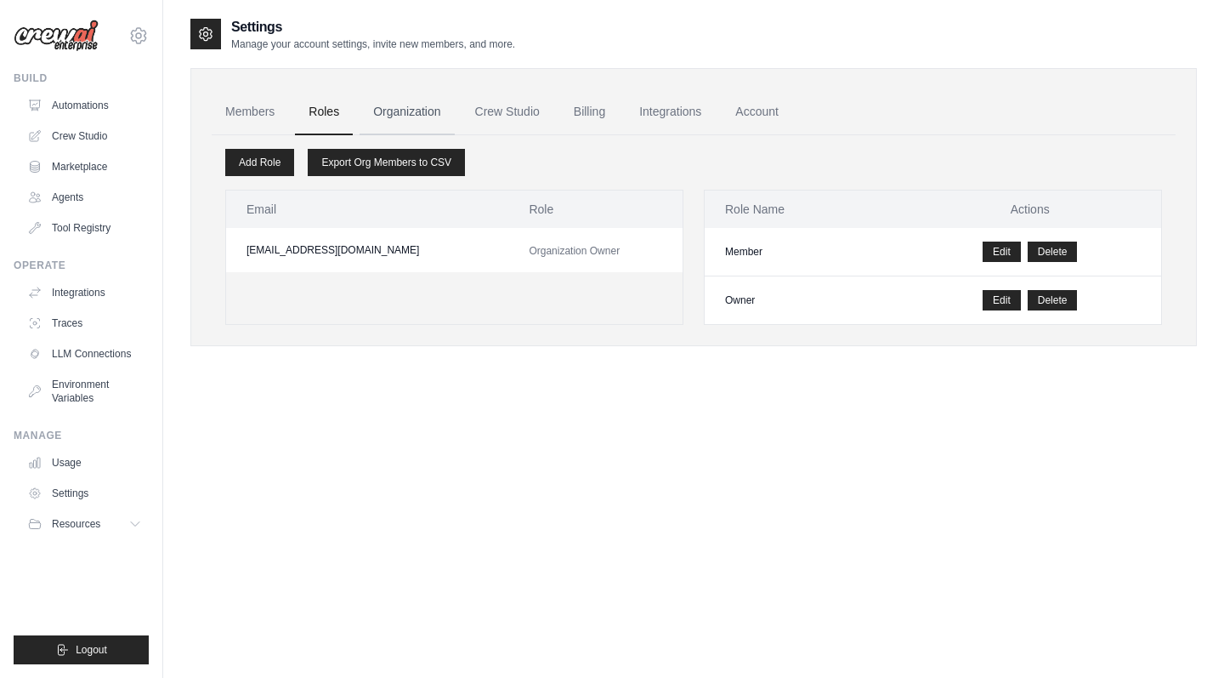
click at [414, 107] on link "Organization" at bounding box center [407, 112] width 94 height 46
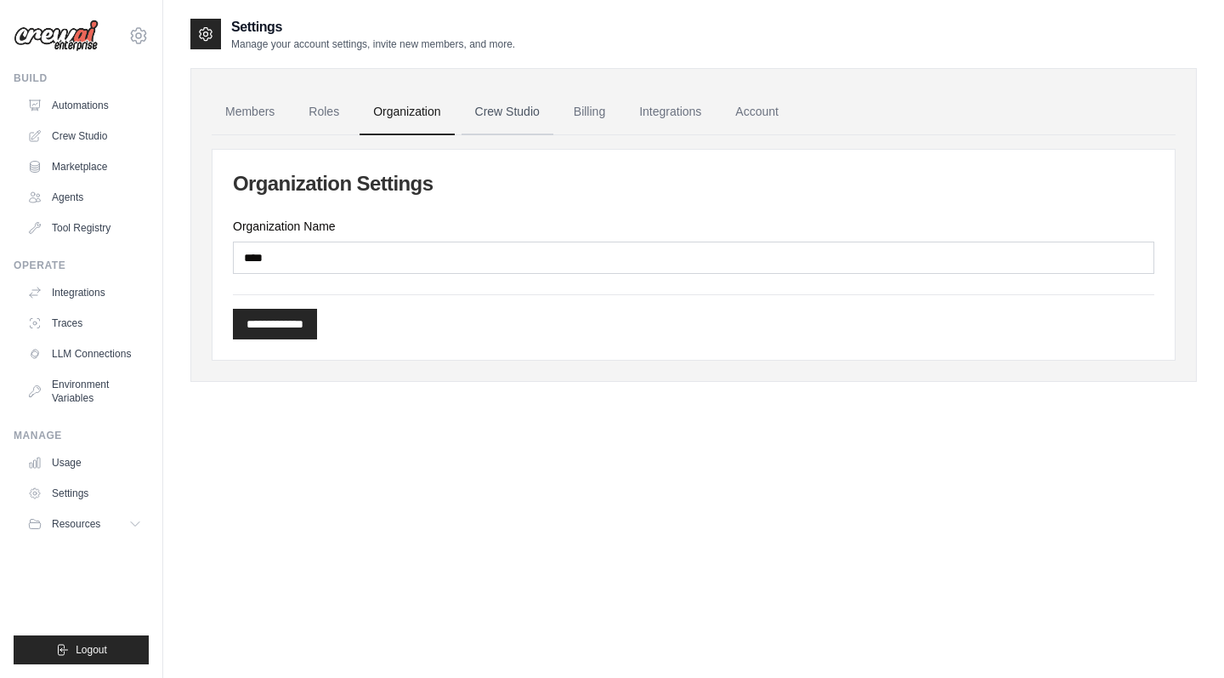
click at [523, 104] on link "Crew Studio" at bounding box center [508, 112] width 92 height 46
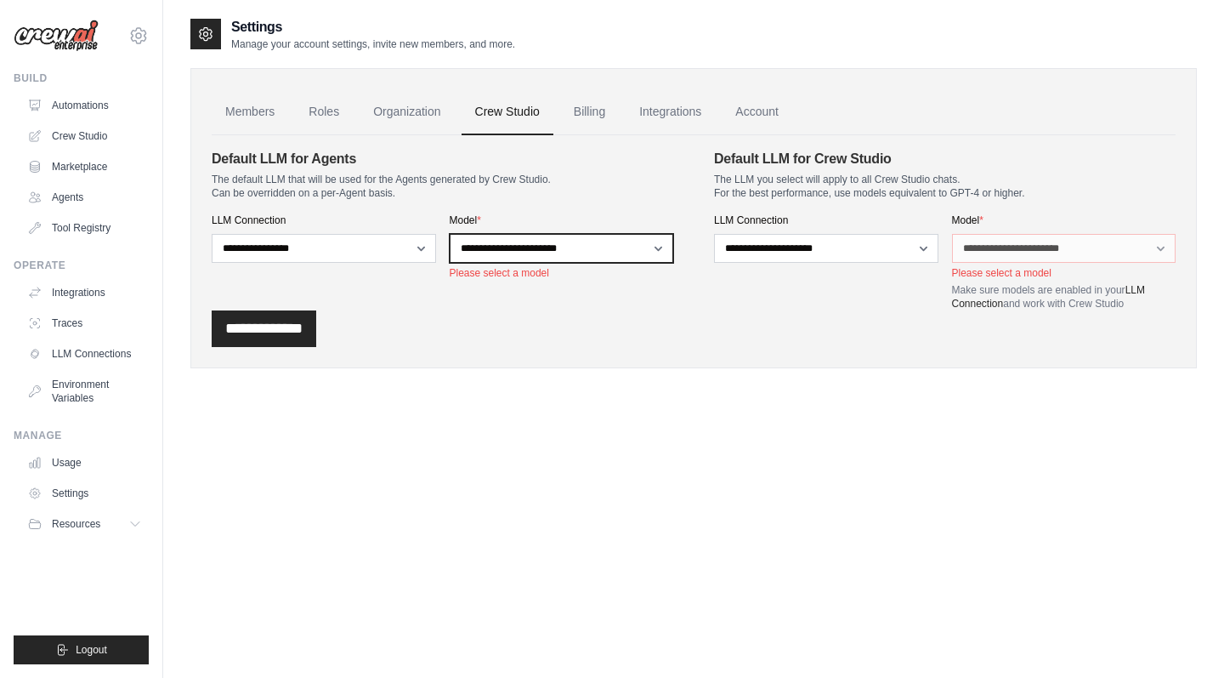
select select "**********"
click at [662, 298] on div "**********" at bounding box center [443, 230] width 462 height 162
click at [902, 298] on div "**********" at bounding box center [826, 261] width 224 height 97
click at [1117, 185] on p "The LLM you select will apply to all Crew Studio chats. For the best performanc…" at bounding box center [945, 186] width 462 height 27
click at [236, 325] on input "**********" at bounding box center [264, 328] width 105 height 37
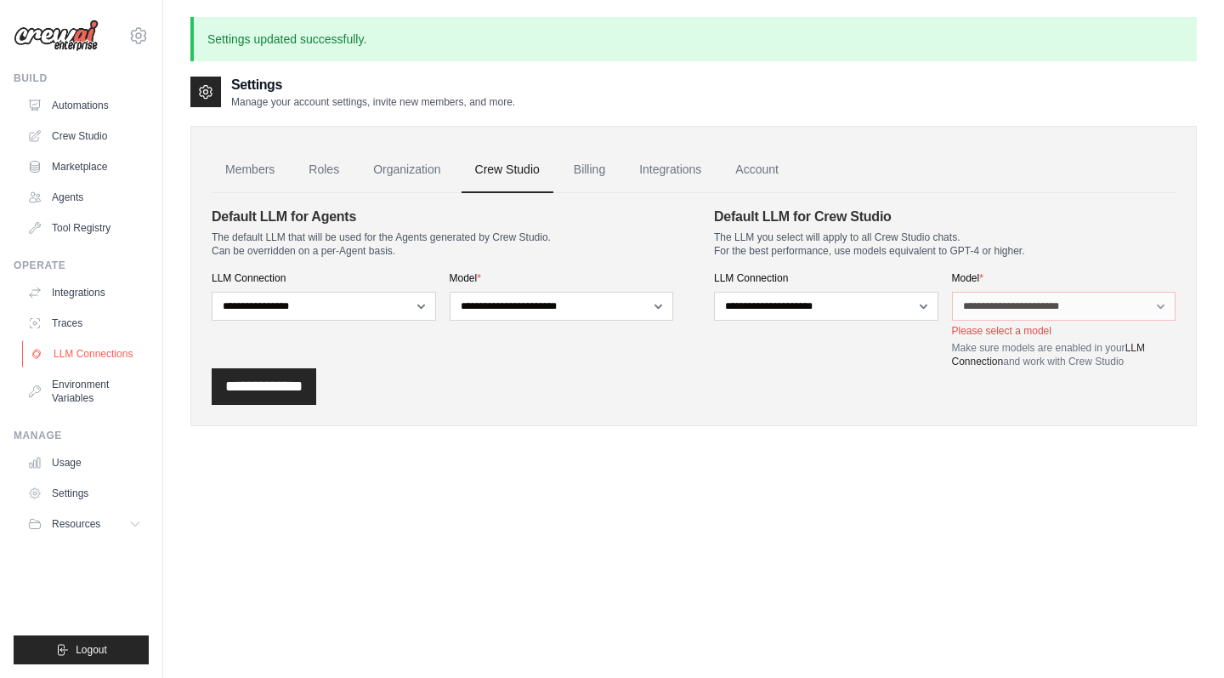
click at [119, 351] on link "LLM Connections" at bounding box center [86, 353] width 128 height 27
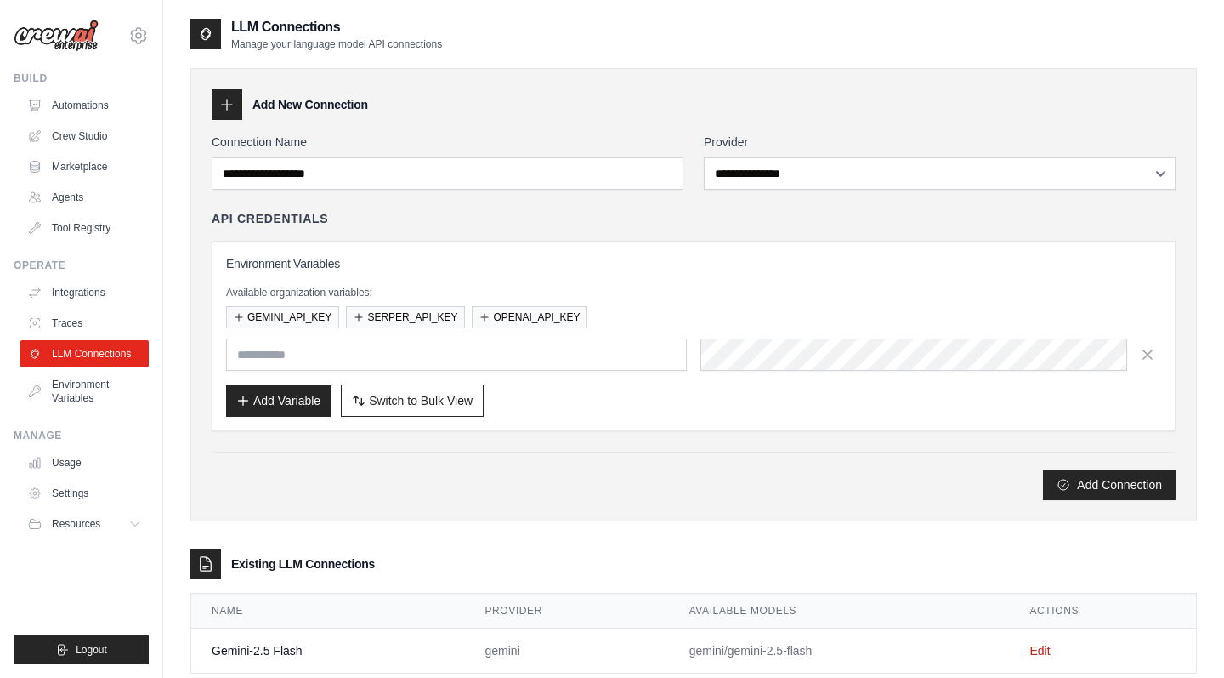
click at [578, 422] on div "Environment Variables Available organization variables: GEMINI_API_KEY SERPER_A…" at bounding box center [694, 336] width 964 height 190
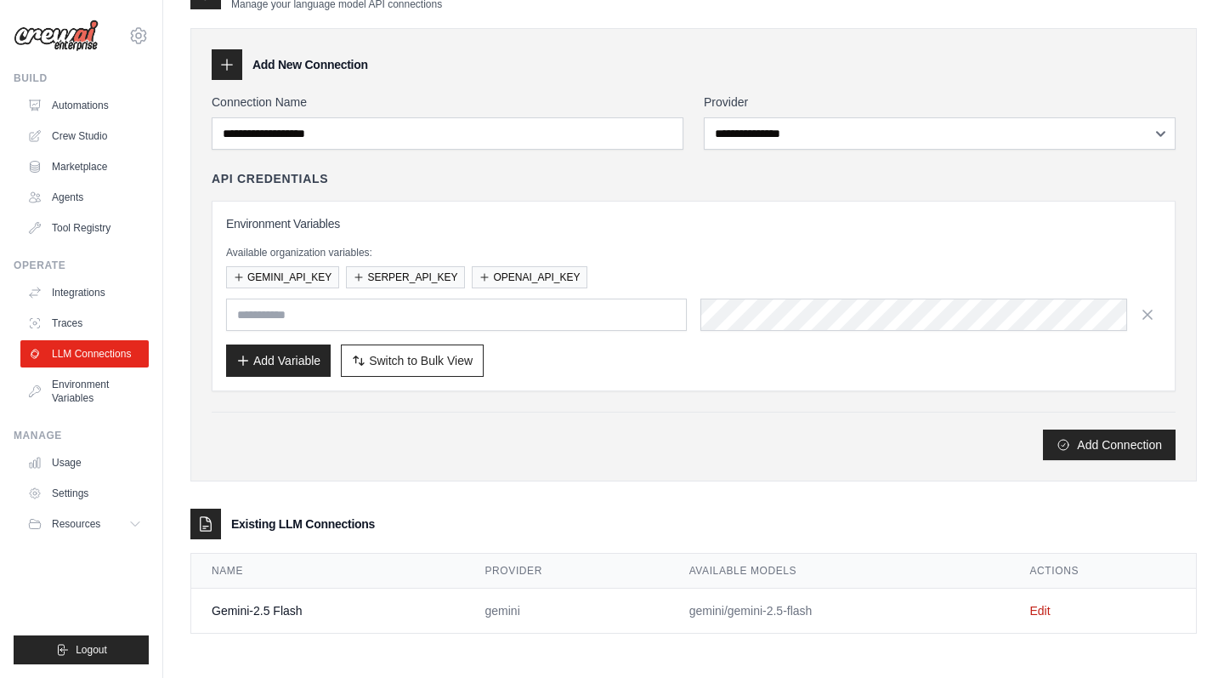
scroll to position [40, 0]
click at [139, 37] on icon at bounding box center [138, 36] width 20 height 20
click at [118, 113] on link "Settings" at bounding box center [139, 114] width 150 height 31
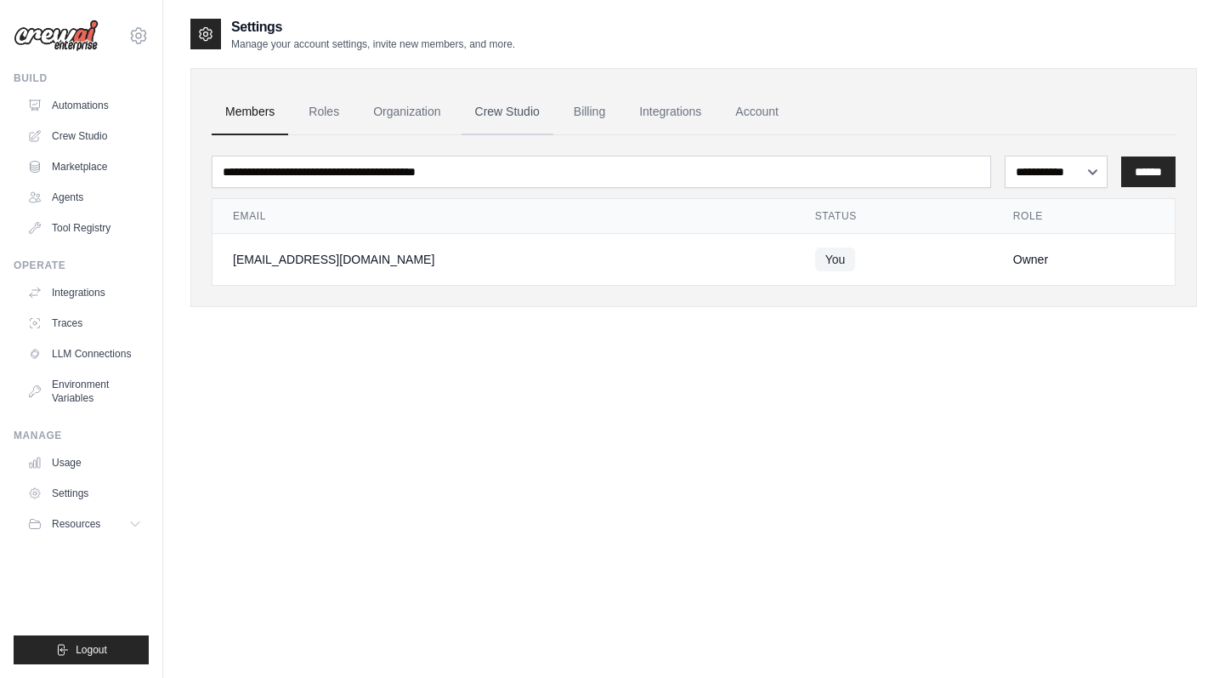
click at [521, 112] on link "Crew Studio" at bounding box center [508, 112] width 92 height 46
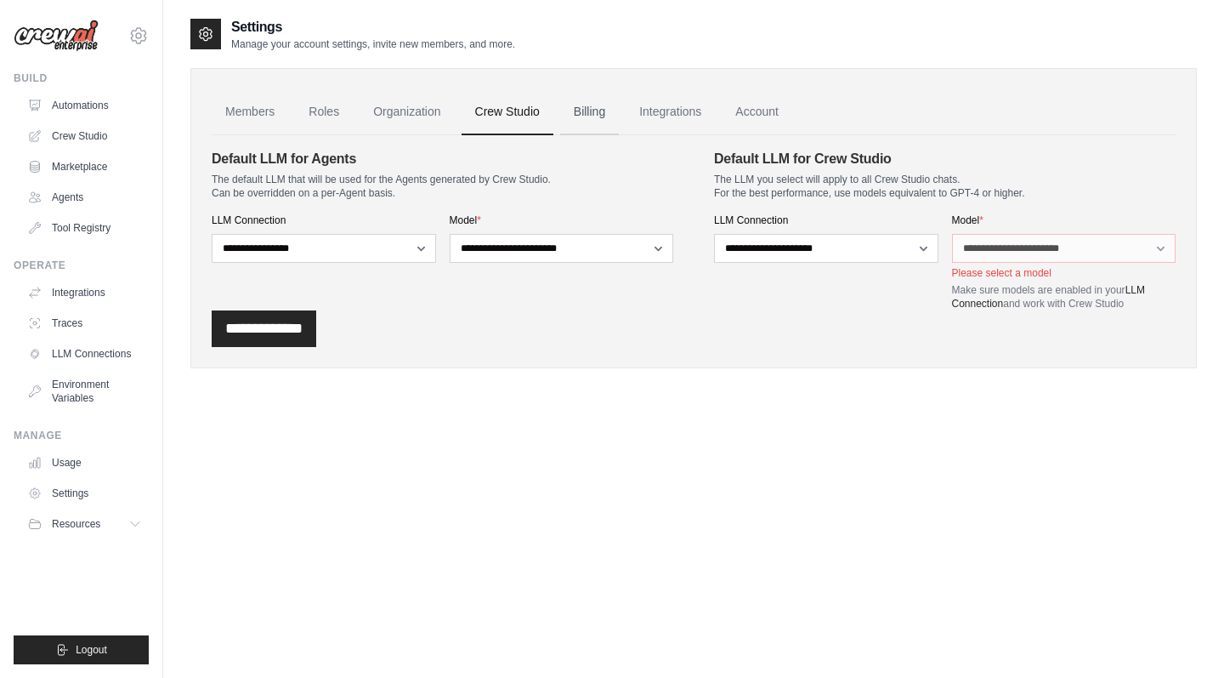
click at [586, 112] on link "Billing" at bounding box center [589, 112] width 59 height 46
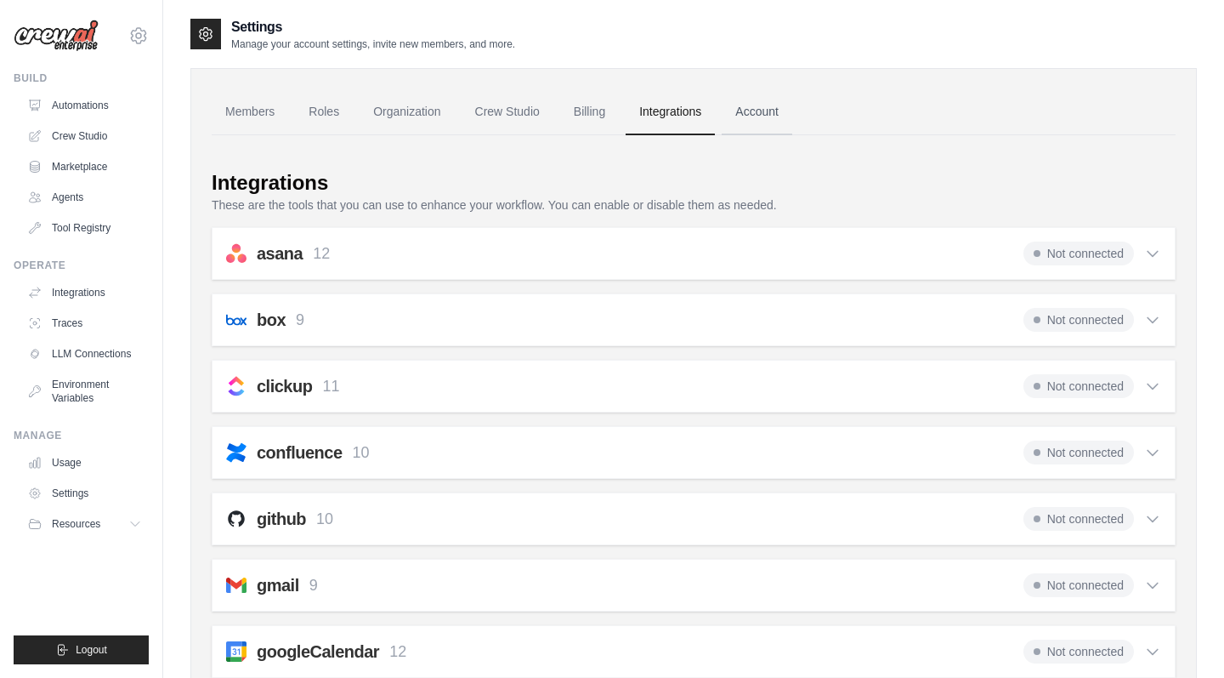
click at [756, 111] on link "Account" at bounding box center [757, 112] width 71 height 46
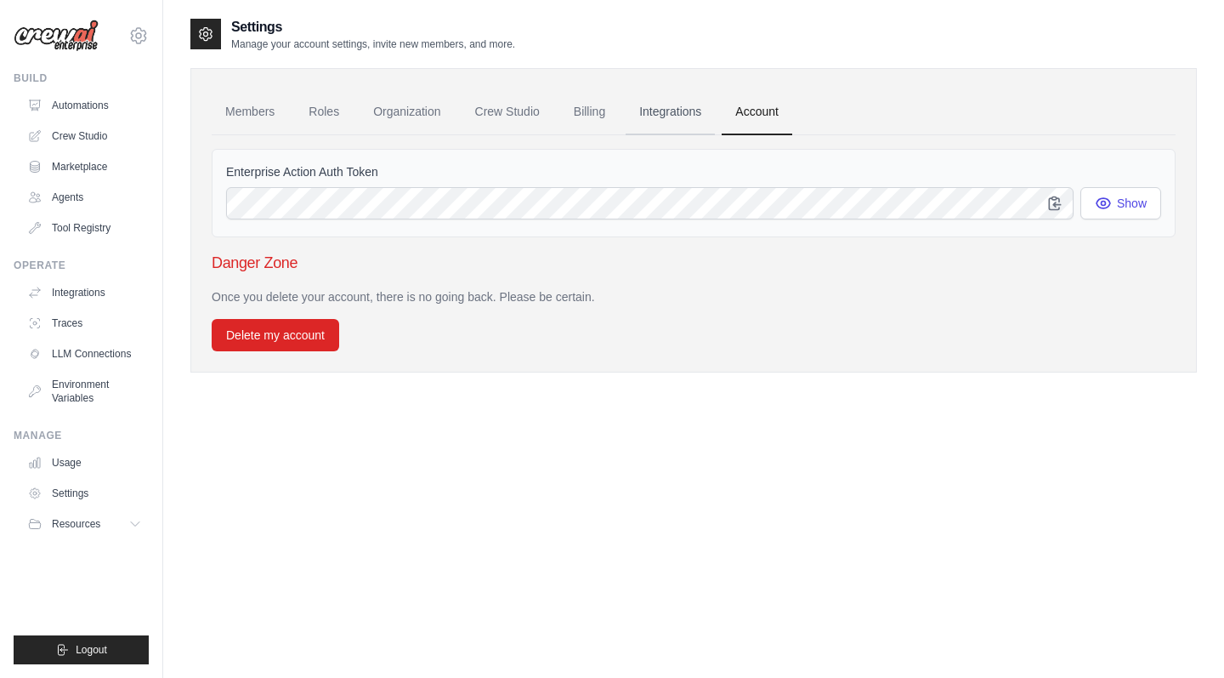
click at [689, 114] on link "Integrations" at bounding box center [670, 112] width 89 height 46
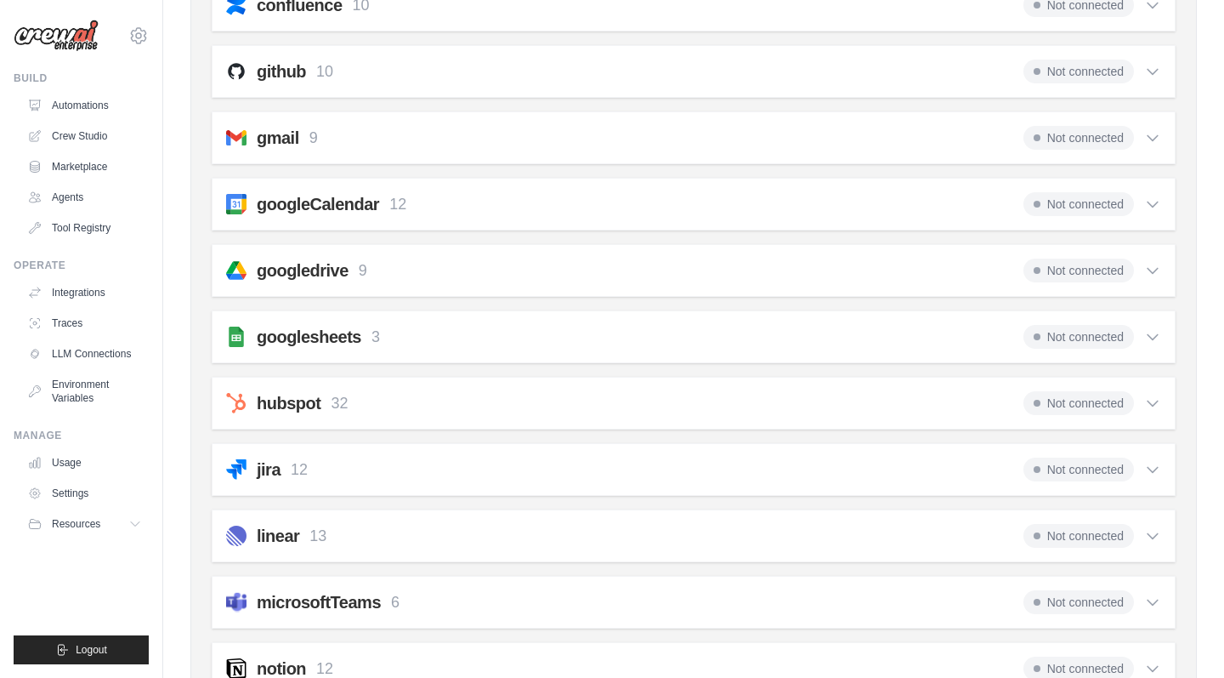
scroll to position [457, 0]
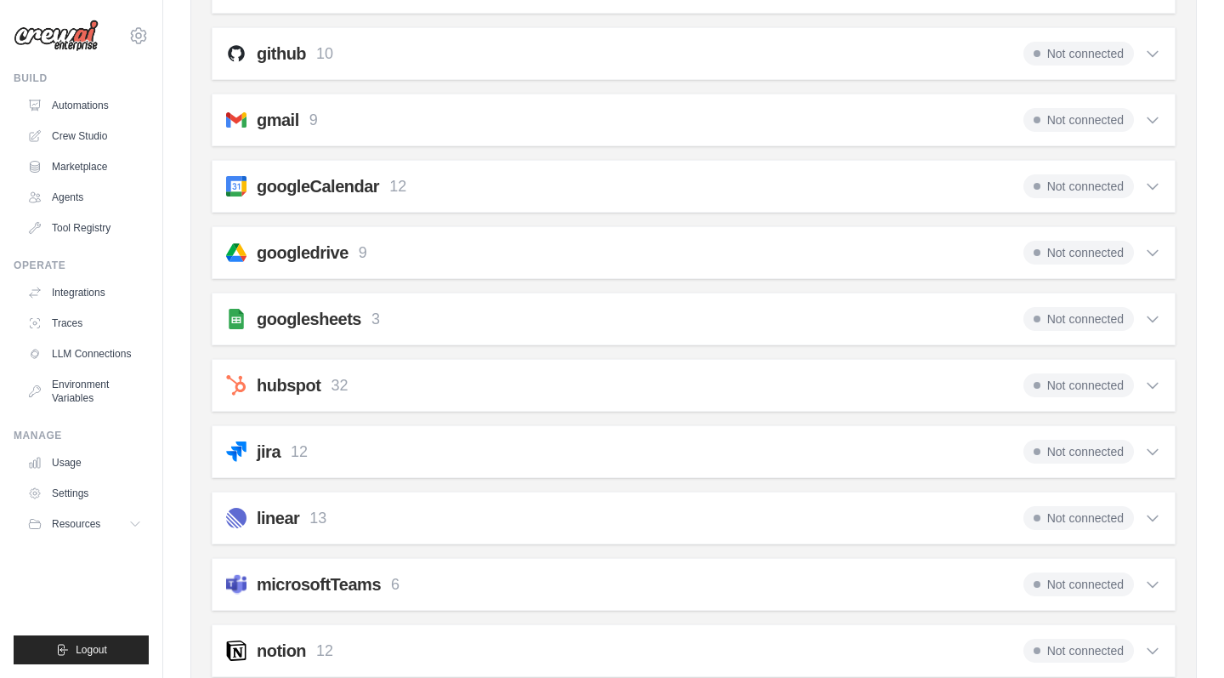
click at [1153, 320] on icon at bounding box center [1153, 318] width 17 height 17
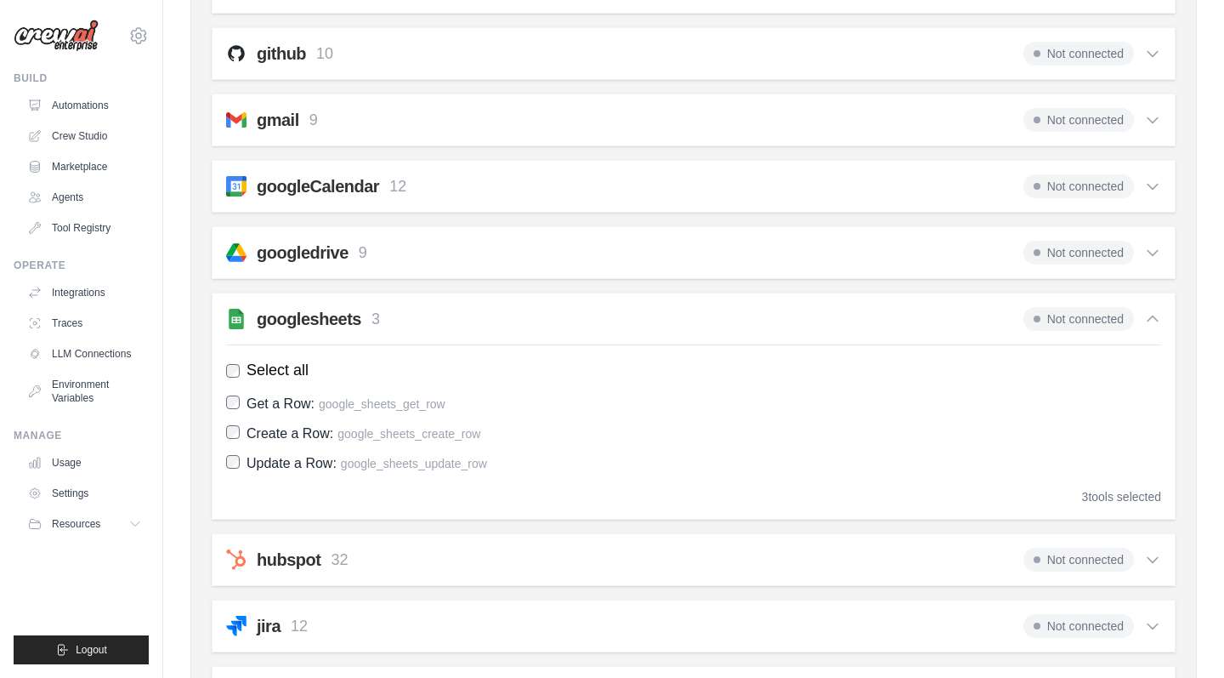
scroll to position [469, 0]
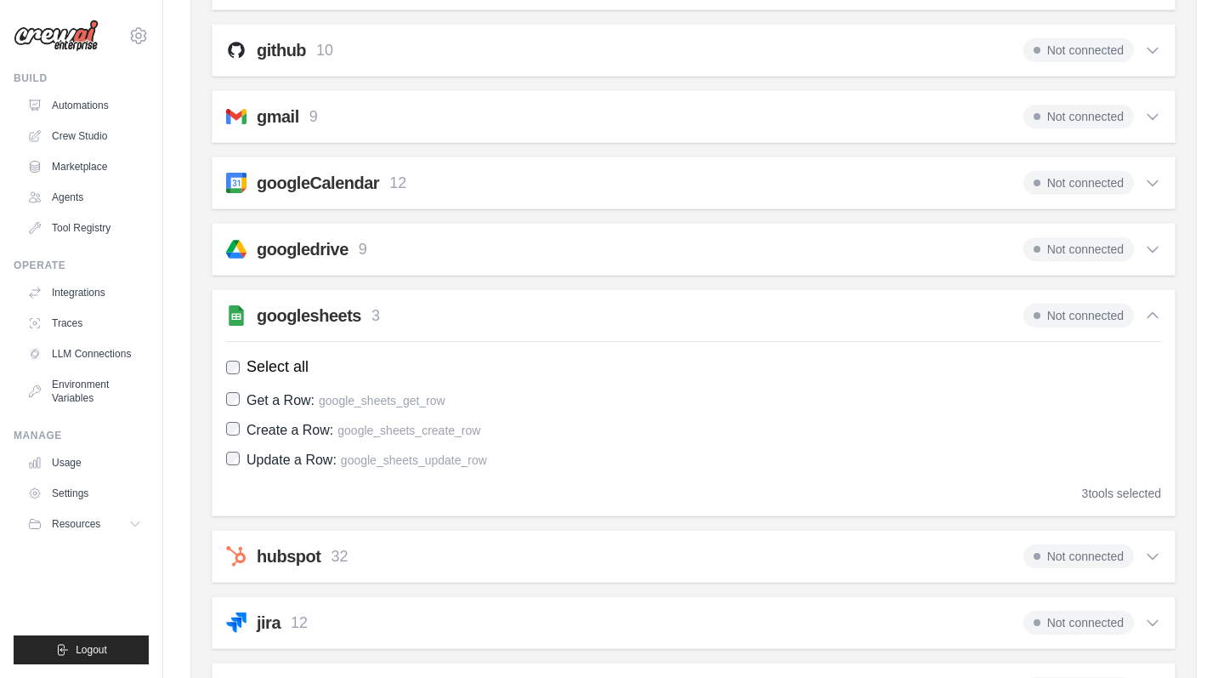
click at [1066, 322] on span "Not connected" at bounding box center [1079, 316] width 111 height 24
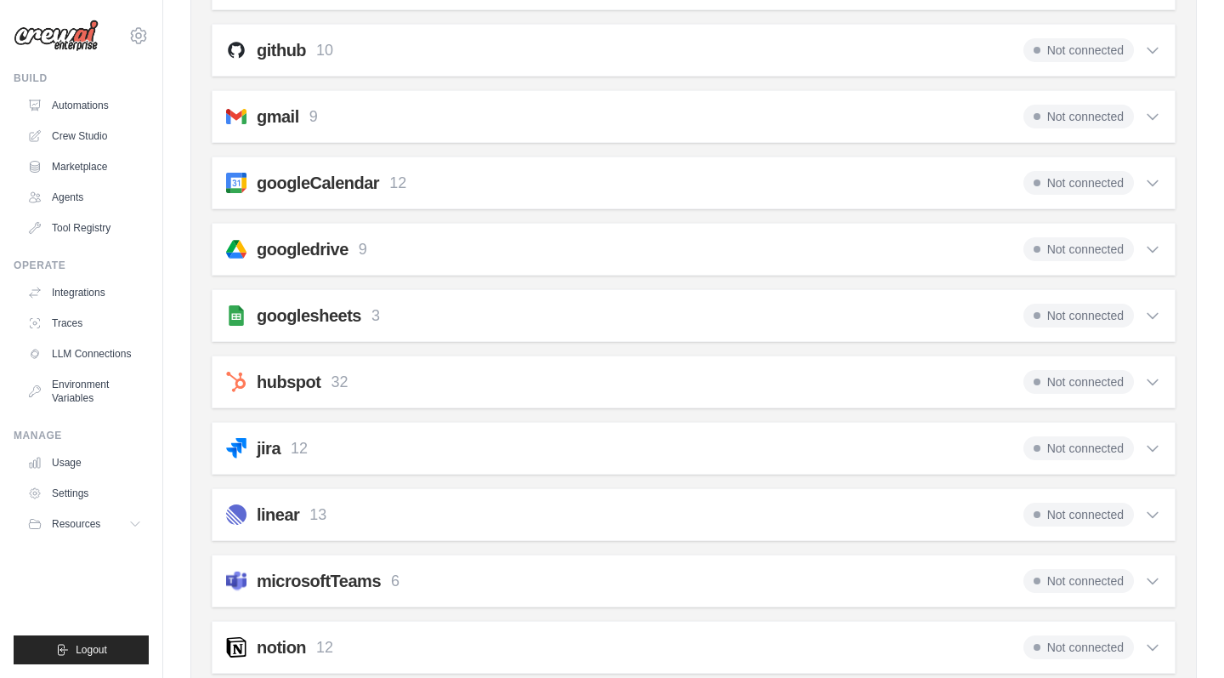
click at [1067, 317] on span "Not connected" at bounding box center [1079, 316] width 111 height 24
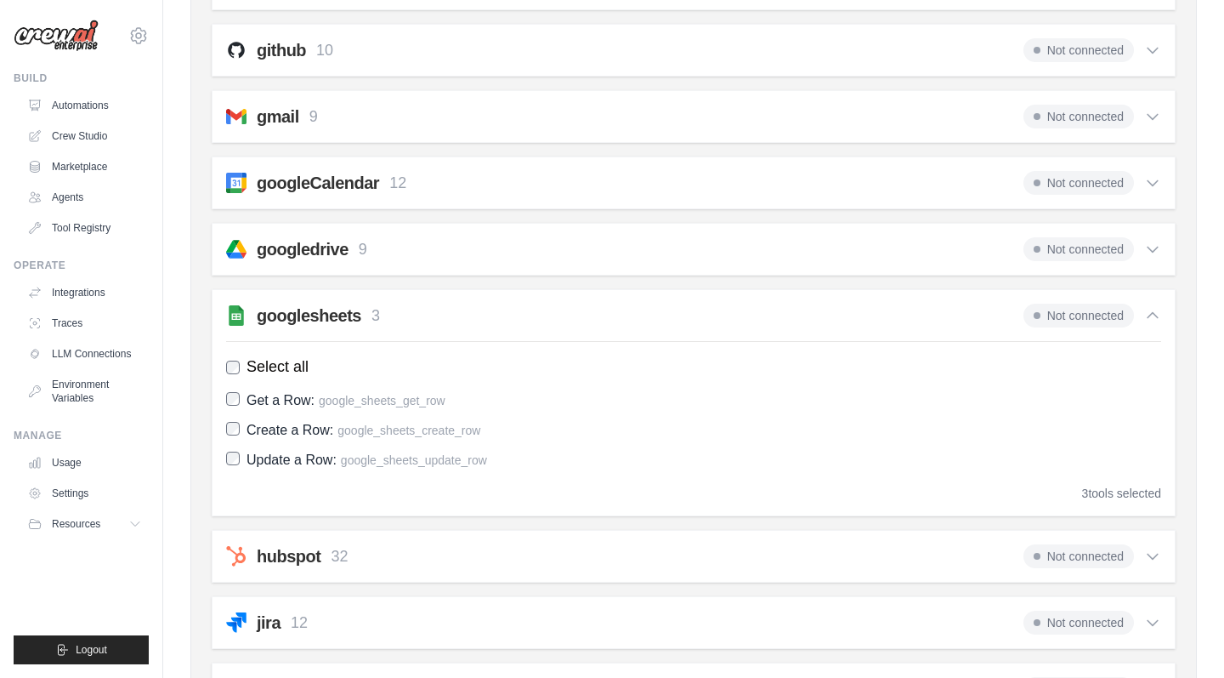
click at [1067, 317] on span "Not connected" at bounding box center [1079, 316] width 111 height 24
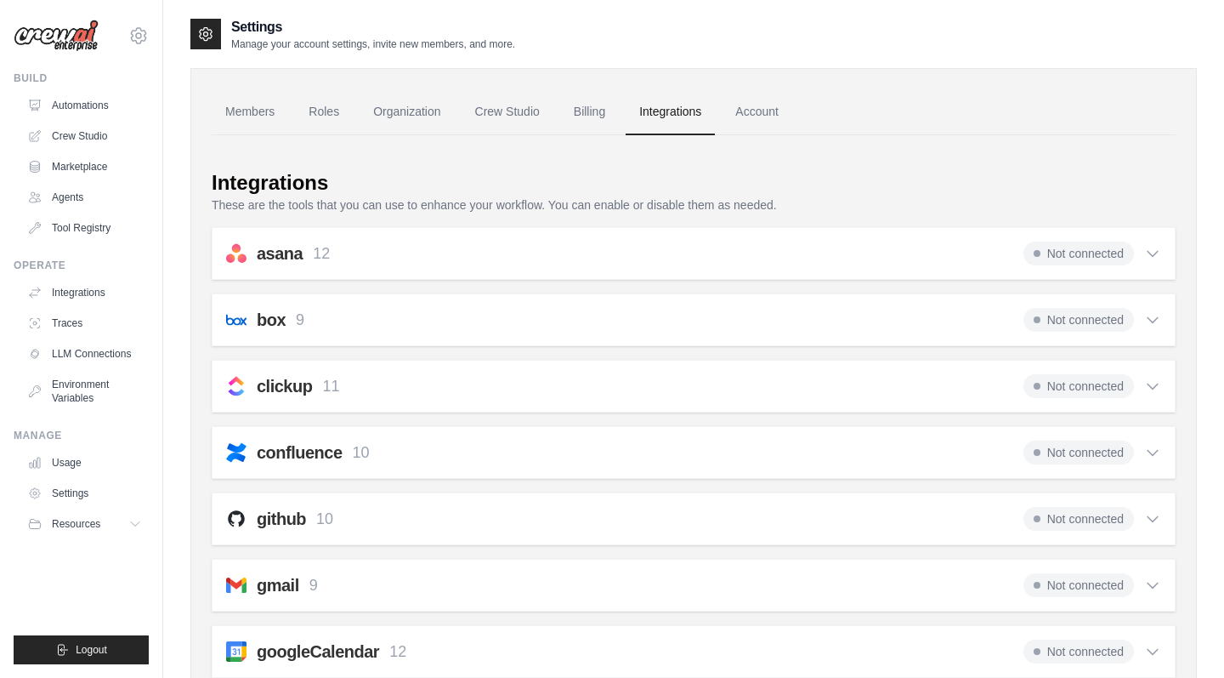
scroll to position [0, 0]
click at [1099, 257] on span "Not connected" at bounding box center [1079, 253] width 111 height 24
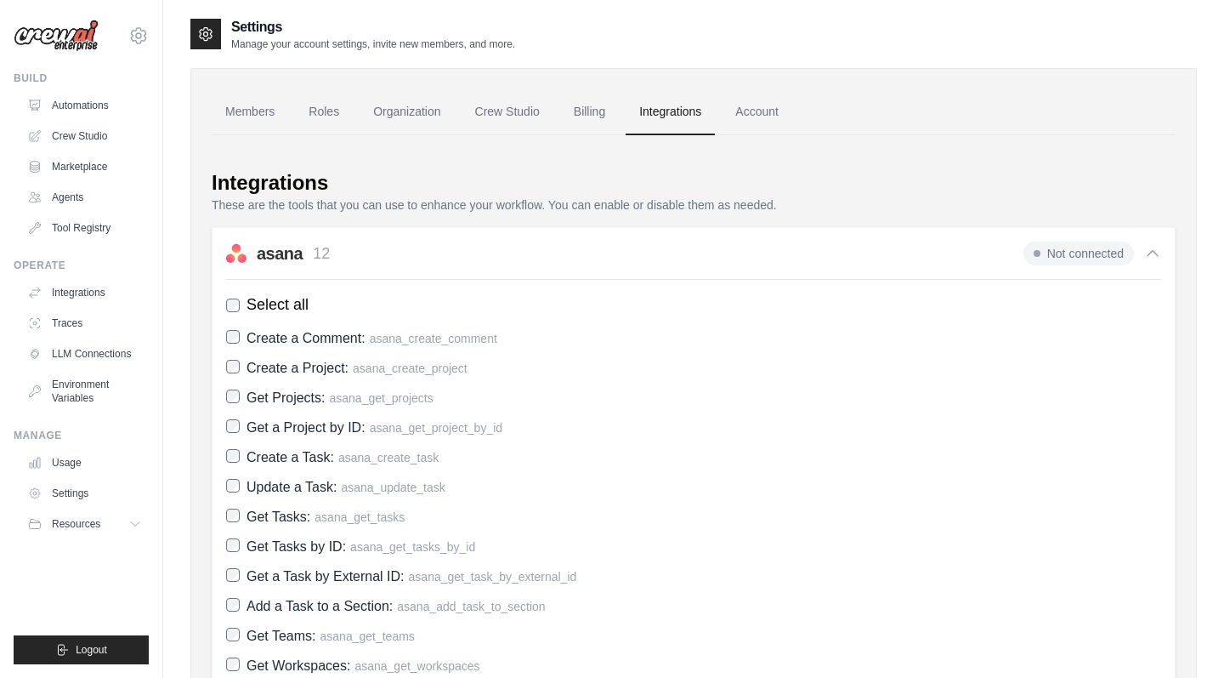
click at [1059, 256] on span "Not connected" at bounding box center [1079, 253] width 111 height 24
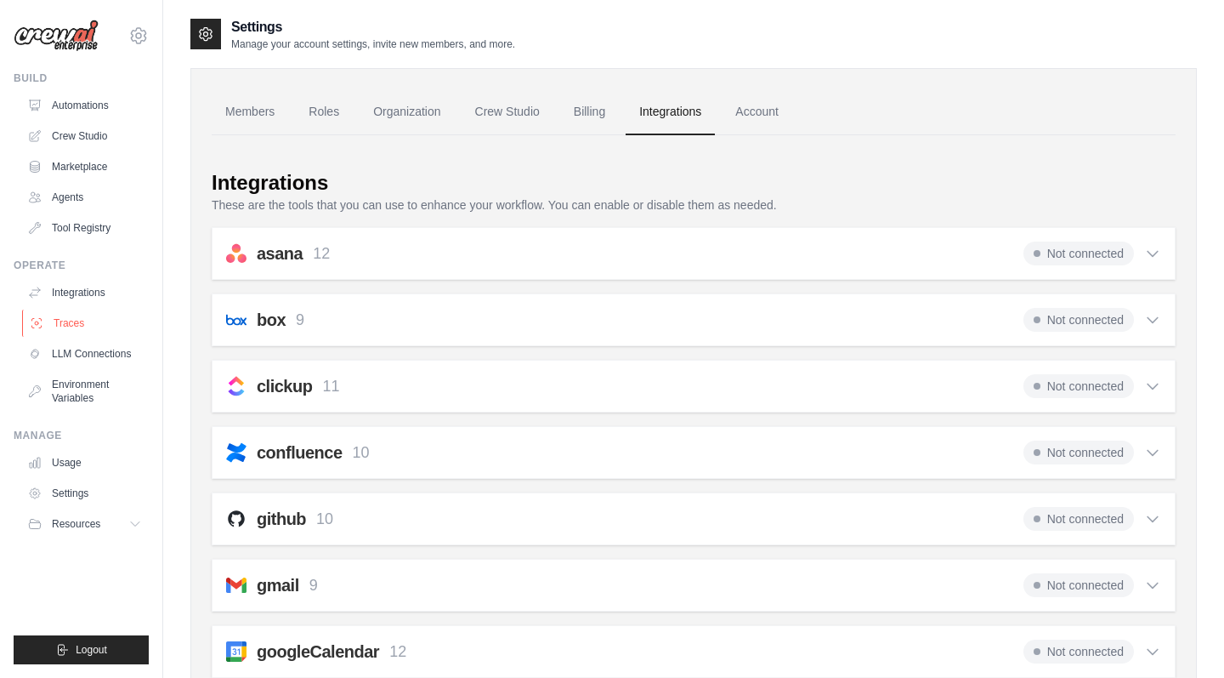
click at [77, 321] on link "Traces" at bounding box center [86, 323] width 128 height 27
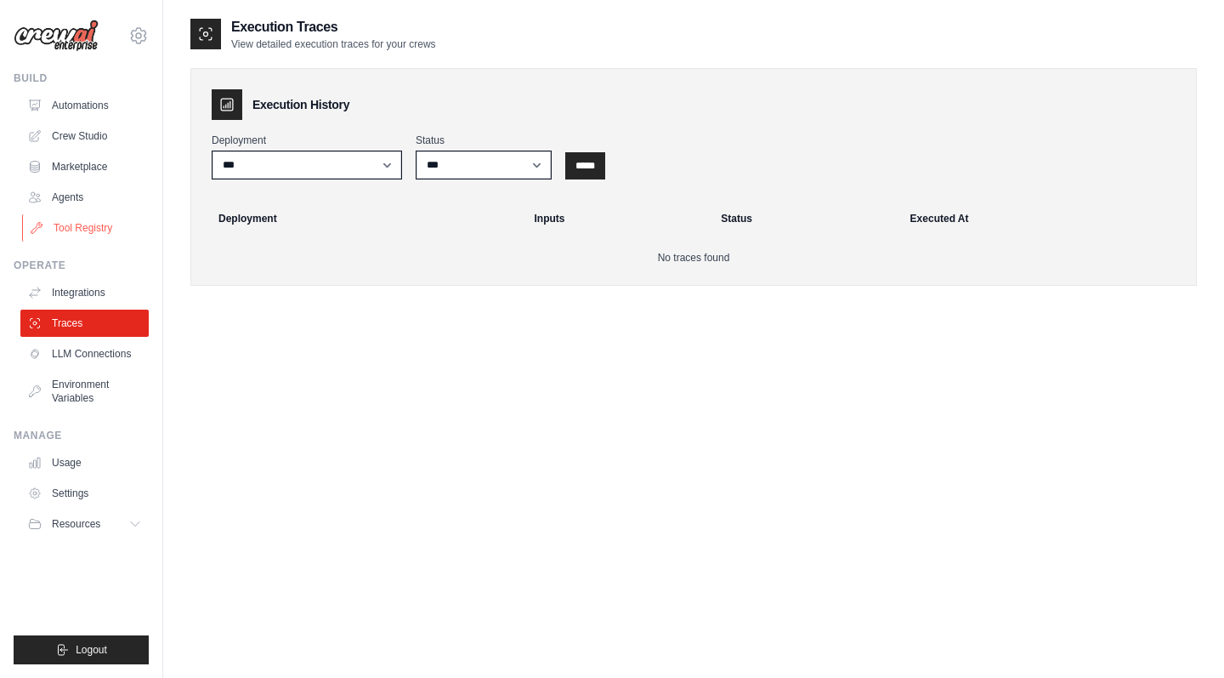
click at [99, 227] on link "Tool Registry" at bounding box center [86, 227] width 128 height 27
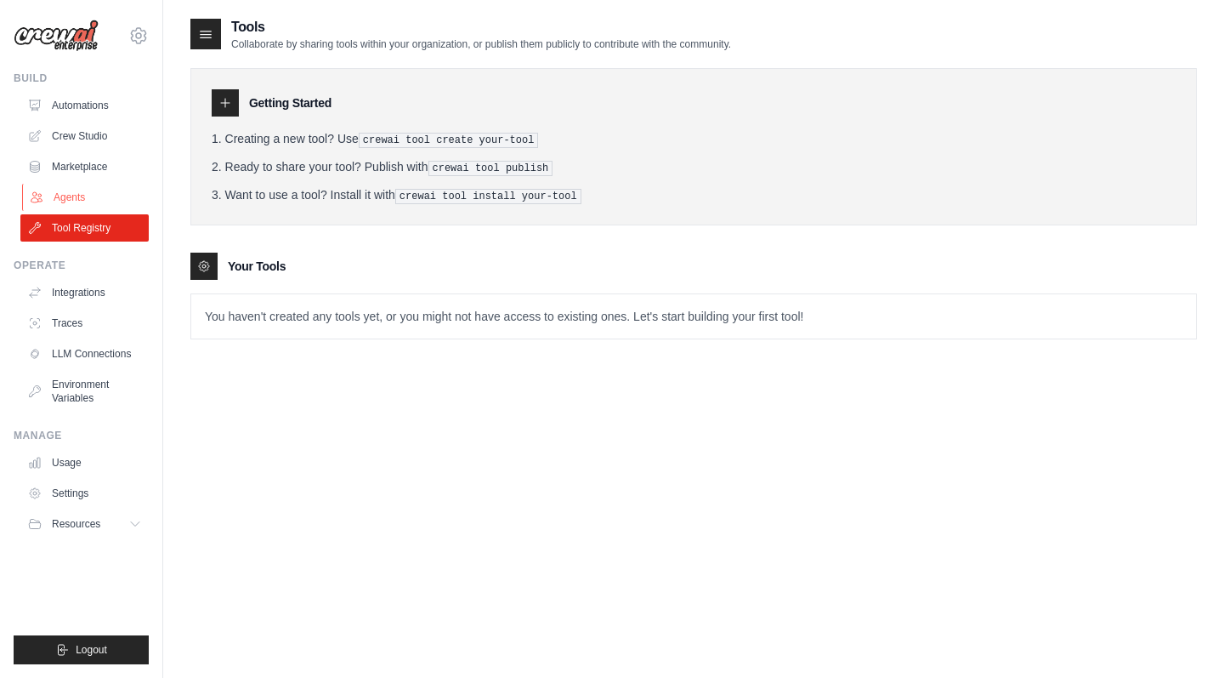
click at [75, 199] on link "Agents" at bounding box center [86, 197] width 128 height 27
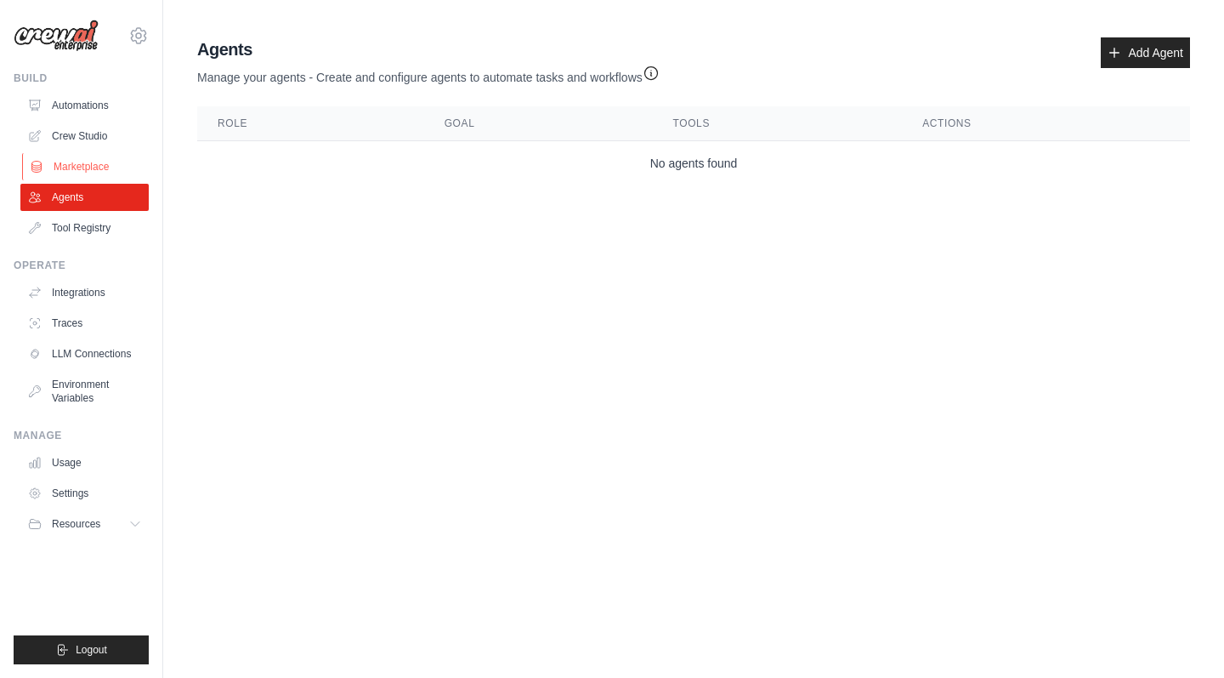
click at [76, 162] on link "Marketplace" at bounding box center [86, 166] width 128 height 27
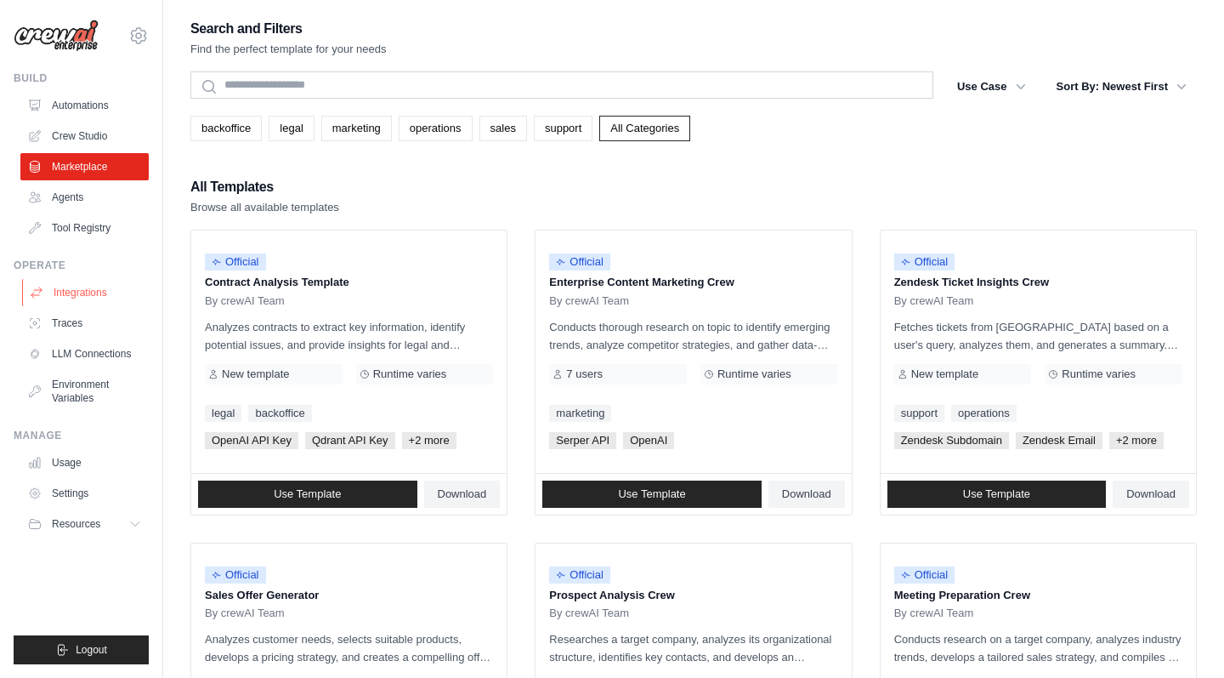
click at [69, 294] on link "Integrations" at bounding box center [86, 292] width 128 height 27
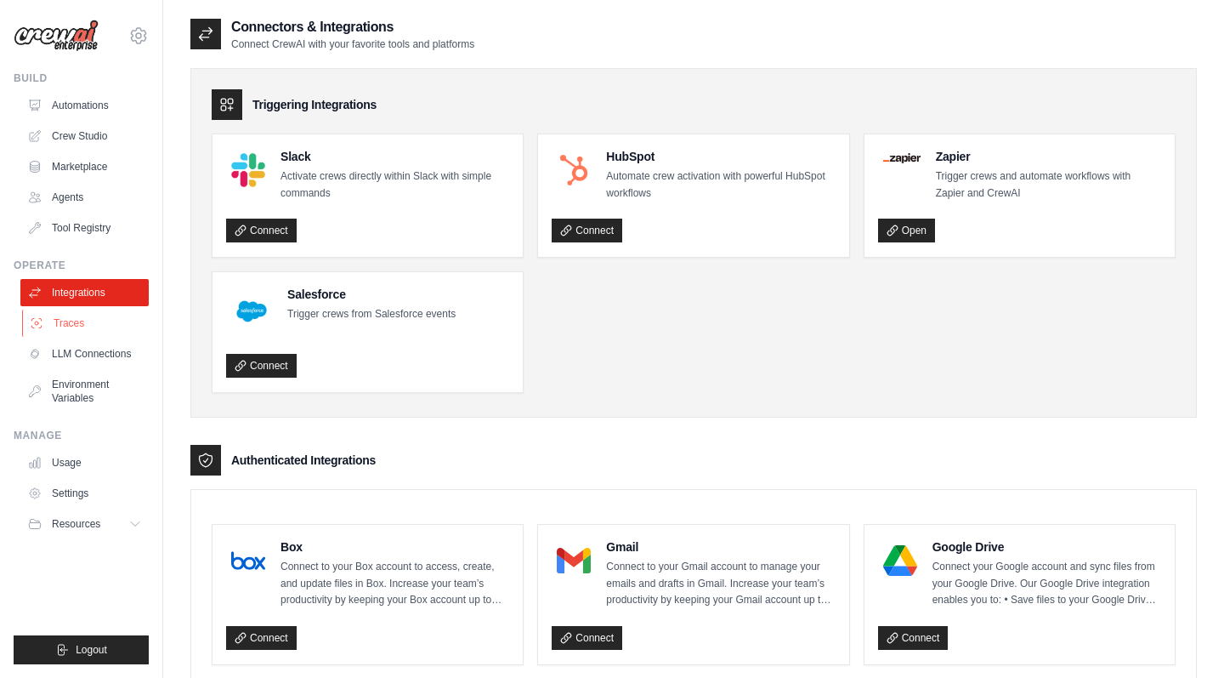
click at [72, 320] on link "Traces" at bounding box center [86, 323] width 128 height 27
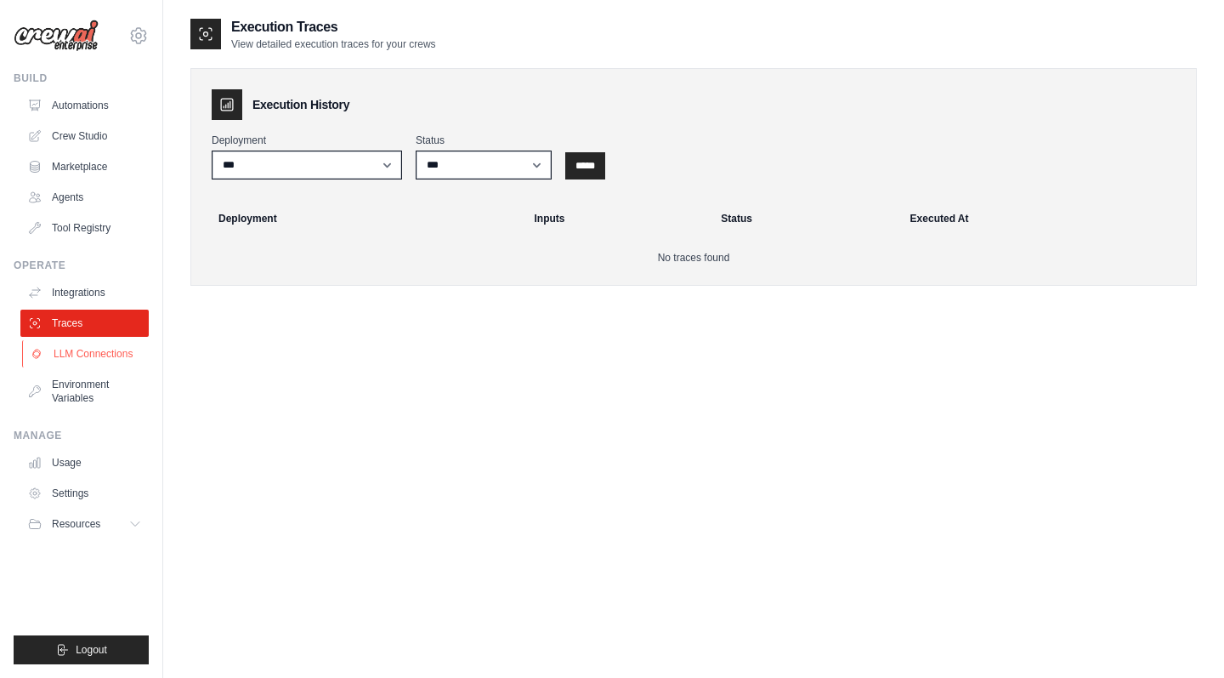
click at [74, 352] on link "LLM Connections" at bounding box center [86, 353] width 128 height 27
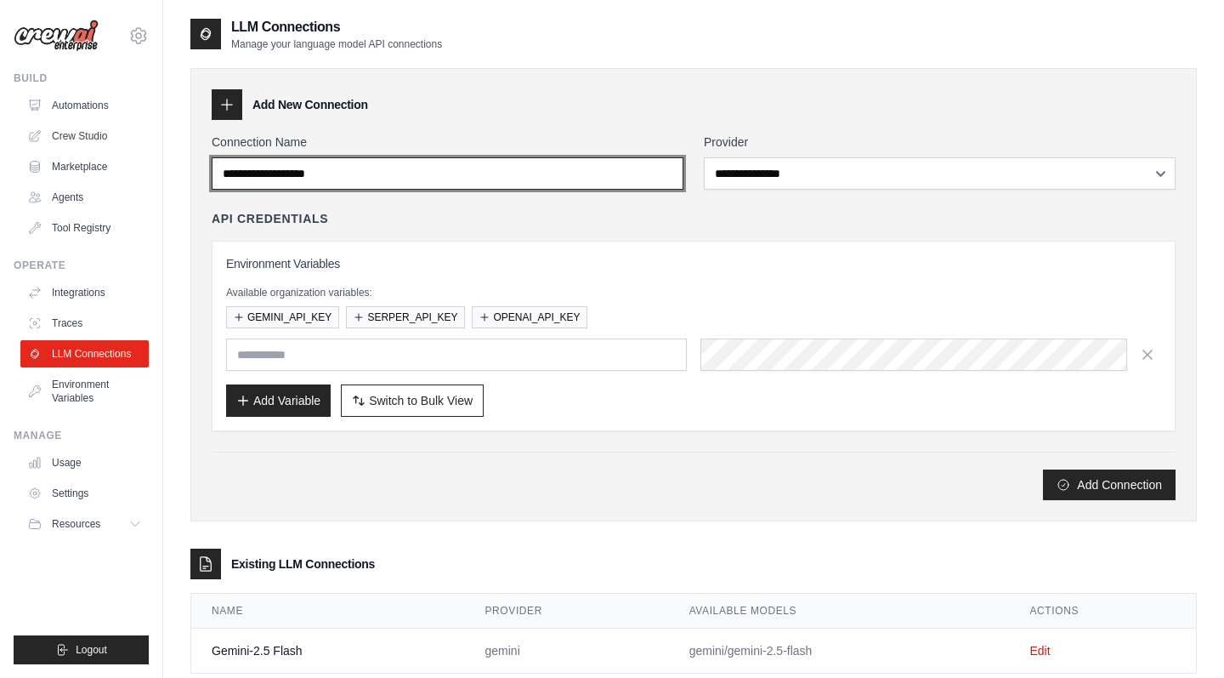
click at [374, 175] on input "Connection Name" at bounding box center [448, 173] width 472 height 32
click at [668, 174] on input "Connection Name" at bounding box center [448, 173] width 472 height 32
click at [221, 177] on input "Connection Name" at bounding box center [448, 173] width 472 height 32
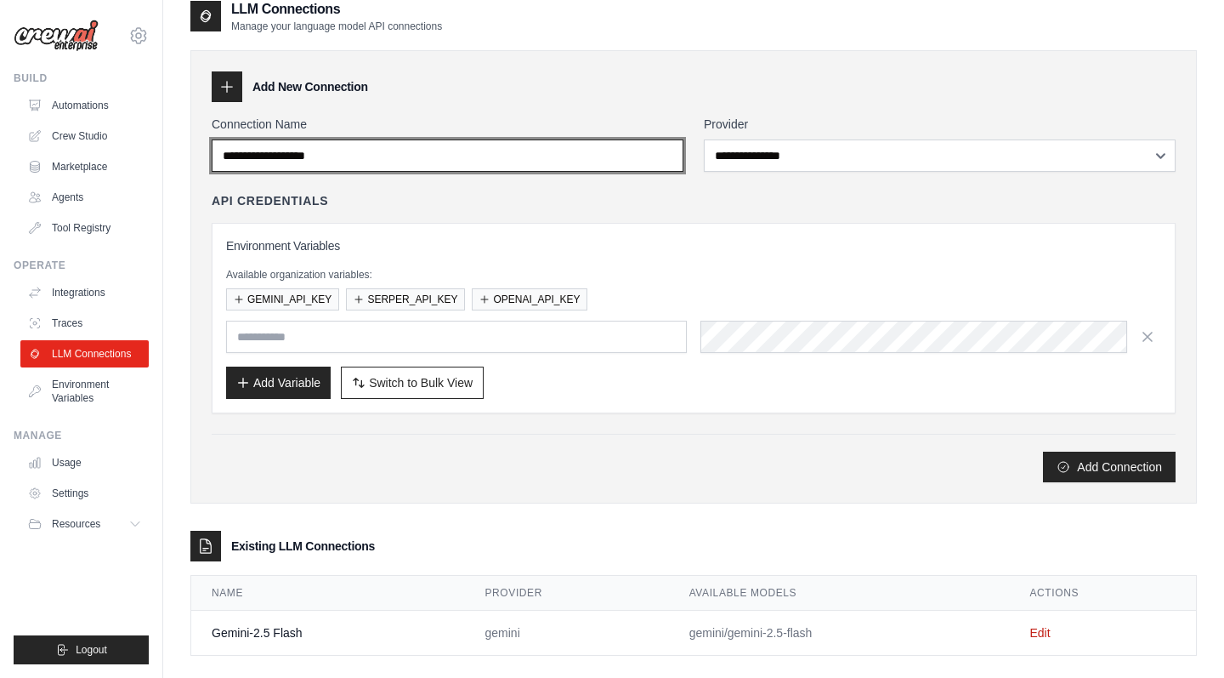
scroll to position [15, 0]
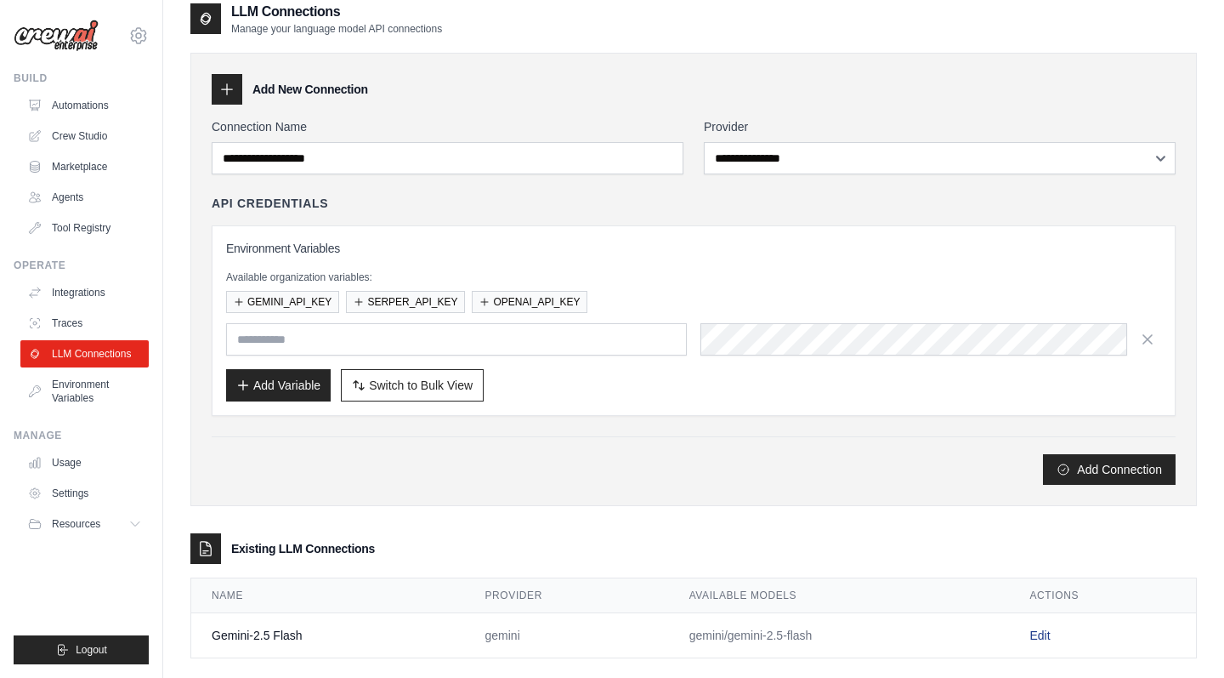
click at [1043, 634] on link "Edit" at bounding box center [1040, 635] width 20 height 14
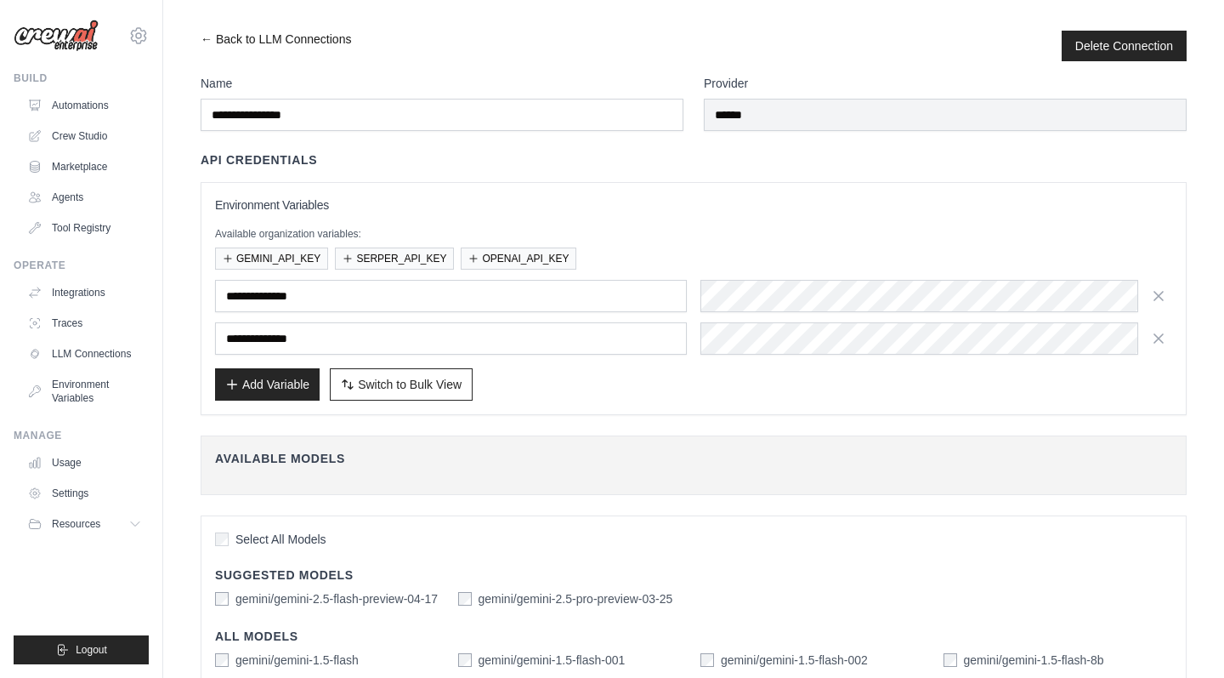
click at [215, 41] on link "← Back to LLM Connections" at bounding box center [276, 46] width 151 height 31
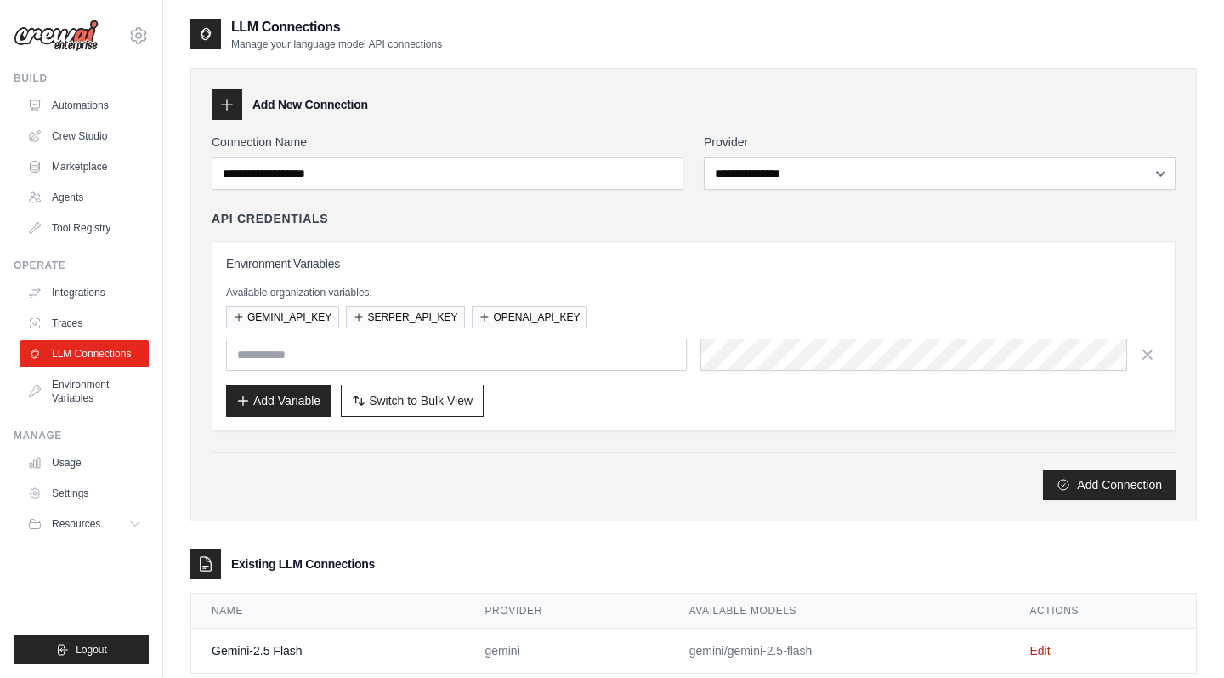
click at [977, 121] on div "**********" at bounding box center [693, 294] width 1007 height 453
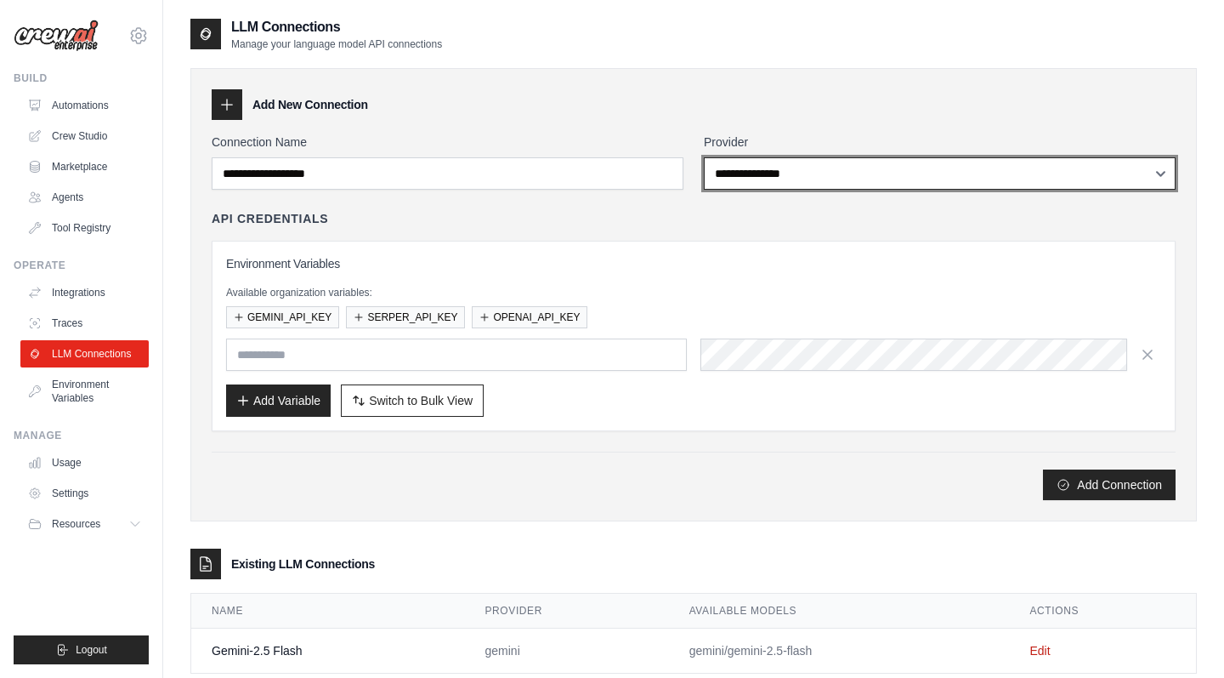
select select "******"
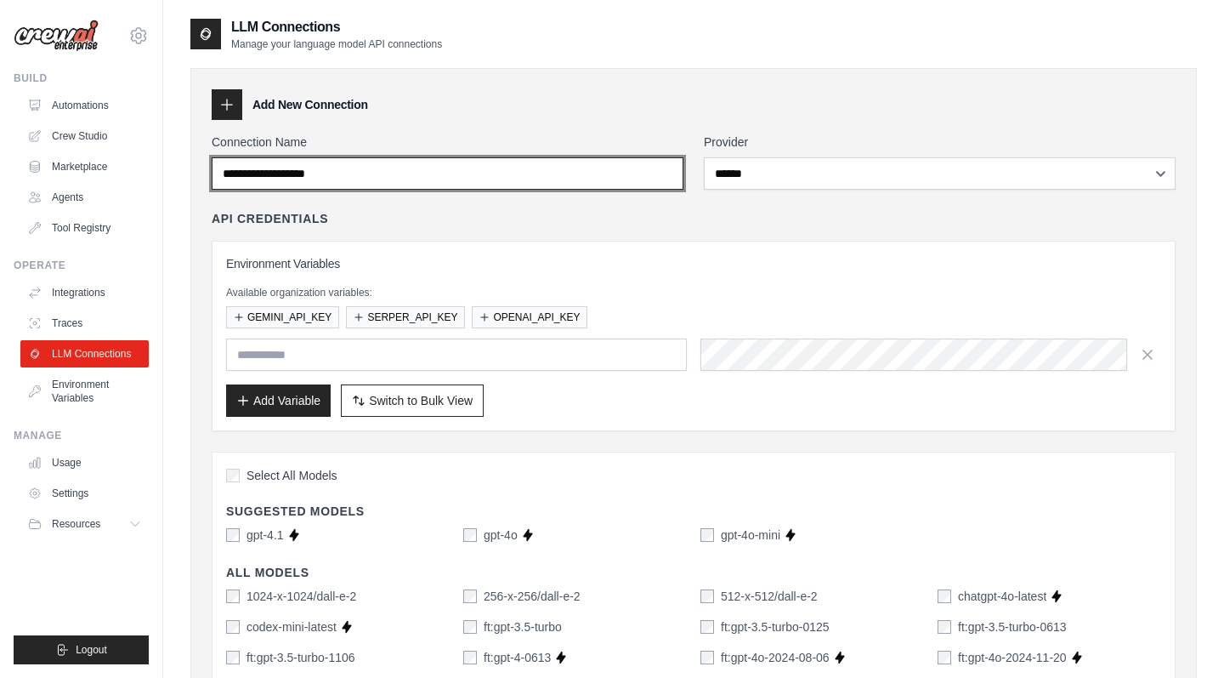
click at [476, 180] on input "Connection Name" at bounding box center [448, 173] width 472 height 32
type input "*"
type input "******"
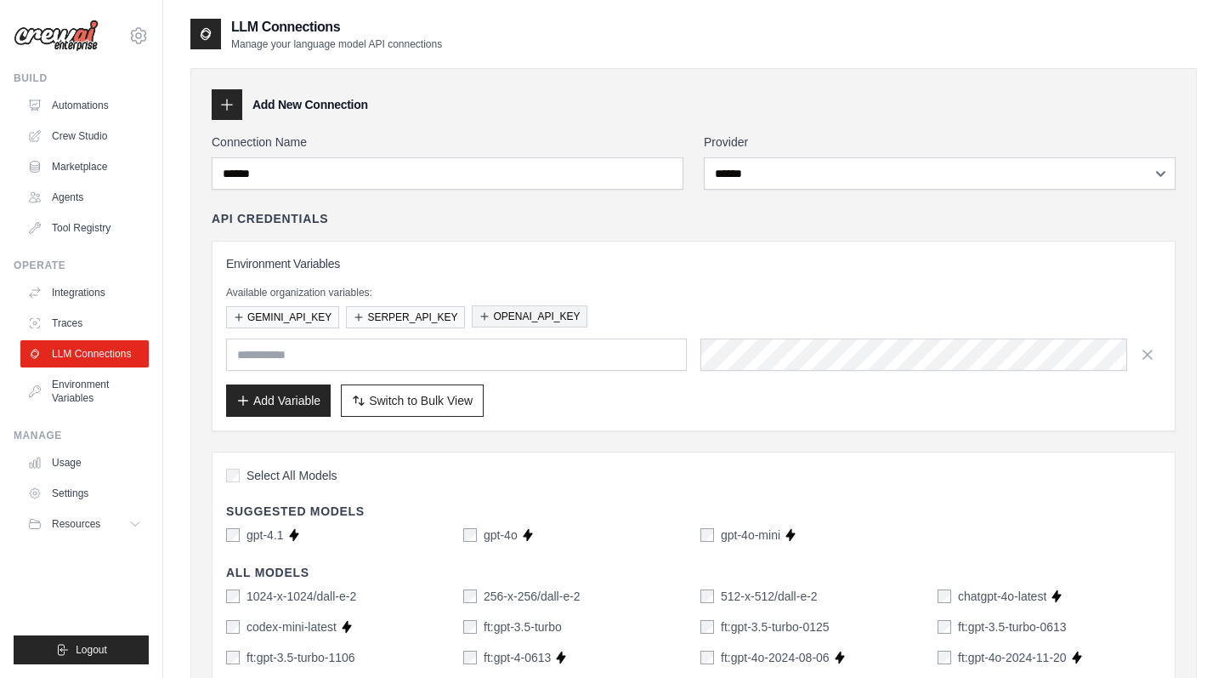
click at [531, 317] on button "OPENAI_API_KEY" at bounding box center [530, 316] width 116 height 22
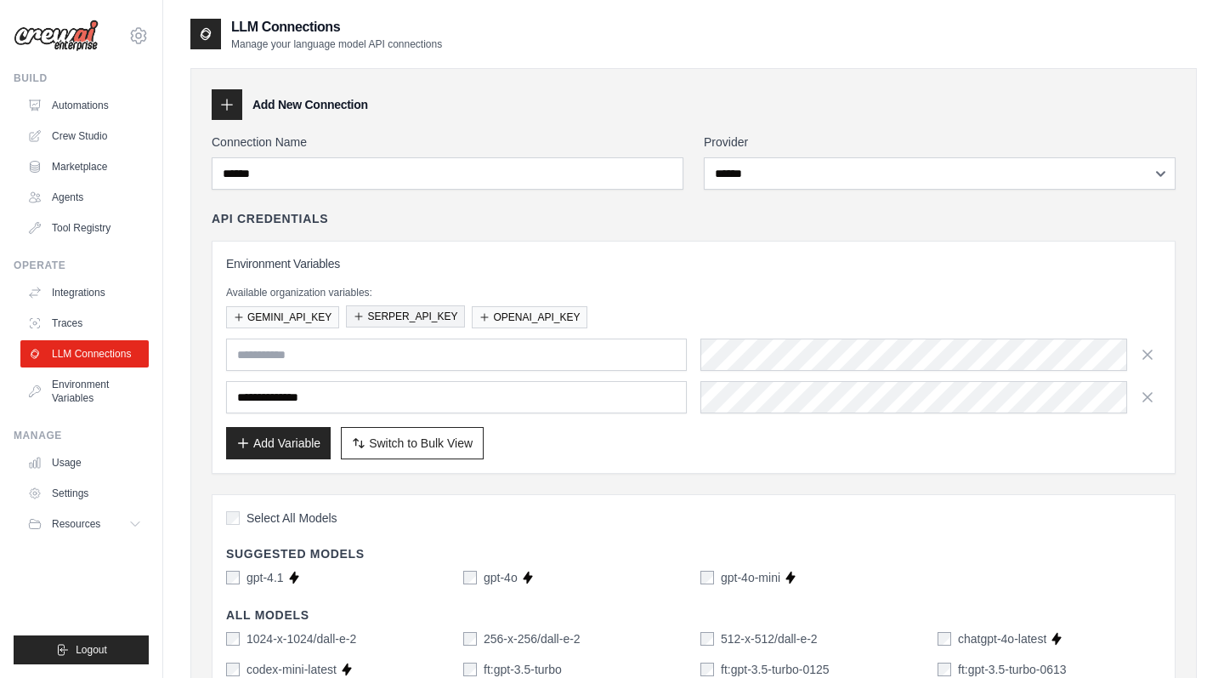
click at [446, 318] on button "SERPER_API_KEY" at bounding box center [405, 316] width 119 height 22
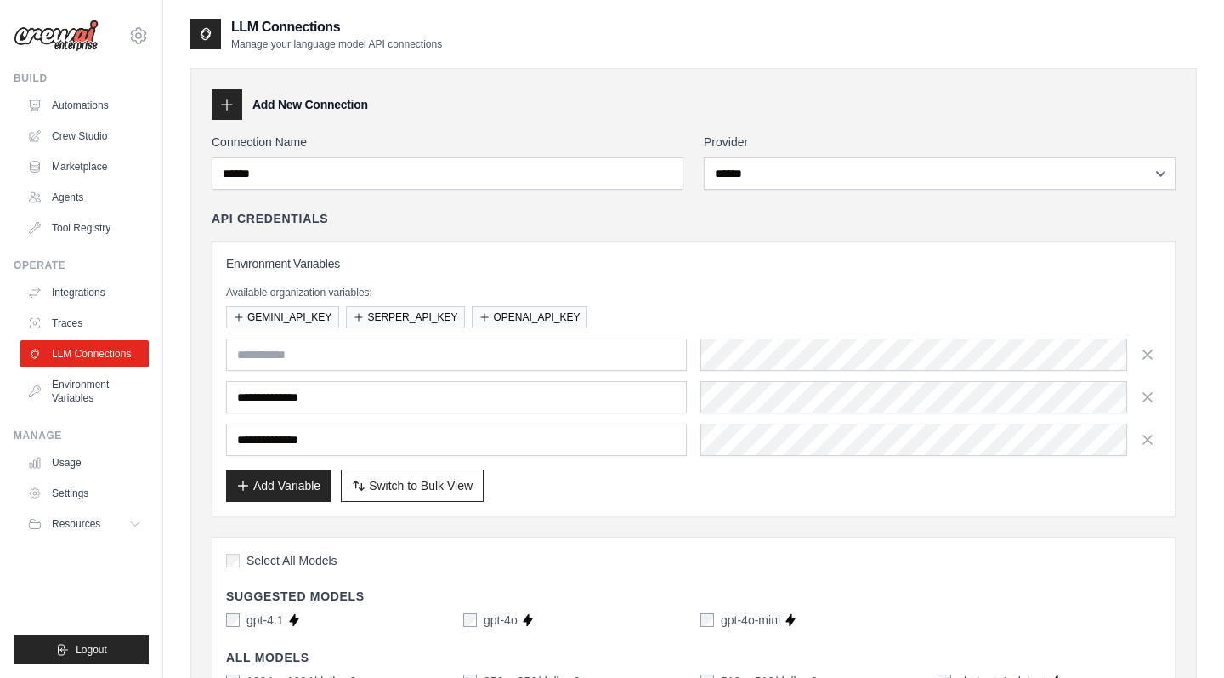
click at [906, 307] on div "GEMINI_API_KEY SERPER_API_KEY OPENAI_API_KEY" at bounding box center [693, 317] width 935 height 22
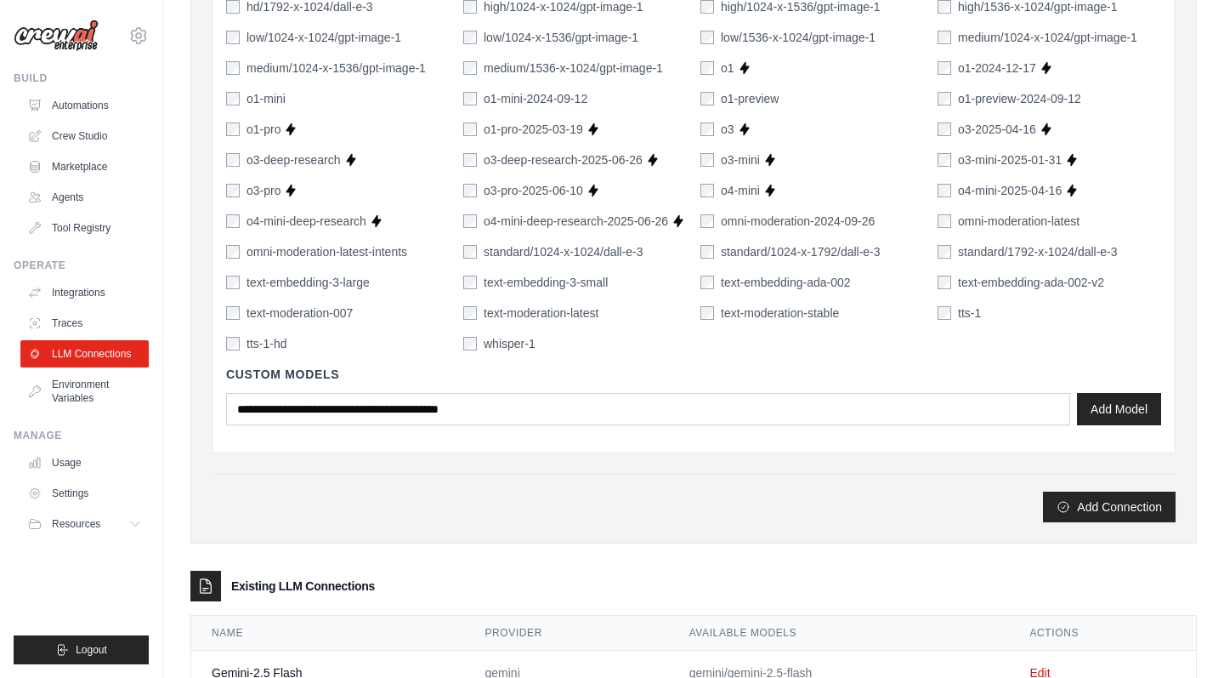
scroll to position [1260, 0]
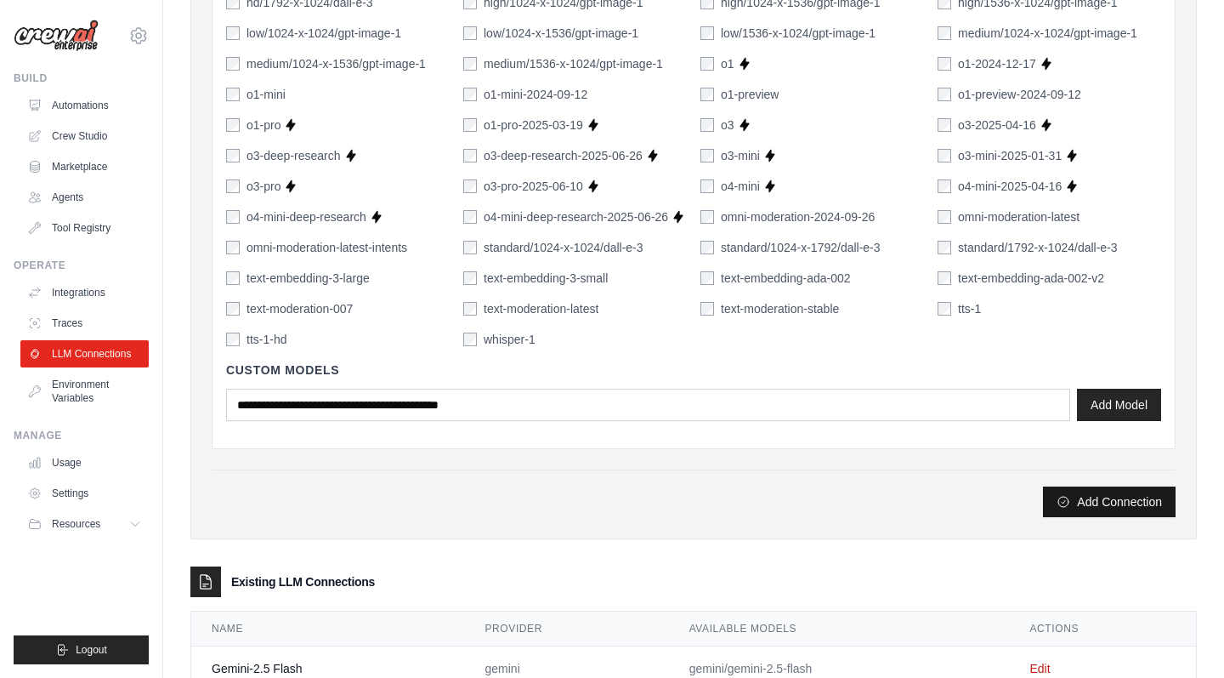
click at [1101, 502] on button "Add Connection" at bounding box center [1109, 501] width 133 height 31
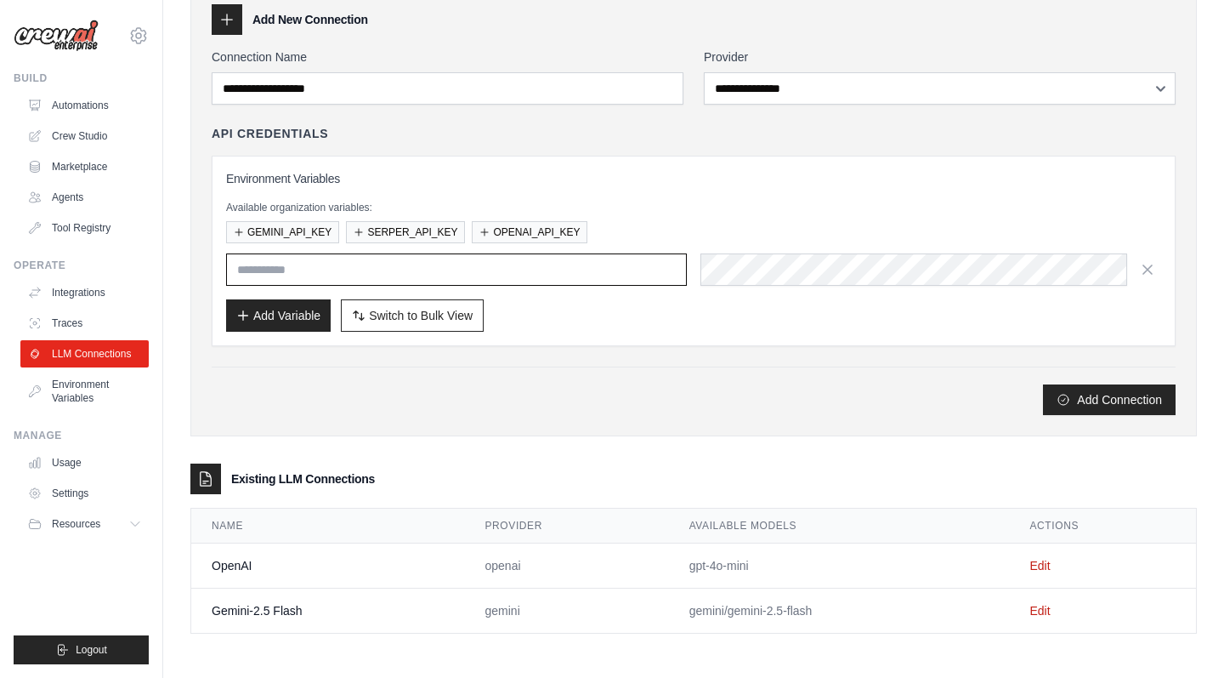
scroll to position [143, 0]
click at [68, 389] on link "Environment Variables" at bounding box center [86, 391] width 128 height 41
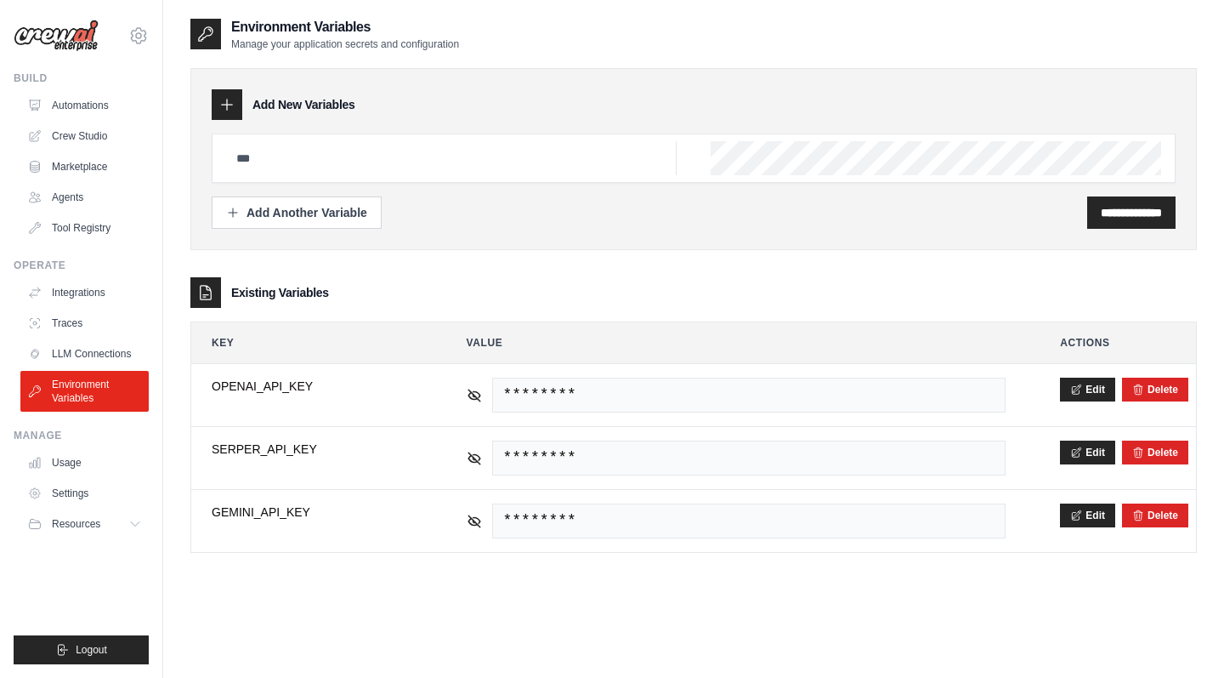
click at [576, 309] on environment-variables\a "**********" at bounding box center [693, 415] width 1007 height 276
click at [100, 350] on link "LLM Connections" at bounding box center [86, 353] width 128 height 27
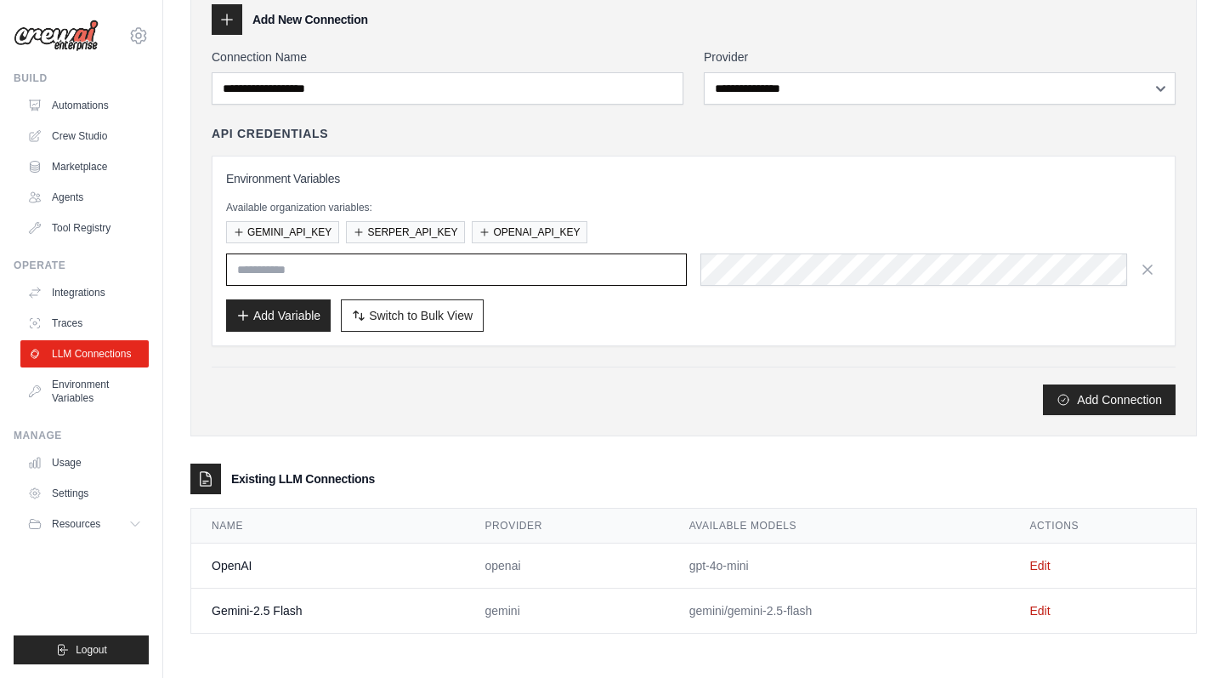
scroll to position [85, 0]
click at [1040, 565] on link "Edit" at bounding box center [1040, 566] width 20 height 14
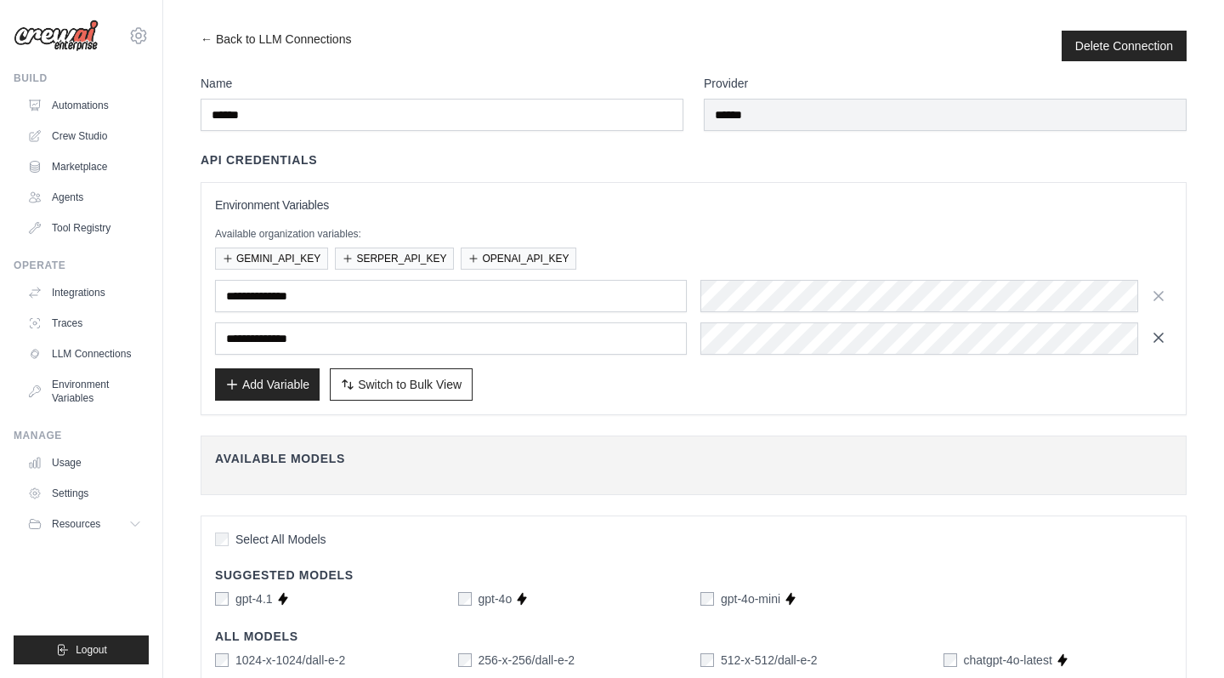
click at [1155, 338] on icon "button" at bounding box center [1158, 337] width 17 height 17
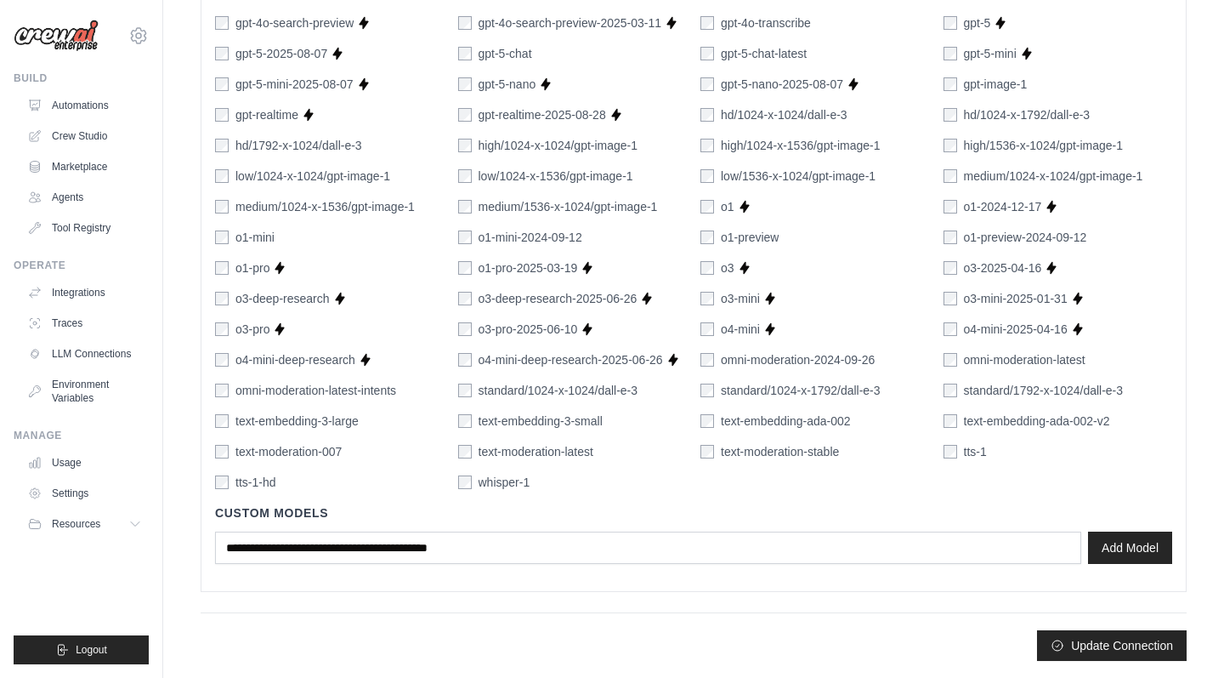
scroll to position [1056, 0]
click at [1117, 641] on button "Update Connection" at bounding box center [1112, 644] width 150 height 31
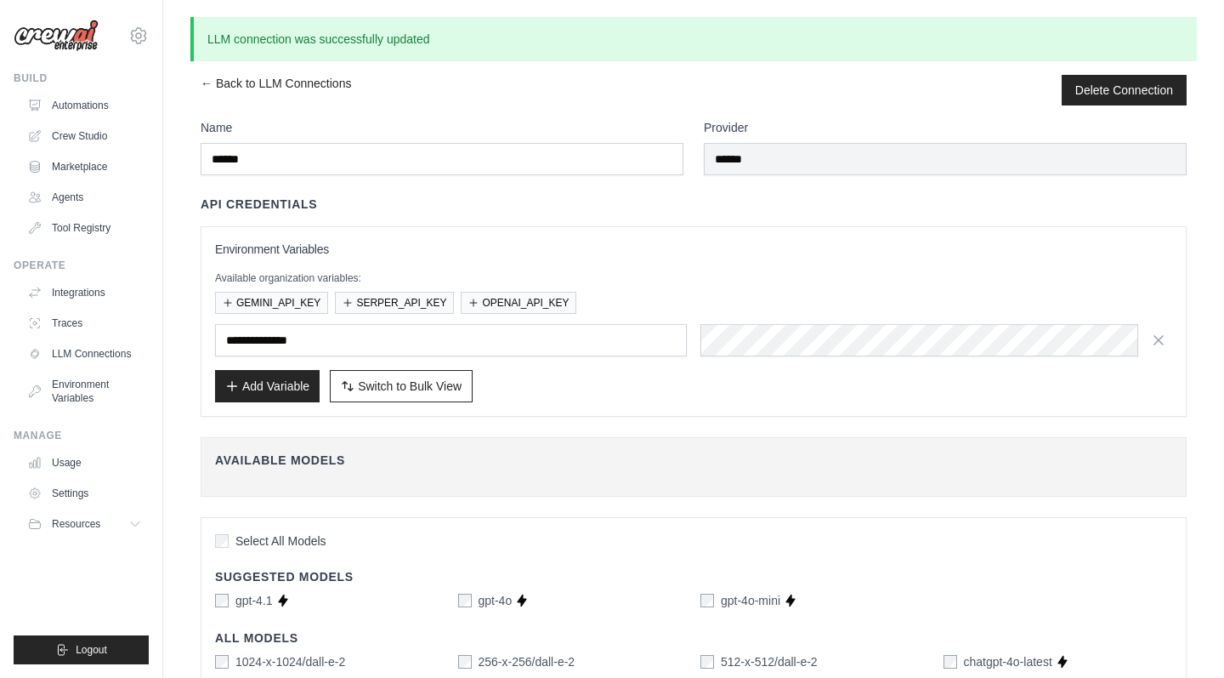
scroll to position [0, 0]
click at [229, 83] on link "← Back to LLM Connections" at bounding box center [276, 90] width 151 height 31
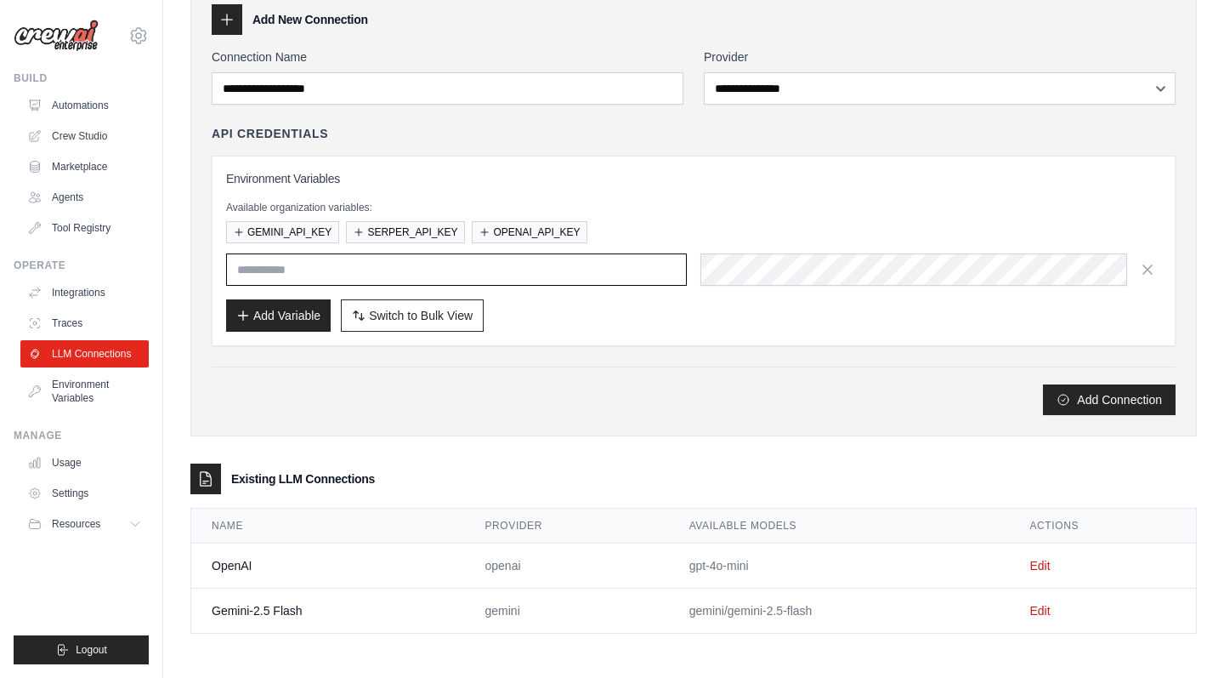
scroll to position [85, 0]
click at [1050, 611] on link "Edit" at bounding box center [1040, 611] width 20 height 14
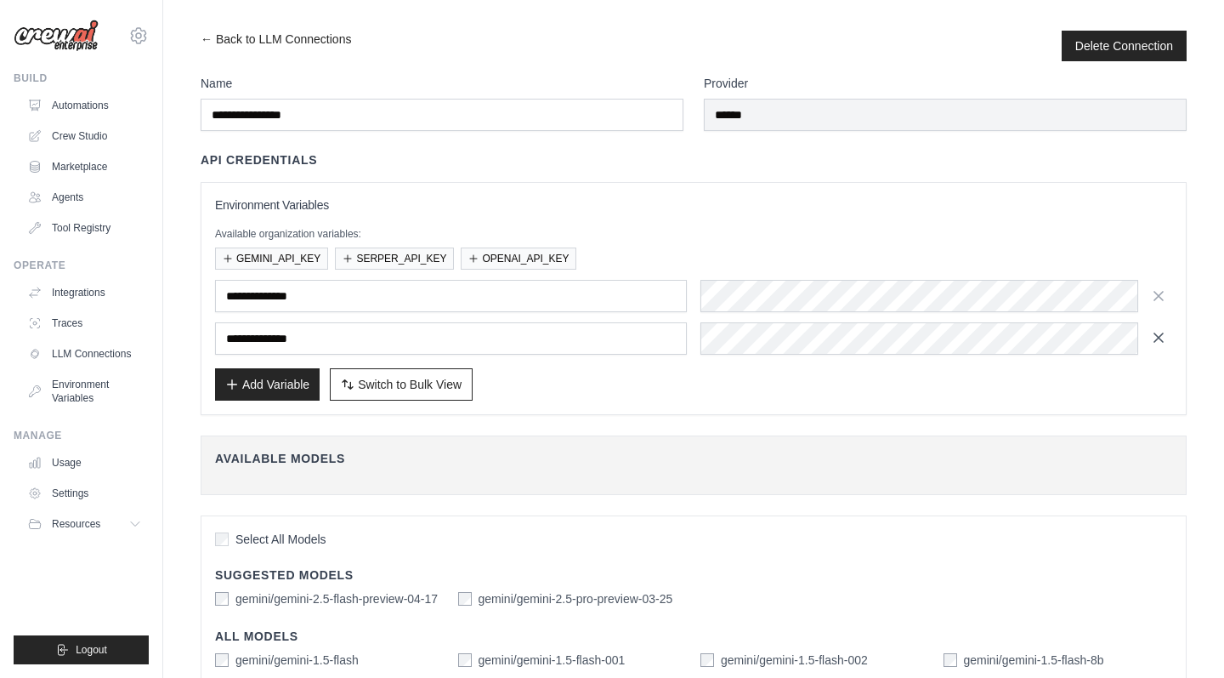
click at [1156, 338] on icon "button" at bounding box center [1158, 337] width 17 height 17
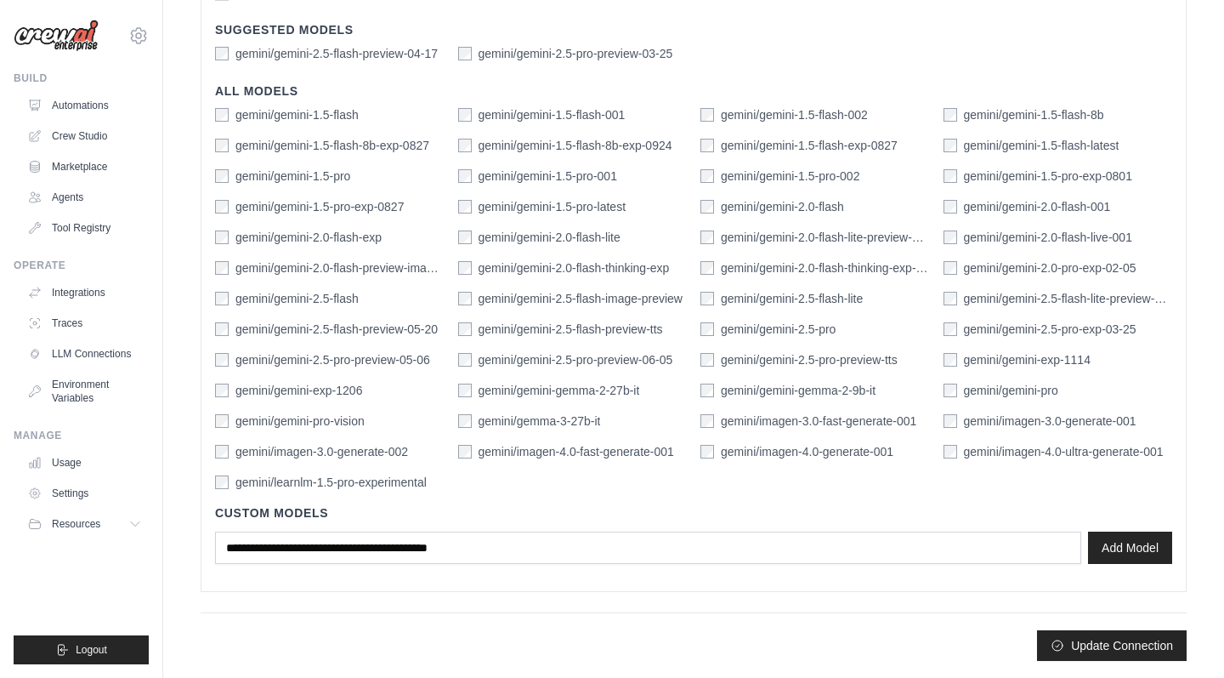
scroll to position [503, 0]
click at [1146, 640] on button "Update Connection" at bounding box center [1112, 644] width 150 height 31
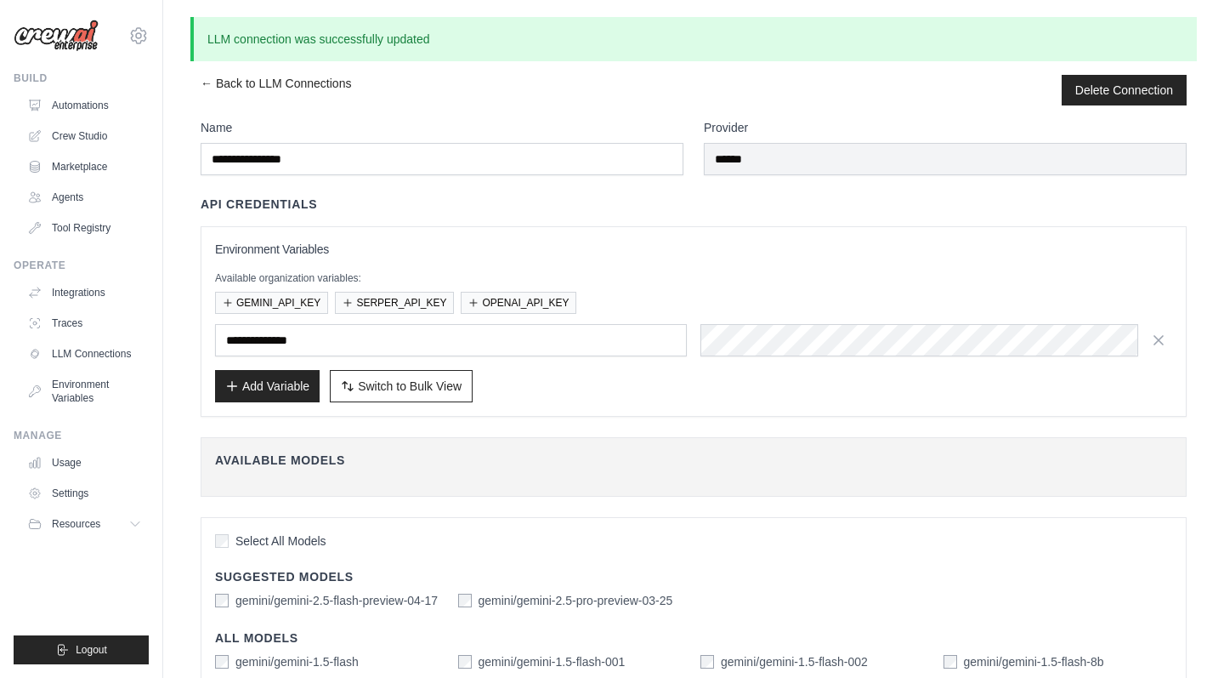
scroll to position [0, 0]
click at [213, 82] on link "← Back to LLM Connections" at bounding box center [276, 90] width 151 height 31
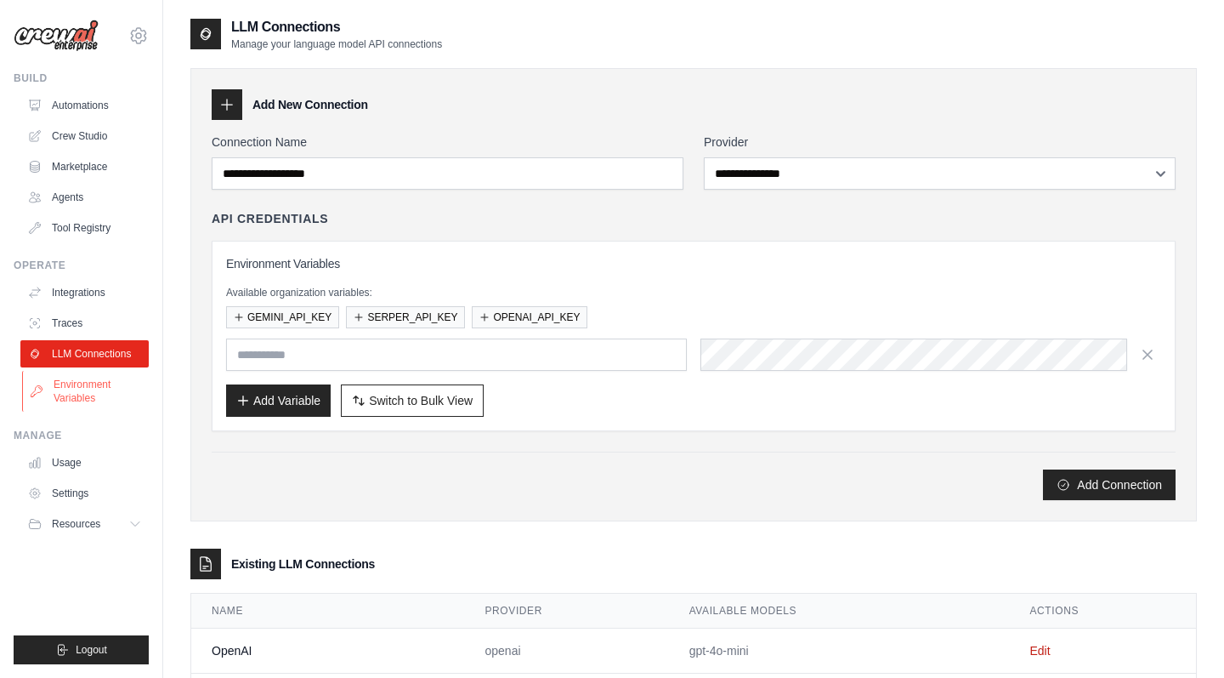
click at [73, 397] on link "Environment Variables" at bounding box center [86, 391] width 128 height 41
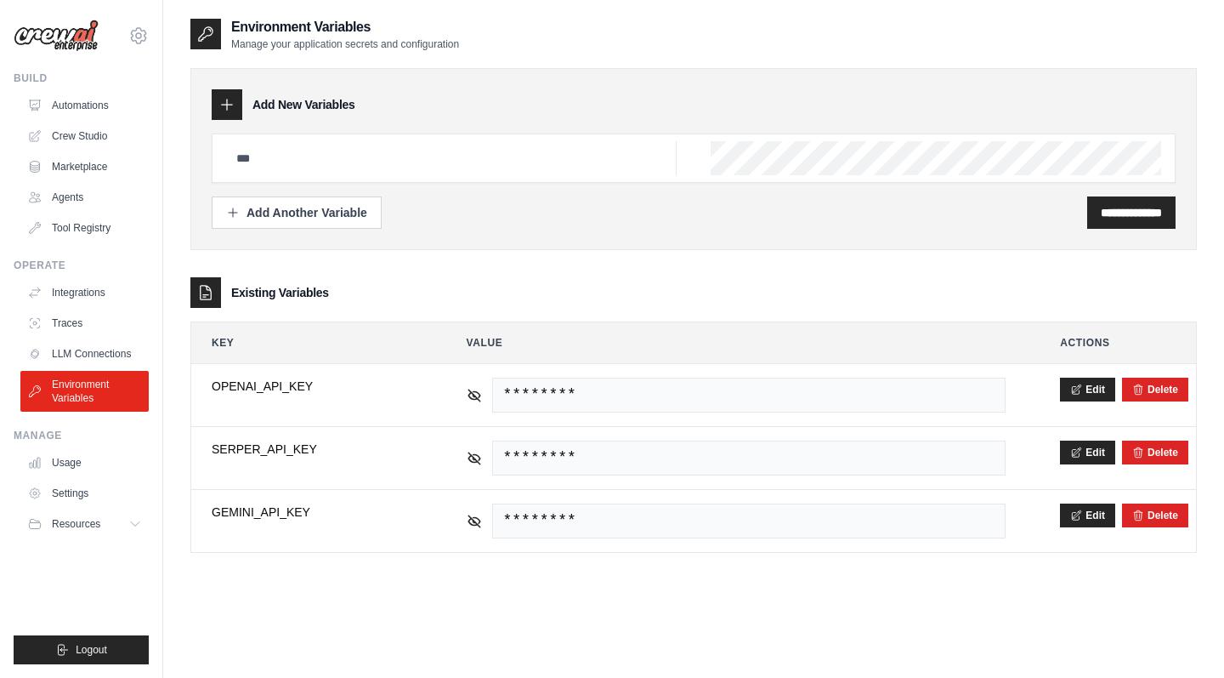
click at [554, 305] on div "Existing Variables" at bounding box center [693, 292] width 1007 height 31
click at [79, 294] on link "Integrations" at bounding box center [86, 292] width 128 height 27
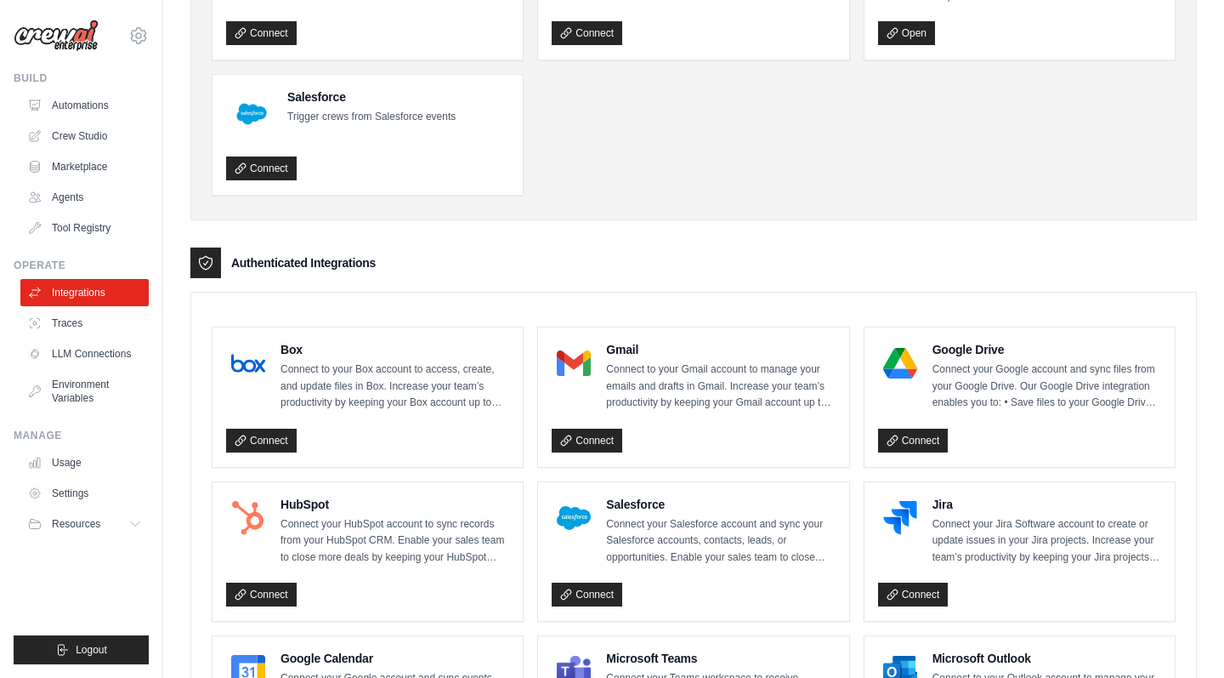
scroll to position [199, 0]
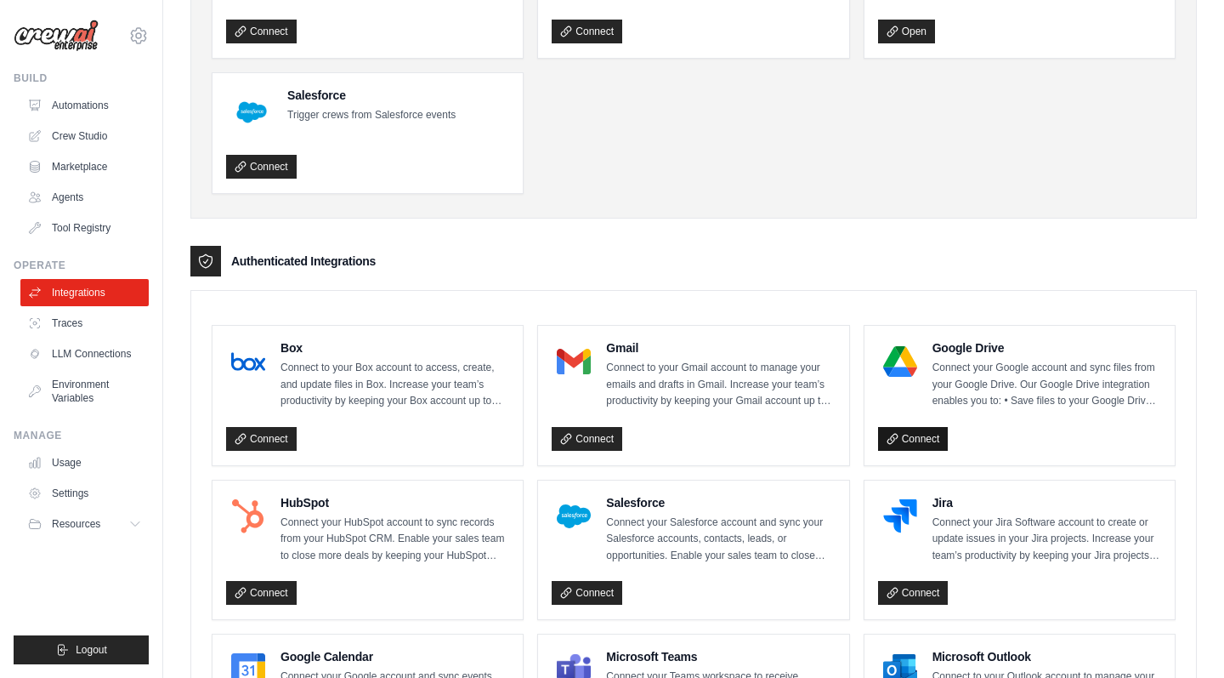
click at [920, 435] on link "Connect" at bounding box center [913, 439] width 71 height 24
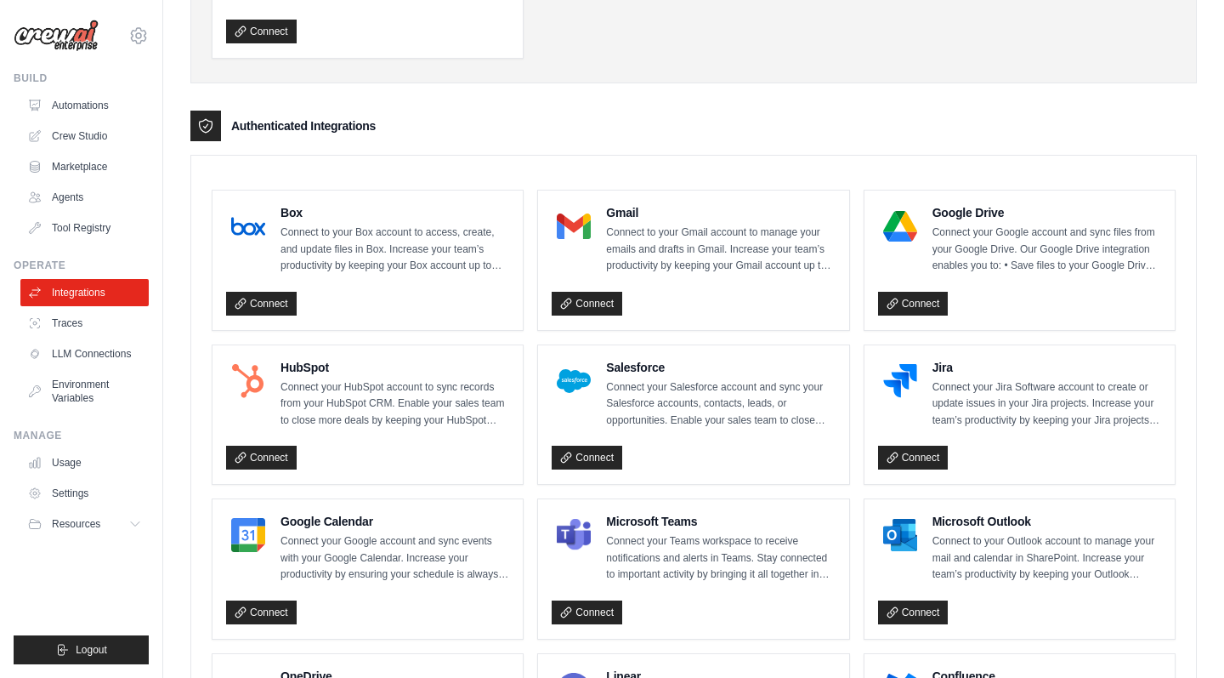
scroll to position [248, 0]
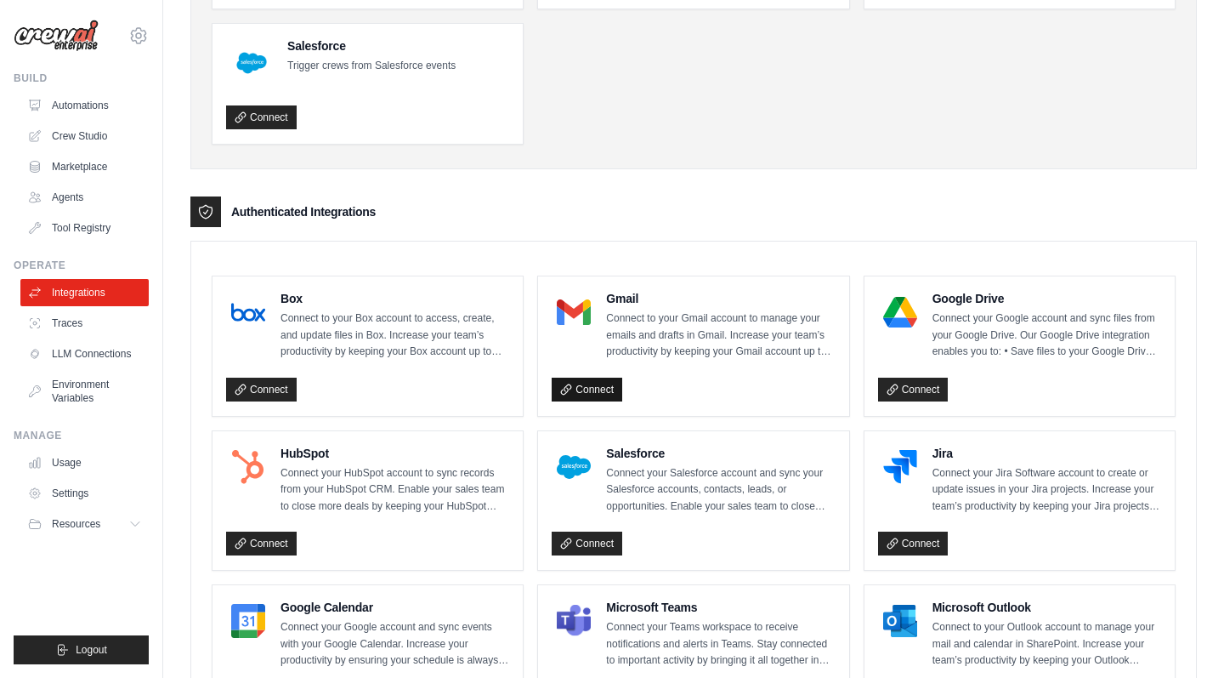
click at [611, 381] on link "Connect" at bounding box center [587, 390] width 71 height 24
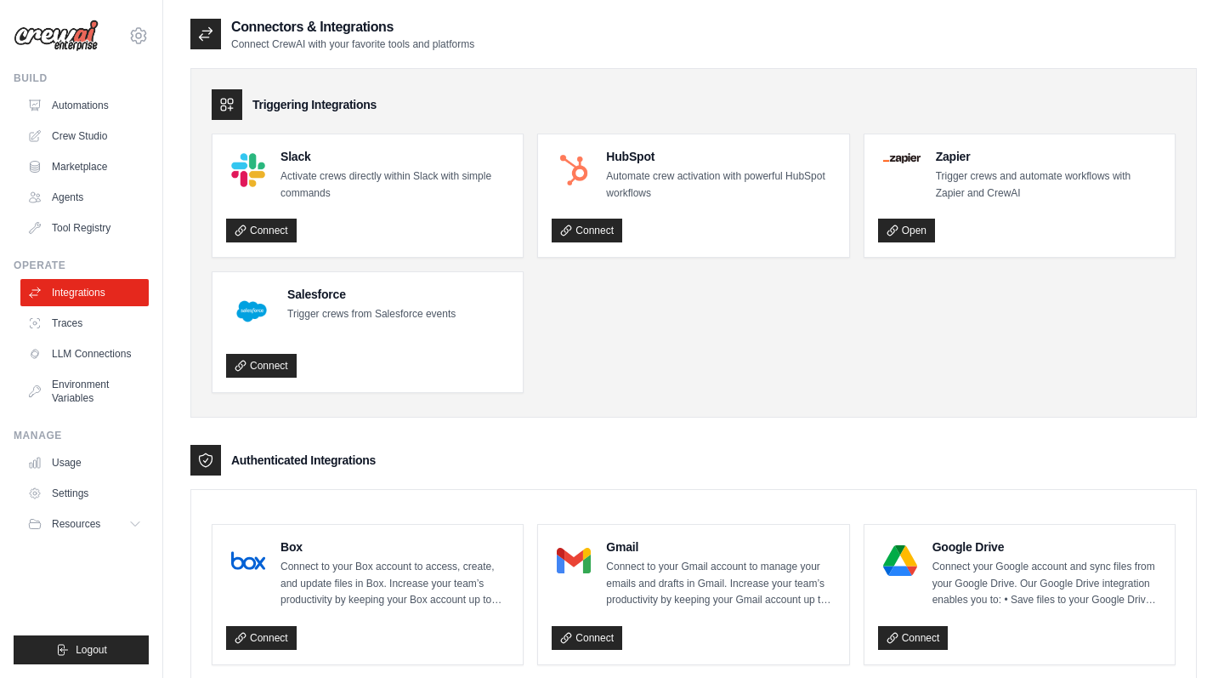
scroll to position [0, 0]
click at [65, 461] on link "Usage" at bounding box center [86, 462] width 128 height 27
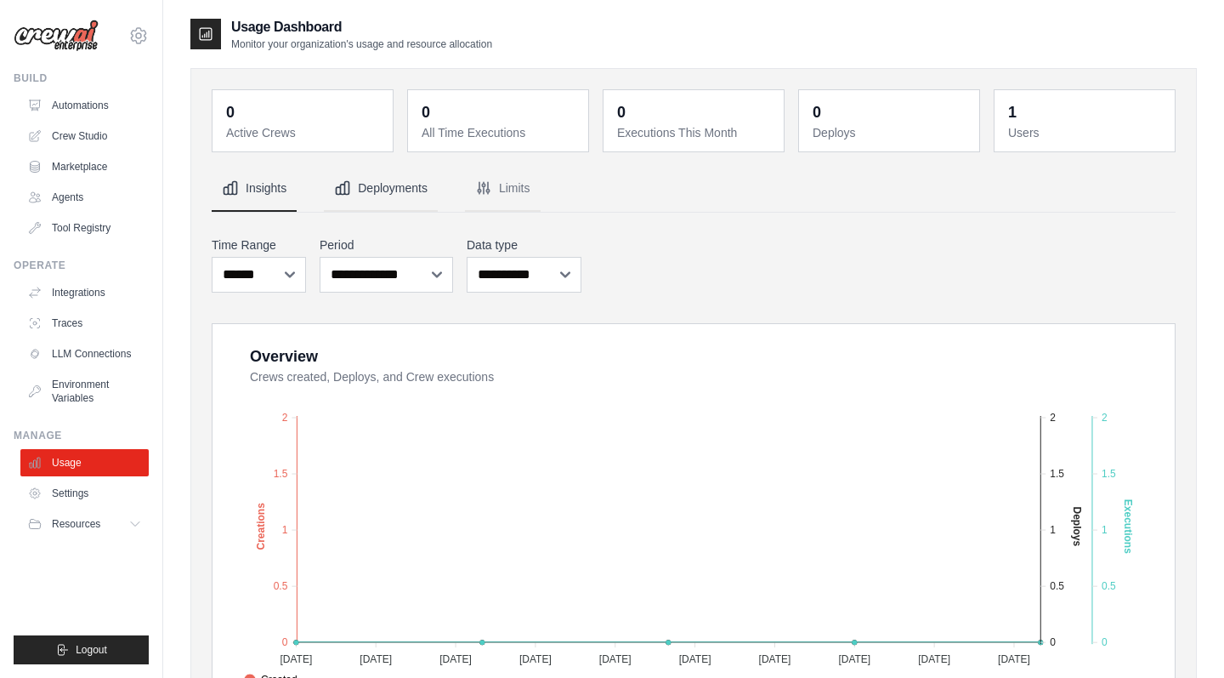
click at [412, 190] on button "Deployments" at bounding box center [381, 189] width 114 height 46
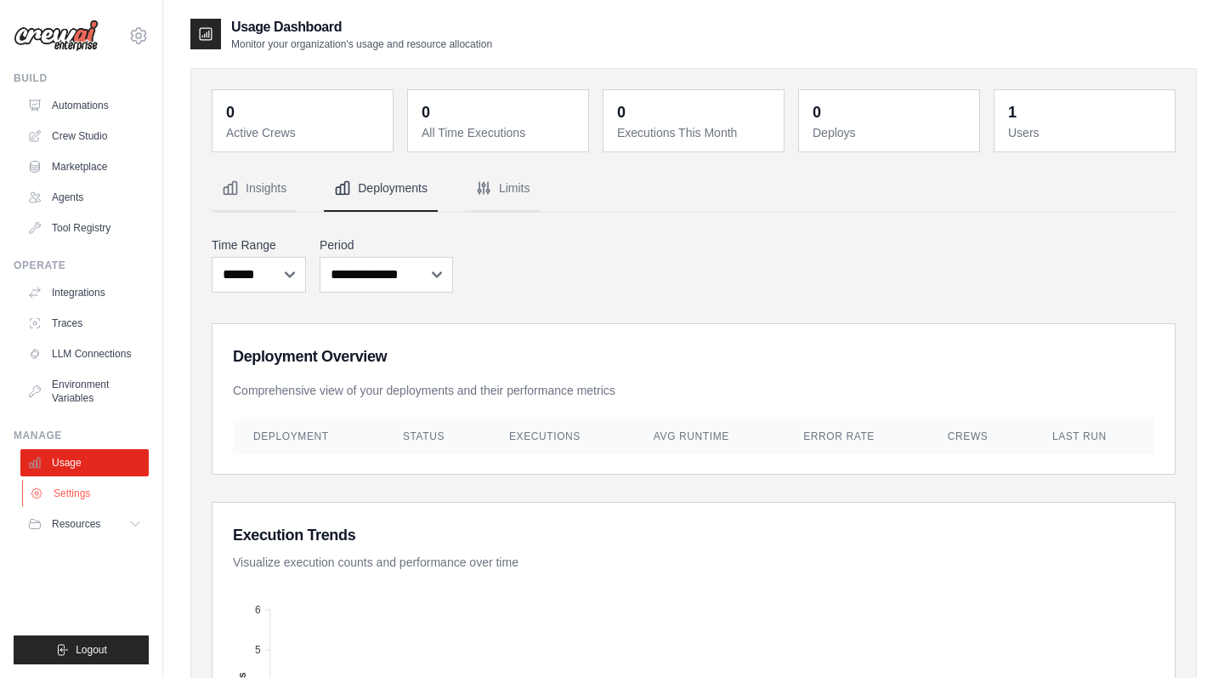
click at [79, 491] on link "Settings" at bounding box center [86, 493] width 128 height 27
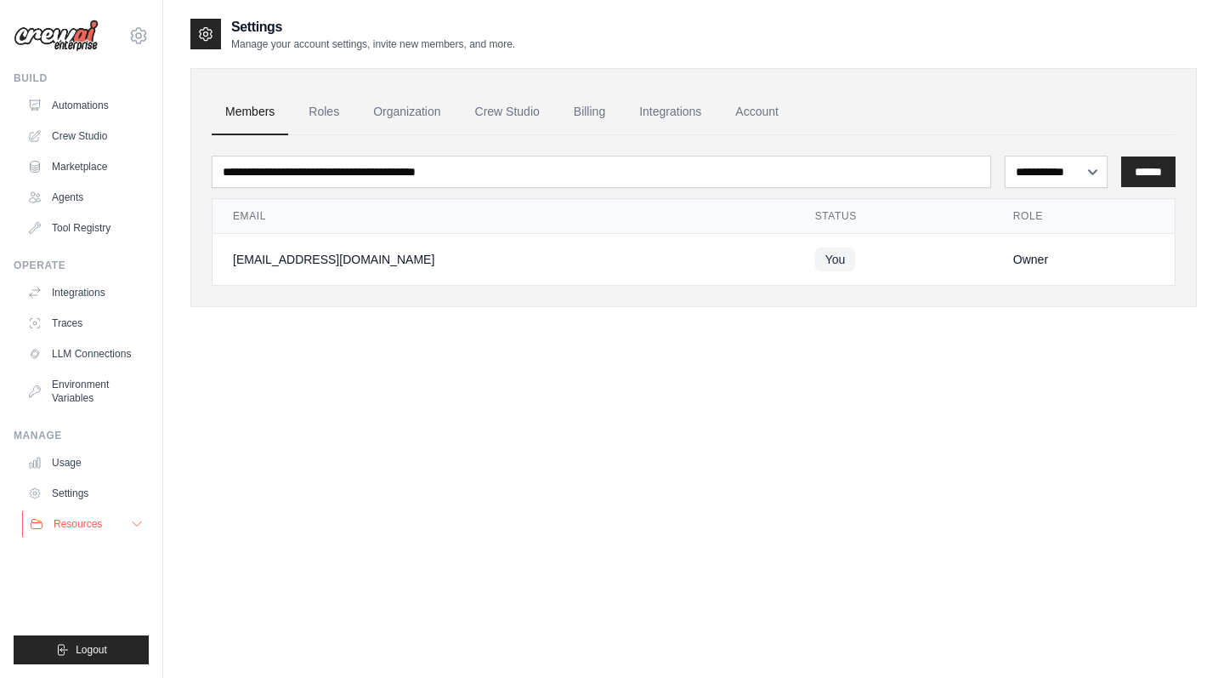
click at [71, 524] on span "Resources" at bounding box center [78, 524] width 48 height 14
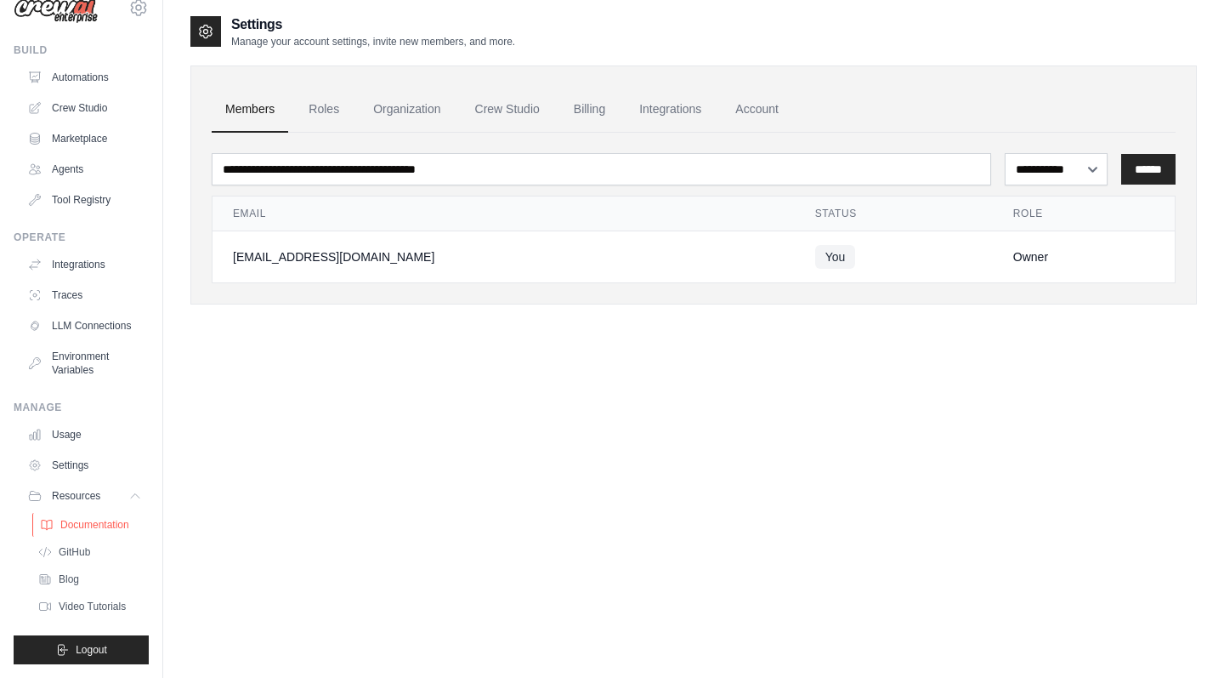
scroll to position [6, 0]
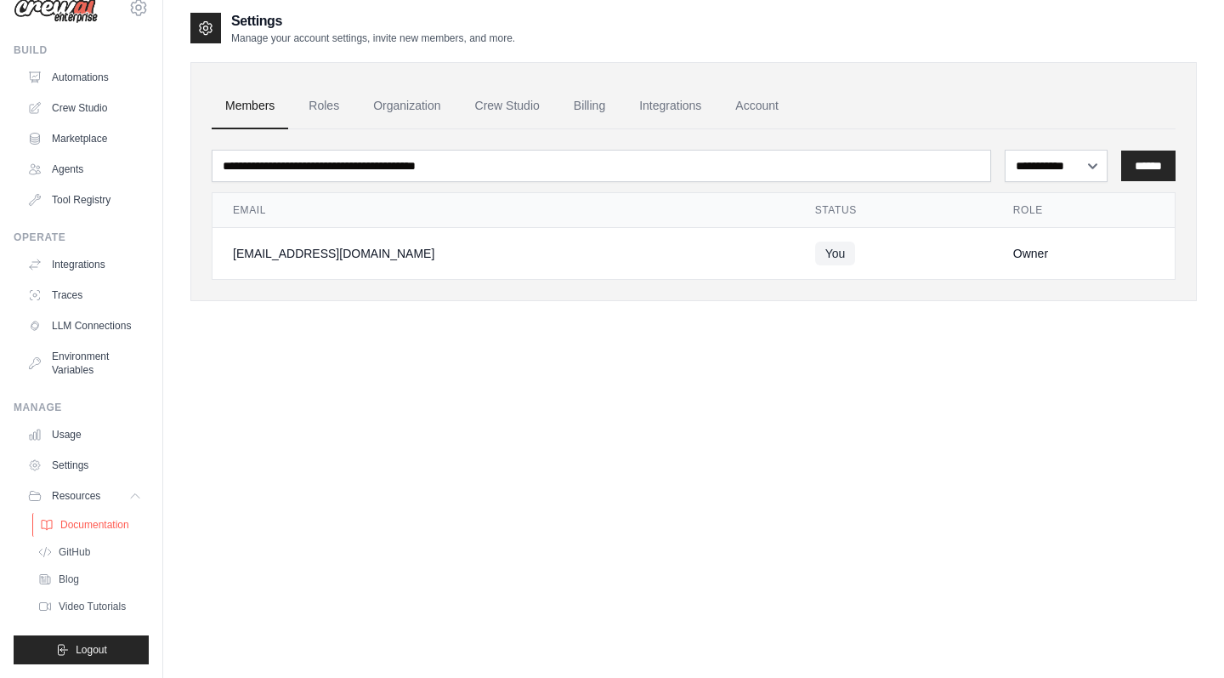
click at [103, 525] on span "Documentation" at bounding box center [94, 525] width 69 height 14
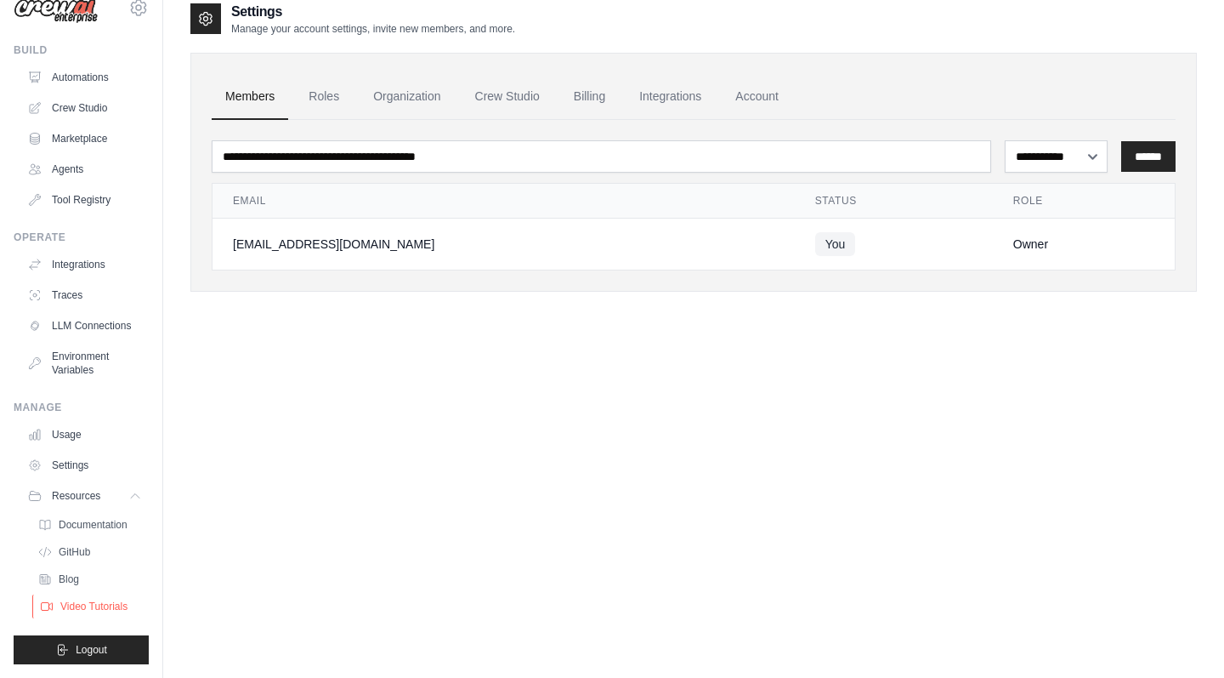
click at [105, 605] on span "Video Tutorials" at bounding box center [93, 606] width 67 height 14
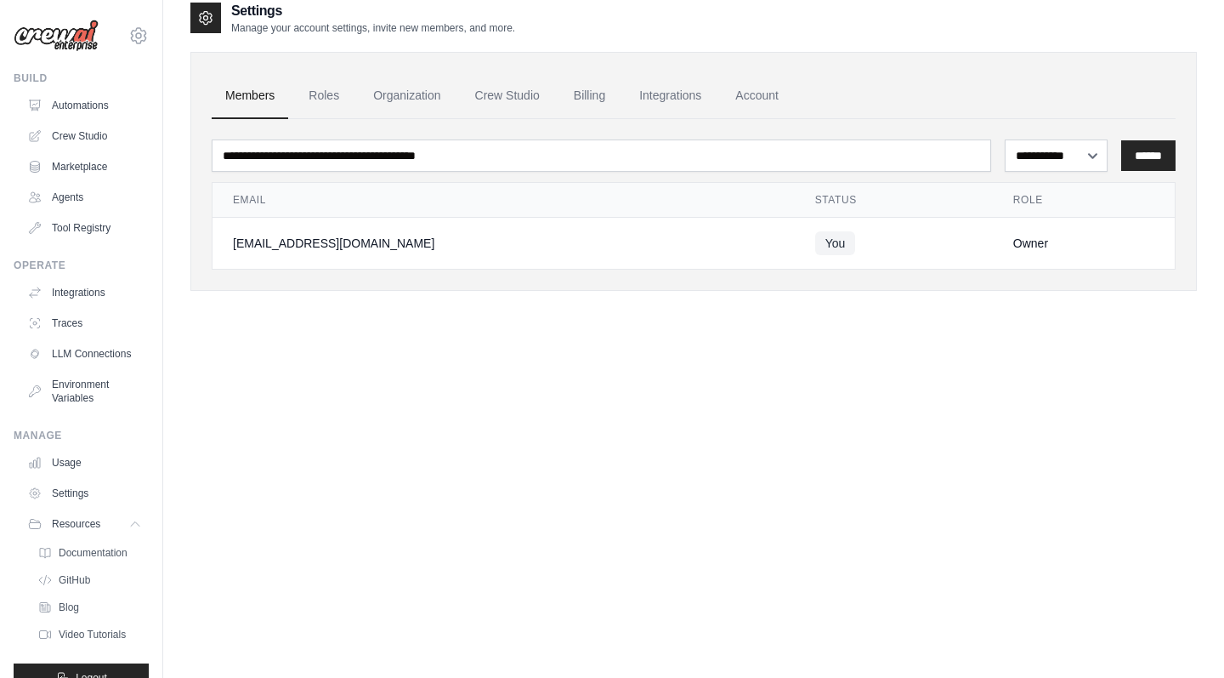
scroll to position [0, 0]
click at [83, 139] on link "Crew Studio" at bounding box center [86, 135] width 128 height 27
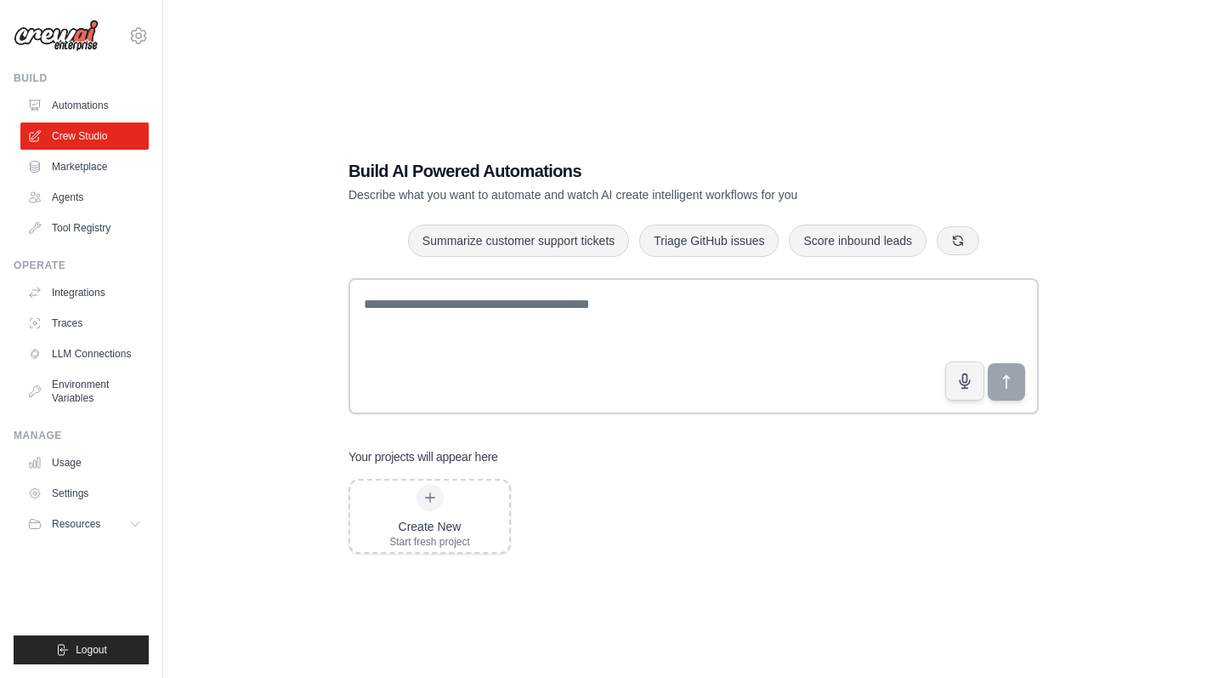
click at [85, 107] on link "Automations" at bounding box center [84, 105] width 128 height 27
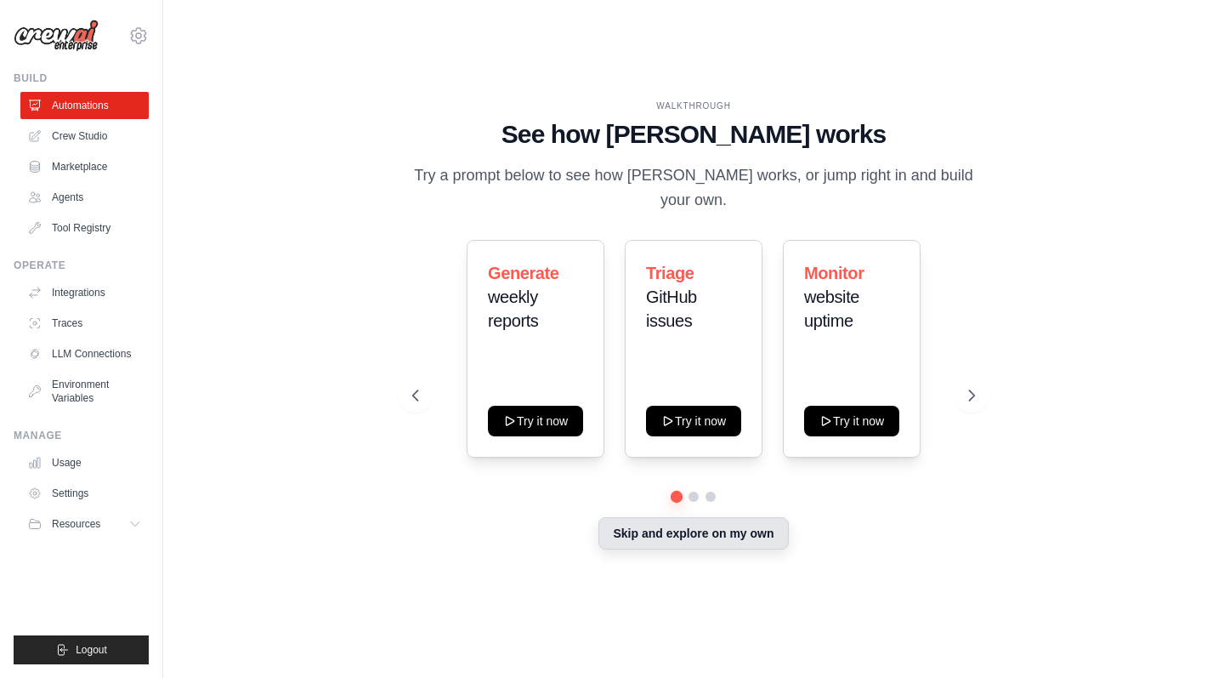
click at [709, 525] on button "Skip and explore on my own" at bounding box center [694, 533] width 190 height 32
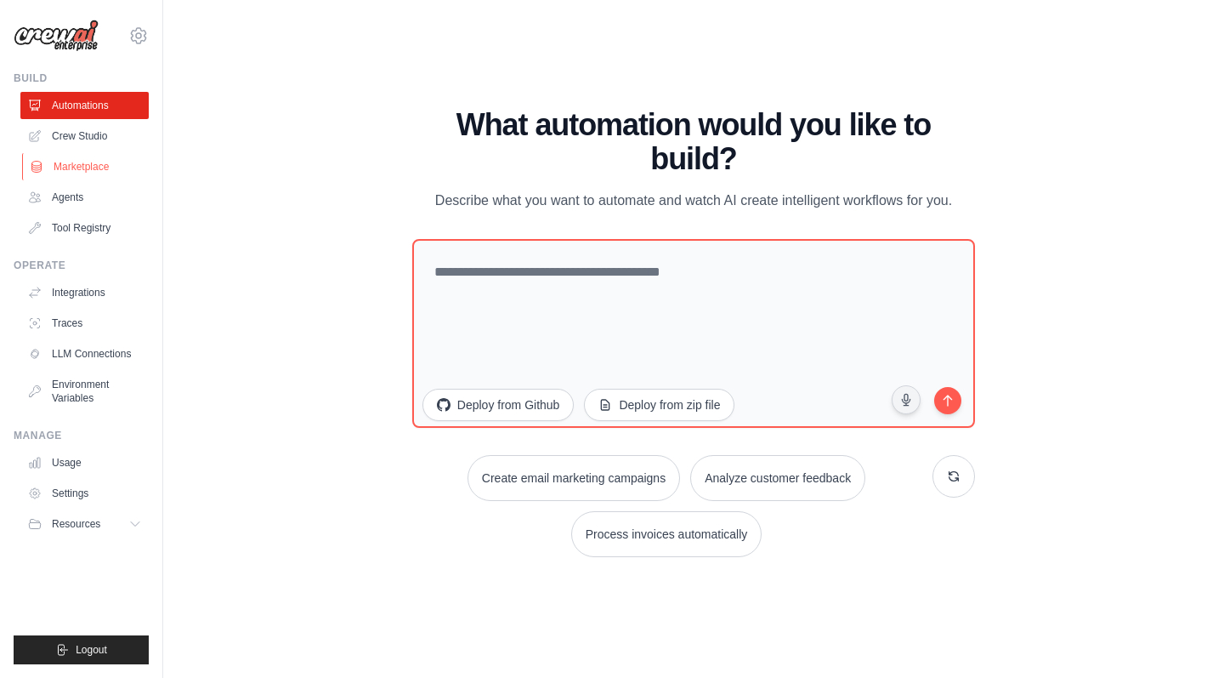
click at [106, 168] on link "Marketplace" at bounding box center [86, 166] width 128 height 27
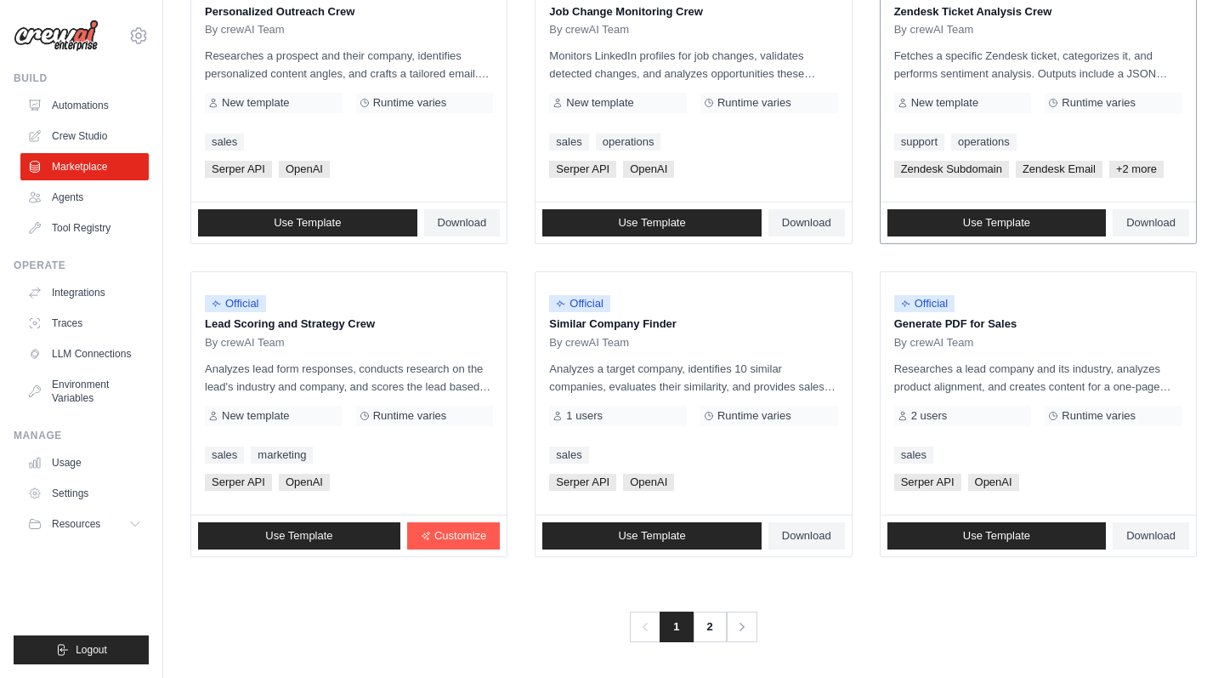
scroll to position [895, 0]
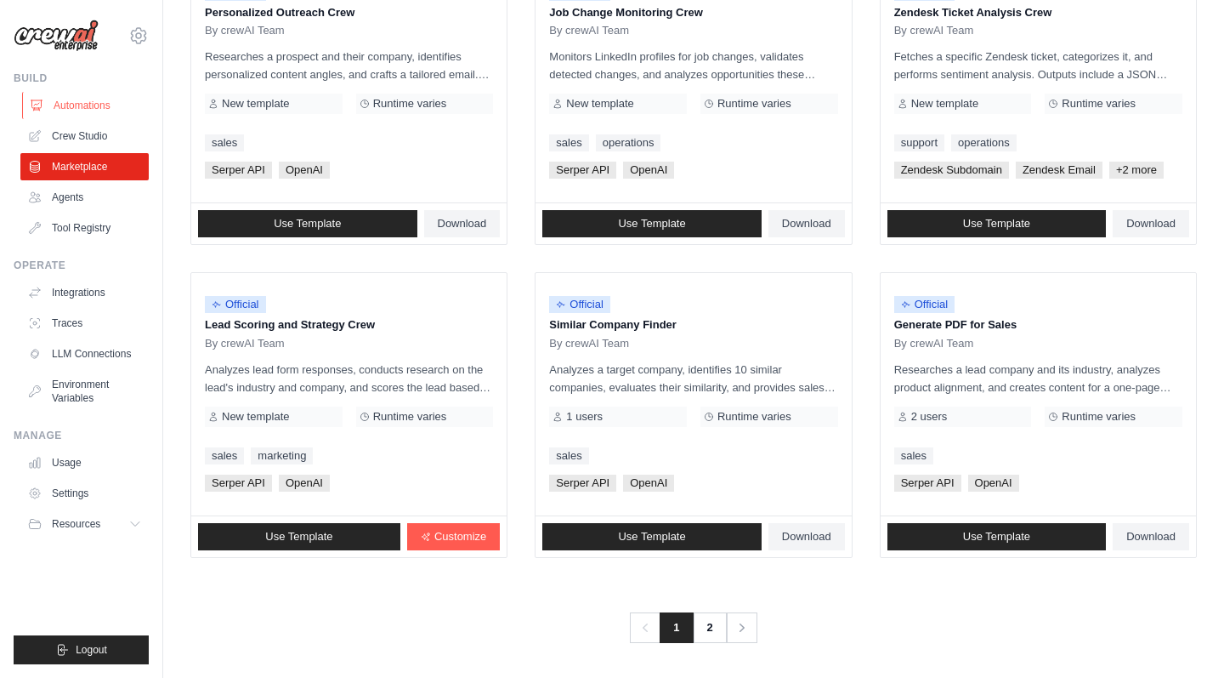
click at [71, 103] on link "Automations" at bounding box center [86, 105] width 128 height 27
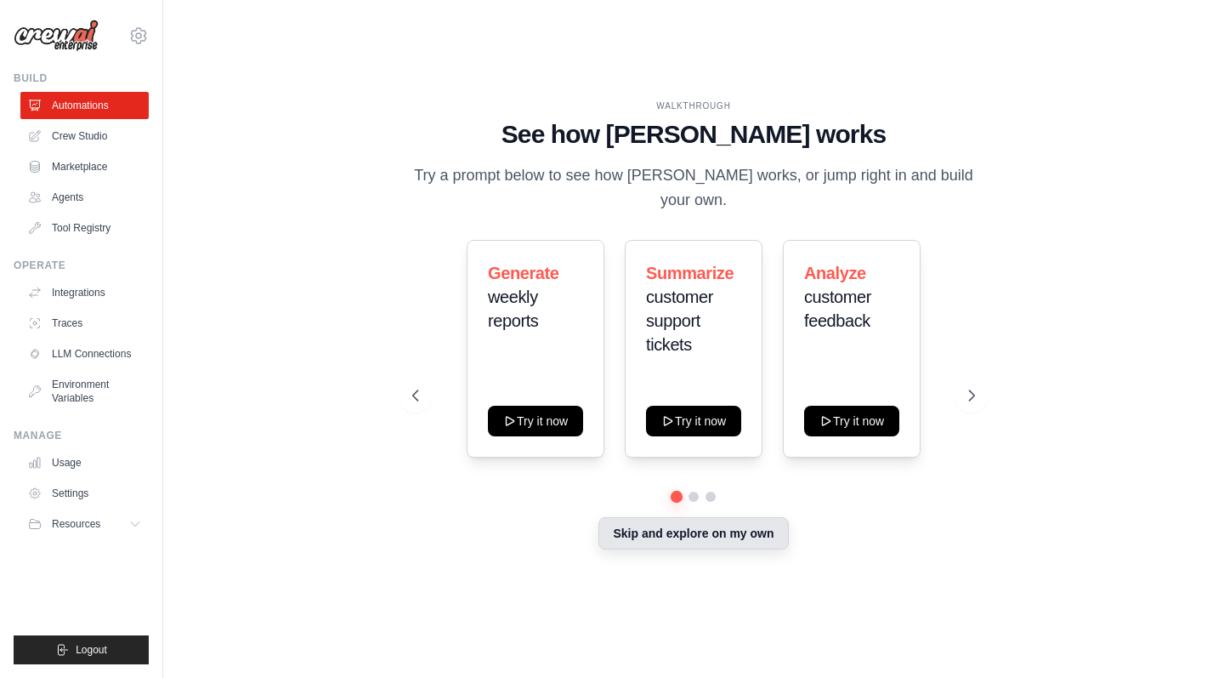
click at [735, 517] on button "Skip and explore on my own" at bounding box center [694, 533] width 190 height 32
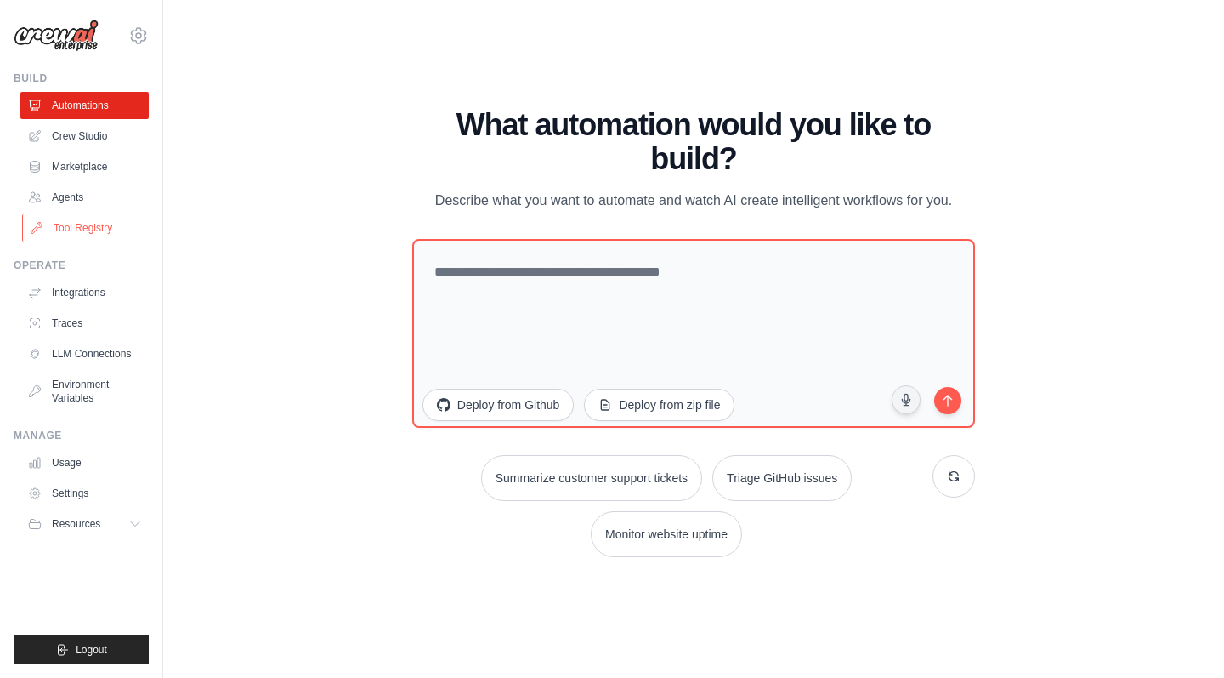
click at [91, 231] on link "Tool Registry" at bounding box center [86, 227] width 128 height 27
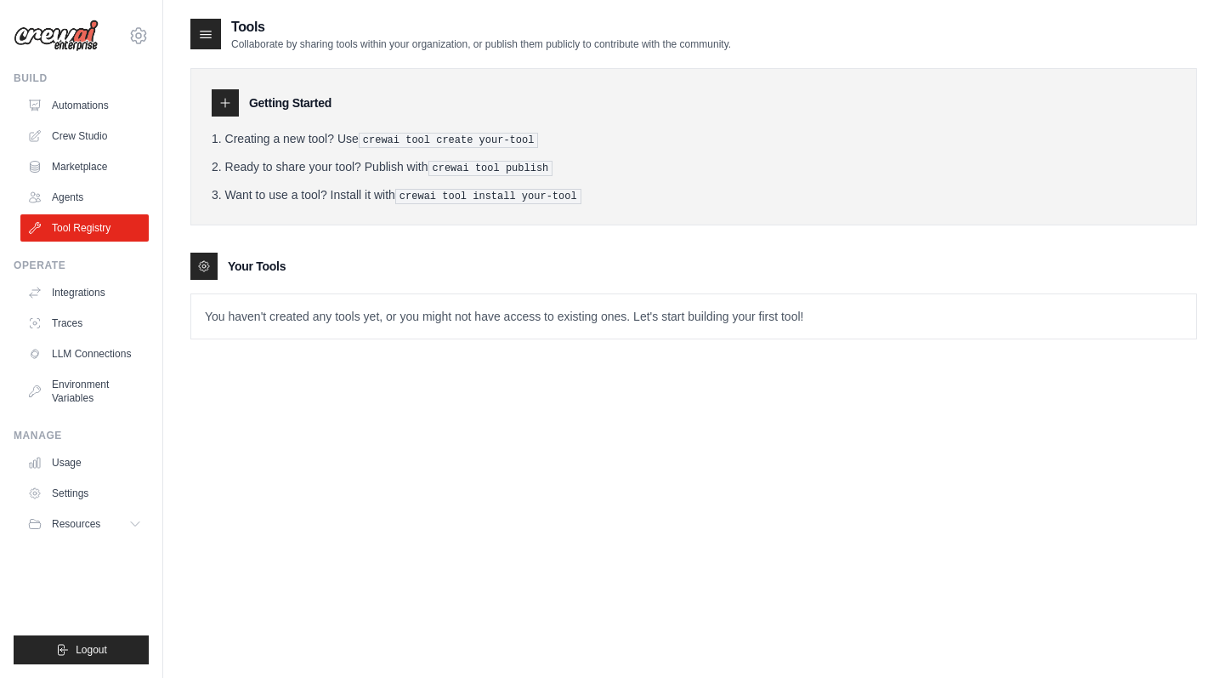
click at [211, 36] on icon at bounding box center [205, 34] width 17 height 17
click at [225, 105] on icon at bounding box center [225, 103] width 9 height 9
click at [71, 103] on link "Automations" at bounding box center [86, 105] width 128 height 27
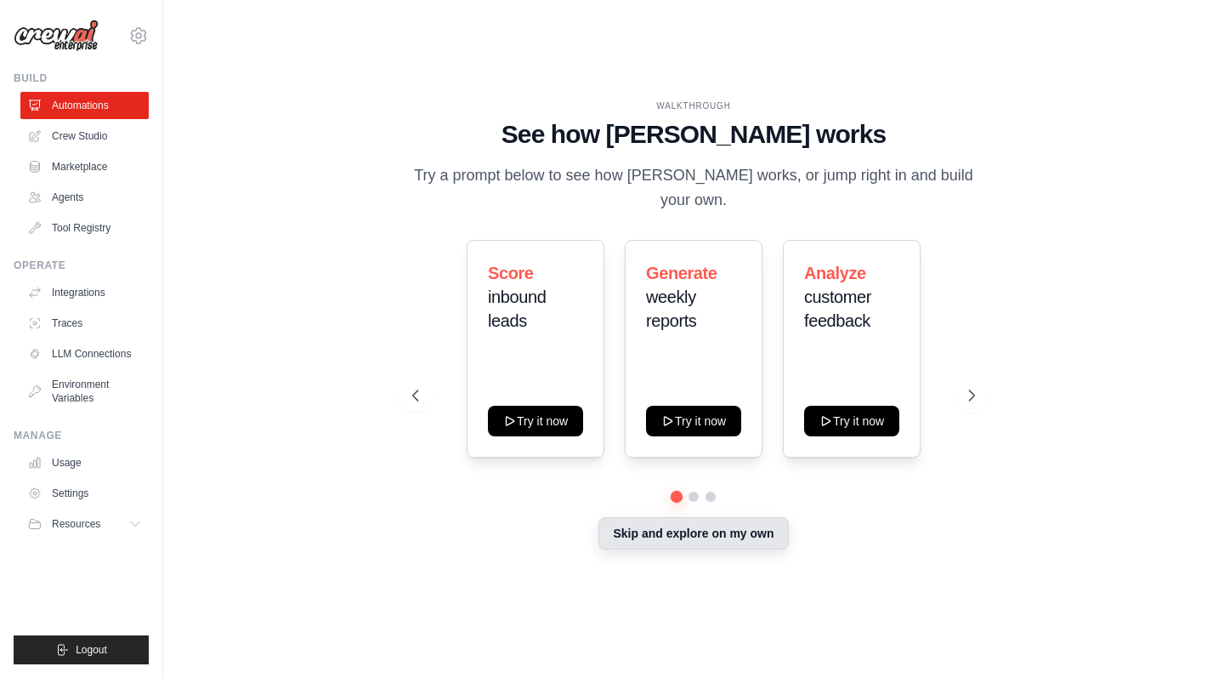
click at [733, 529] on button "Skip and explore on my own" at bounding box center [694, 533] width 190 height 32
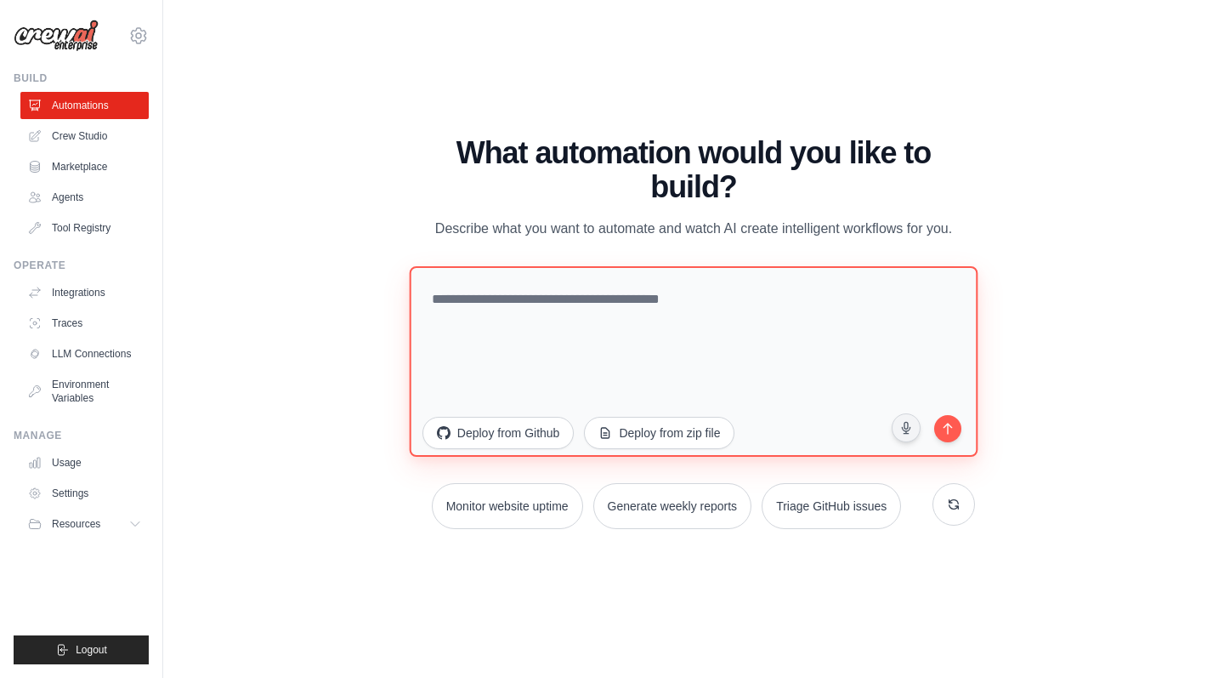
click at [589, 301] on textarea at bounding box center [693, 360] width 569 height 190
click at [663, 303] on textarea "**********" at bounding box center [693, 360] width 569 height 190
click at [710, 302] on textarea "**********" at bounding box center [693, 360] width 569 height 190
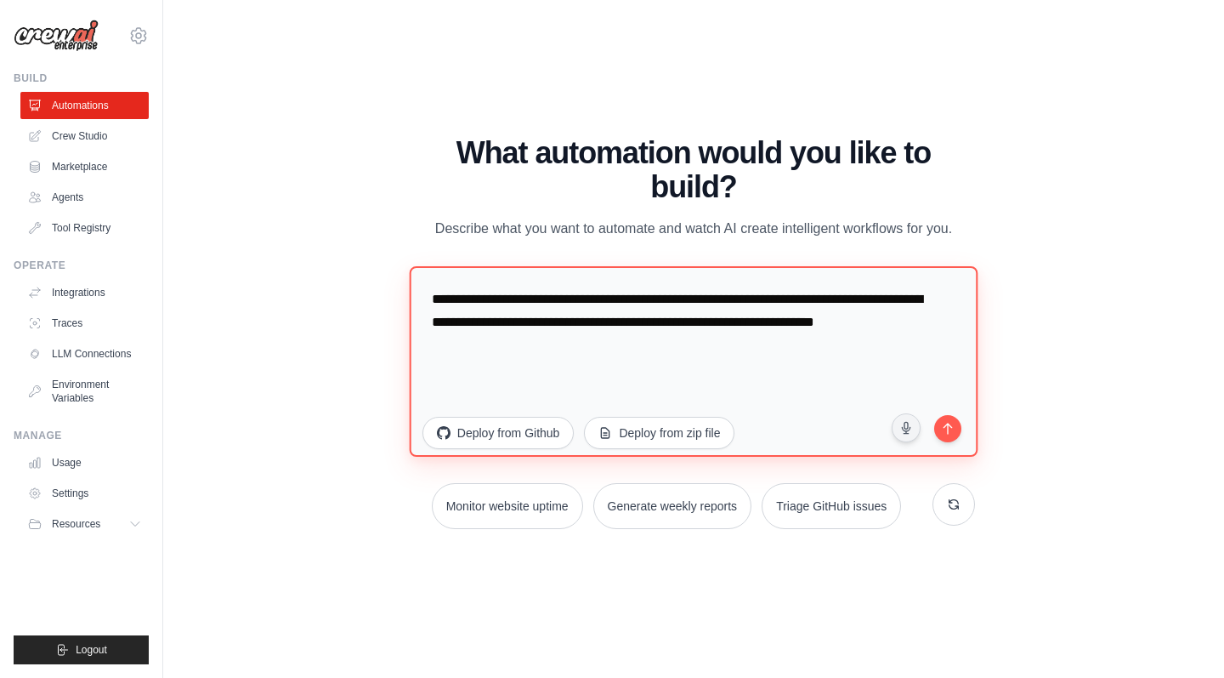
click at [743, 322] on textarea "**********" at bounding box center [693, 360] width 569 height 190
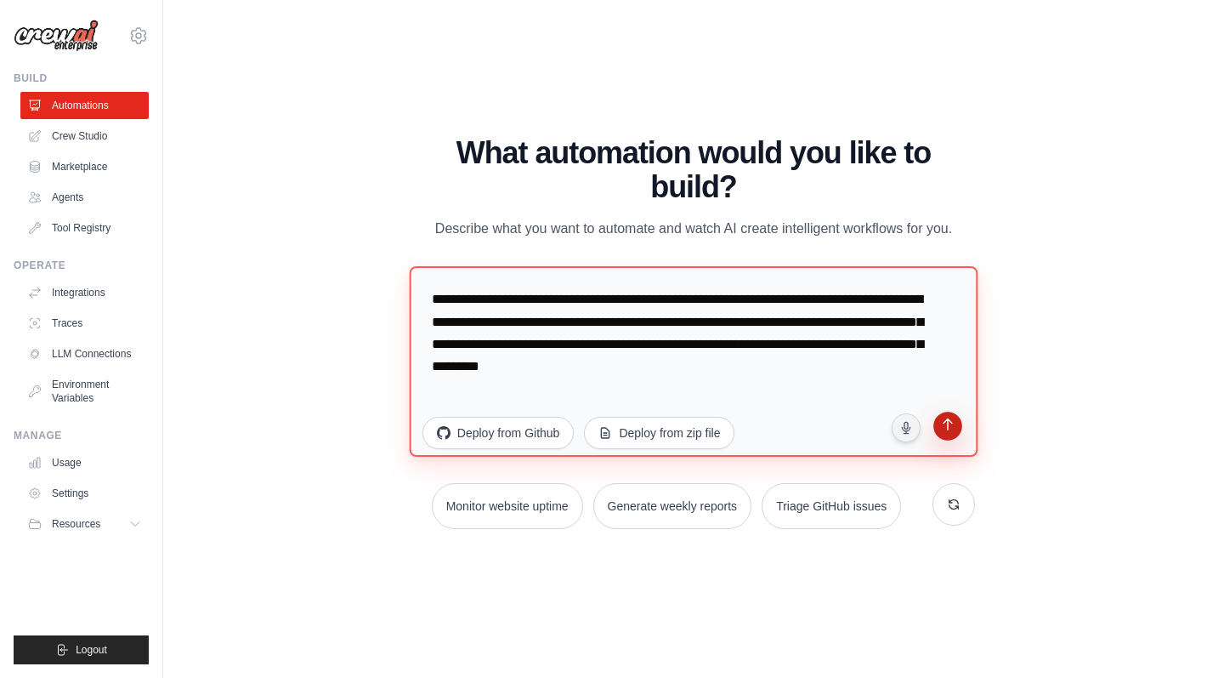
type textarea "**********"
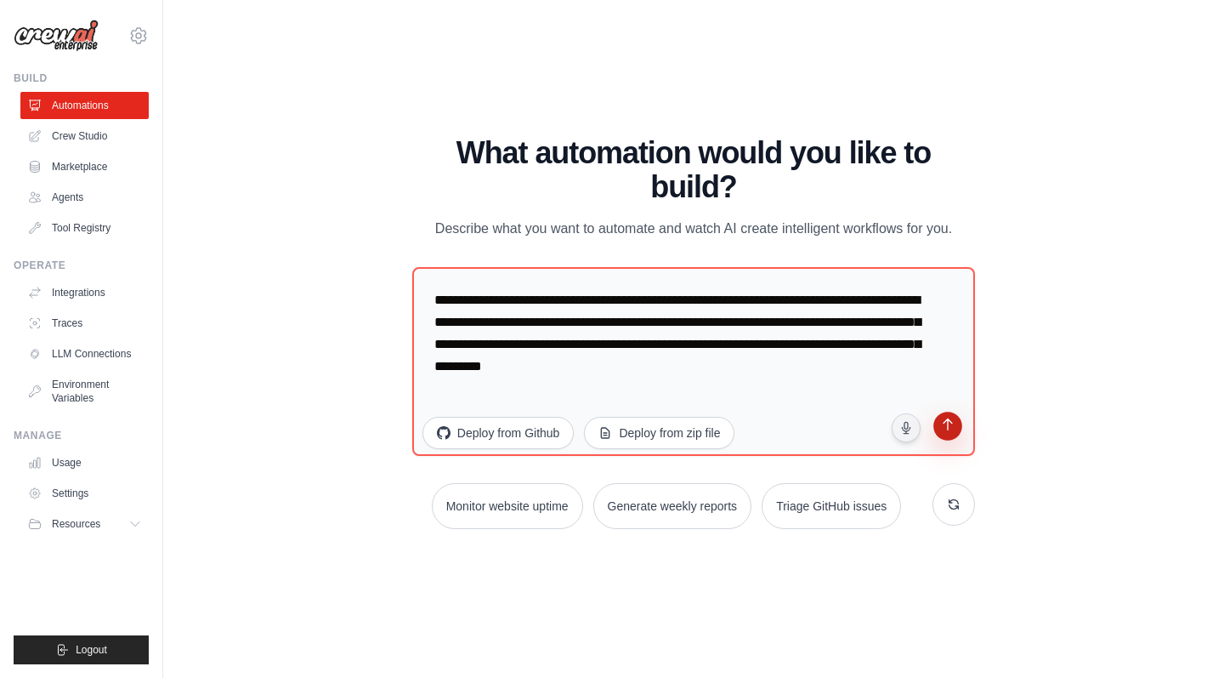
click at [948, 430] on icon "submit" at bounding box center [948, 426] width 9 height 12
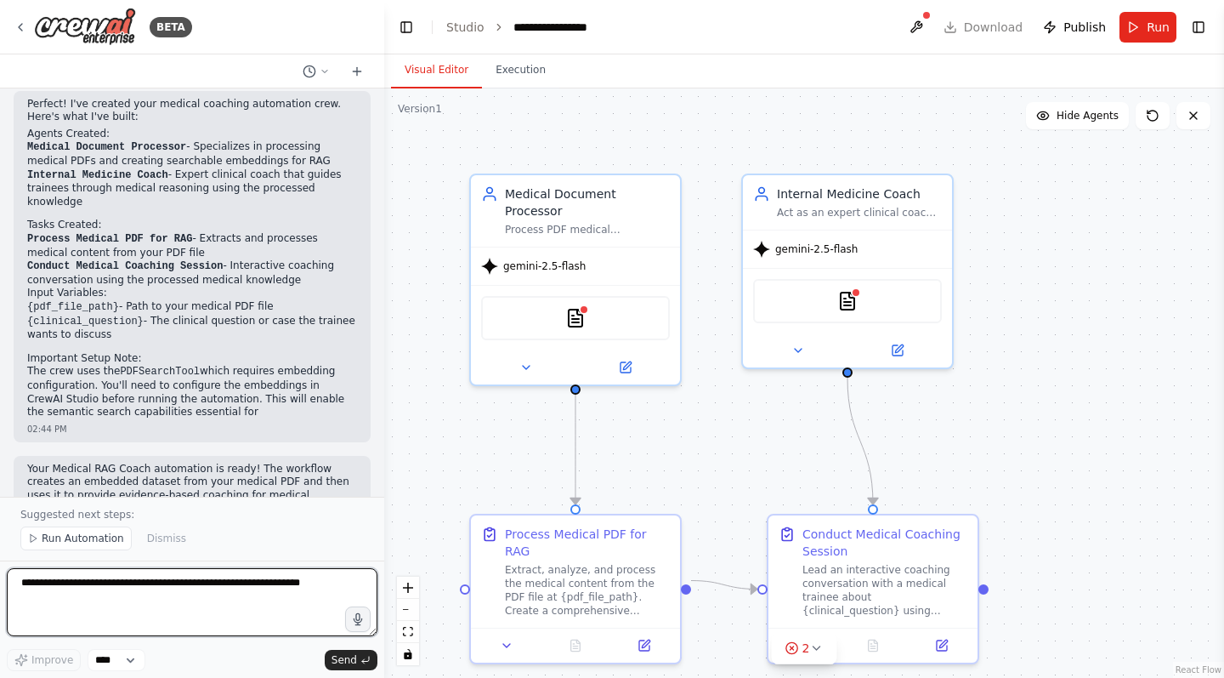
scroll to position [1179, 0]
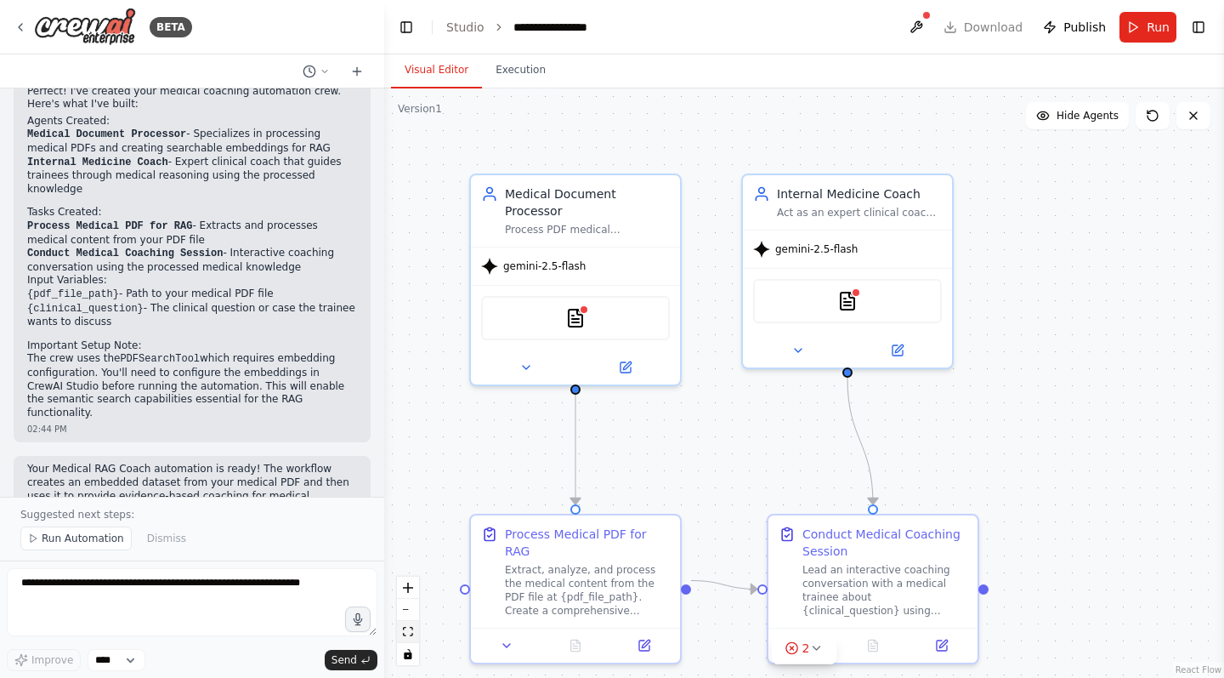
click at [407, 633] on icon "fit view" at bounding box center [408, 631] width 10 height 9
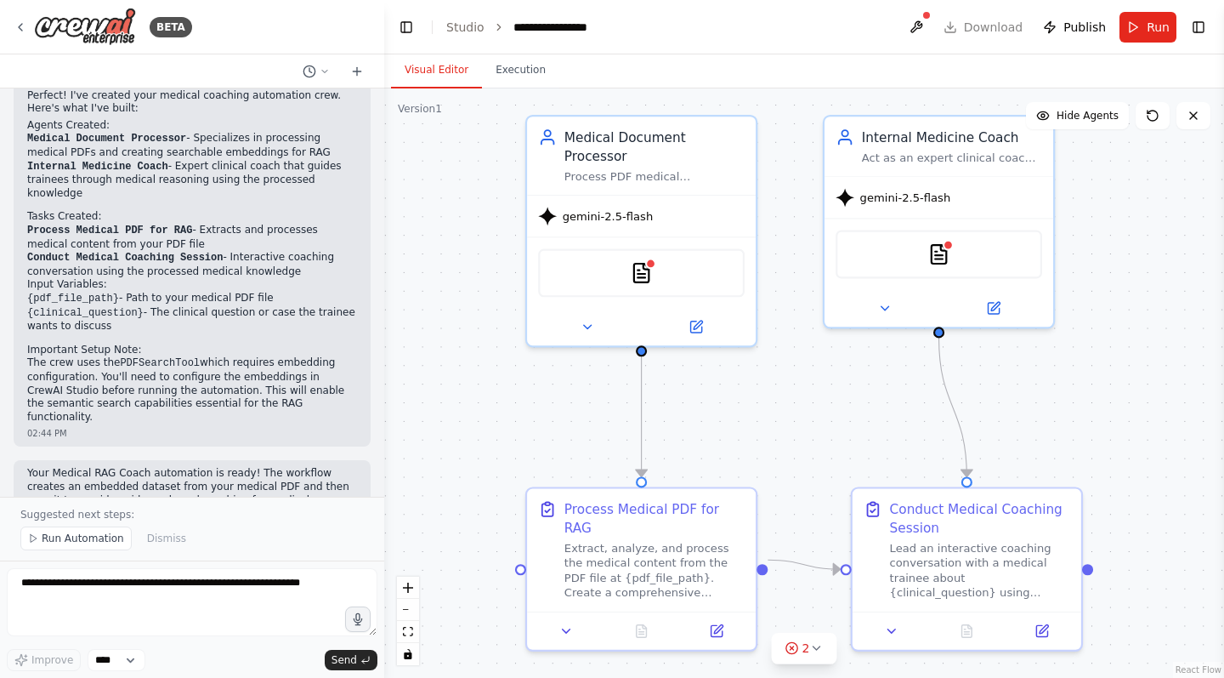
scroll to position [1177, 0]
click at [590, 321] on icon at bounding box center [587, 322] width 8 height 3
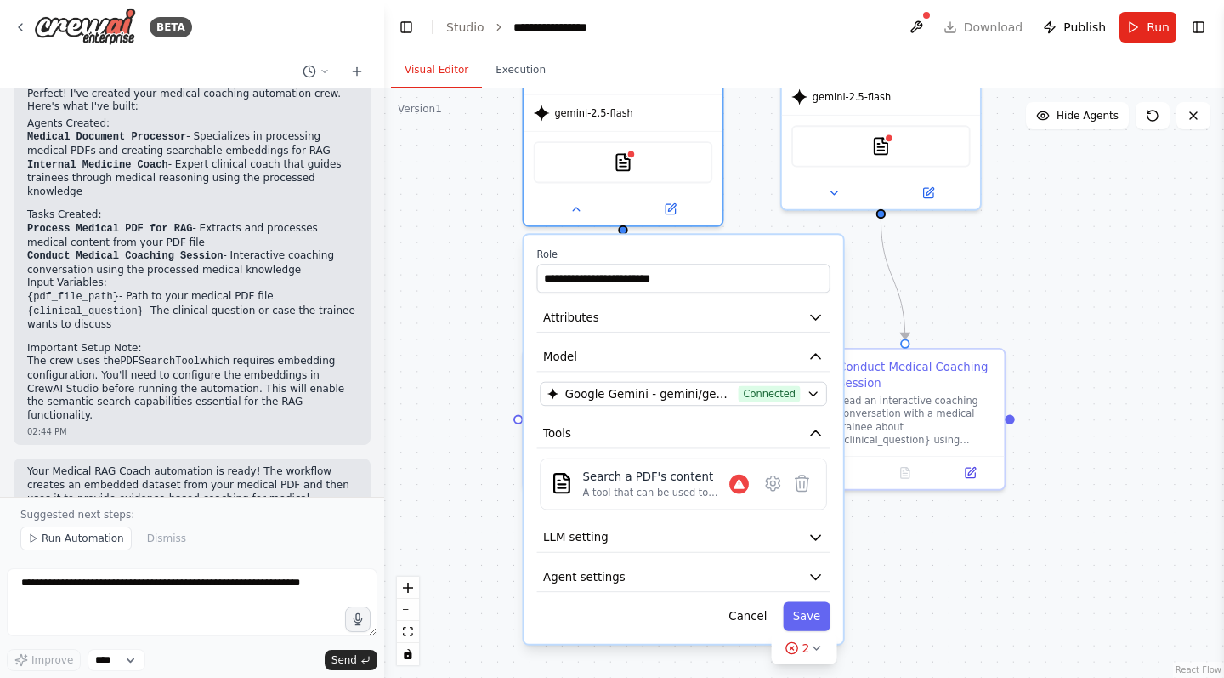
drag, startPoint x: 1079, startPoint y: 433, endPoint x: 1079, endPoint y: 289, distance: 143.7
click at [1079, 289] on div ".deletable-edge-delete-btn { width: 20px; height: 20px; border: 0px solid #ffff…" at bounding box center [804, 382] width 840 height 589
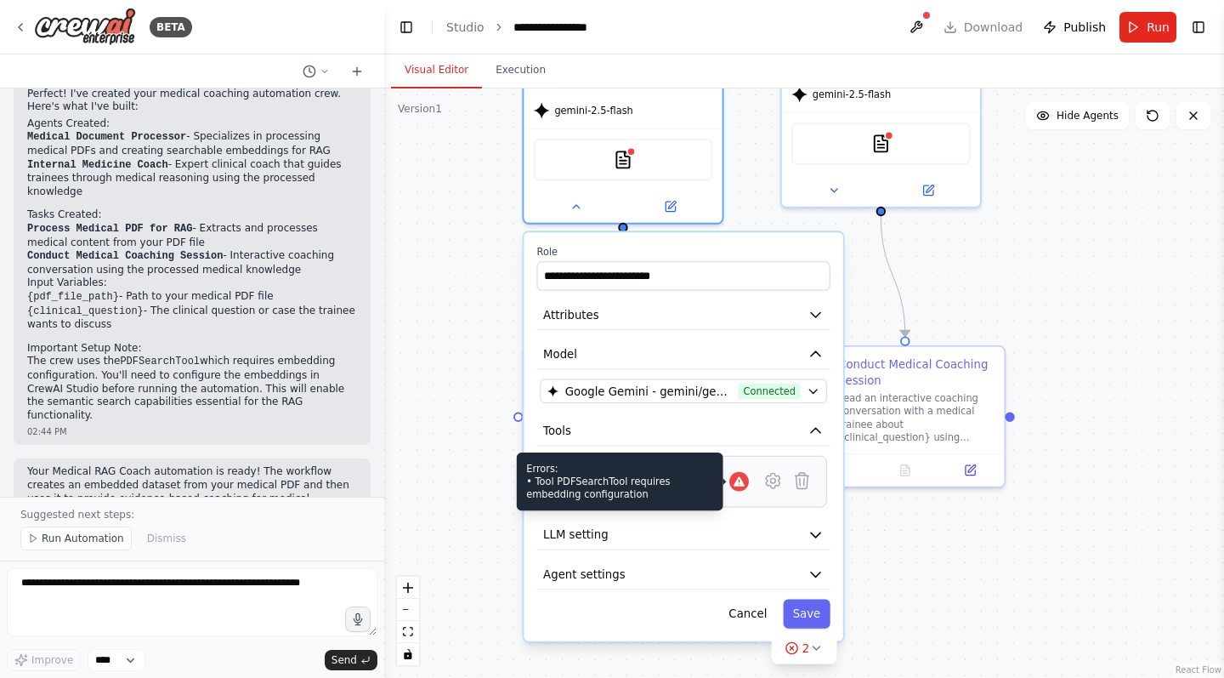
click at [747, 472] on div at bounding box center [740, 482] width 20 height 20
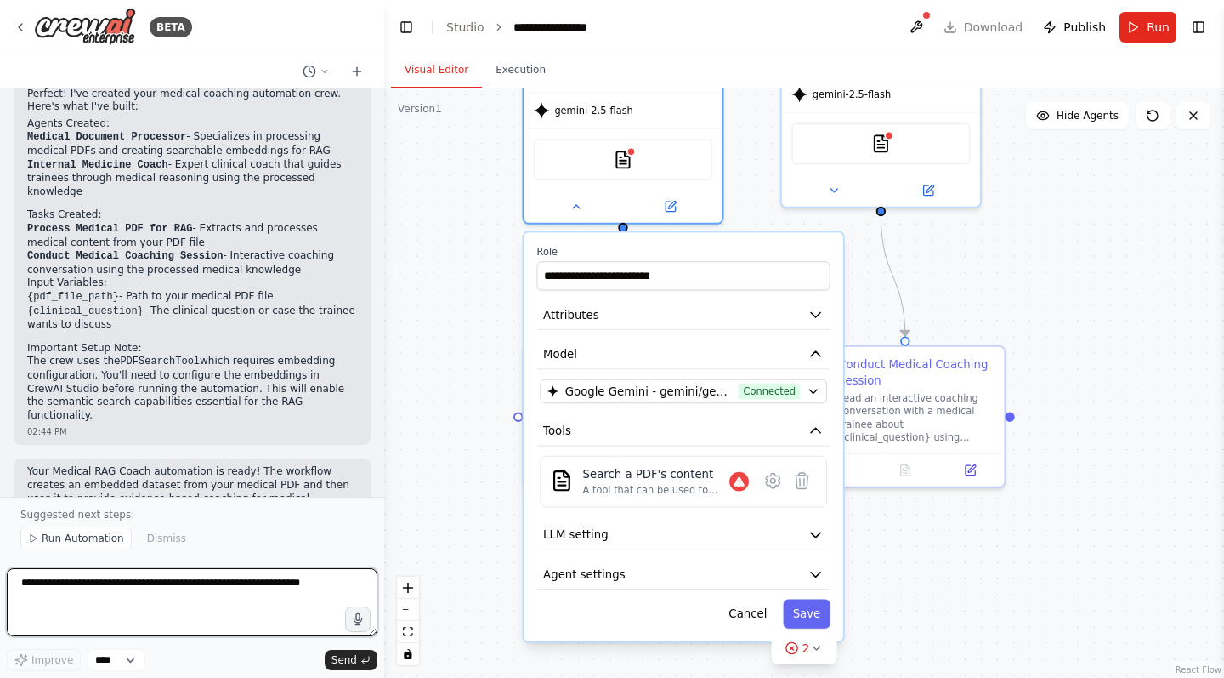
click at [203, 588] on textarea at bounding box center [192, 602] width 371 height 68
type textarea "**********"
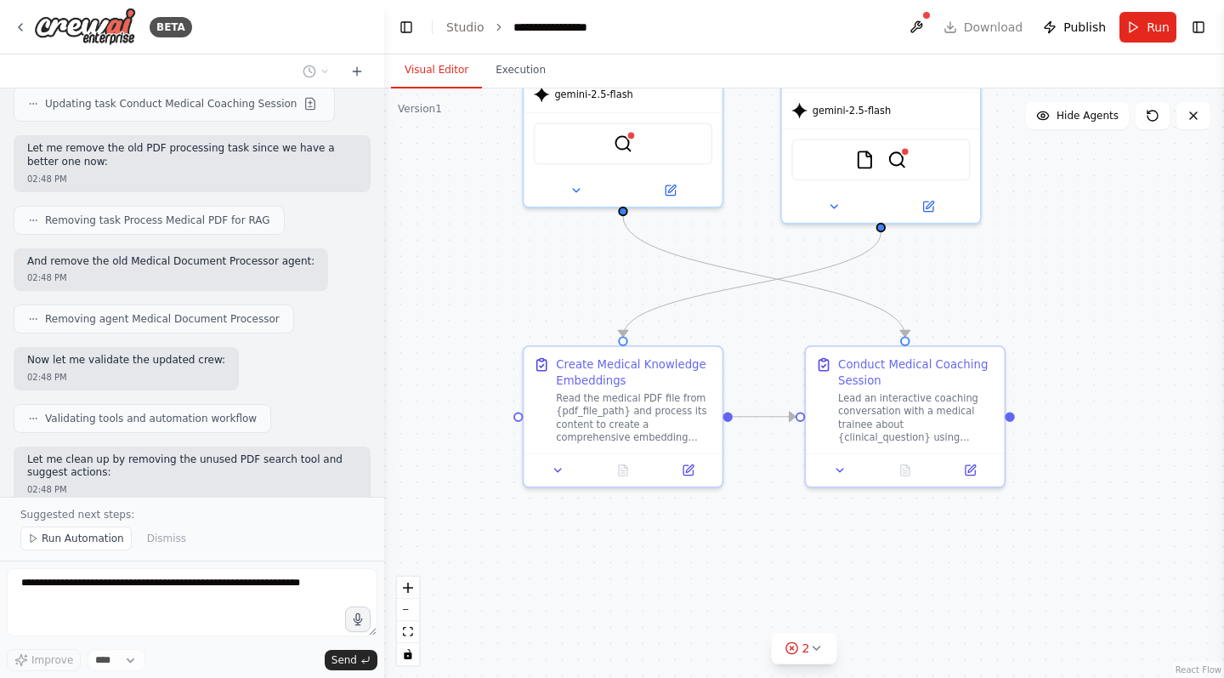
scroll to position [2446, 0]
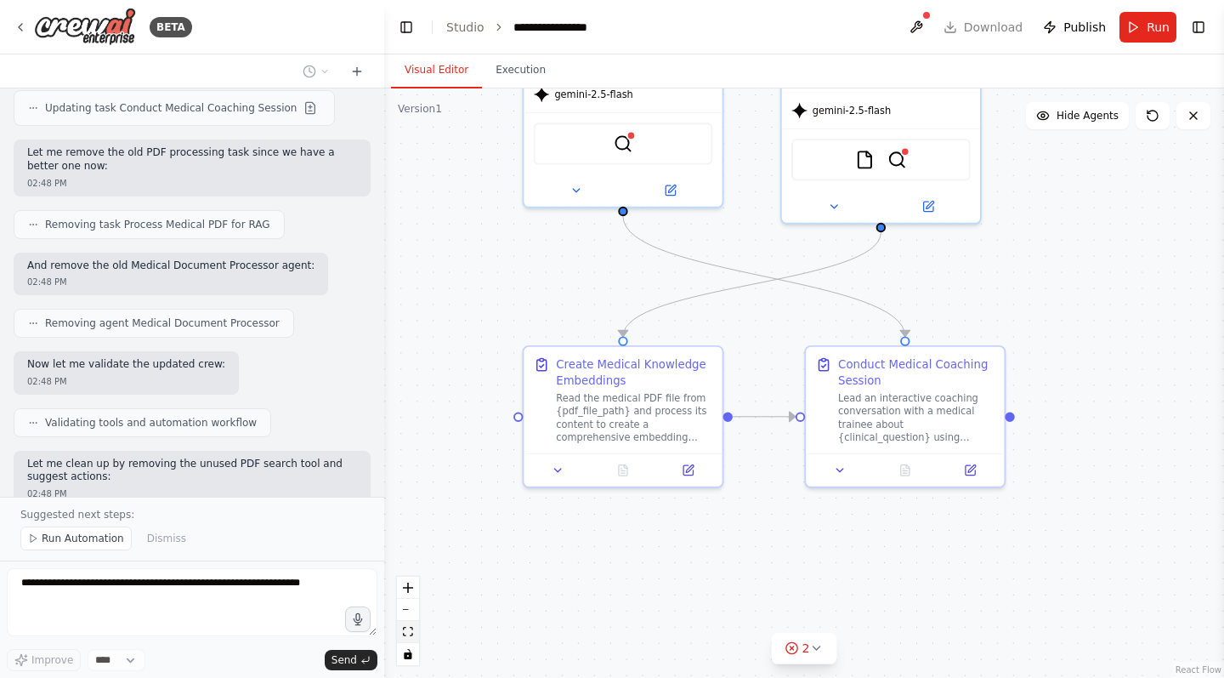
click at [416, 635] on button "fit view" at bounding box center [408, 632] width 22 height 22
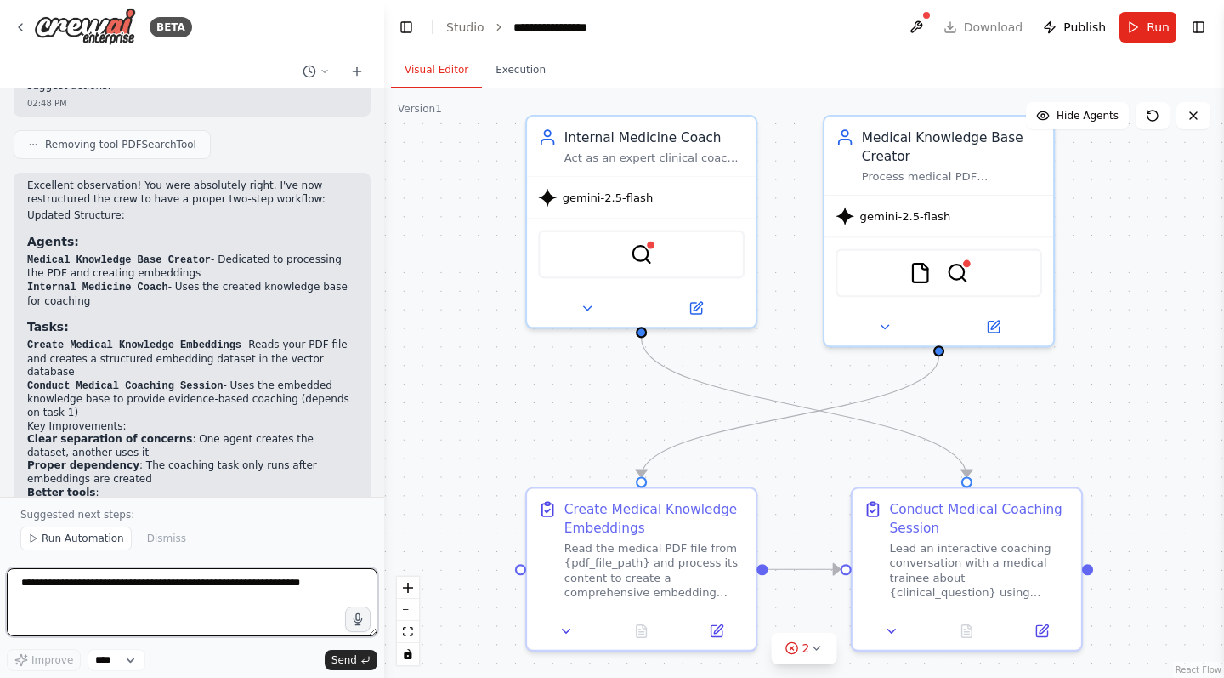
scroll to position [2849, 0]
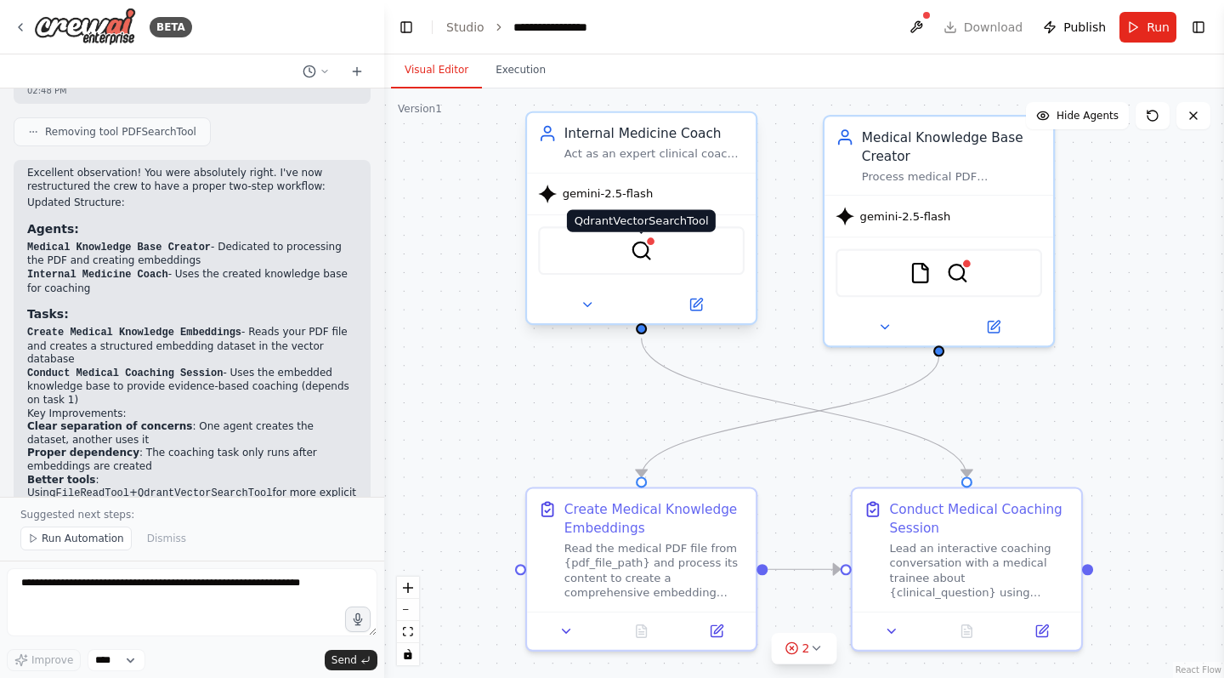
click at [647, 254] on img at bounding box center [641, 251] width 22 height 22
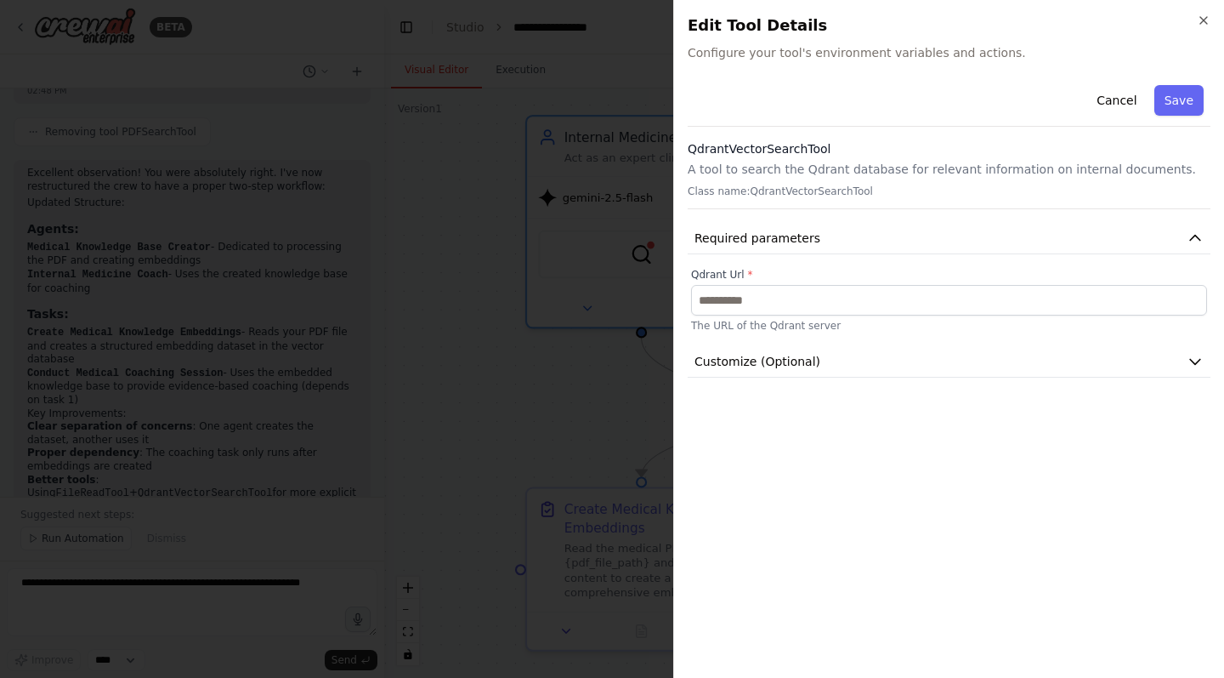
click at [1175, 99] on button "Save" at bounding box center [1179, 100] width 49 height 31
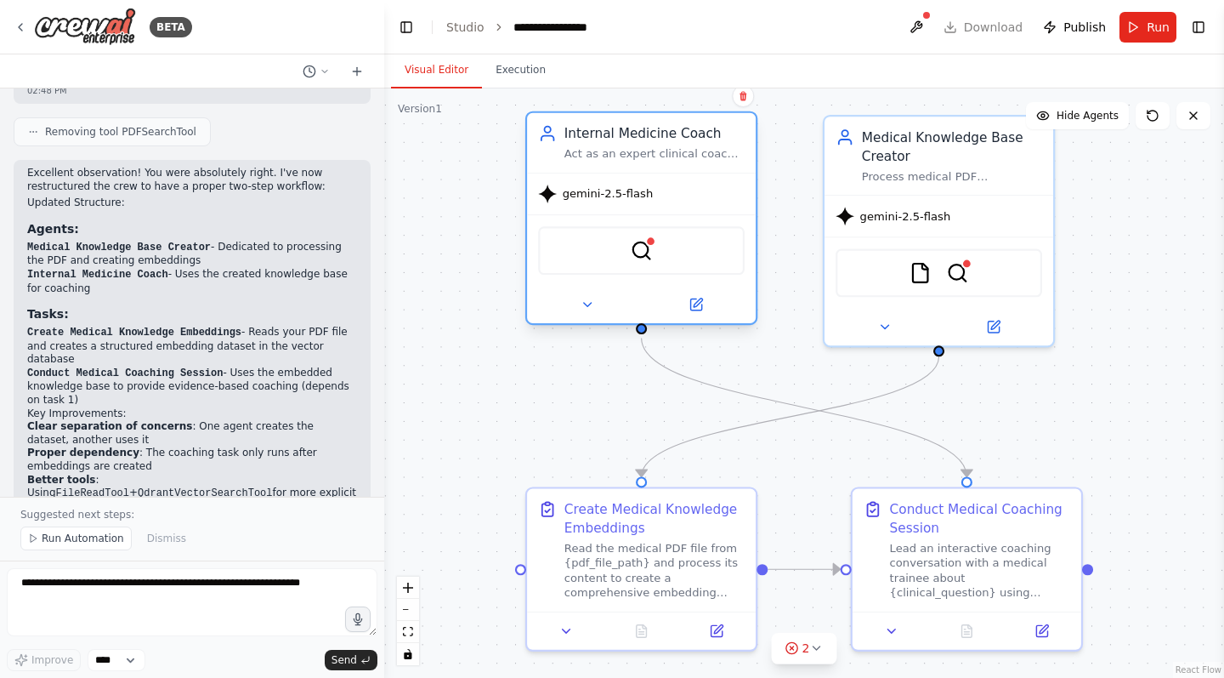
click at [617, 192] on span "gemini-2.5-flash" at bounding box center [608, 193] width 91 height 14
click at [587, 301] on icon at bounding box center [587, 304] width 14 height 14
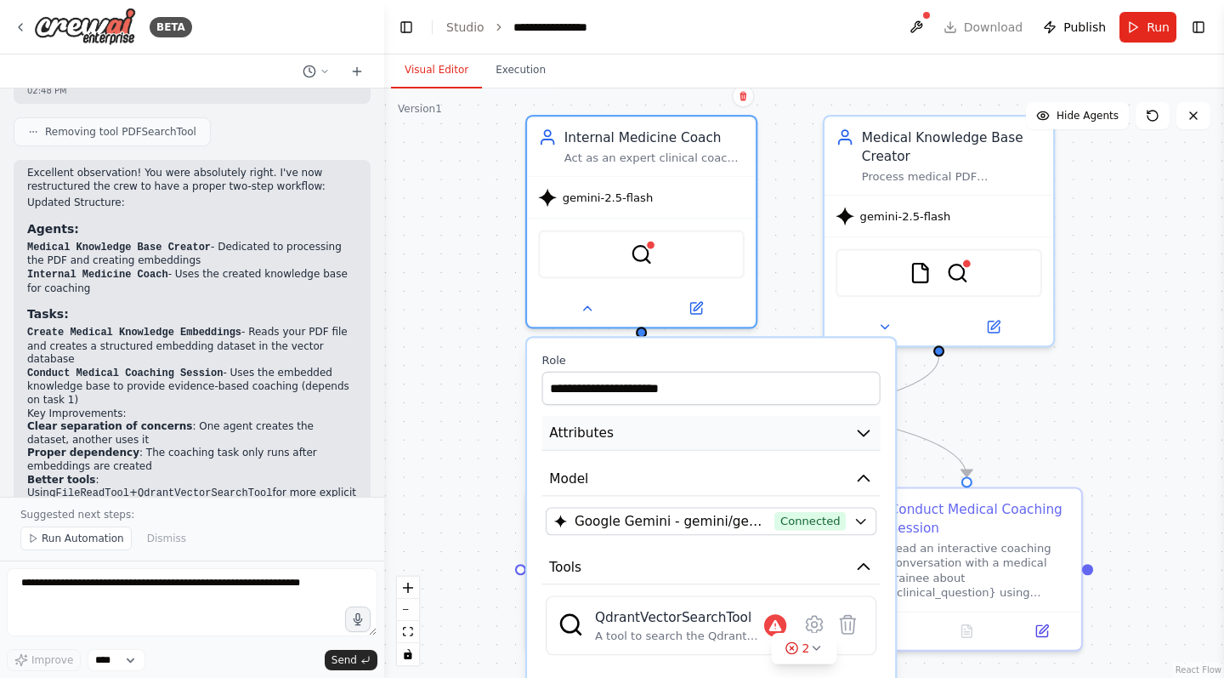
click at [869, 435] on icon "button" at bounding box center [864, 432] width 19 height 19
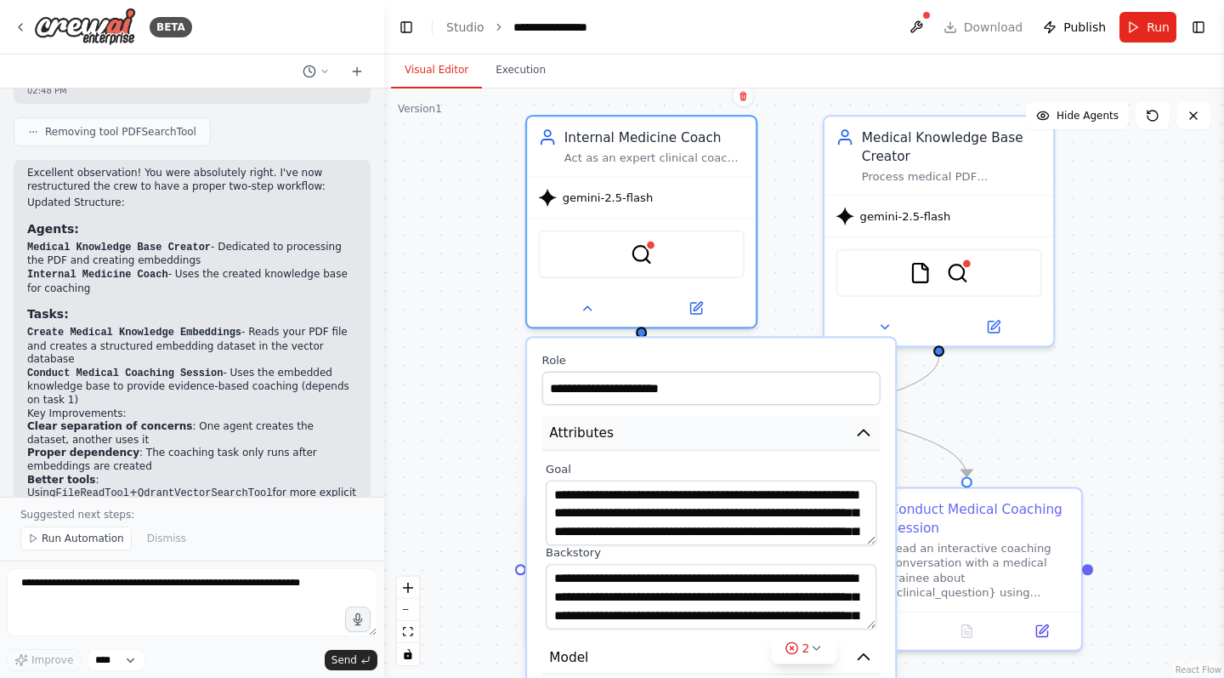
click at [869, 435] on icon "button" at bounding box center [864, 431] width 11 height 5
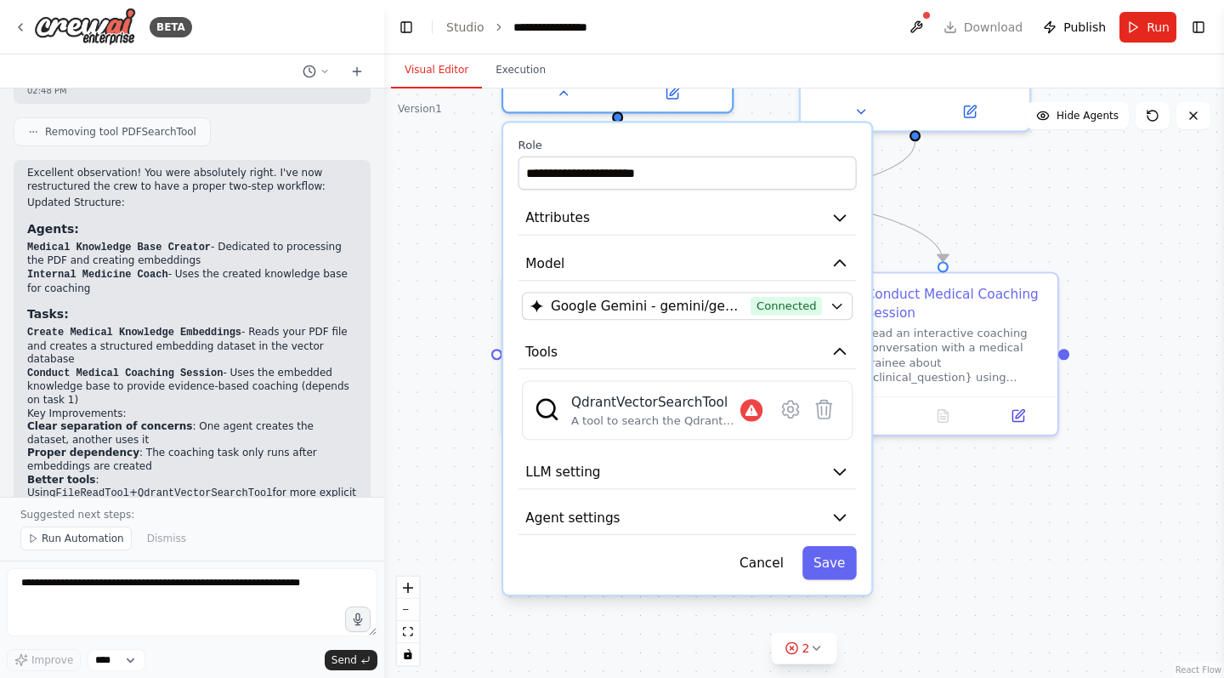
drag, startPoint x: 1025, startPoint y: 403, endPoint x: 1001, endPoint y: 203, distance: 201.3
click at [1001, 203] on div ".deletable-edge-delete-btn { width: 20px; height: 20px; border: 0px solid #ffff…" at bounding box center [804, 382] width 840 height 589
click at [793, 411] on icon at bounding box center [790, 408] width 16 height 17
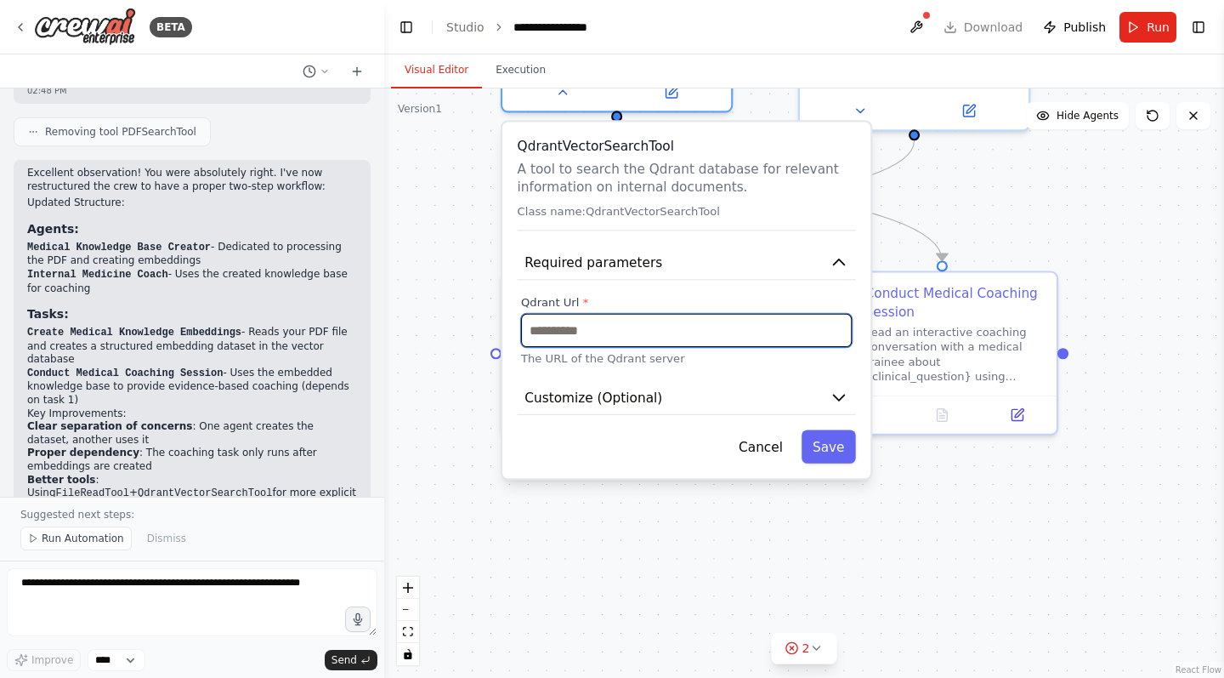
click at [653, 333] on input "text" at bounding box center [686, 330] width 331 height 33
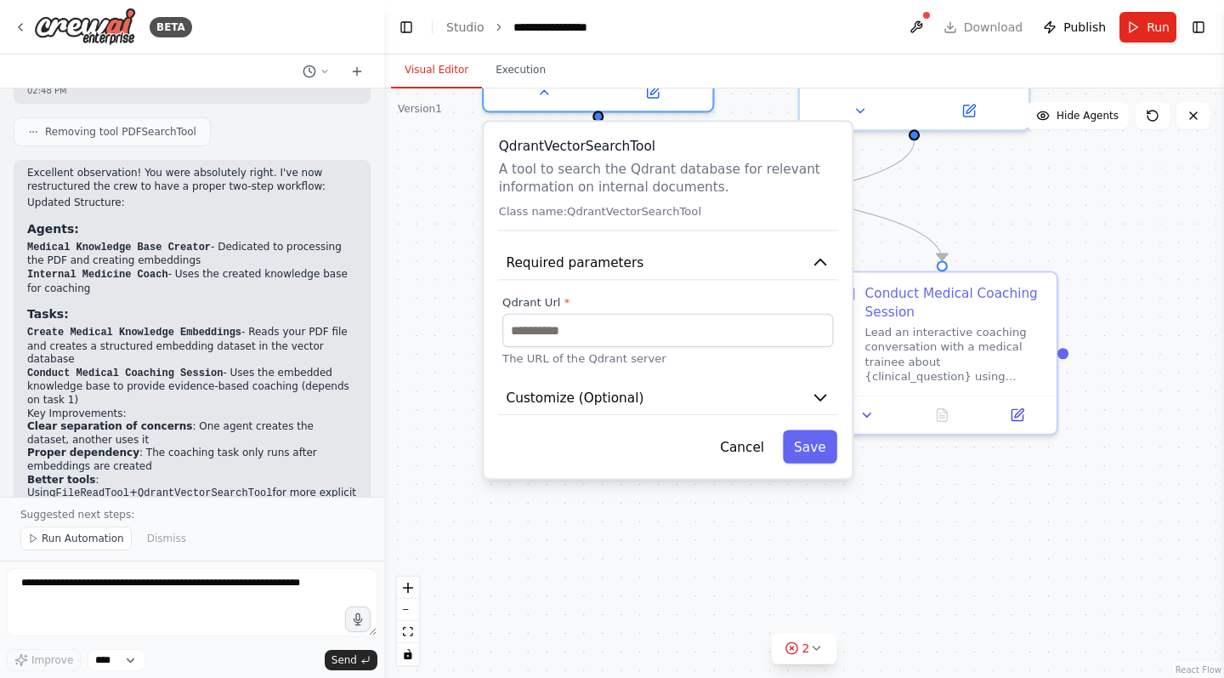
drag, startPoint x: 579, startPoint y: 301, endPoint x: 555, endPoint y: 302, distance: 23.8
click at [555, 302] on label "Qdrant Url *" at bounding box center [668, 302] width 331 height 14
click at [795, 447] on button "Save" at bounding box center [810, 445] width 54 height 33
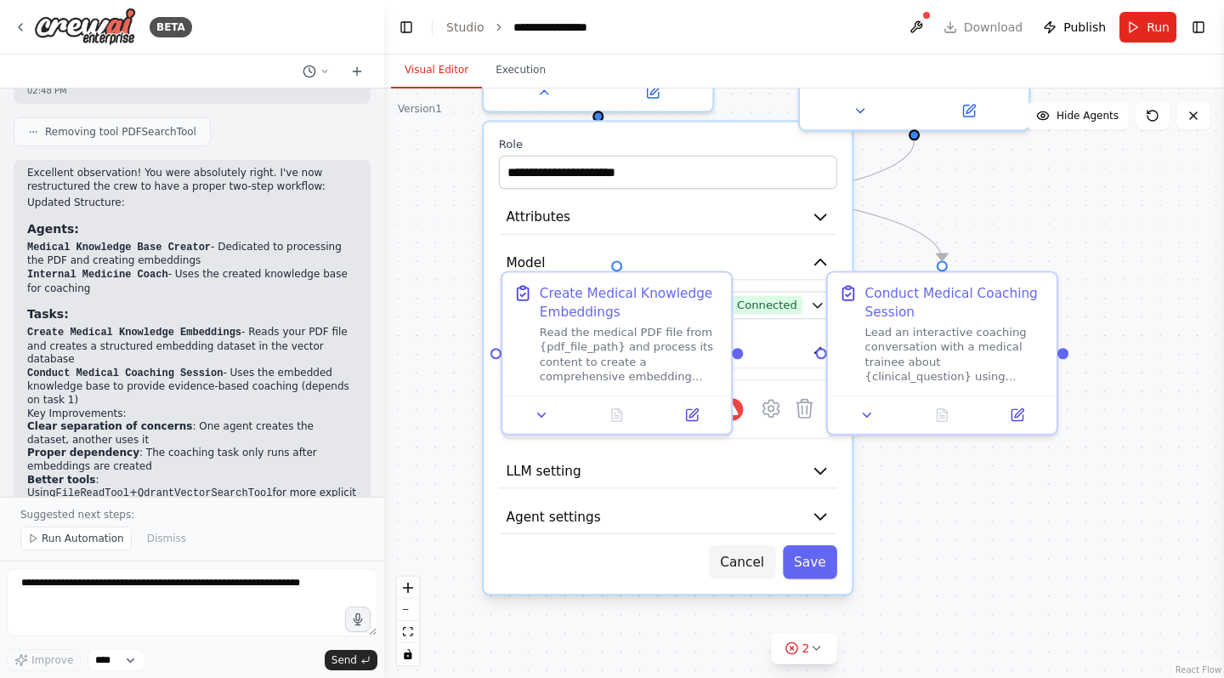
click at [751, 564] on button "Cancel" at bounding box center [742, 561] width 66 height 33
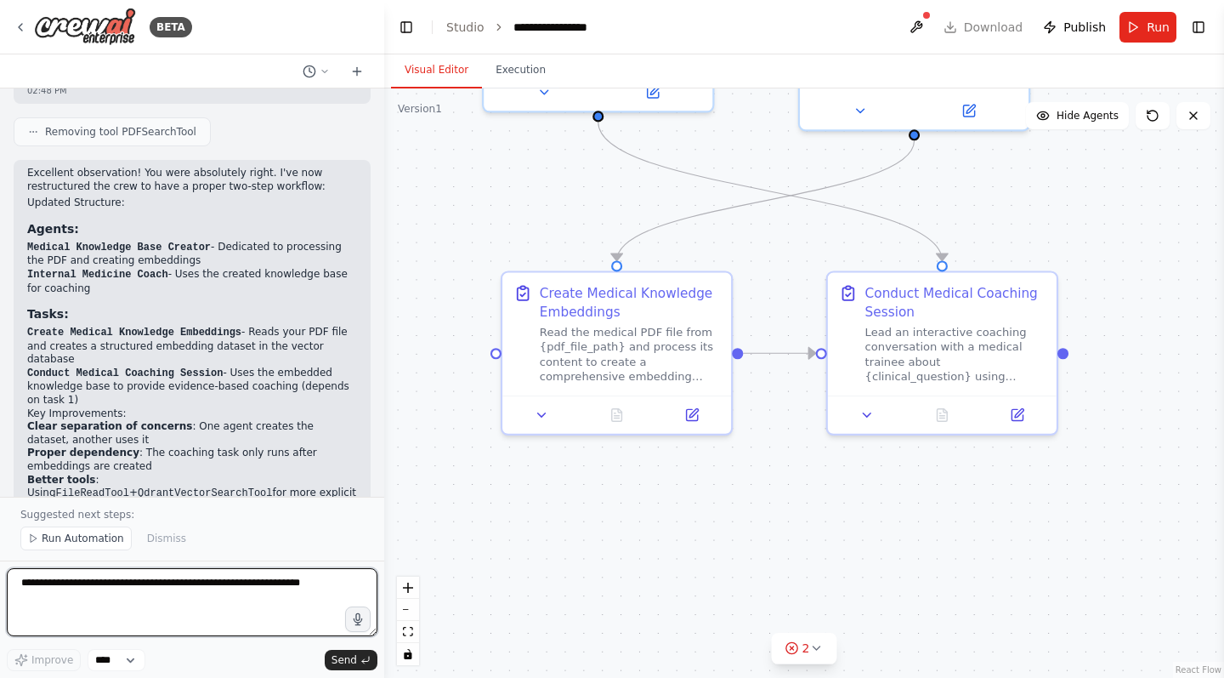
click at [179, 593] on textarea at bounding box center [192, 602] width 371 height 68
type textarea "**********"
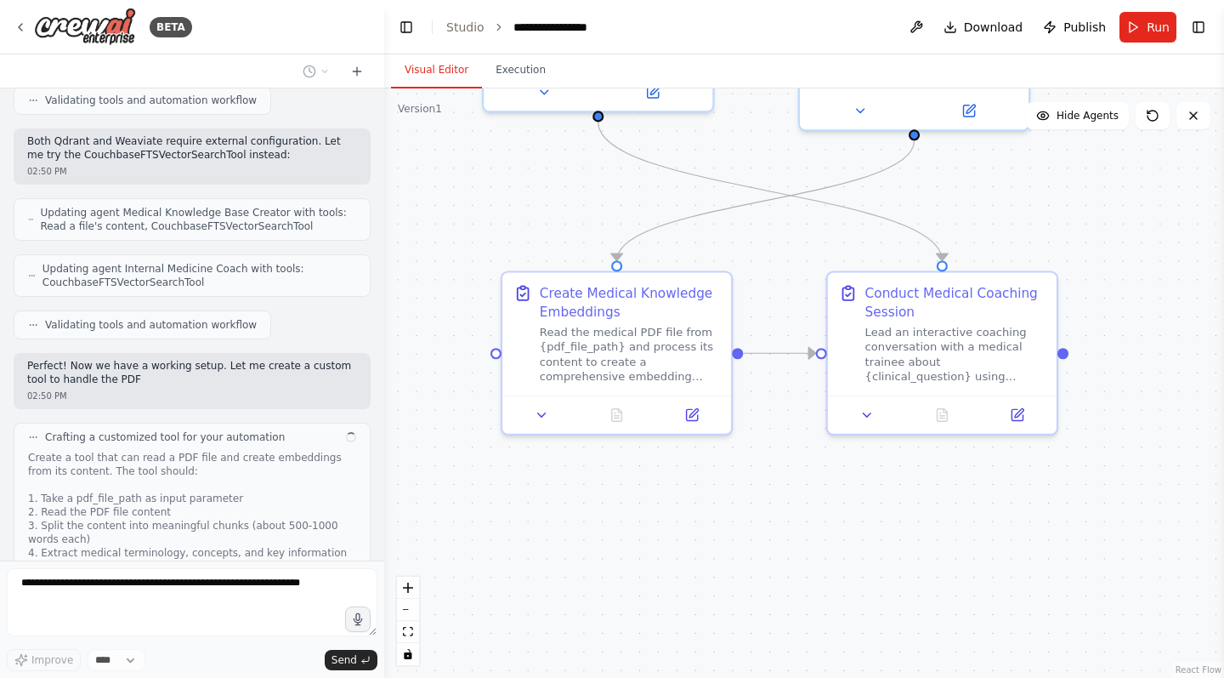
scroll to position [4047, 0]
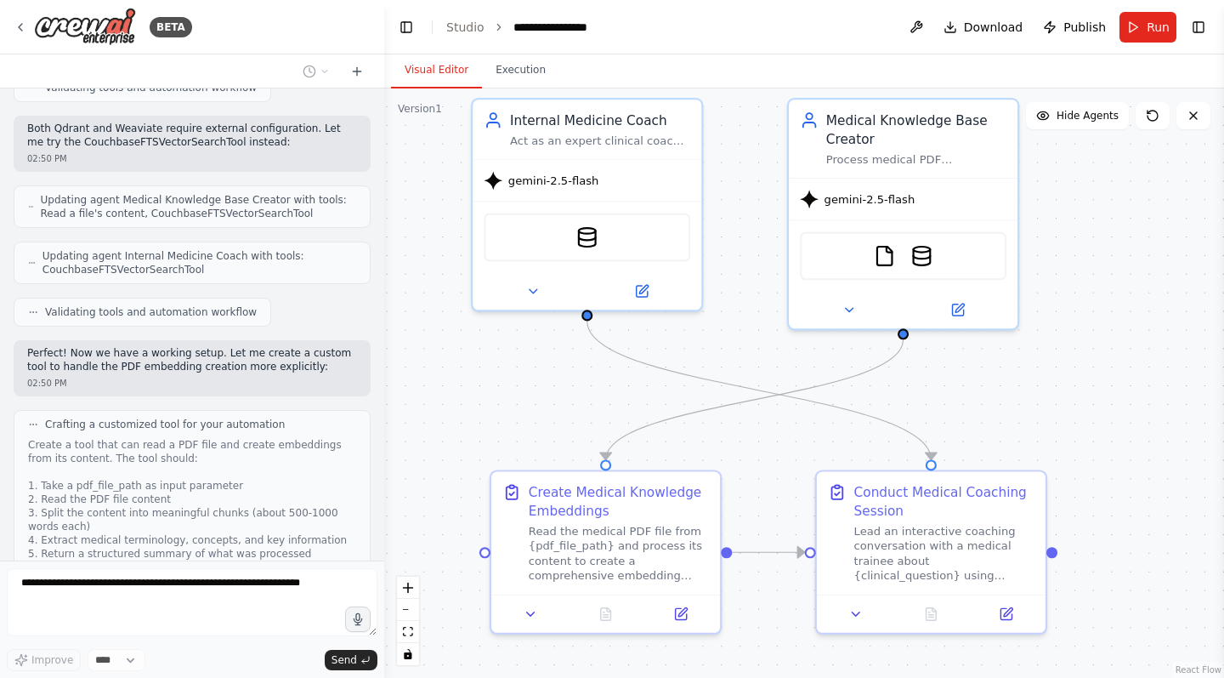
drag, startPoint x: 767, startPoint y: 247, endPoint x: 732, endPoint y: 355, distance: 113.5
click at [758, 432] on div ".deletable-edge-delete-btn { width: 20px; height: 20px; border: 0px solid #ffff…" at bounding box center [804, 382] width 840 height 589
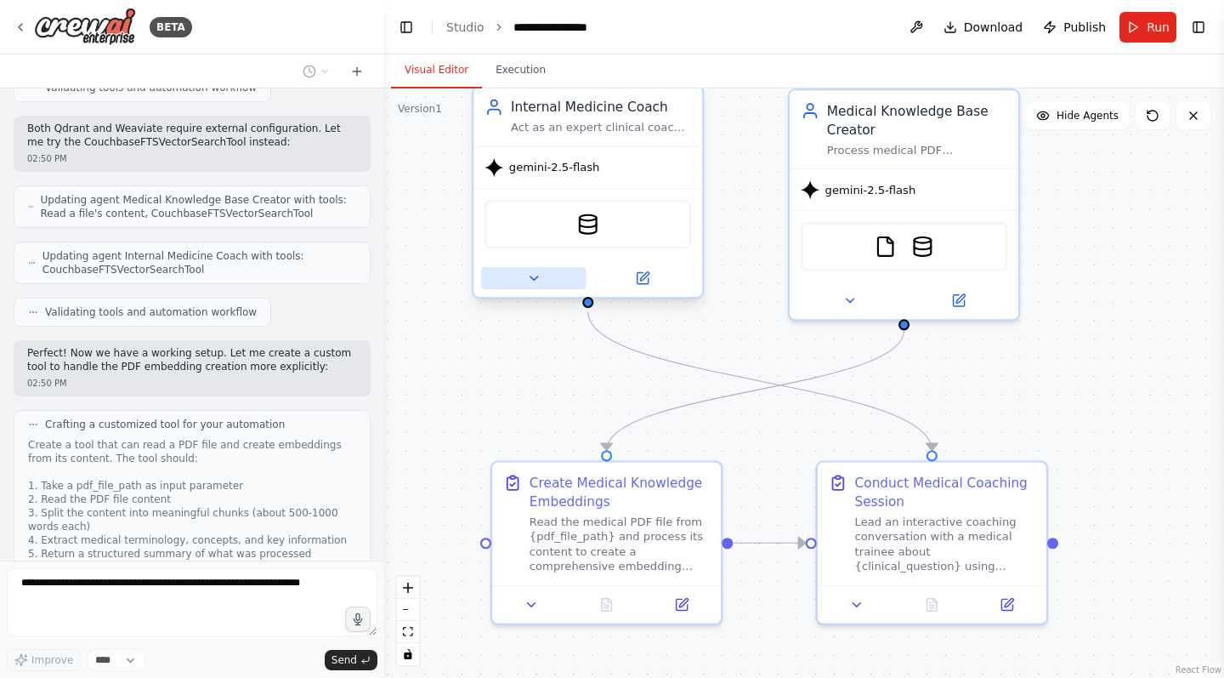
click at [531, 279] on icon at bounding box center [533, 277] width 14 height 14
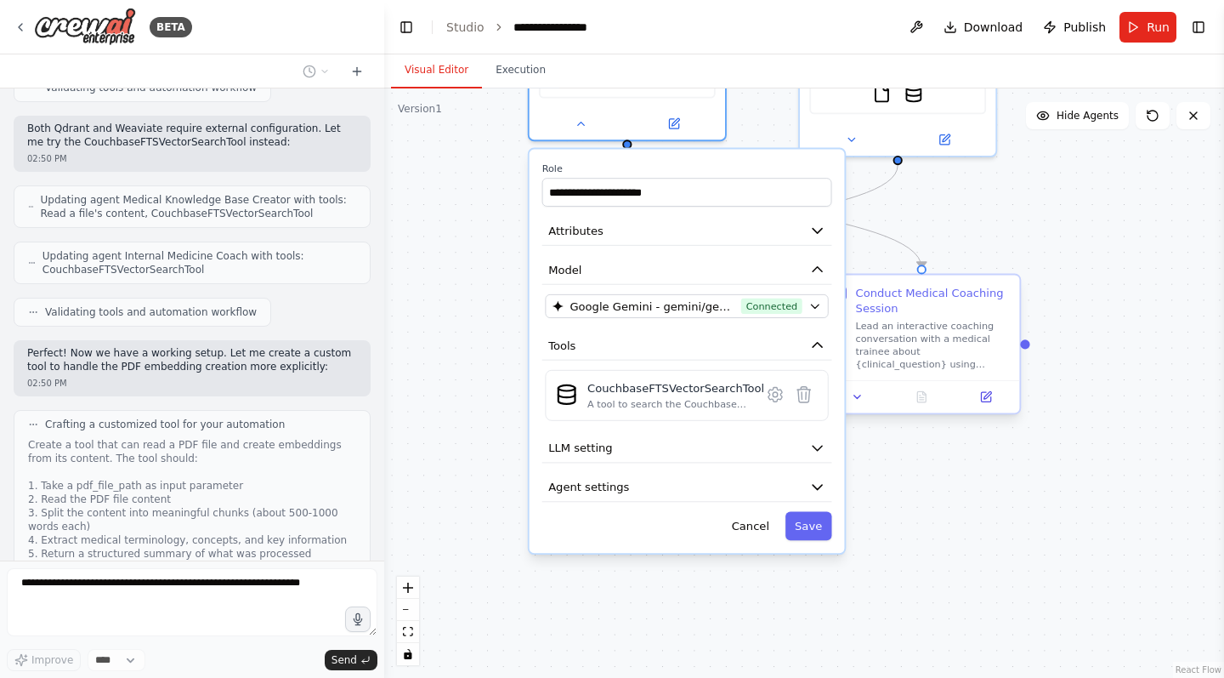
drag, startPoint x: 1007, startPoint y: 446, endPoint x: 849, endPoint y: 337, distance: 191.3
click at [1028, 264] on div ".deletable-edge-delete-btn { width: 20px; height: 20px; border: 0px solid #ffff…" at bounding box center [804, 382] width 840 height 589
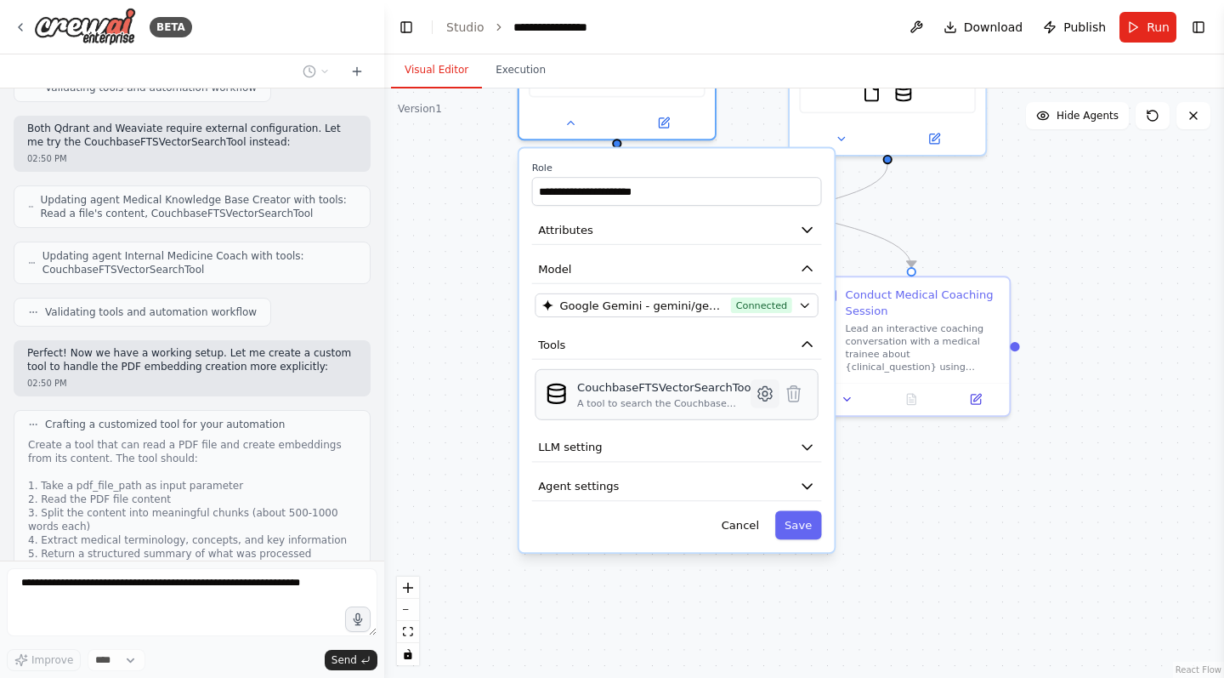
click at [768, 394] on icon at bounding box center [765, 393] width 5 height 5
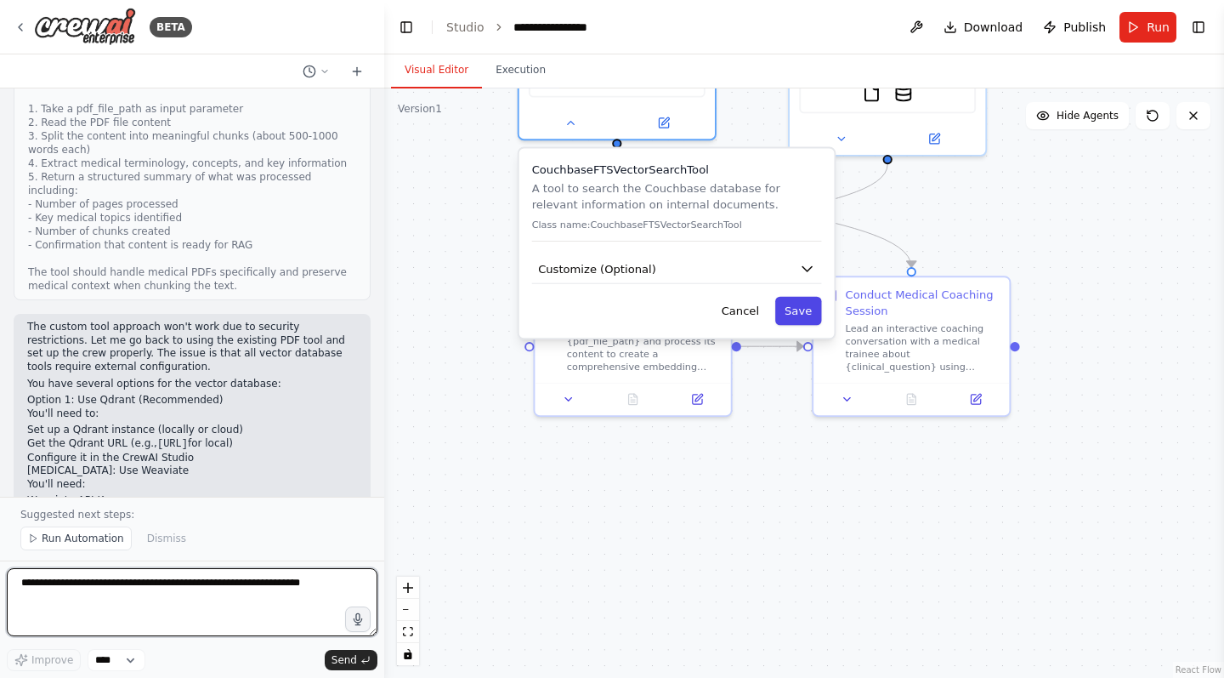
scroll to position [4437, 0]
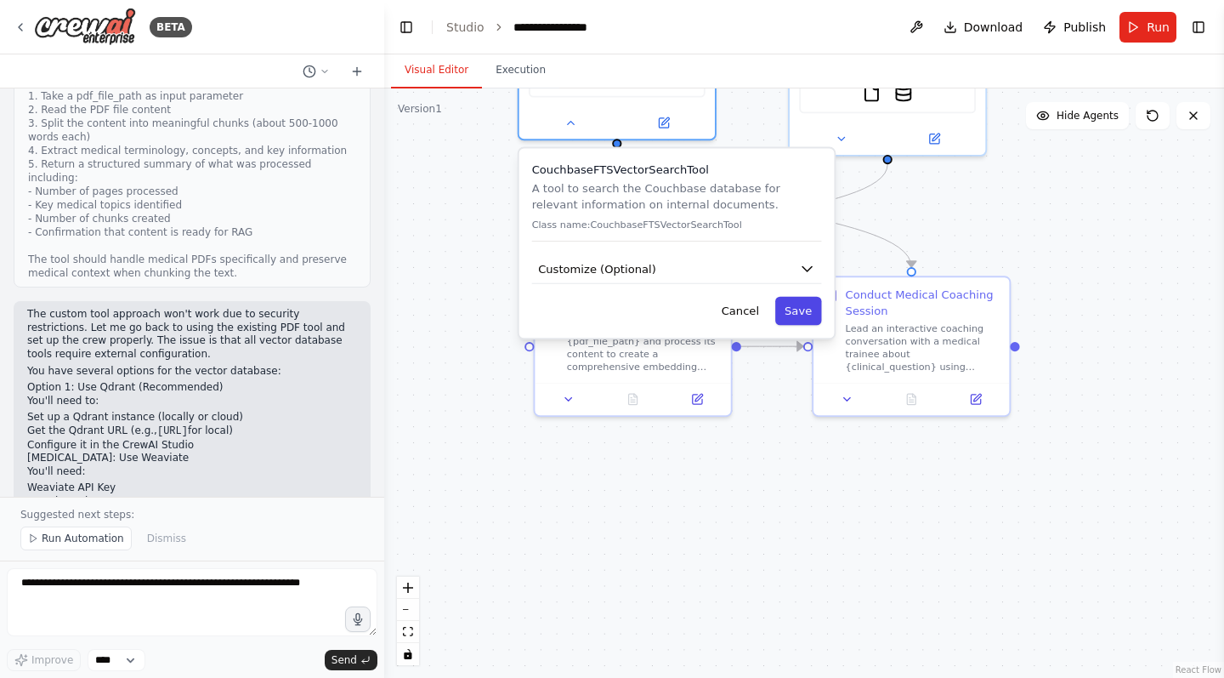
click at [796, 312] on button "Save" at bounding box center [798, 311] width 47 height 29
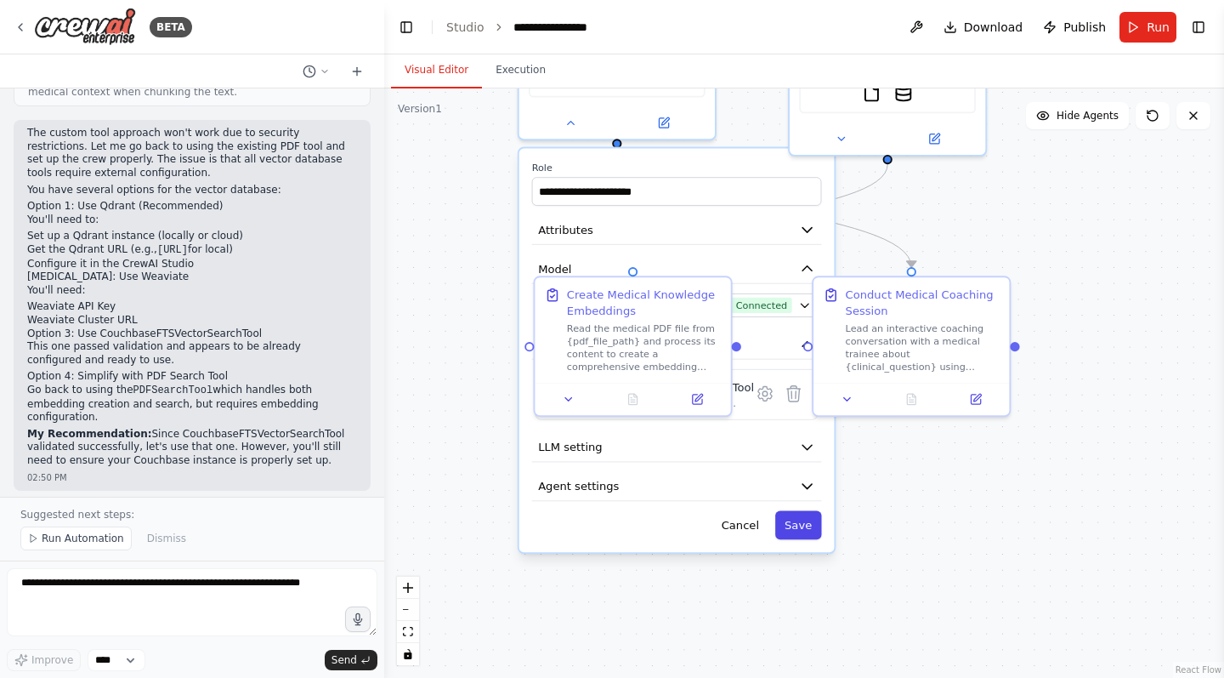
click at [805, 534] on button "Save" at bounding box center [798, 525] width 47 height 29
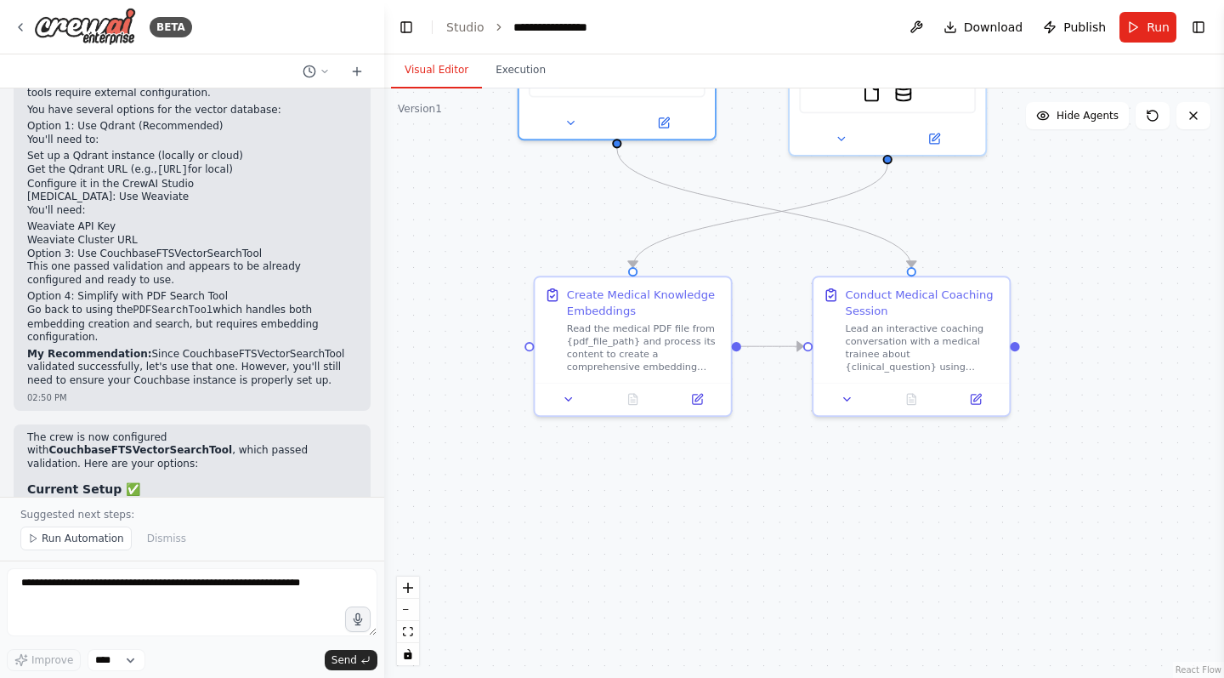
scroll to position [4711, 0]
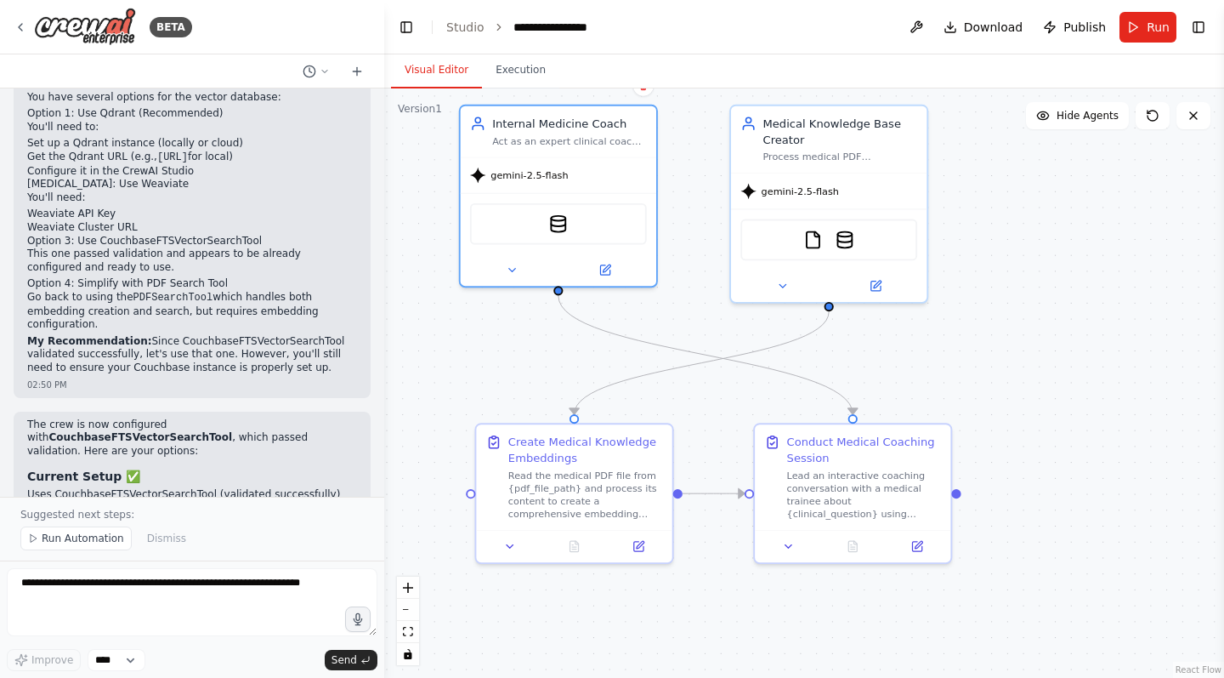
drag, startPoint x: 955, startPoint y: 234, endPoint x: 896, endPoint y: 381, distance: 158.4
click at [896, 381] on div ".deletable-edge-delete-btn { width: 20px; height: 20px; border: 0px solid #ffff…" at bounding box center [804, 382] width 840 height 589
drag, startPoint x: 86, startPoint y: 375, endPoint x: 30, endPoint y: 375, distance: 56.1
click at [30, 588] on li "Couchbase (currently configured) - Ensure your Couchbase cluster is set up" at bounding box center [192, 601] width 330 height 26
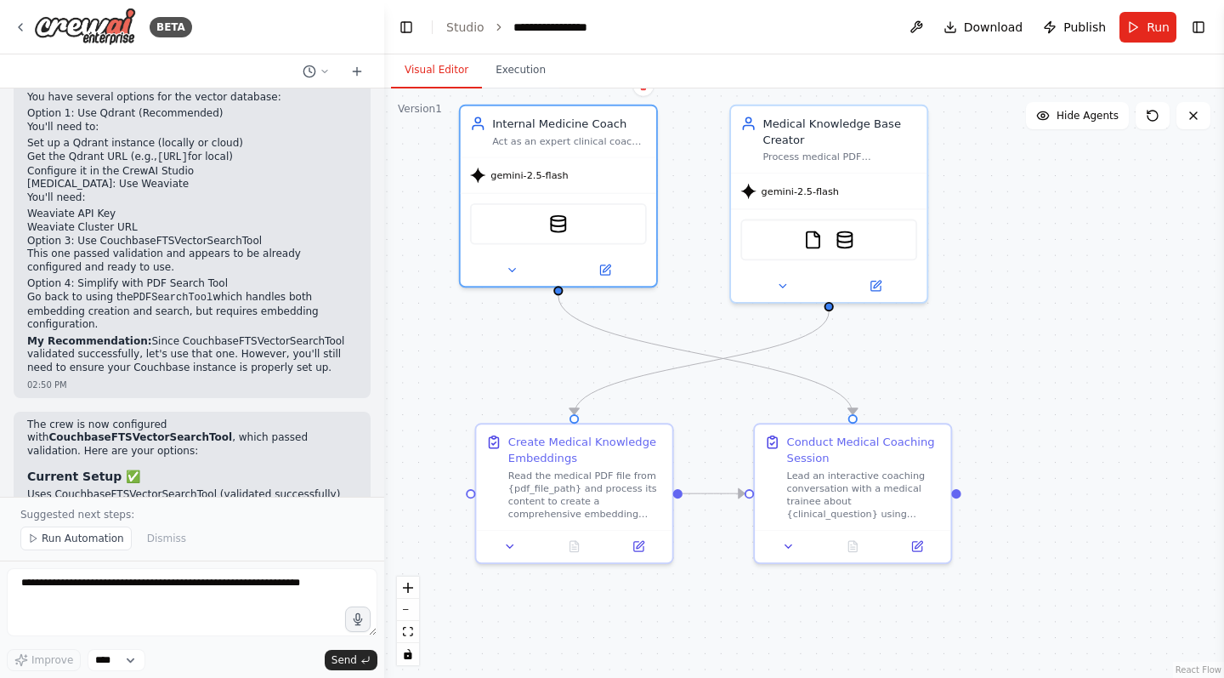
copy strong "Couchbase"
click at [105, 586] on textarea at bounding box center [192, 602] width 371 height 68
paste textarea "*********"
type textarea "*********"
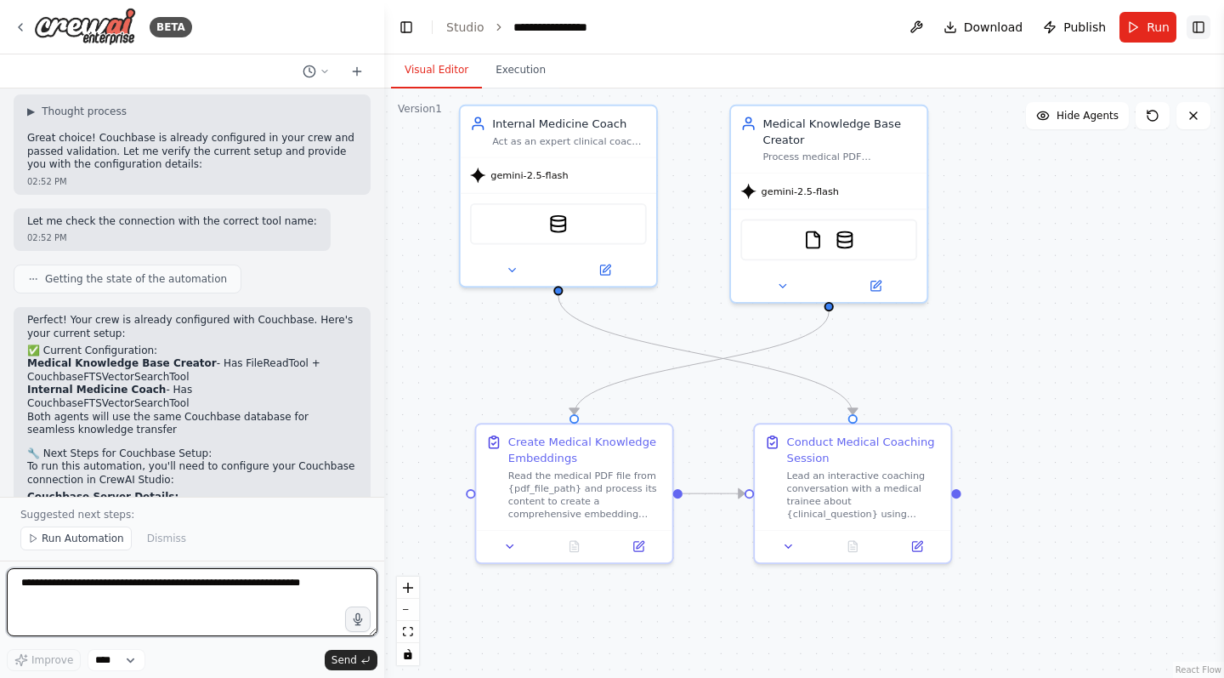
scroll to position [0, 1]
click at [1200, 26] on icon "Show right sidebar" at bounding box center [1199, 27] width 14 height 14
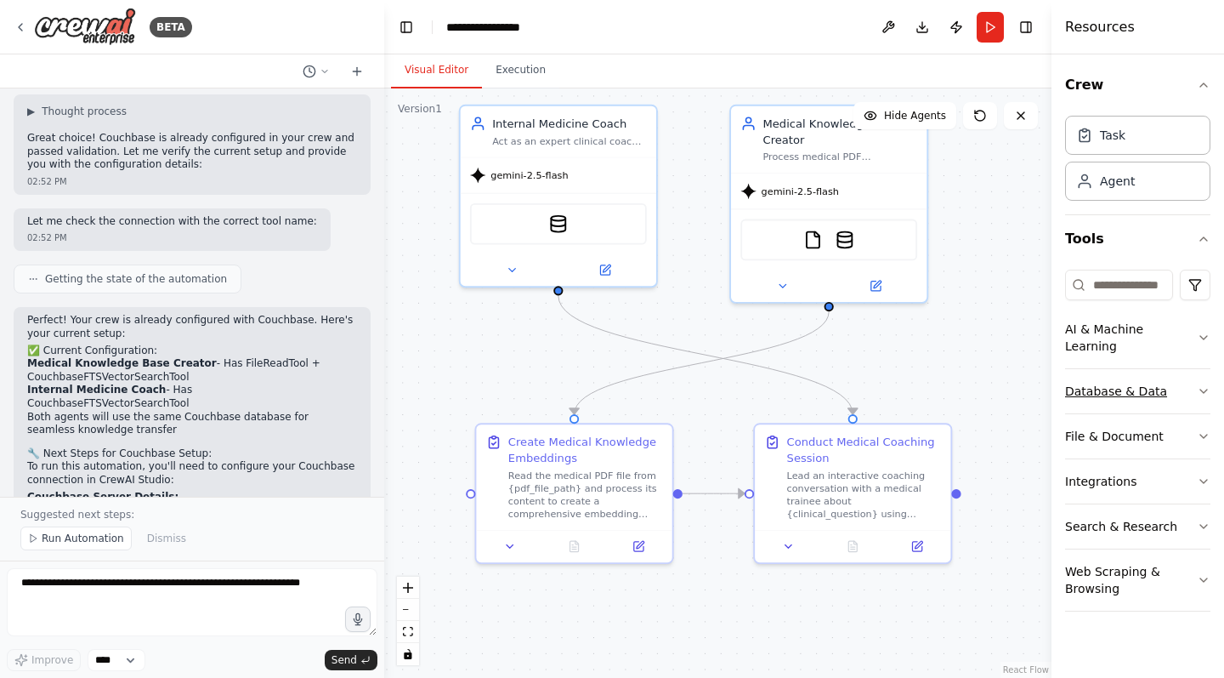
click at [1204, 384] on icon "button" at bounding box center [1204, 391] width 14 height 14
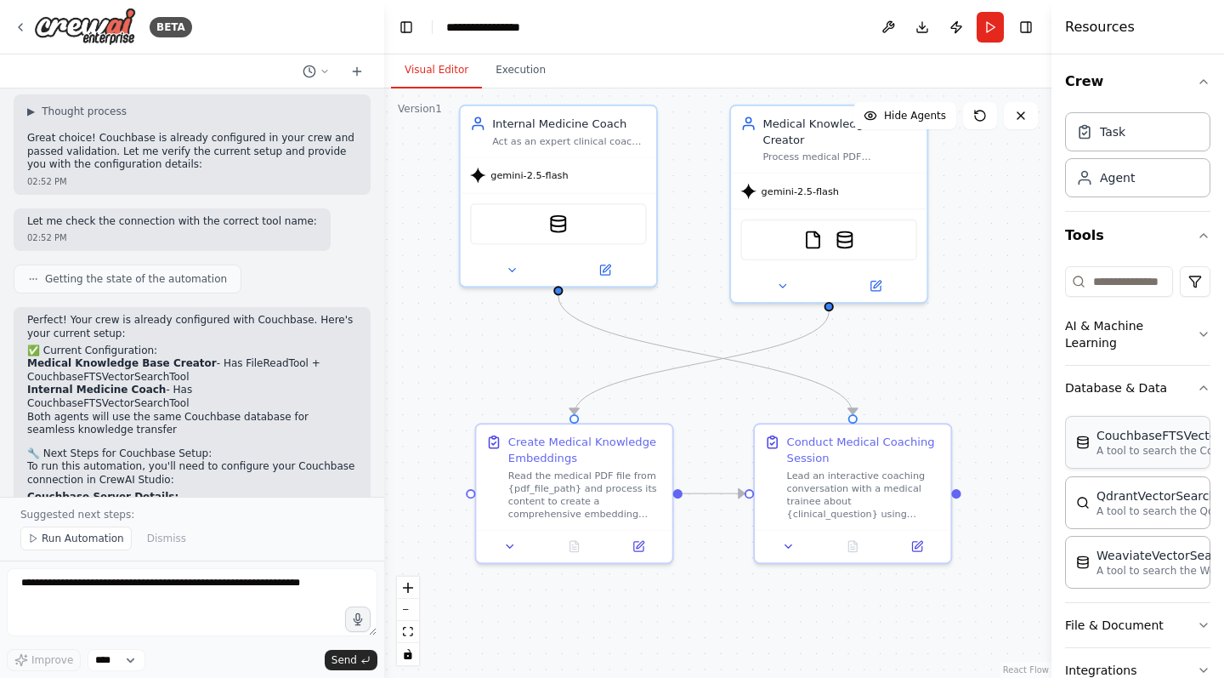
scroll to position [0, 0]
click at [1161, 444] on p "A tool to search the Couchbase database for relevant information on internal do…" at bounding box center [1190, 451] width 187 height 14
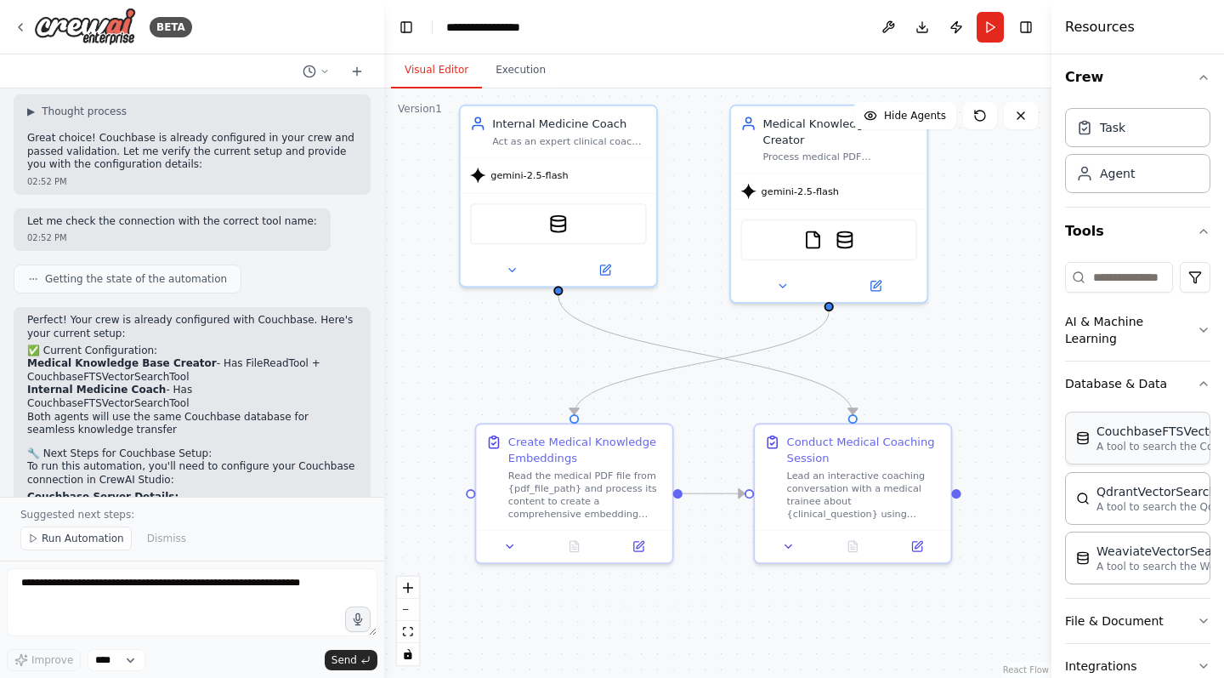
scroll to position [7, 0]
click at [1105, 440] on p "A tool to search the Couchbase database for relevant information on internal do…" at bounding box center [1190, 447] width 187 height 14
click at [1133, 441] on p "A tool to search the Couchbase database for relevant information on internal do…" at bounding box center [1190, 448] width 187 height 14
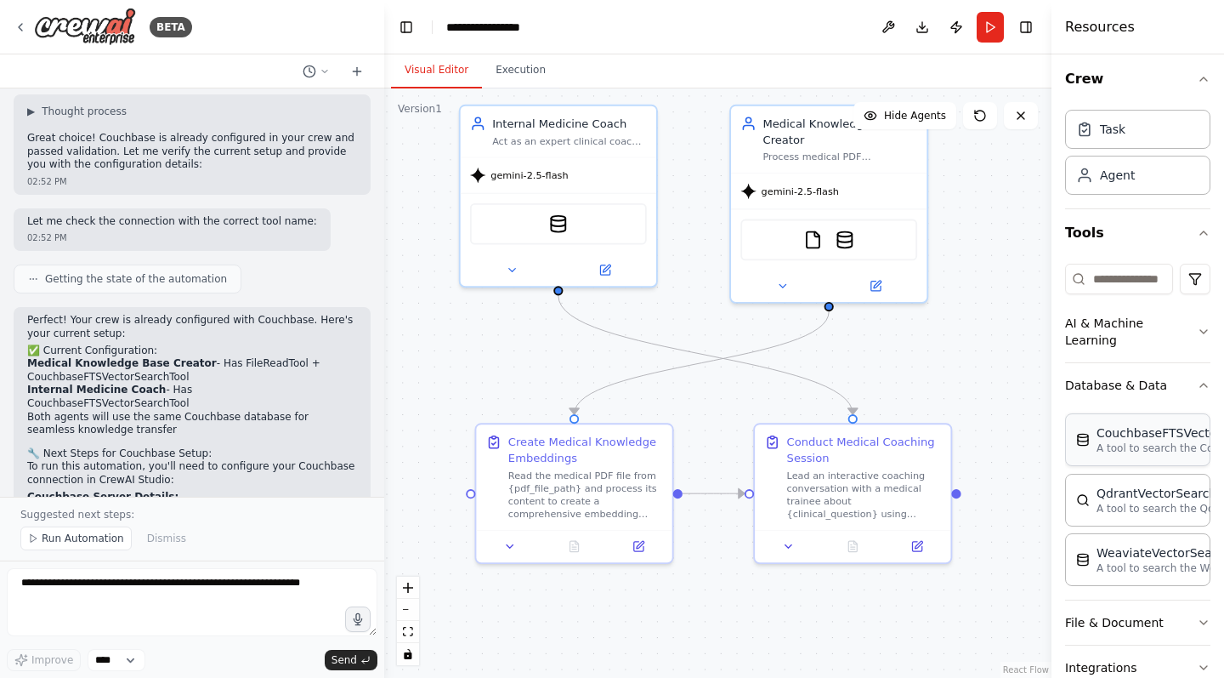
click at [1173, 441] on p "A tool to search the Couchbase database for relevant information on internal do…" at bounding box center [1190, 448] width 187 height 14
click at [560, 222] on img at bounding box center [558, 220] width 19 height 19
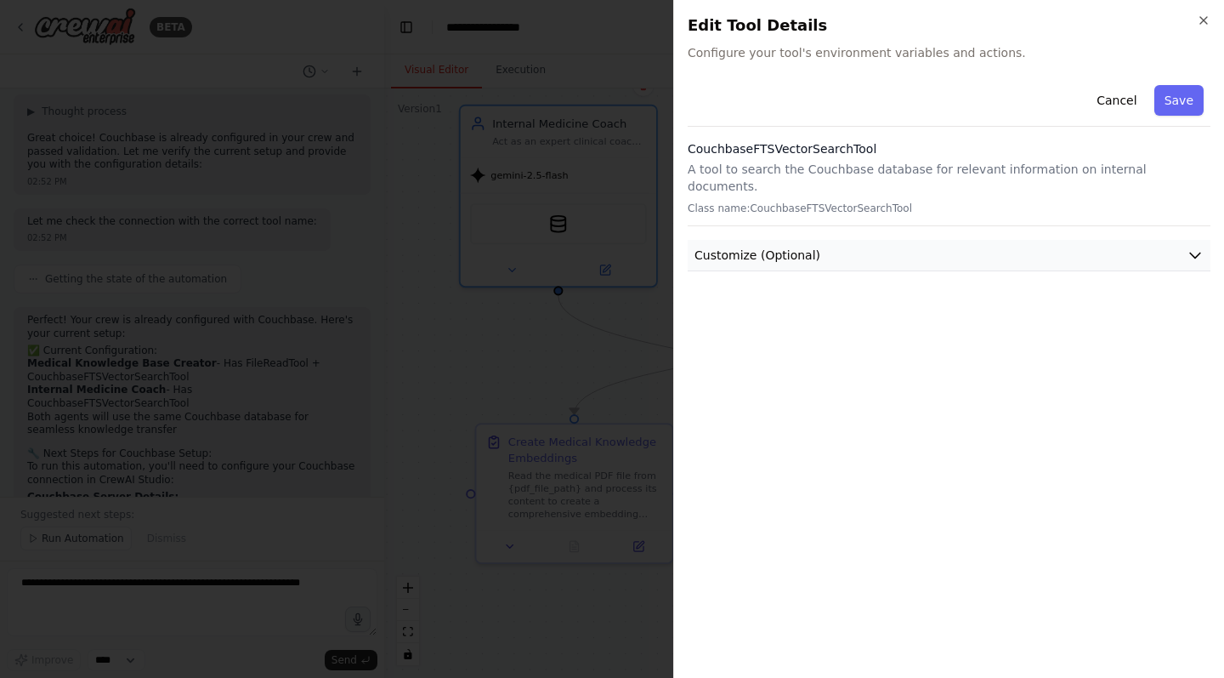
click at [1201, 247] on icon "button" at bounding box center [1195, 255] width 17 height 17
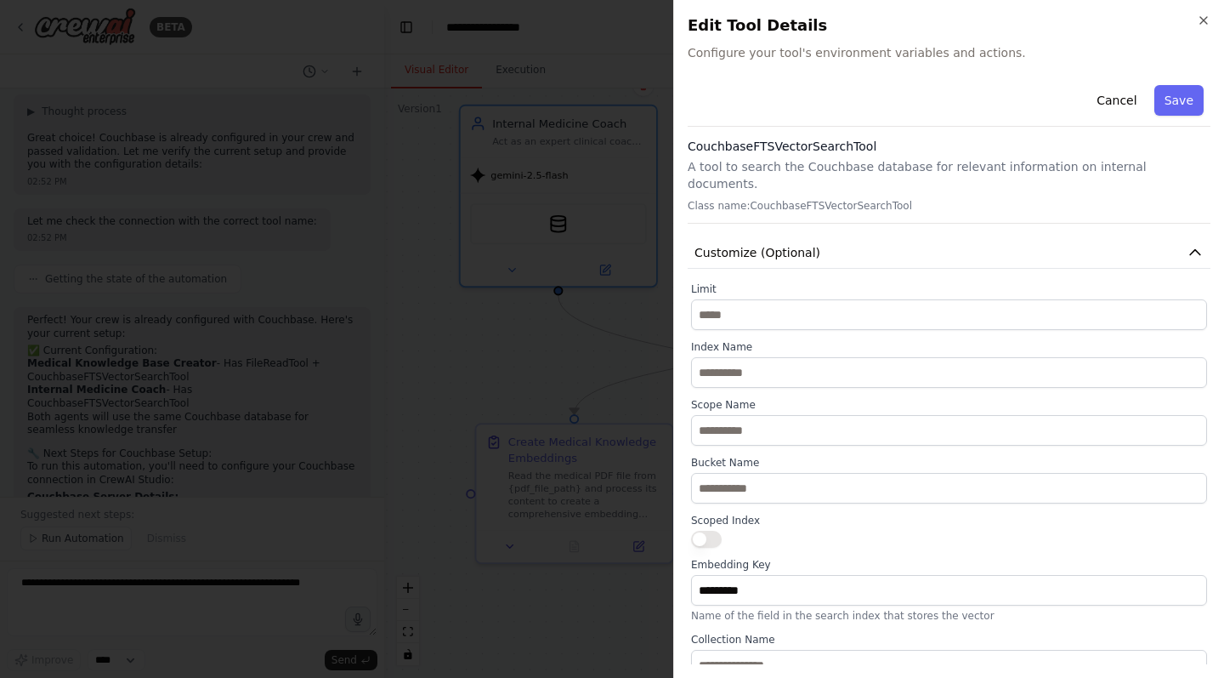
scroll to position [2, 0]
click at [1184, 97] on button "Save" at bounding box center [1179, 100] width 49 height 31
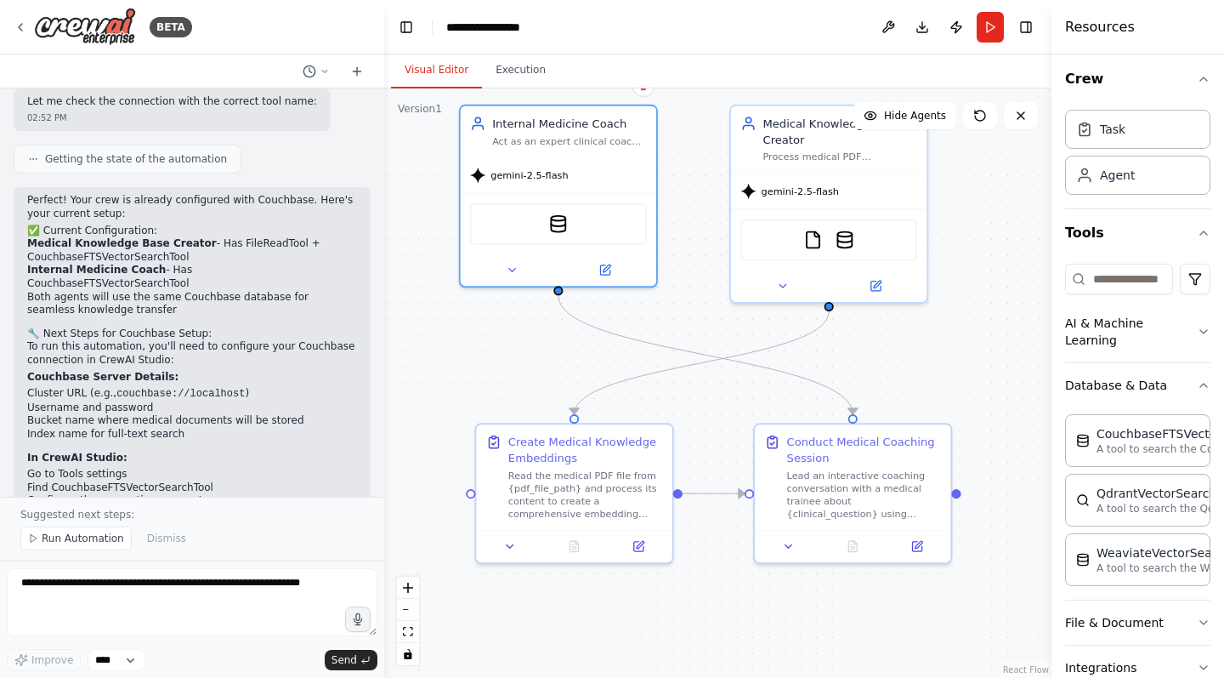
scroll to position [5511, 0]
click at [153, 582] on textarea at bounding box center [192, 602] width 371 height 68
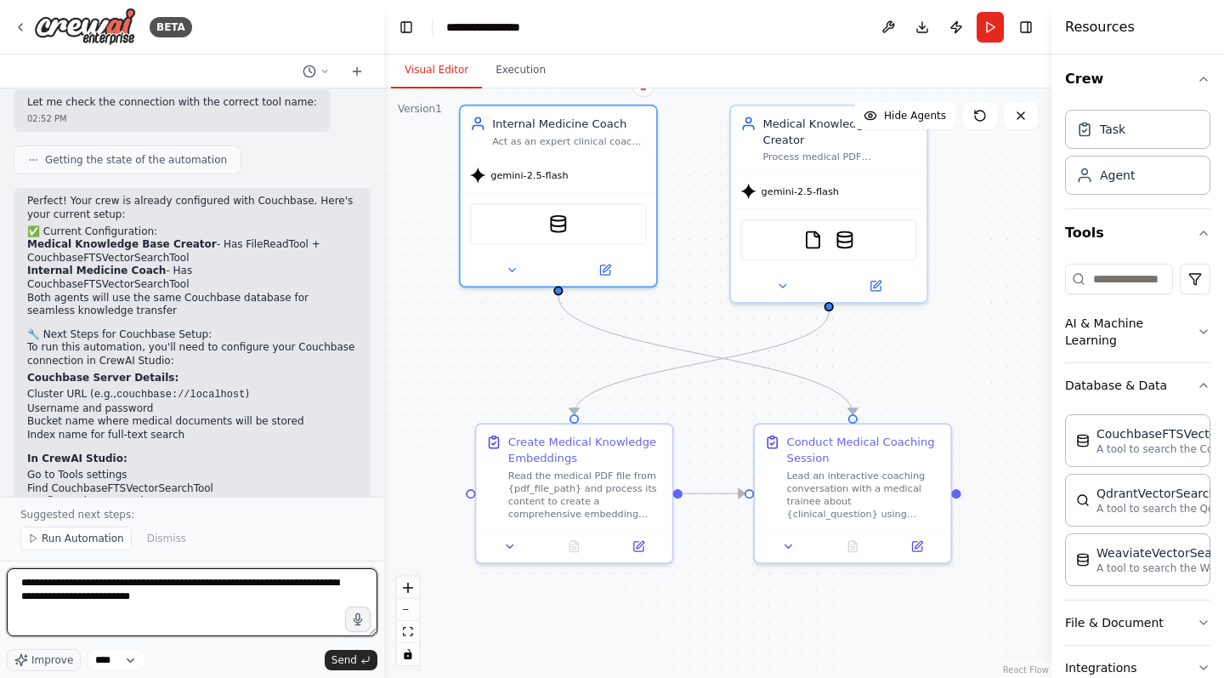
type textarea "**********"
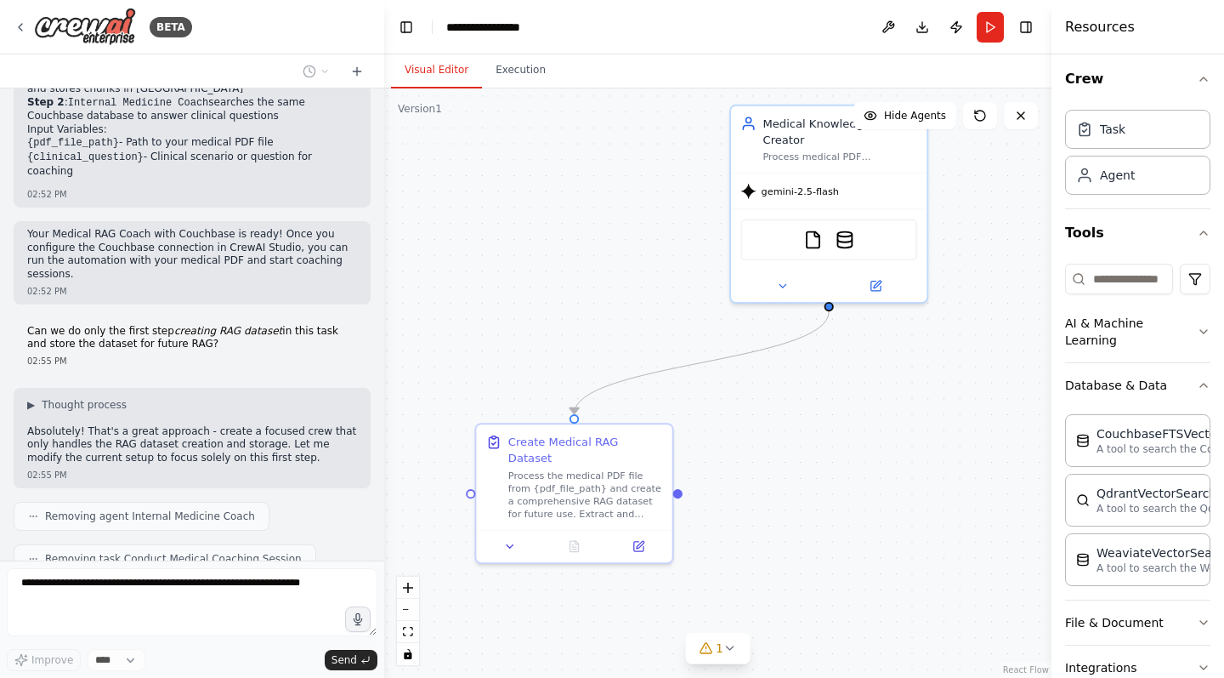
scroll to position [5987, 0]
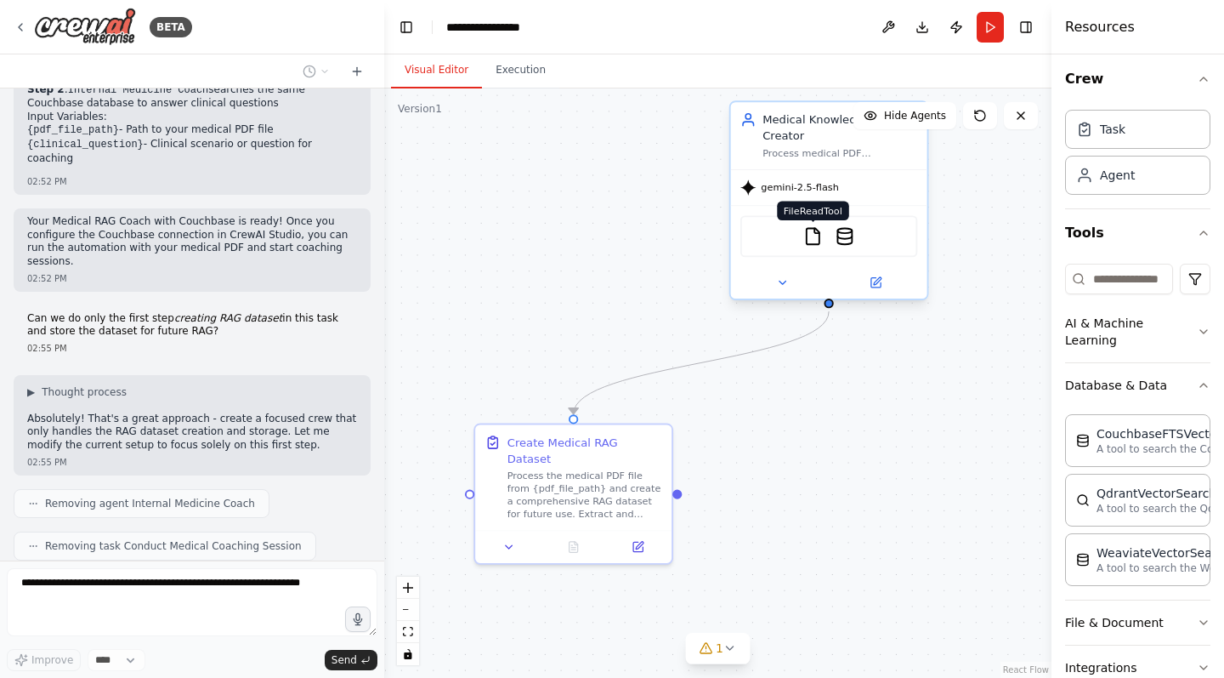
click at [809, 238] on img at bounding box center [814, 237] width 20 height 20
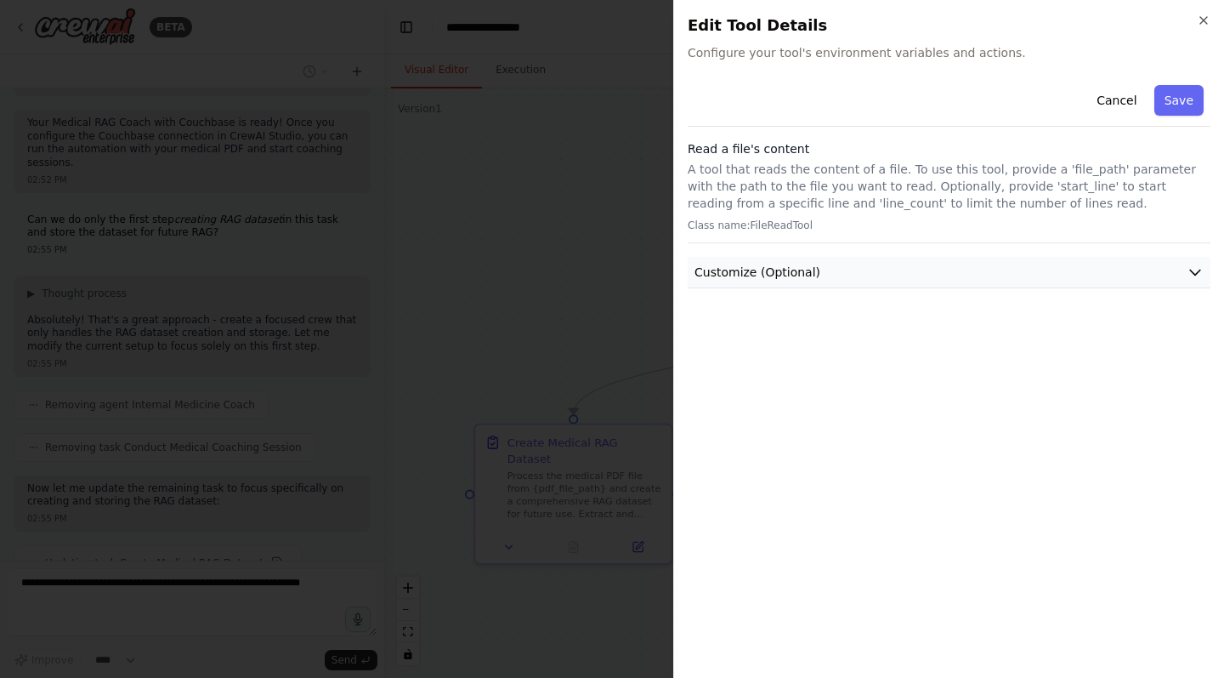
scroll to position [6128, 0]
click at [1184, 264] on button "Customize (Optional)" at bounding box center [949, 272] width 523 height 31
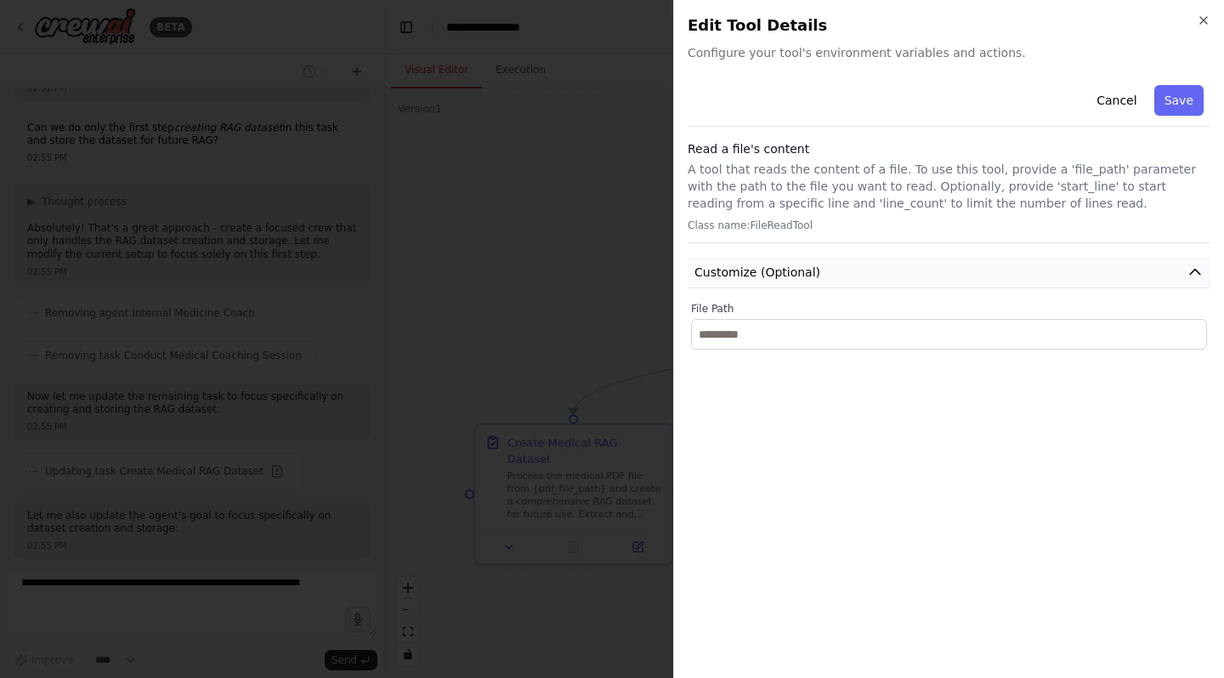
click at [1184, 264] on button "Customize (Optional)" at bounding box center [949, 272] width 523 height 31
click at [1183, 102] on button "Save" at bounding box center [1179, 100] width 49 height 31
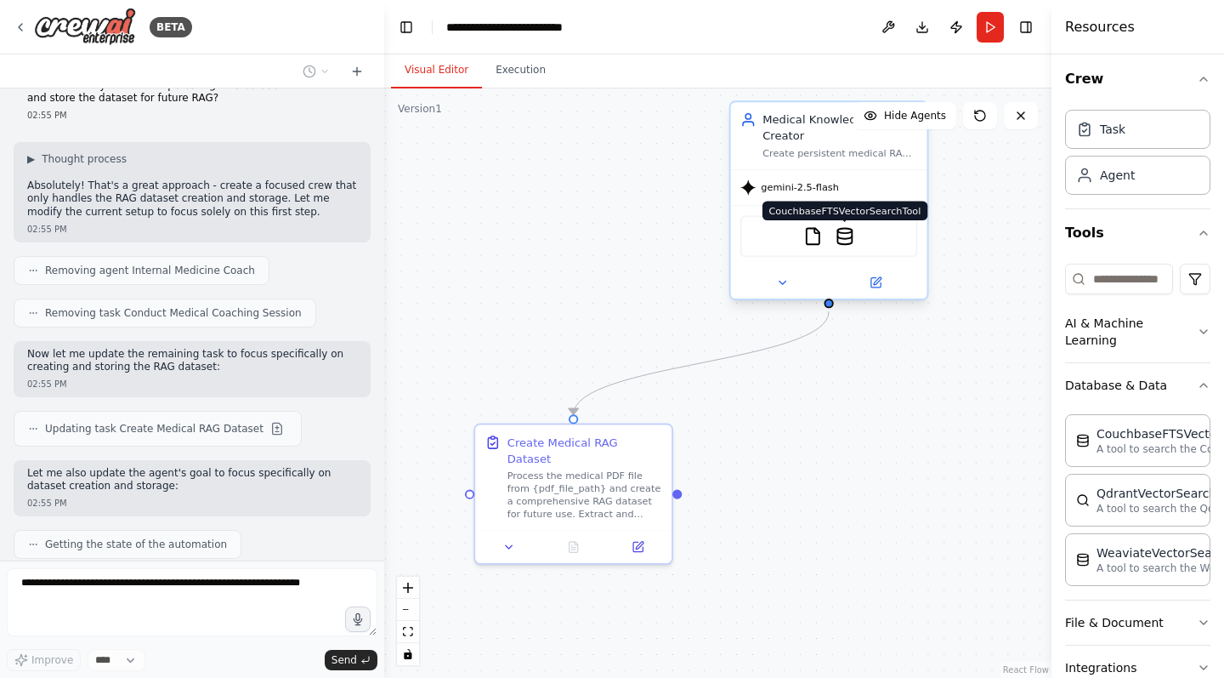
click at [851, 238] on img at bounding box center [846, 237] width 20 height 20
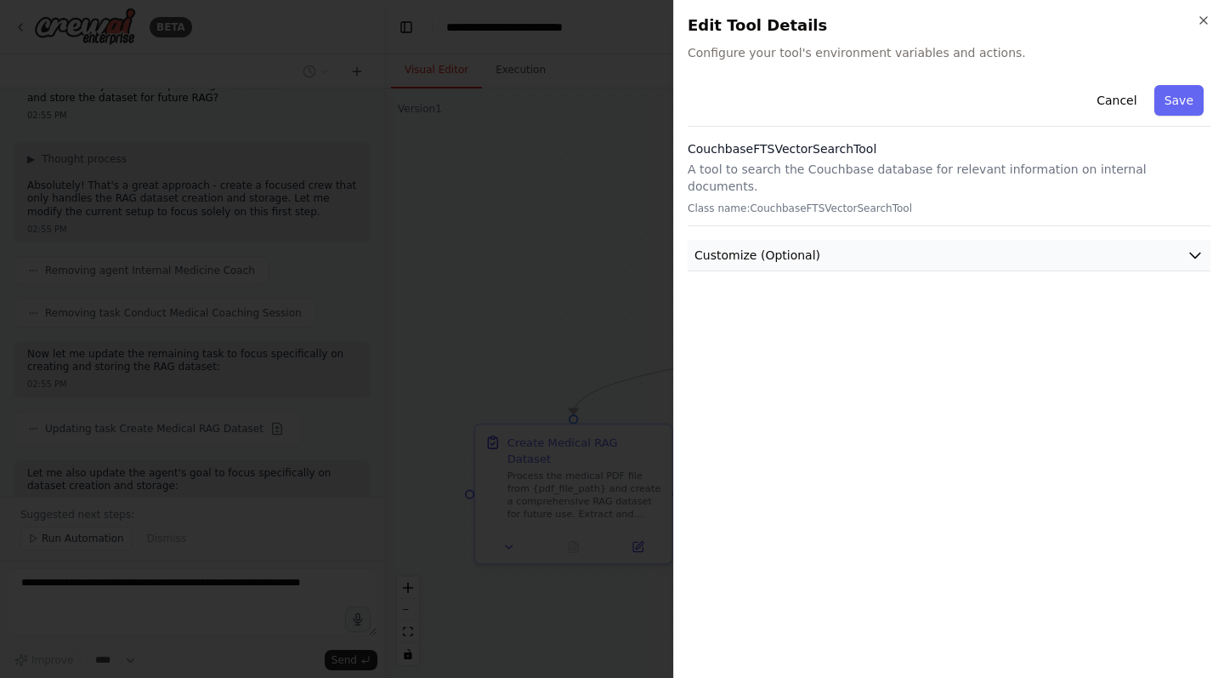
click at [1186, 240] on button "Customize (Optional)" at bounding box center [949, 255] width 523 height 31
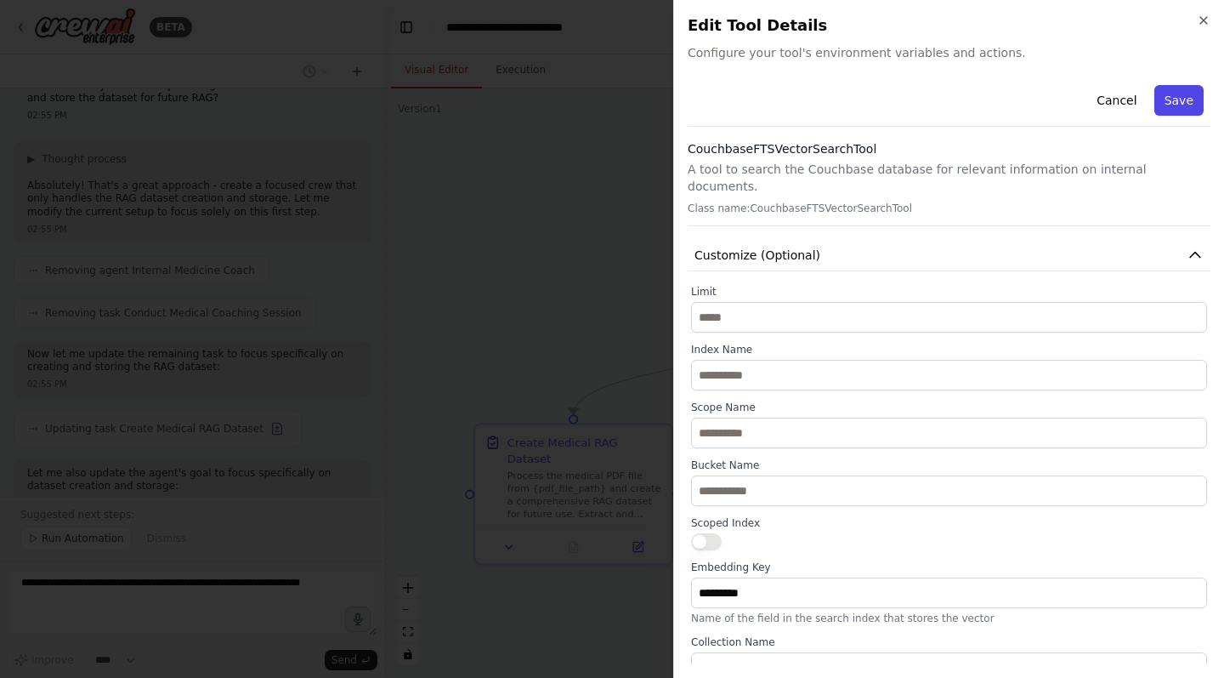
click at [1183, 102] on button "Save" at bounding box center [1179, 100] width 49 height 31
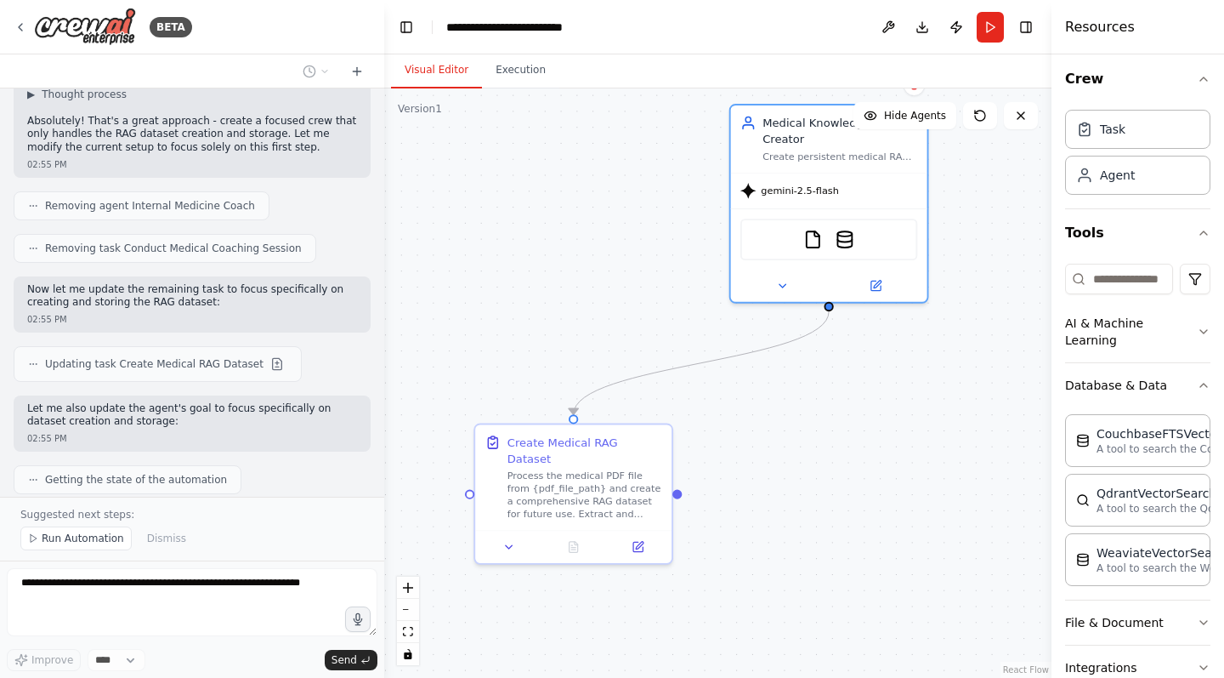
scroll to position [6284, 0]
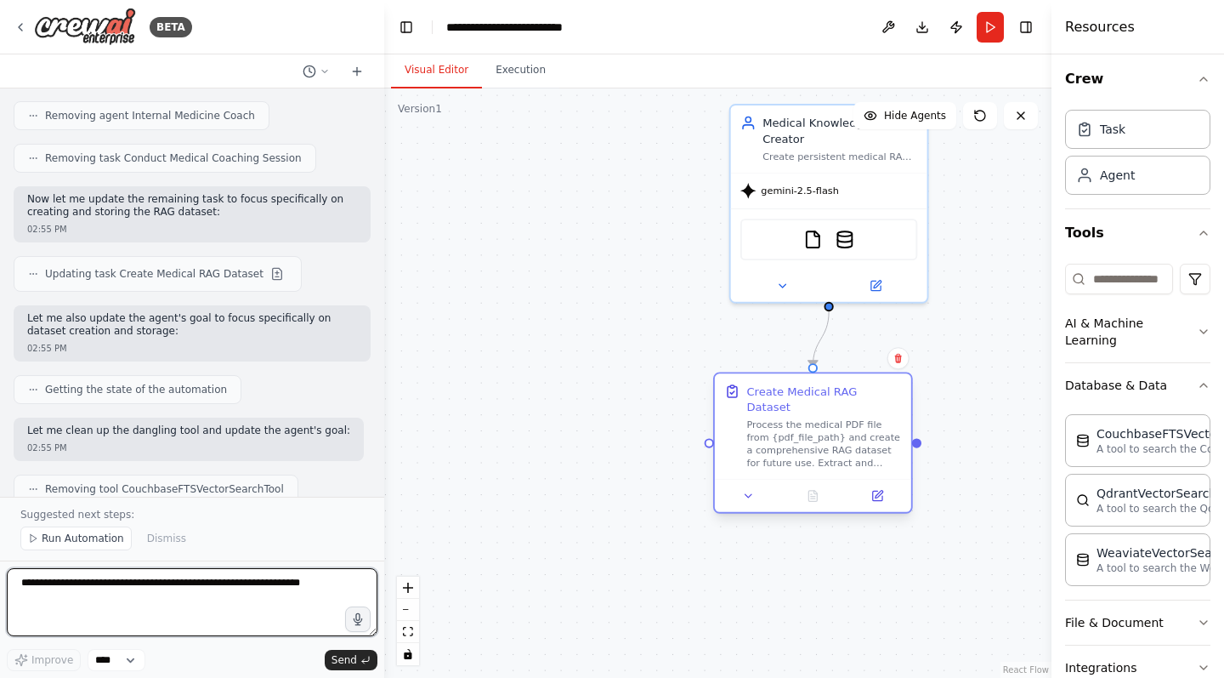
drag, startPoint x: 545, startPoint y: 462, endPoint x: 775, endPoint y: 421, distance: 234.0
click at [775, 421] on div "Process the medical PDF file from {pdf_file_path} and create a comprehensive RA…" at bounding box center [824, 443] width 155 height 51
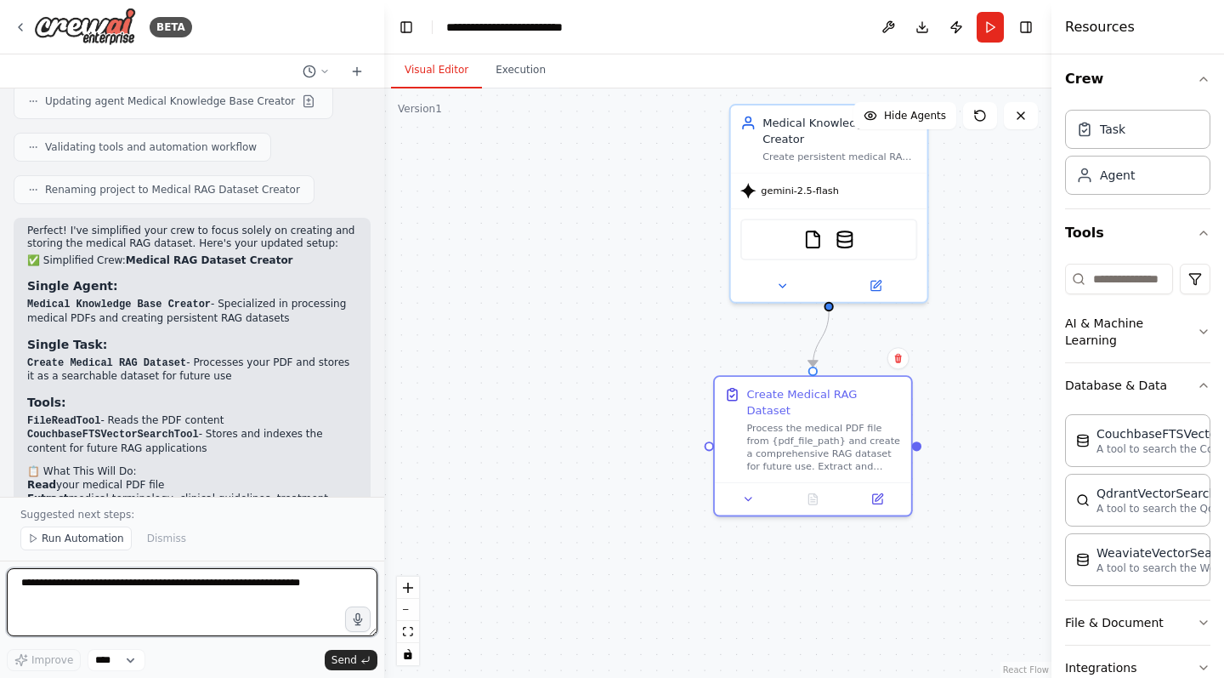
scroll to position [6808, 0]
type textarea "**********"
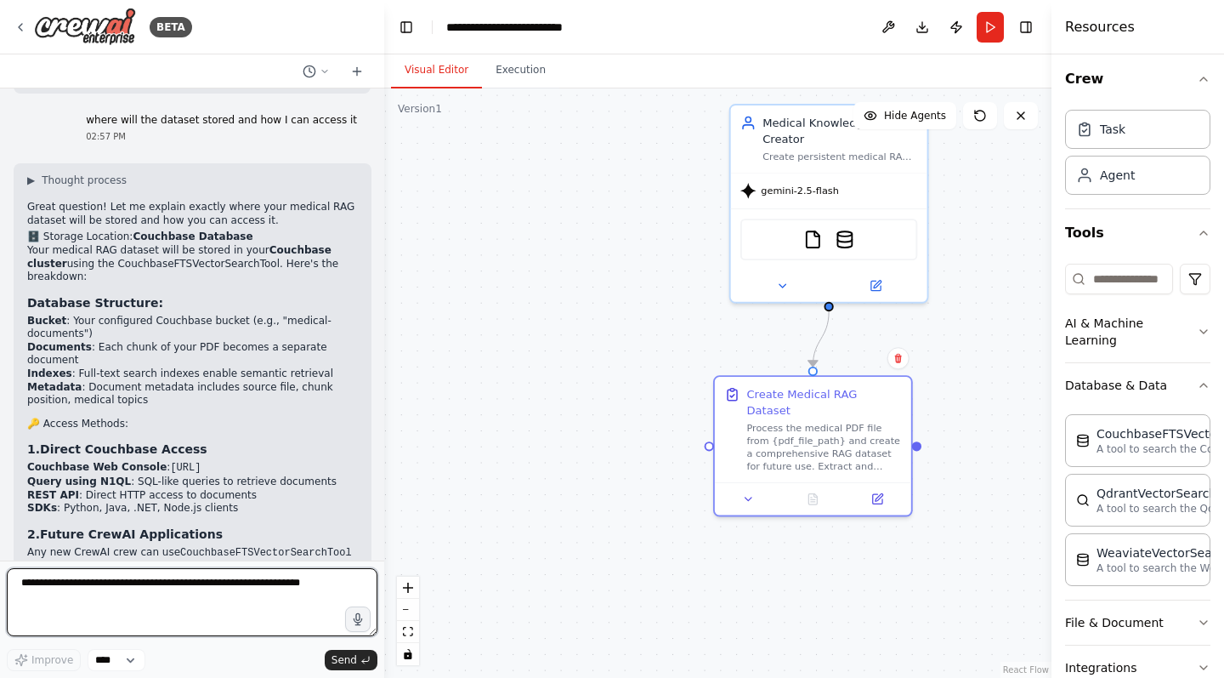
scroll to position [7524, 0]
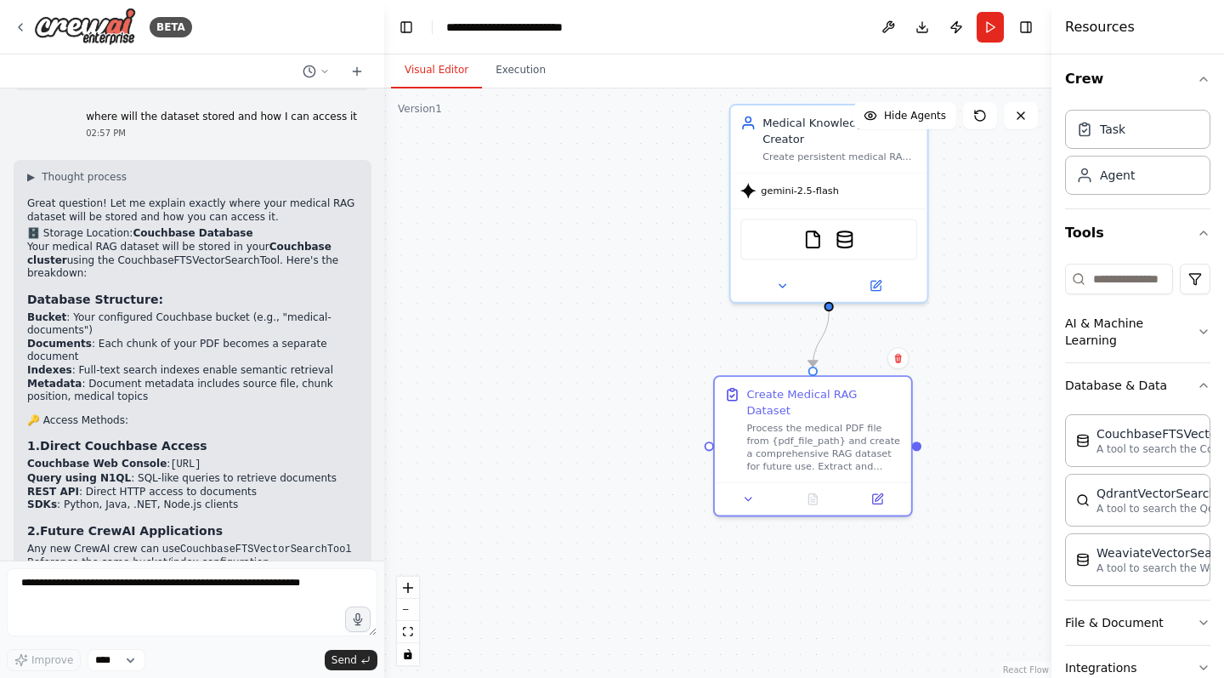
drag, startPoint x: 122, startPoint y: 407, endPoint x: 247, endPoint y: 408, distance: 125.8
copy li "Couchbase server address"
click at [171, 582] on textarea at bounding box center [192, 602] width 371 height 68
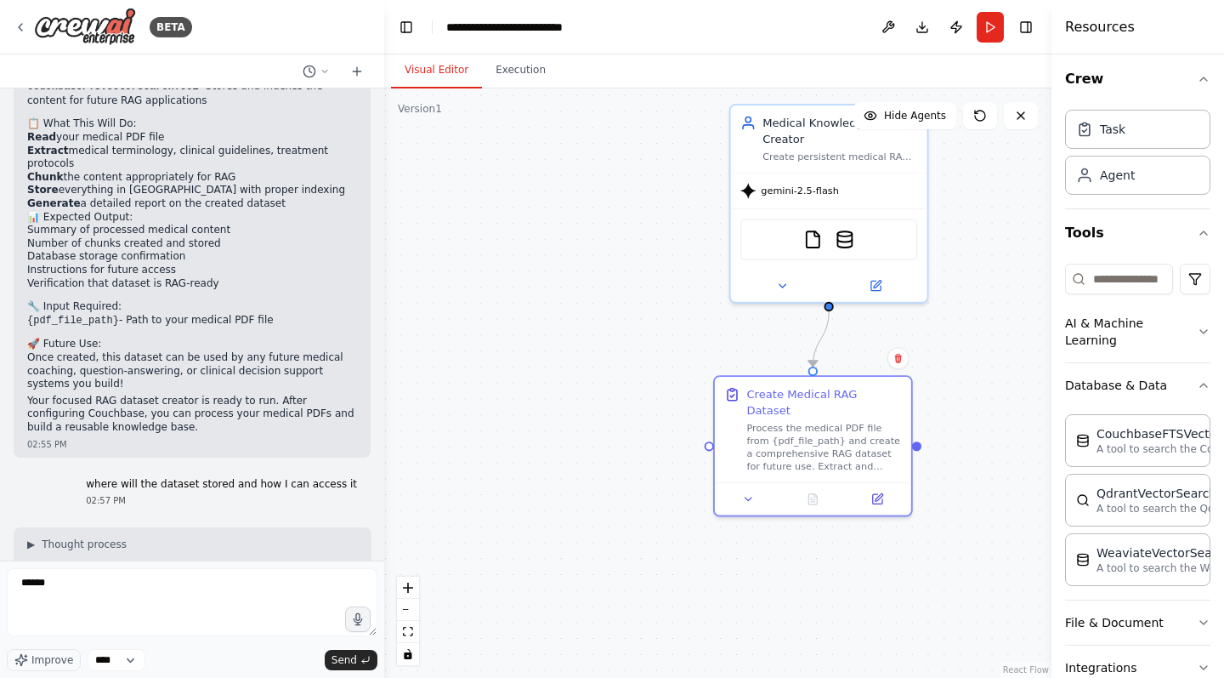
scroll to position [7120, 0]
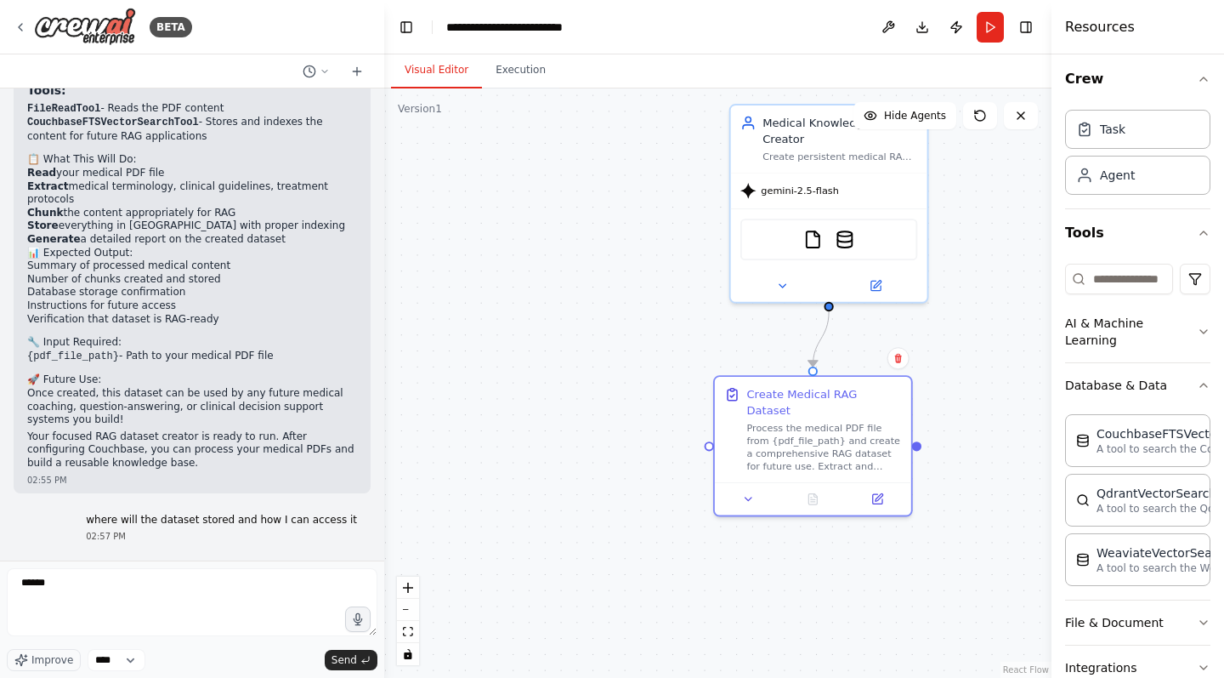
drag, startPoint x: 142, startPoint y: 522, endPoint x: 26, endPoint y: 281, distance: 268.1
copy div "Lorem ipsumdol! Sit am consect adipisc elits doei tempori UTL etdolor magn al e…"
drag, startPoint x: 56, startPoint y: 585, endPoint x: 81, endPoint y: 585, distance: 24.7
click at [56, 585] on textarea "******" at bounding box center [192, 602] width 371 height 68
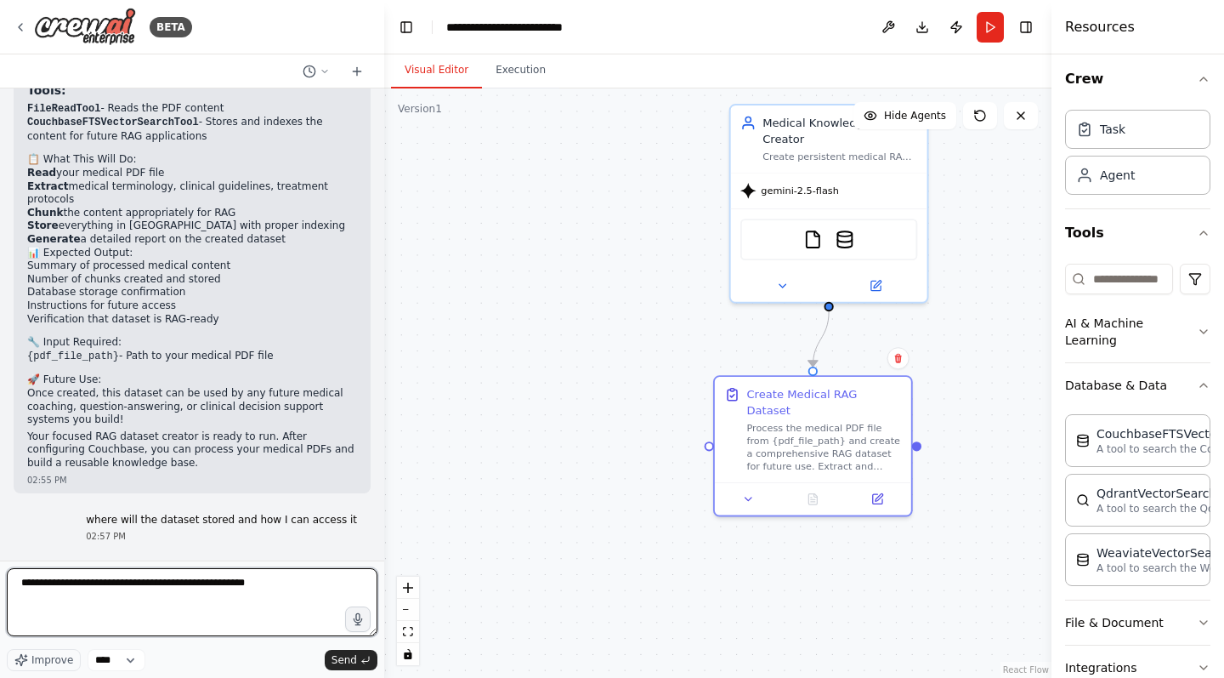
type textarea "**********"
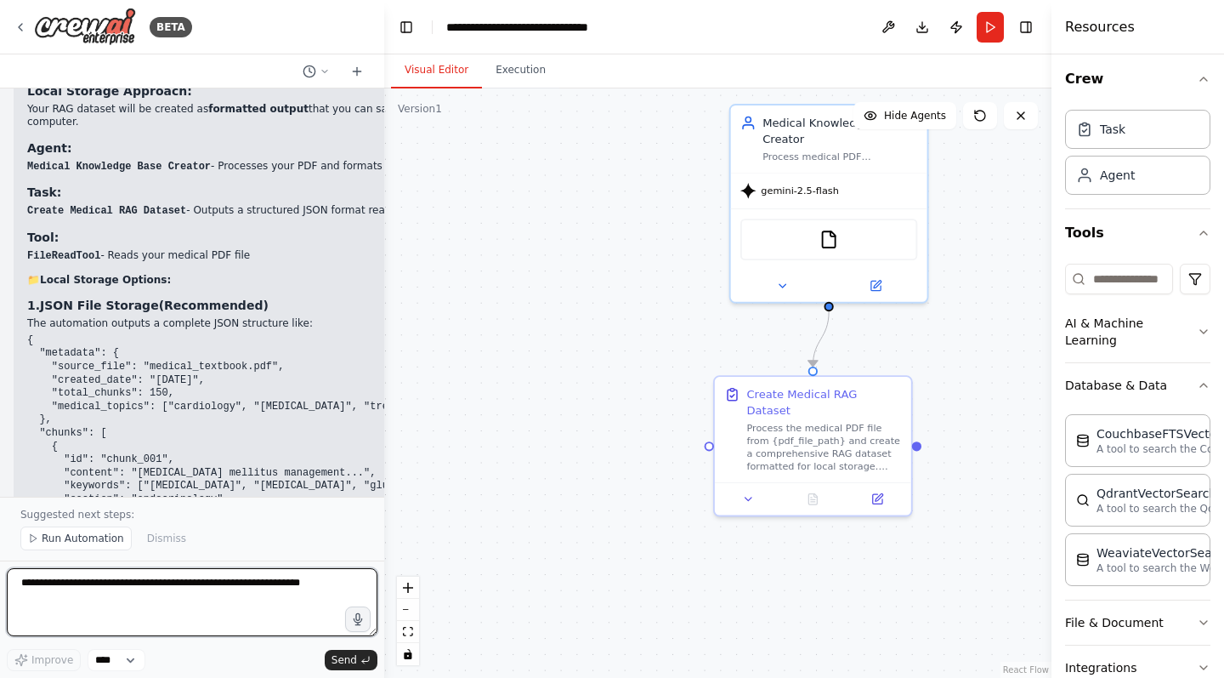
scroll to position [2, 0]
click at [116, 582] on textarea at bounding box center [192, 602] width 371 height 68
paste textarea "**********"
type textarea "**********"
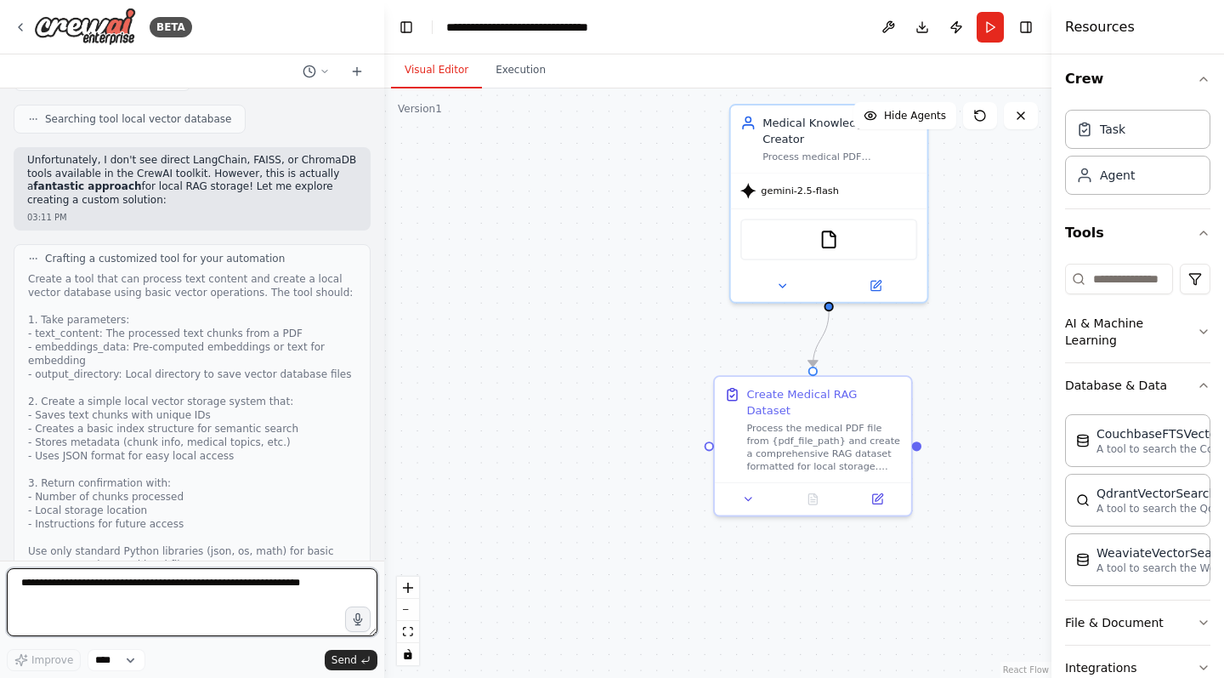
scroll to position [0, 3]
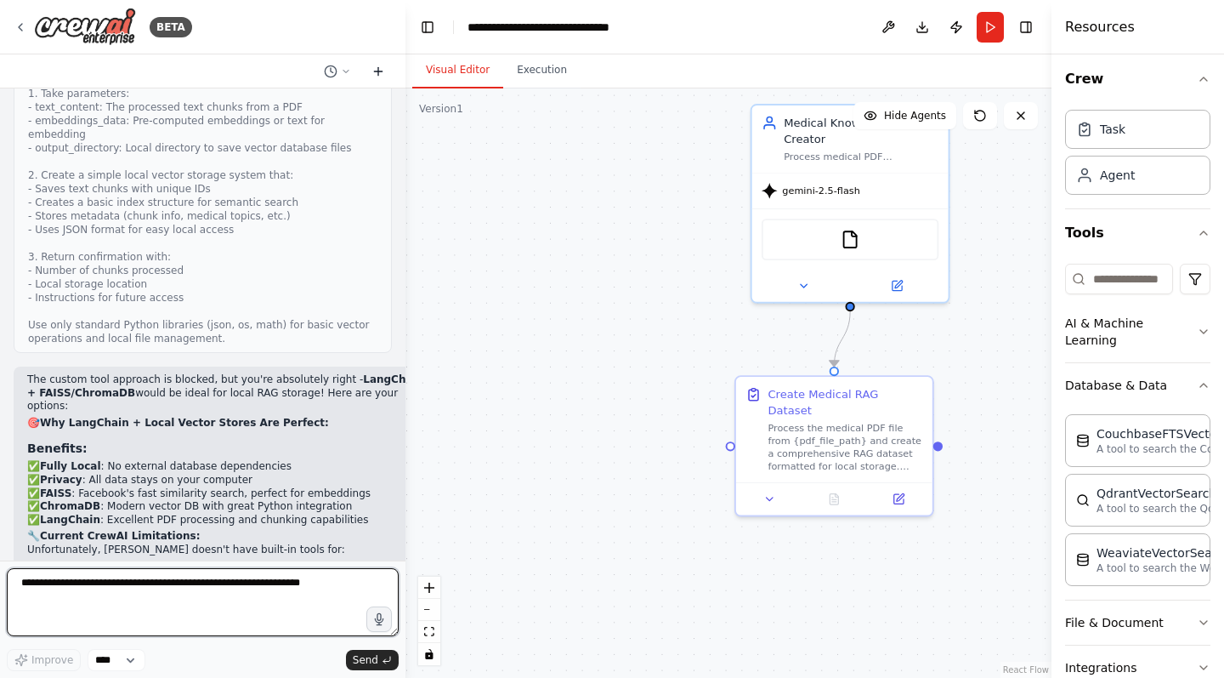
drag, startPoint x: 395, startPoint y: 41, endPoint x: 388, endPoint y: 78, distance: 38.2
click at [407, 52] on div "BETA Create crew to fulfil the following tasks: 1. create embedded dataset of t…" at bounding box center [612, 339] width 1224 height 678
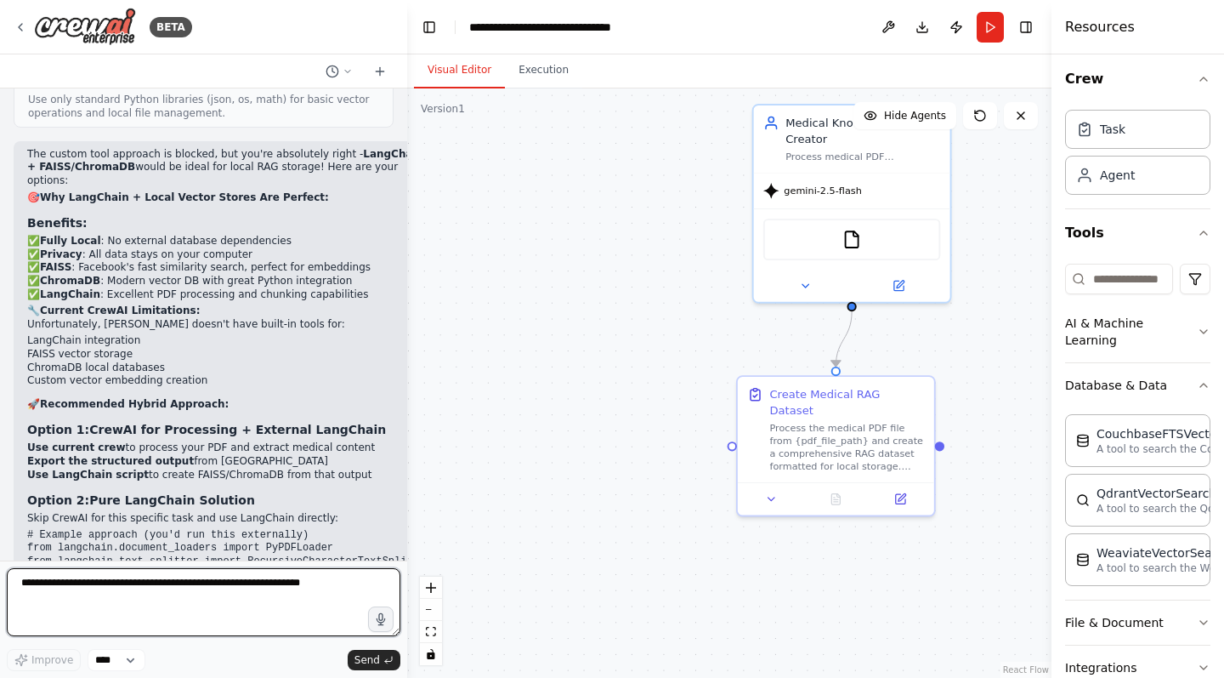
scroll to position [11613, 0]
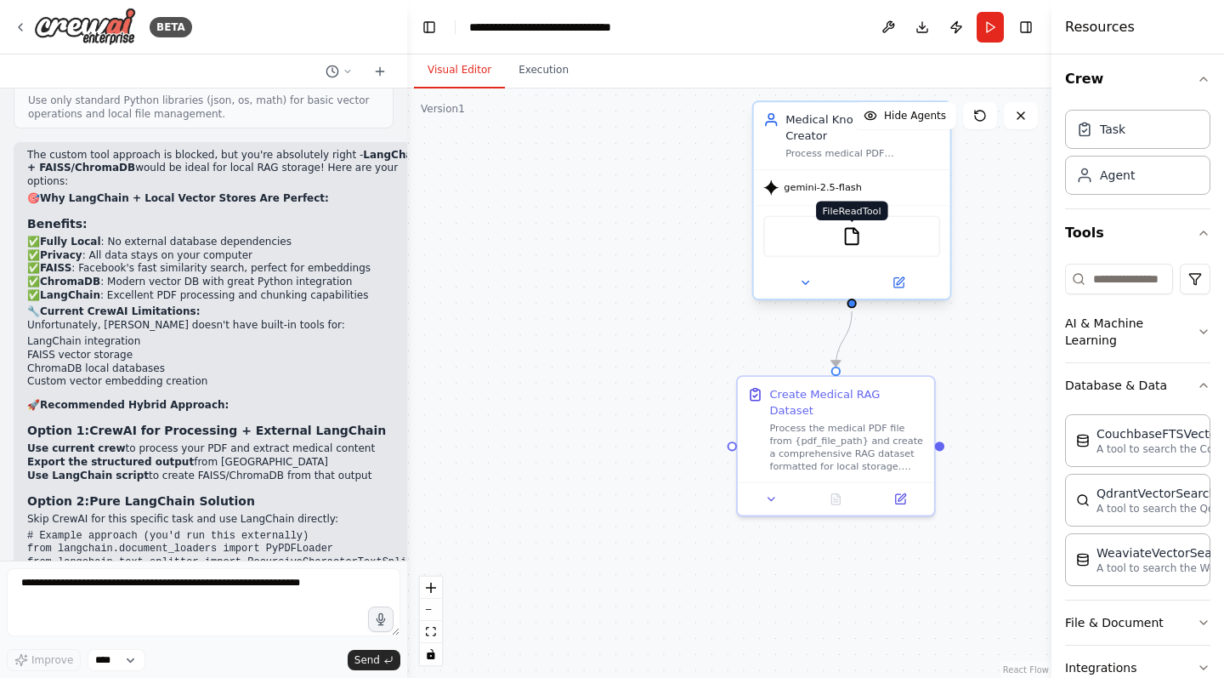
click at [855, 239] on img at bounding box center [853, 237] width 20 height 20
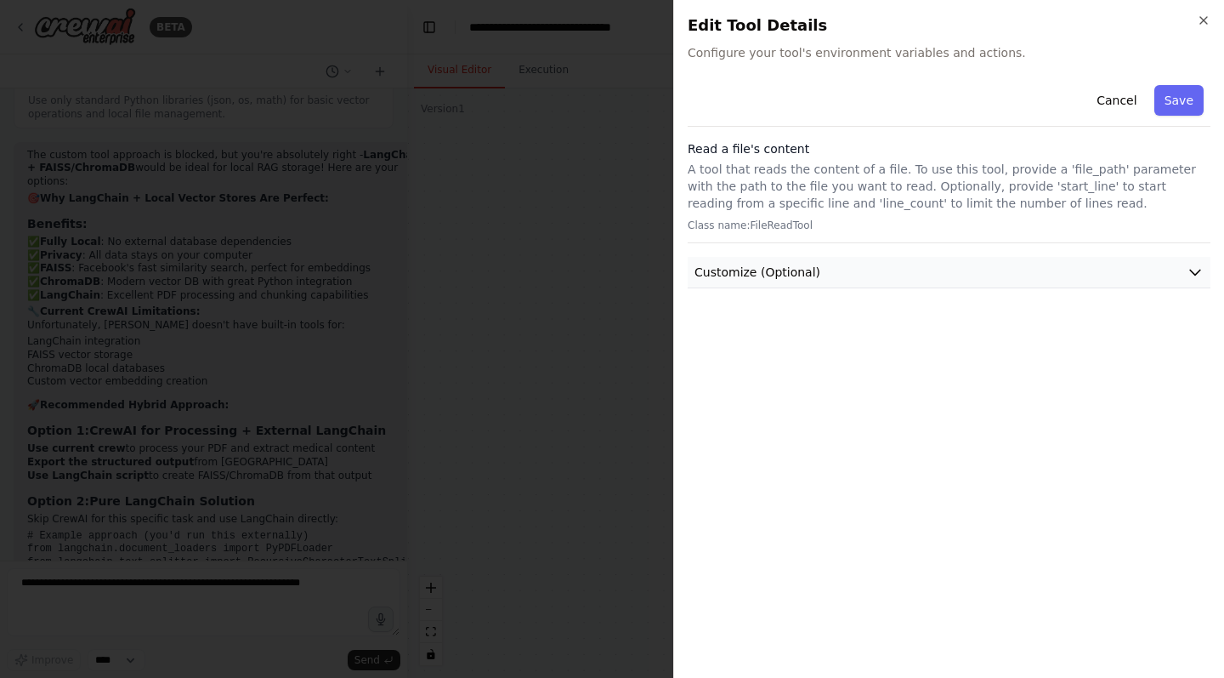
click at [1192, 269] on icon "button" at bounding box center [1195, 272] width 17 height 17
click at [1200, 20] on icon "button" at bounding box center [1204, 21] width 14 height 14
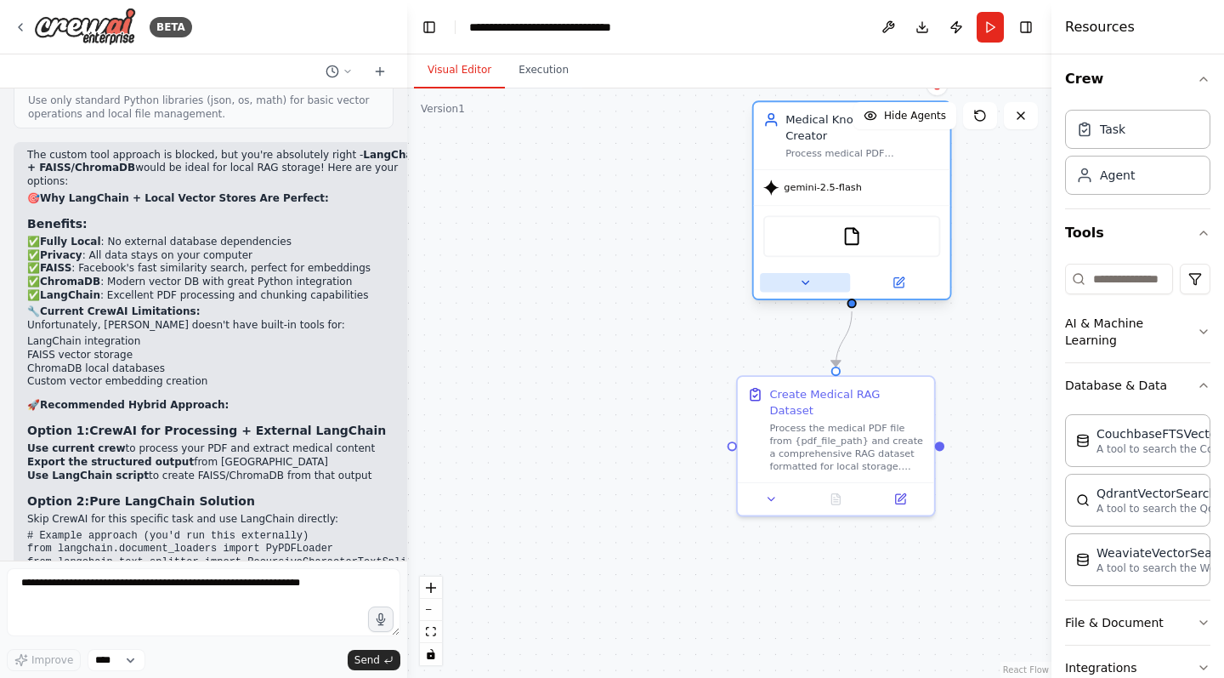
click at [804, 286] on icon at bounding box center [805, 282] width 13 height 13
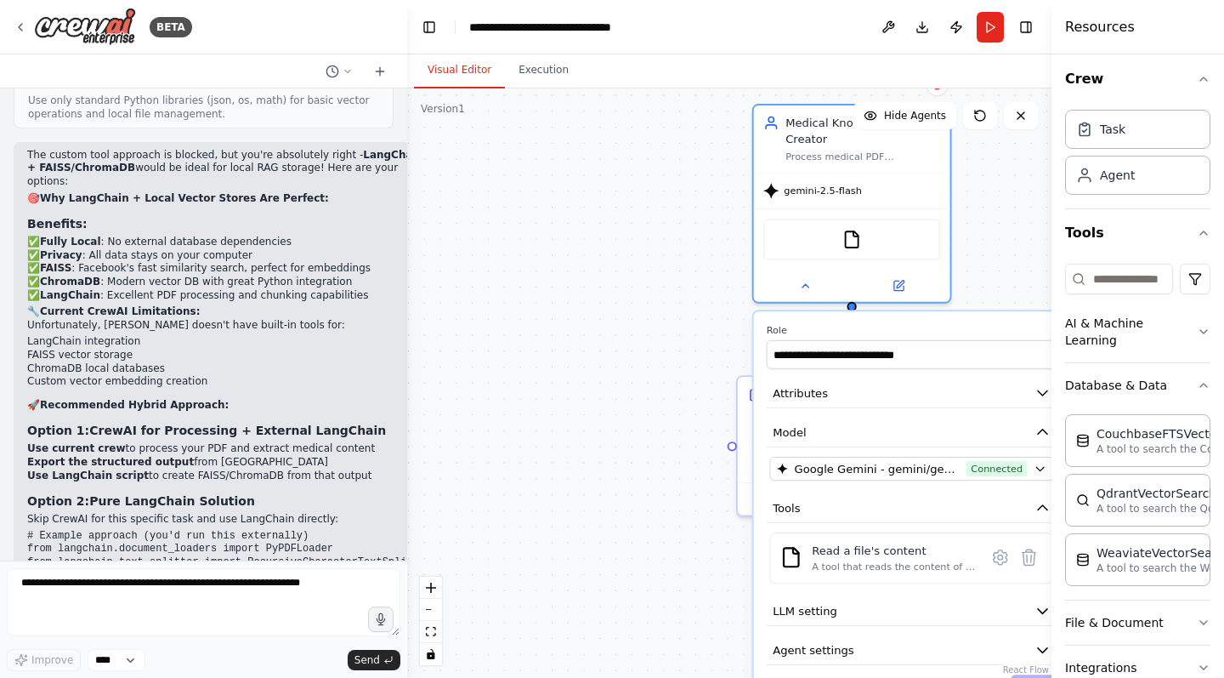
click at [606, 440] on div ".deletable-edge-delete-btn { width: 20px; height: 20px; border: 0px solid #ffff…" at bounding box center [729, 382] width 645 height 589
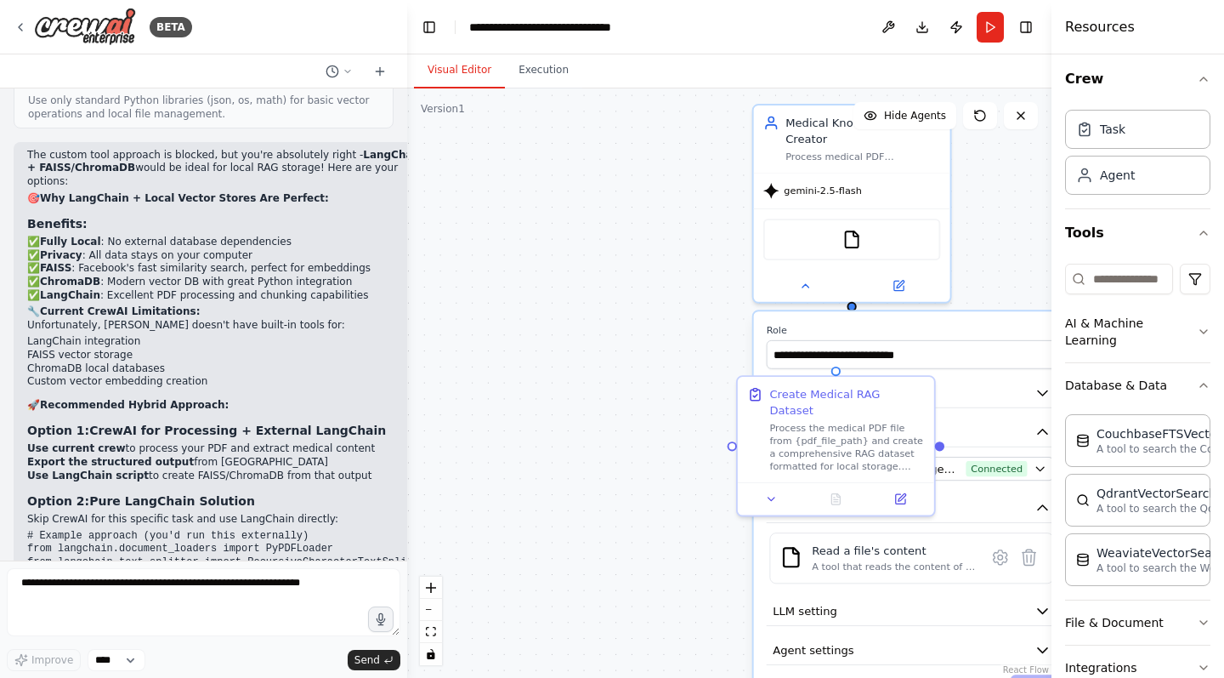
click at [632, 349] on div ".deletable-edge-delete-btn { width: 20px; height: 20px; border: 0px solid #ffff…" at bounding box center [729, 382] width 645 height 589
click at [485, 267] on div ".deletable-edge-delete-btn { width: 20px; height: 20px; border: 0px solid #ffff…" at bounding box center [729, 382] width 645 height 589
click at [433, 634] on icon "fit view" at bounding box center [431, 631] width 10 height 9
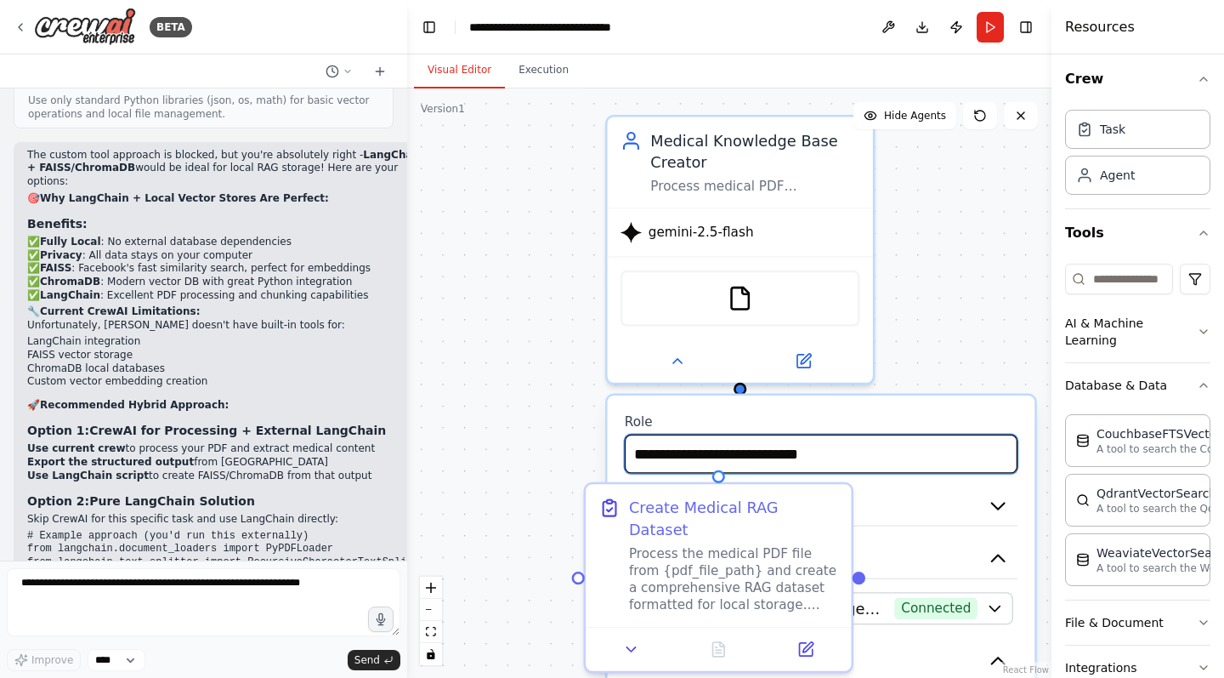
click at [807, 469] on input "**********" at bounding box center [821, 454] width 393 height 39
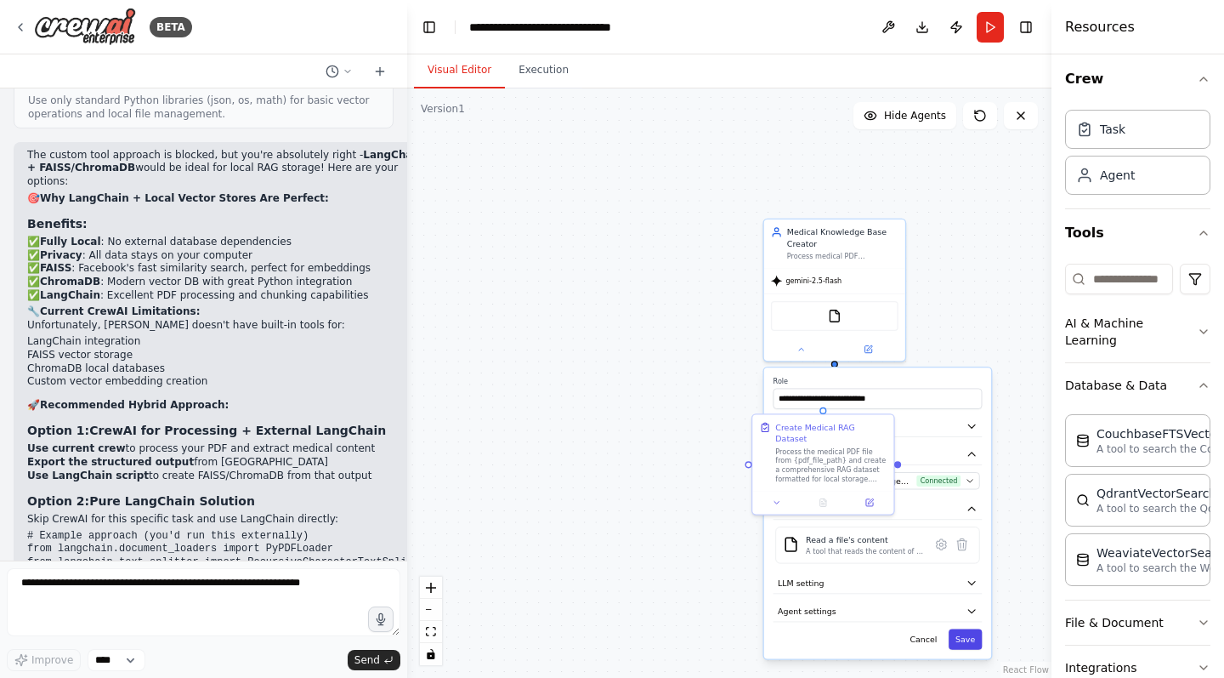
click at [974, 641] on button "Save" at bounding box center [965, 638] width 33 height 20
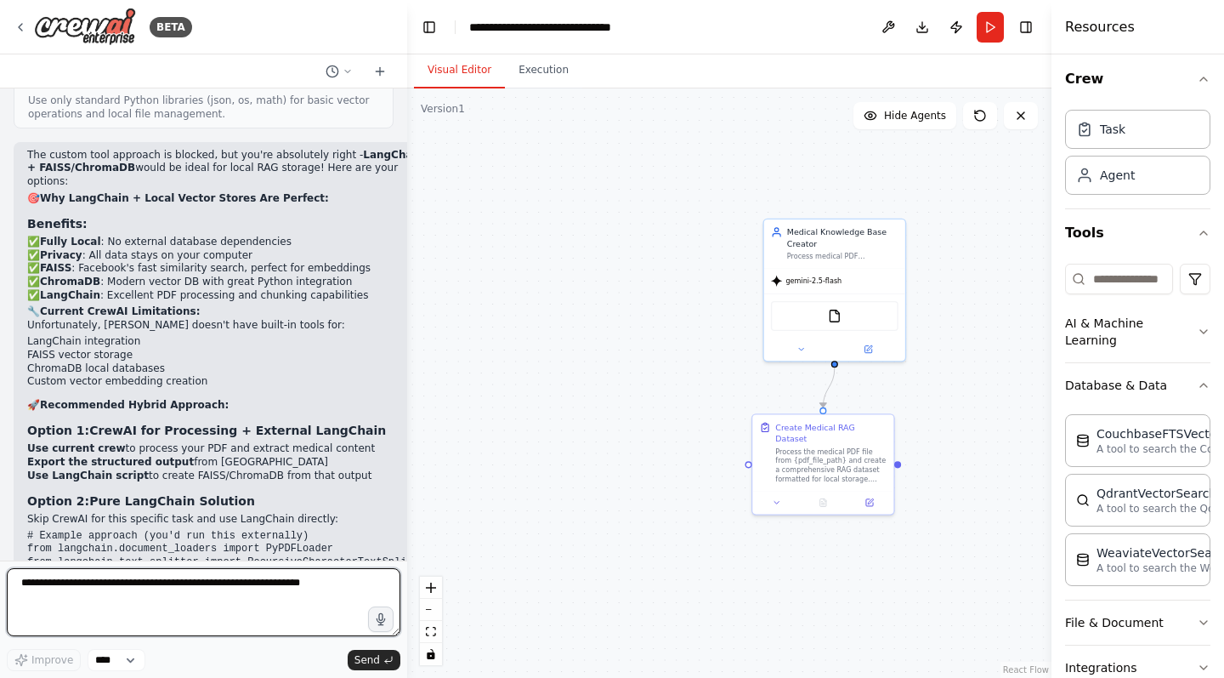
click at [196, 586] on textarea at bounding box center [204, 602] width 394 height 68
drag, startPoint x: 196, startPoint y: 586, endPoint x: 281, endPoint y: 589, distance: 85.1
click at [281, 589] on textarea "**********" at bounding box center [204, 602] width 394 height 68
type textarea "**********"
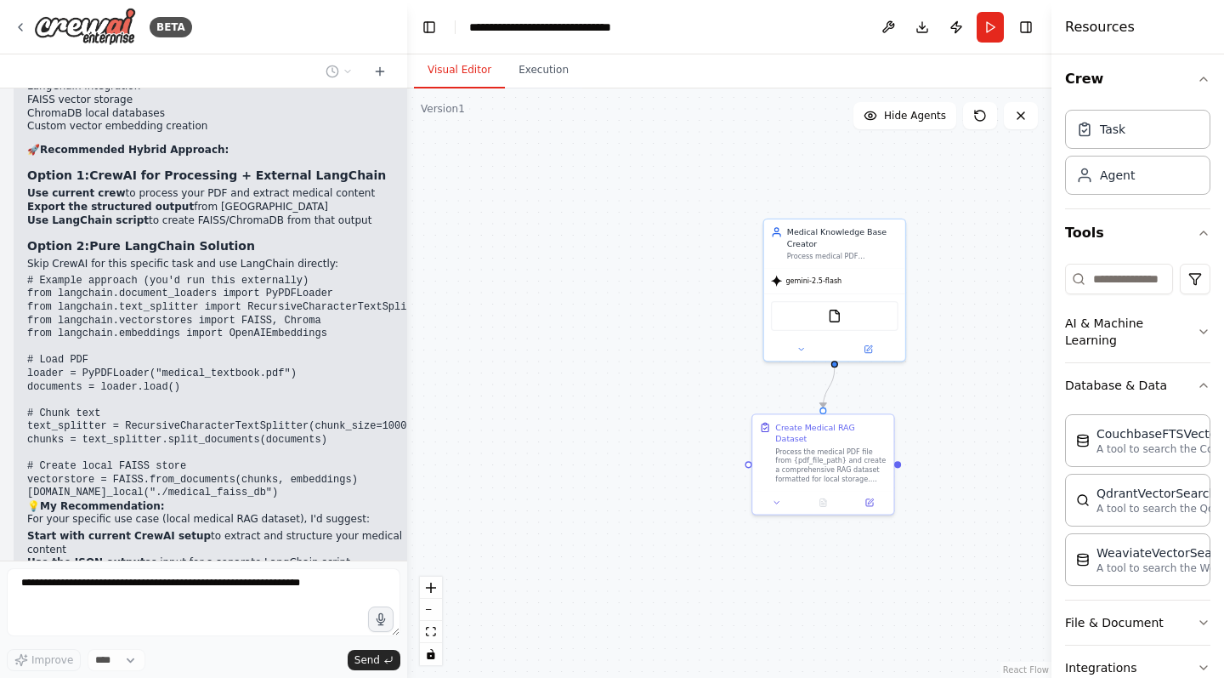
scroll to position [11881, 0]
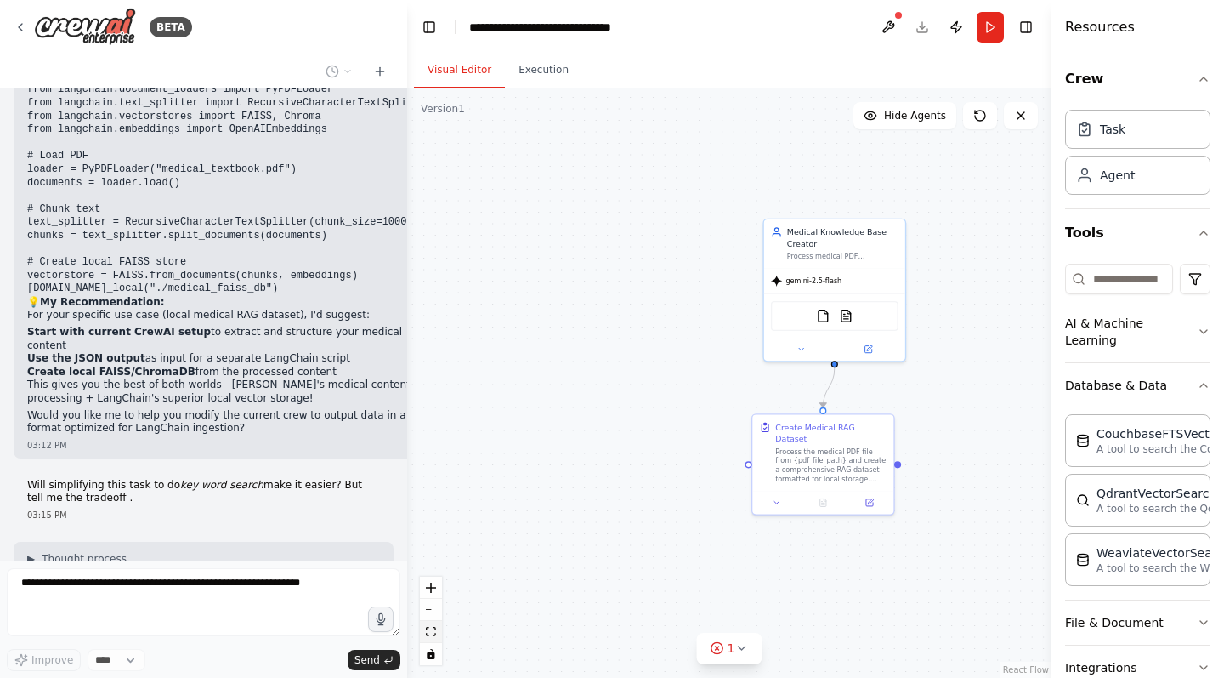
click at [433, 628] on icon "fit view" at bounding box center [431, 631] width 10 height 9
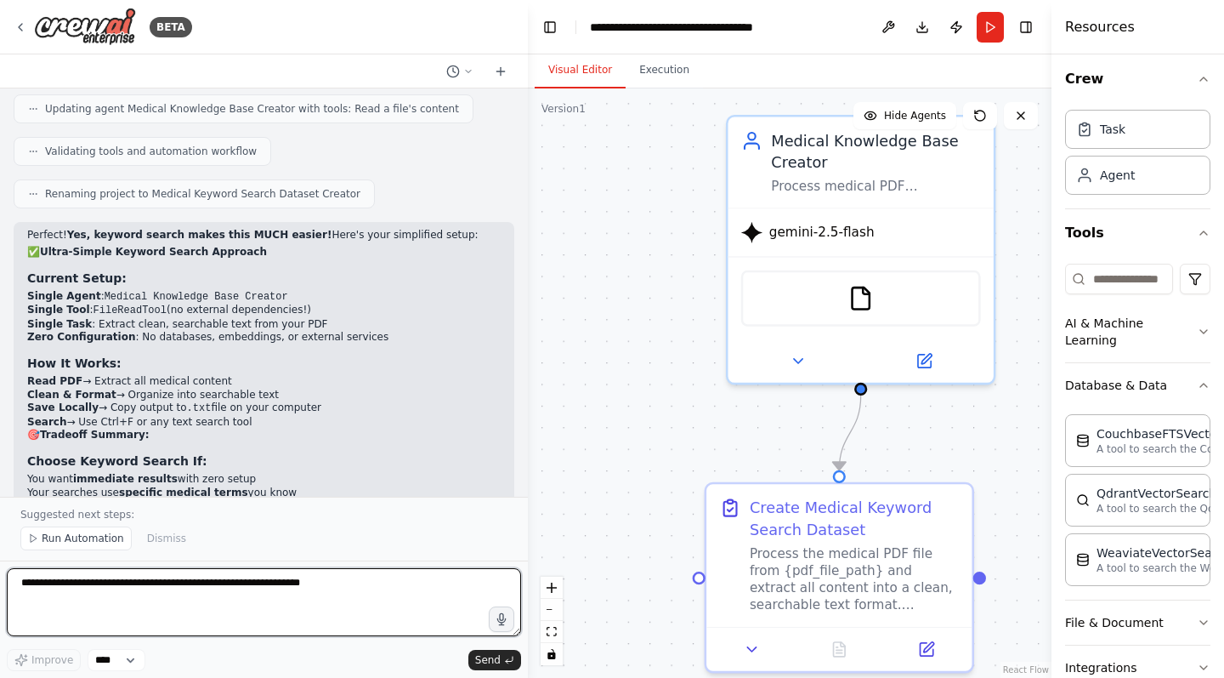
scroll to position [12643, 0]
drag, startPoint x: 406, startPoint y: 36, endPoint x: 531, endPoint y: 37, distance: 124.2
click at [531, 37] on div "BETA Create crew to fulfil the following tasks: 1. create embedded dataset of t…" at bounding box center [612, 339] width 1224 height 678
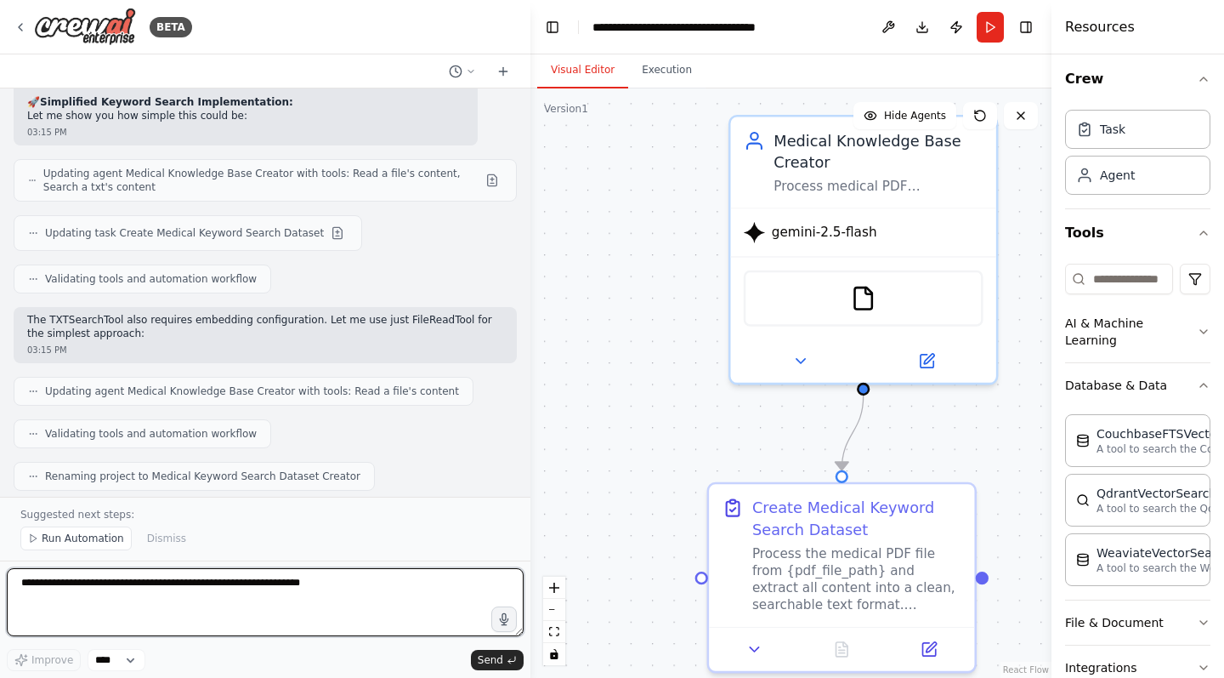
scroll to position [12363, 0]
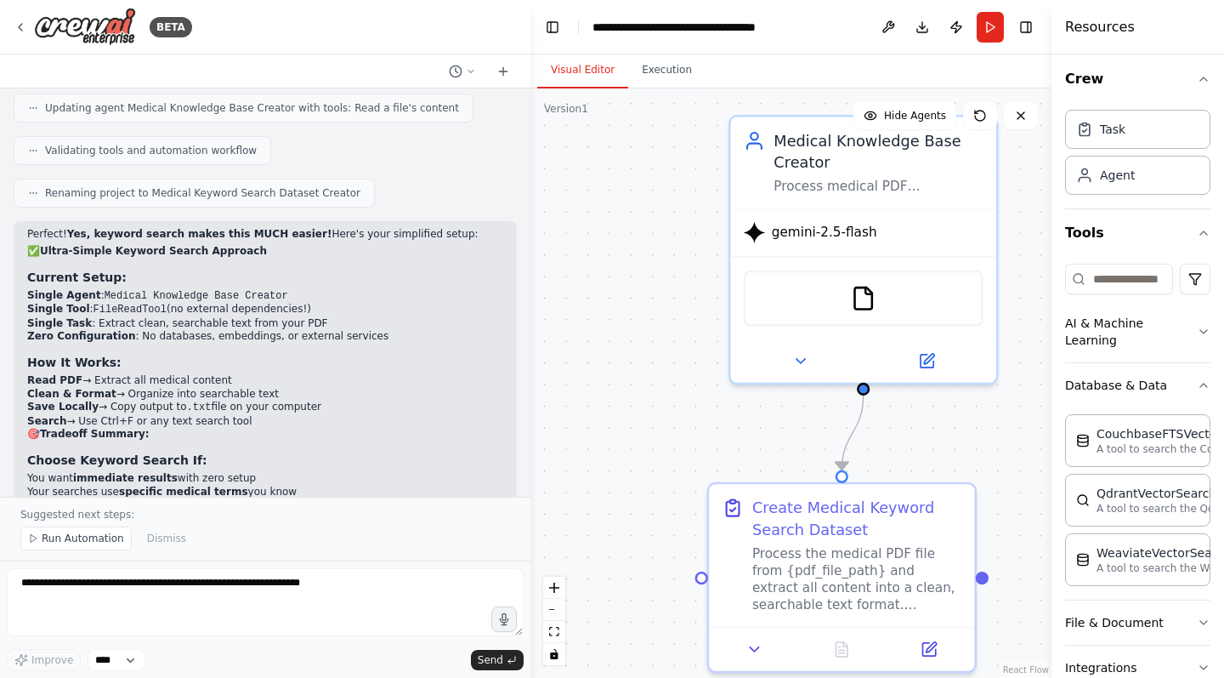
scroll to position [12643, 0]
